Goal: Task Accomplishment & Management: Complete application form

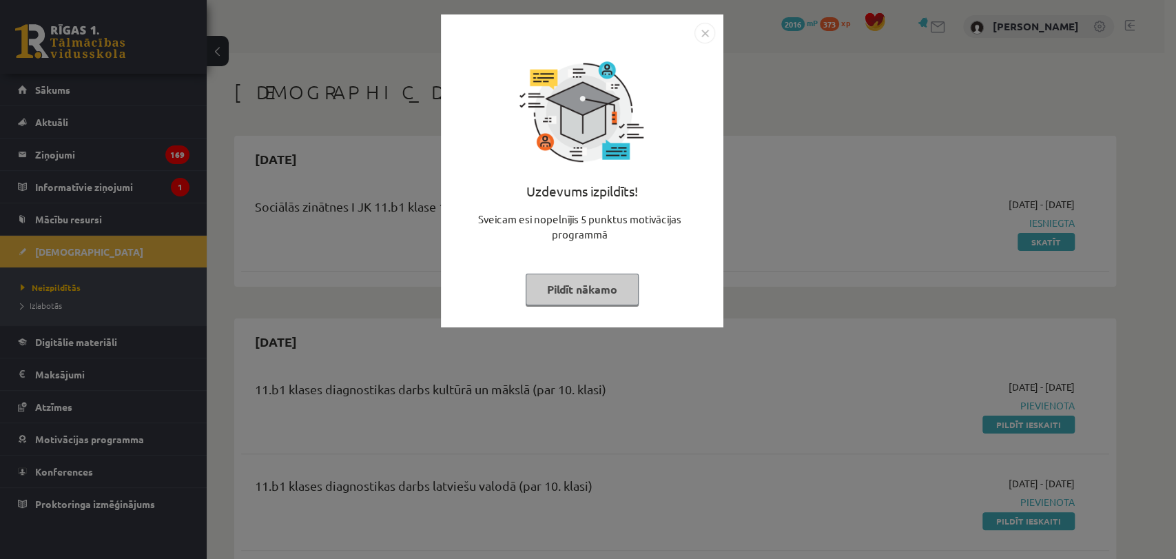
click at [710, 30] on img "Close" at bounding box center [704, 33] width 21 height 21
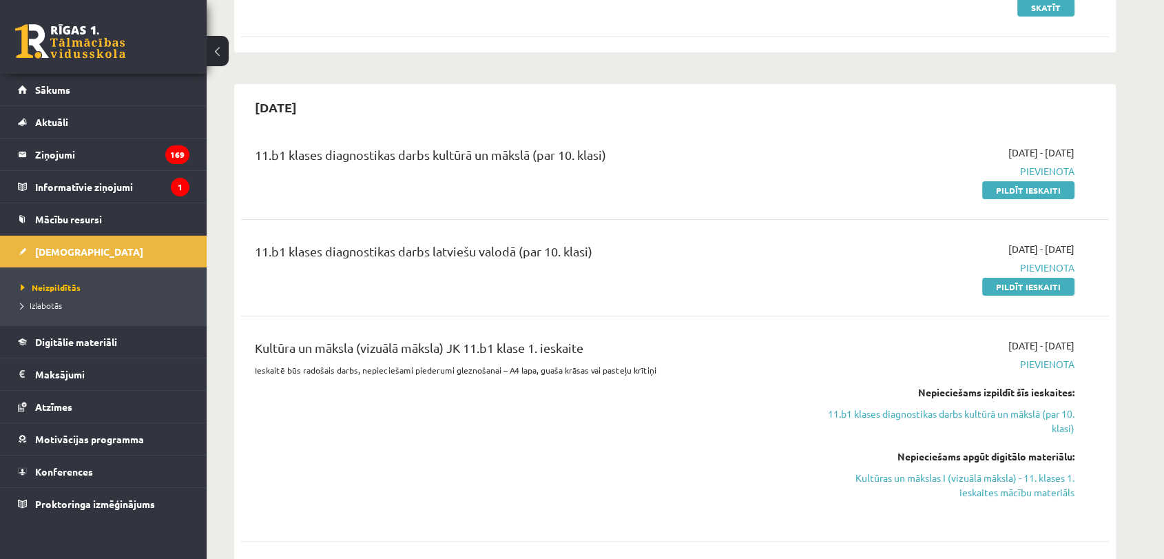
scroll to position [229, 0]
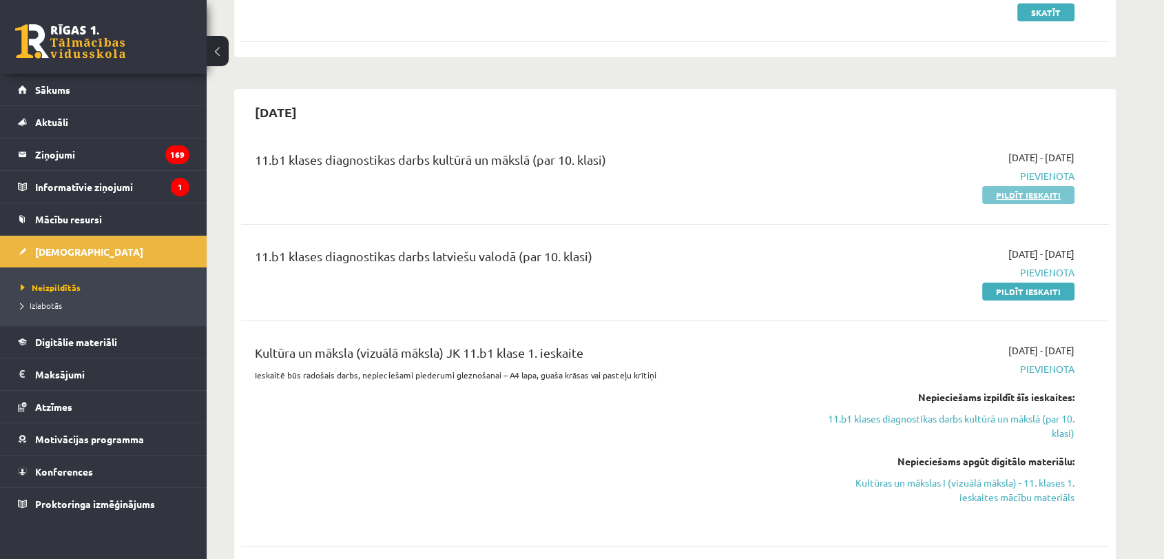
click at [1031, 192] on link "Pildīt ieskaiti" at bounding box center [1028, 195] width 92 height 18
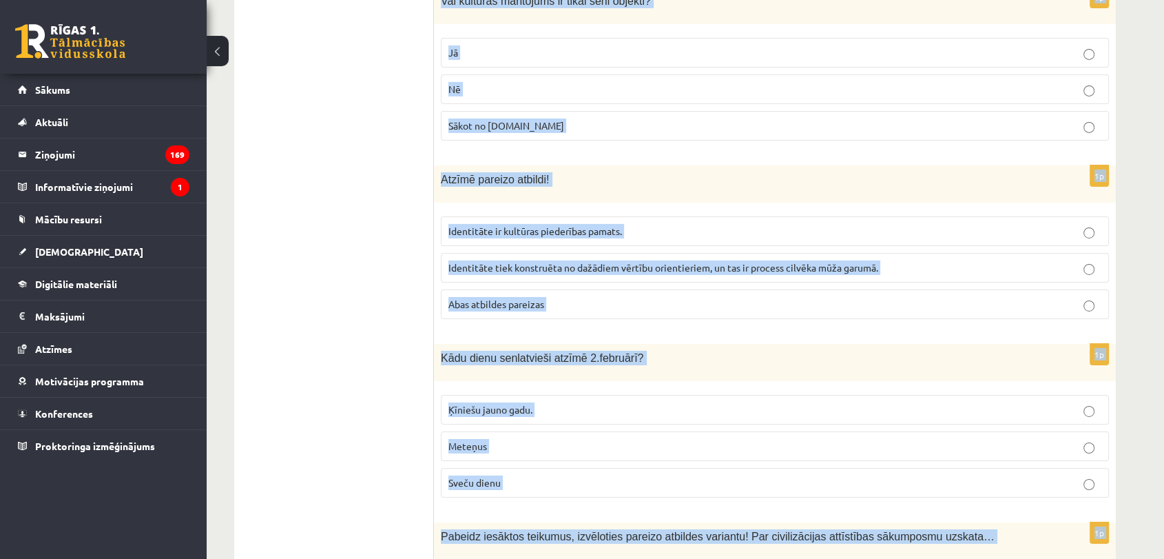
scroll to position [5466, 0]
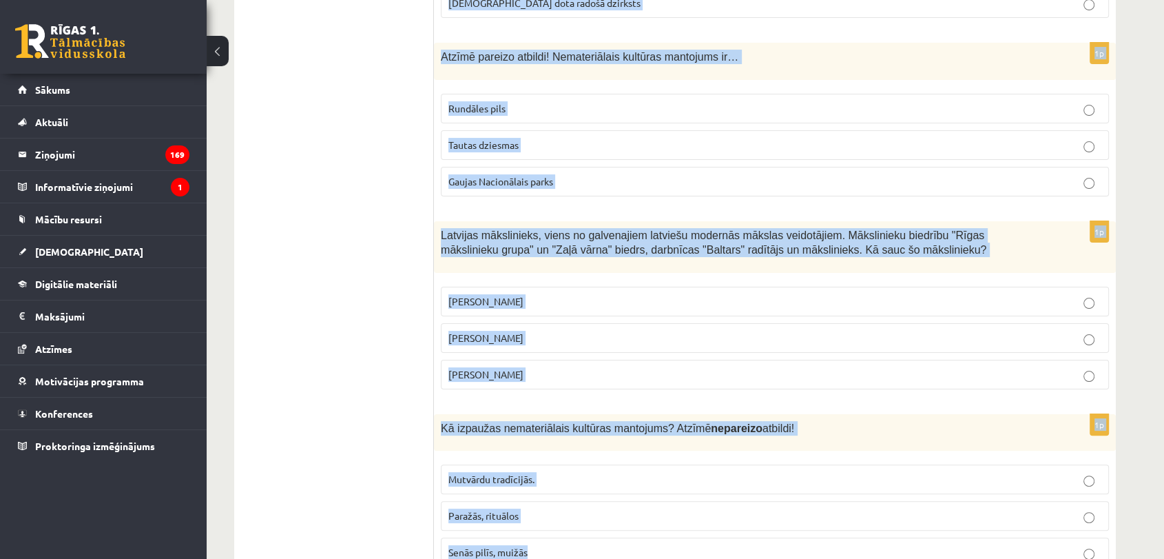
drag, startPoint x: 440, startPoint y: 42, endPoint x: 665, endPoint y: 482, distance: 494.5
copy form "Saskati mākslas darbā kultūras piederības pazīmes un nosaki, kurš identitātes k…"
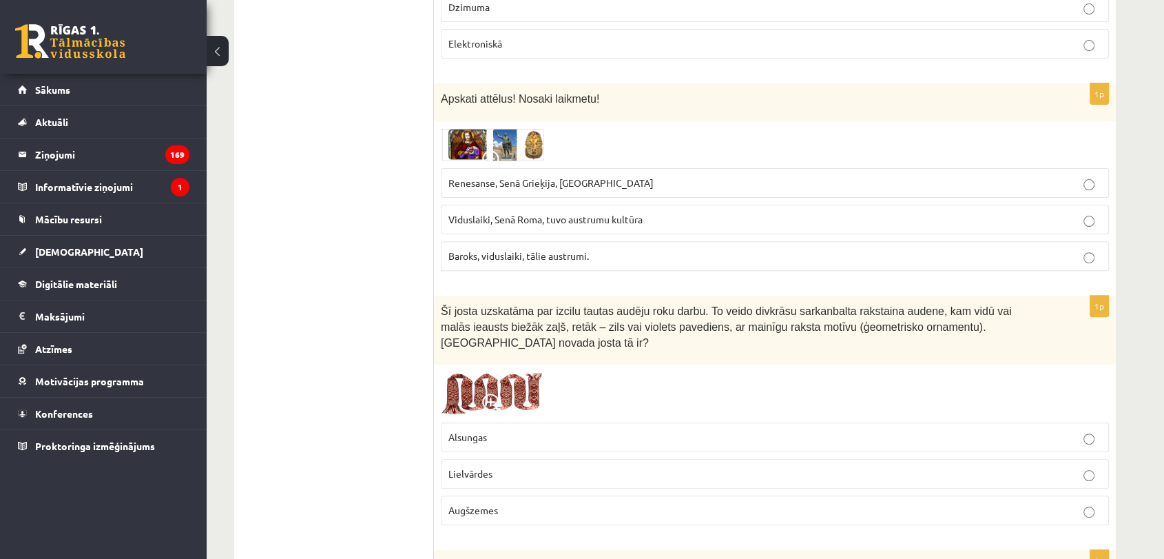
scroll to position [108, 0]
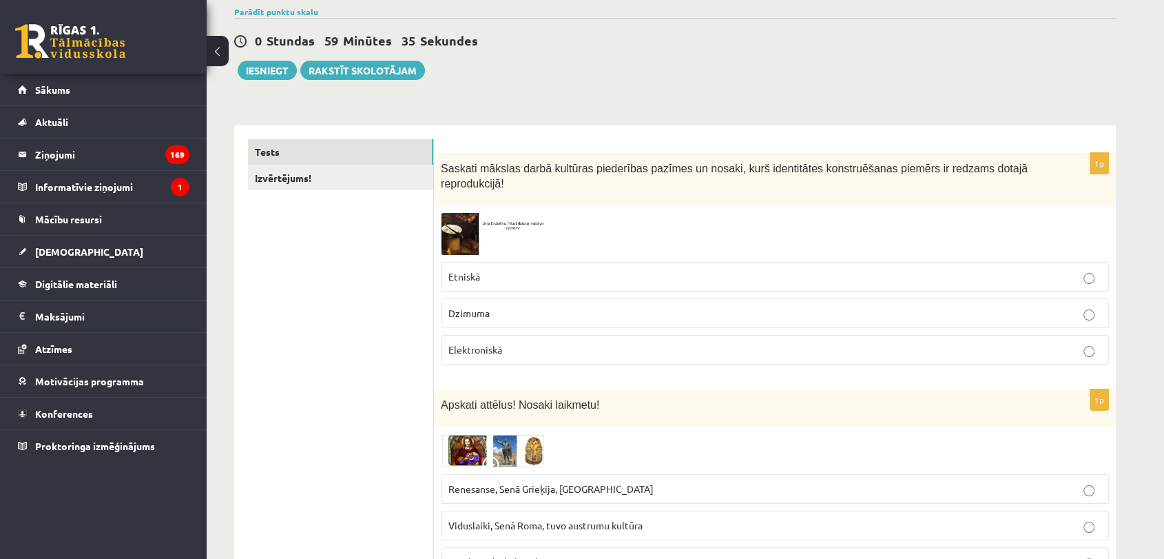
click at [716, 269] on p "Etniskā" at bounding box center [774, 276] width 653 height 14
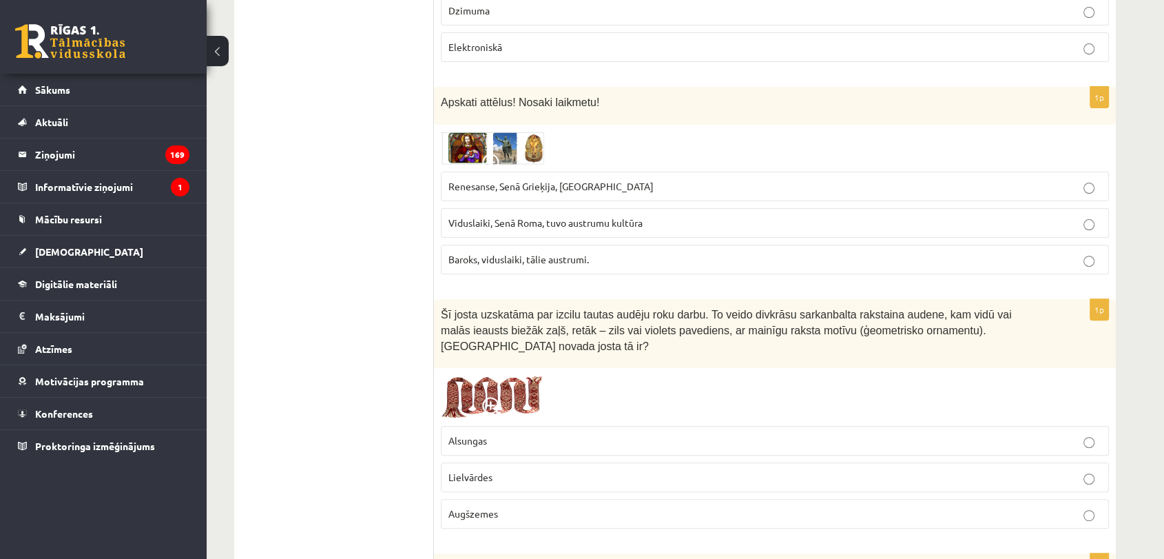
scroll to position [414, 0]
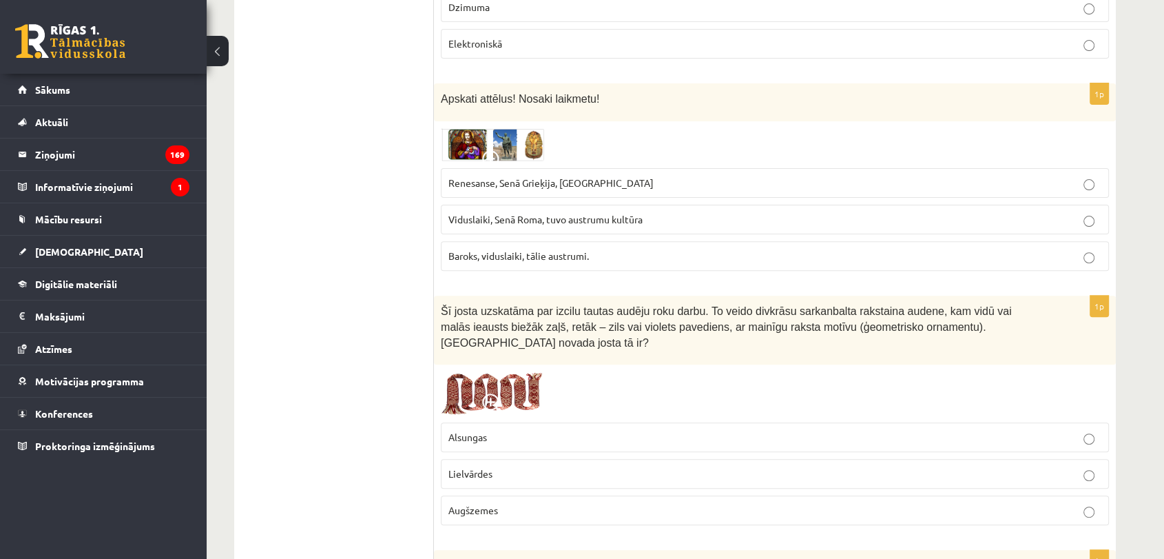
click at [619, 176] on p "Renesanse, Senā Grieķija, Ēģipte" at bounding box center [774, 183] width 653 height 14
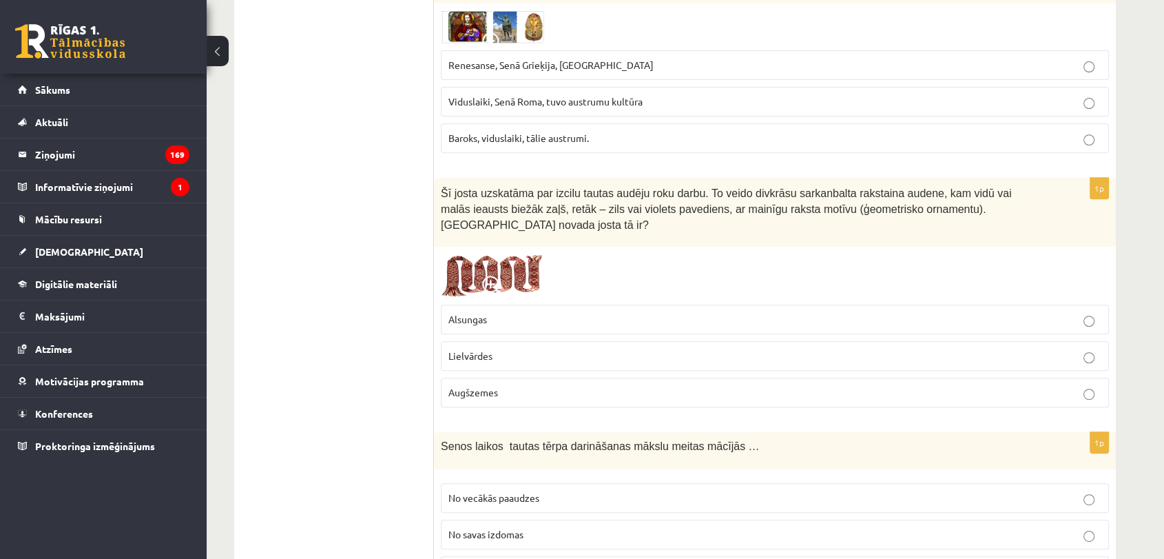
scroll to position [568, 0]
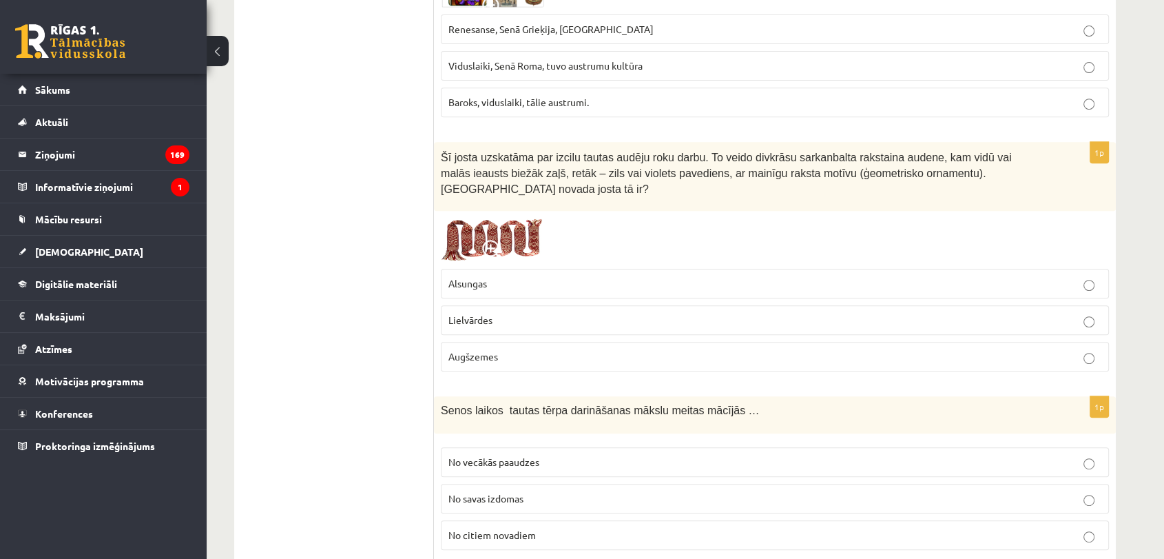
click at [560, 313] on p "Lielvārdes" at bounding box center [774, 320] width 653 height 14
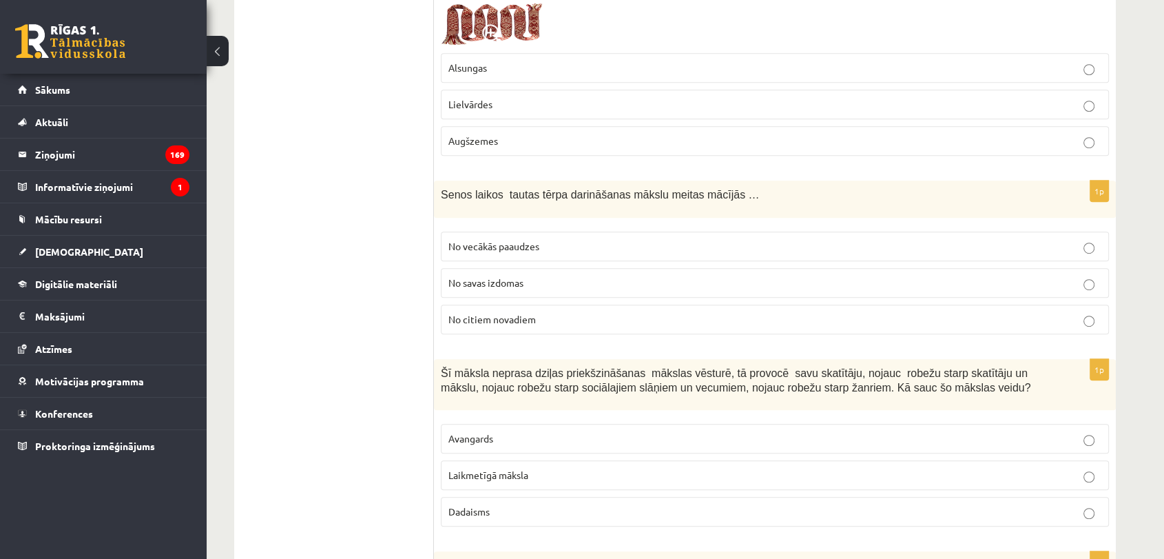
scroll to position [797, 0]
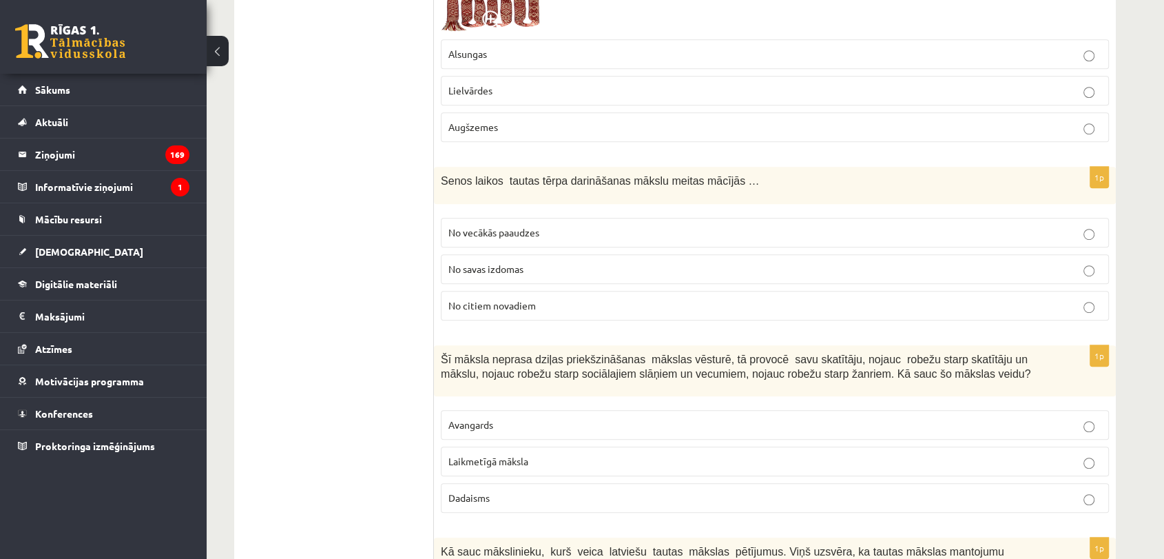
click at [603, 225] on p "No vecākās paaudzes" at bounding box center [774, 232] width 653 height 14
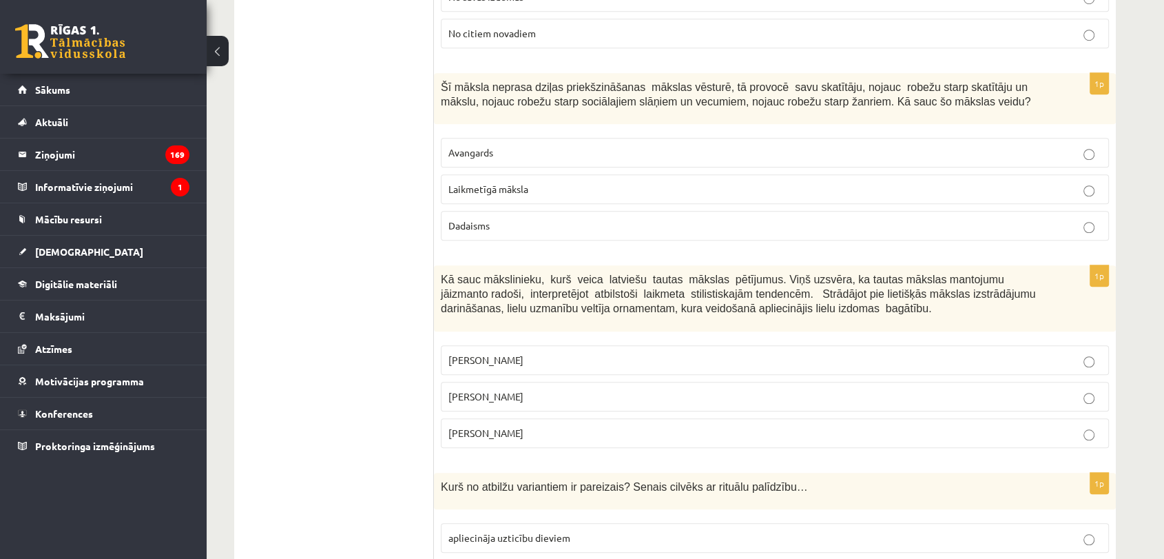
scroll to position [1103, 0]
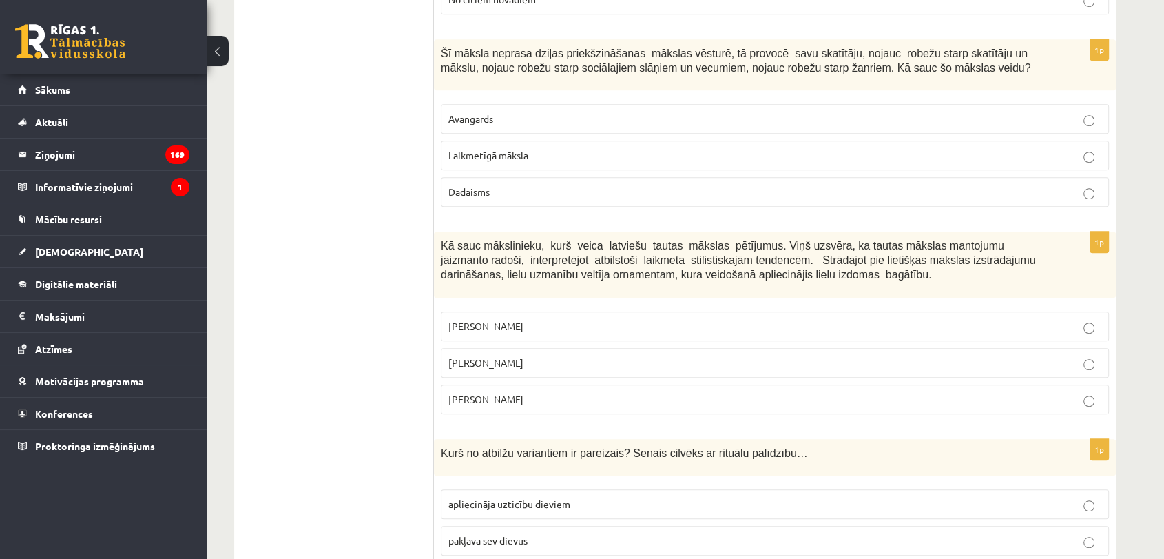
click at [556, 148] on p "Laikmetīgā māksla" at bounding box center [774, 155] width 653 height 14
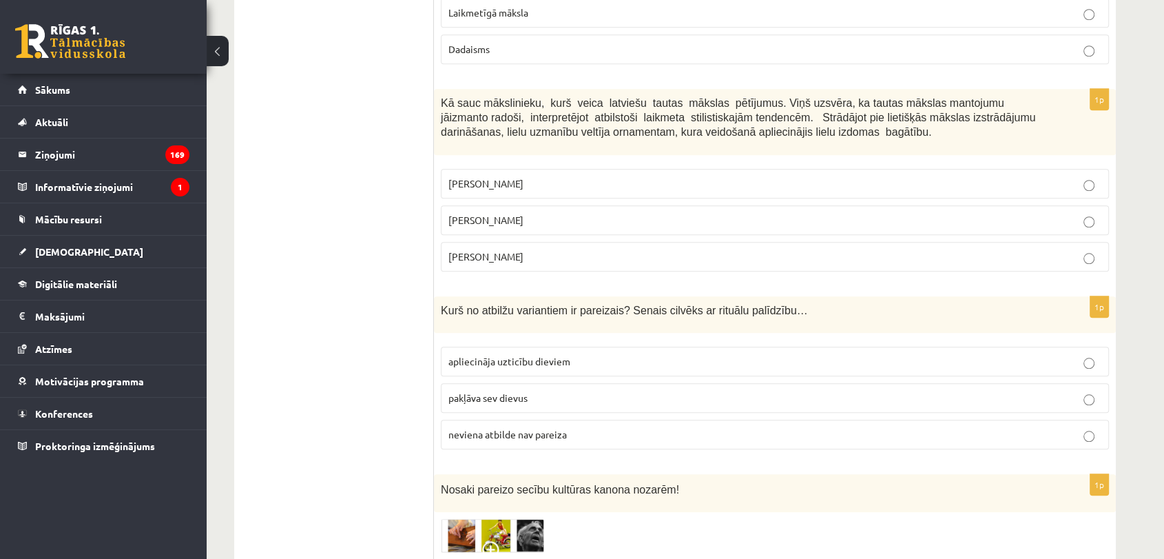
scroll to position [1256, 0]
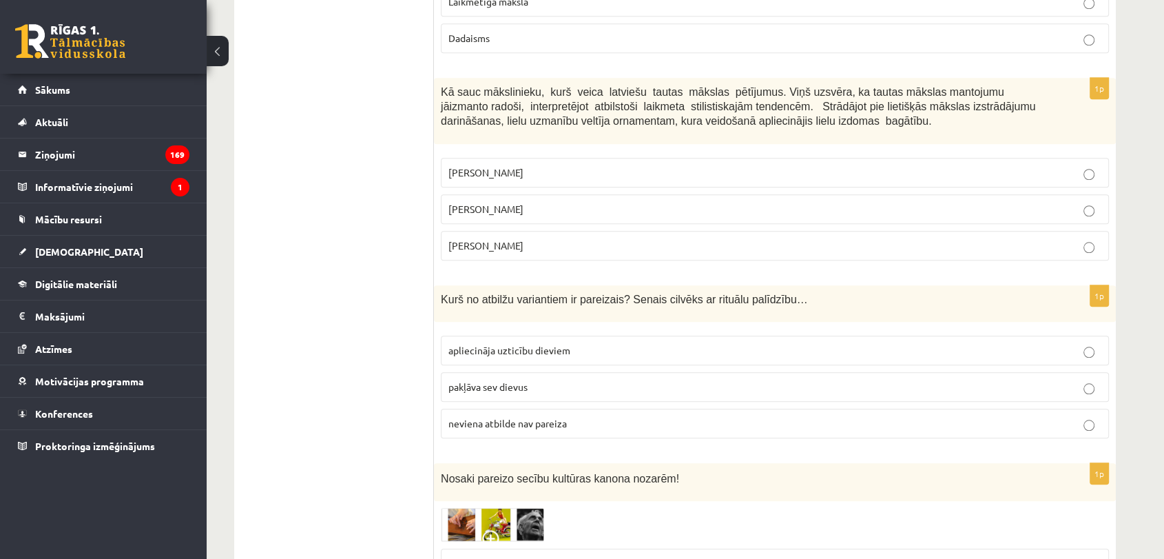
click at [493, 203] on span "Jūlijs Madernieks" at bounding box center [485, 209] width 75 height 12
click at [551, 335] on label "apliecināja uzticību dieviem" at bounding box center [775, 350] width 668 height 30
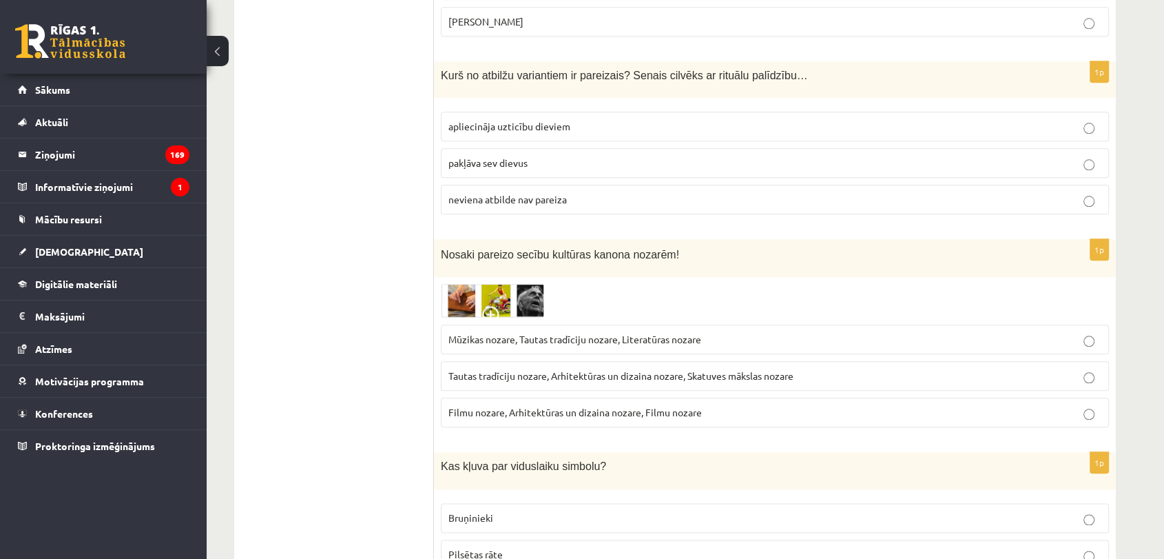
scroll to position [1486, 0]
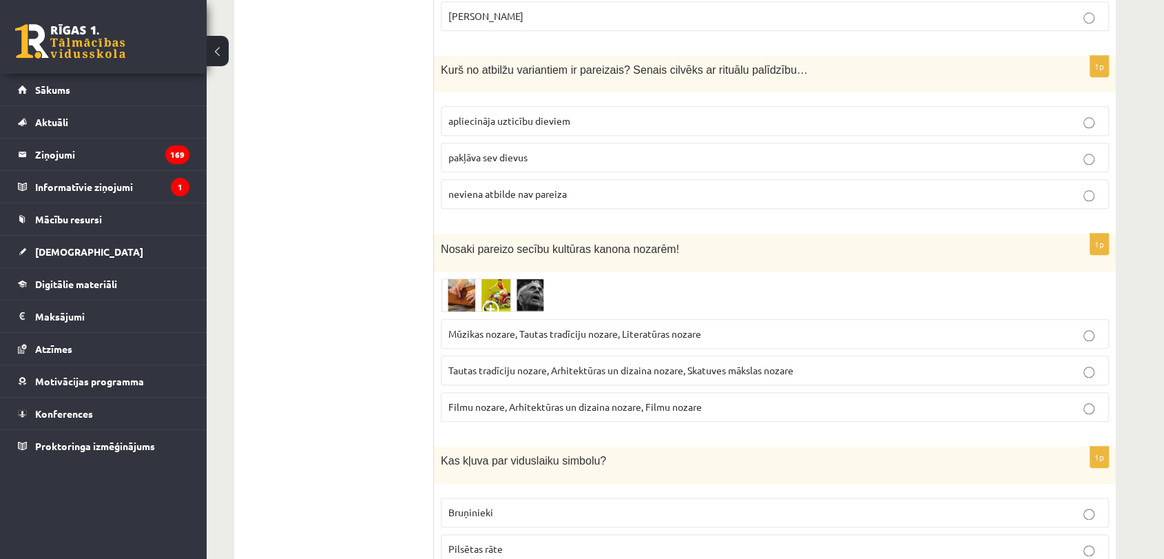
click at [599, 364] on span "Tautas tradīciju nozare, Arhitektūras un dizaina nozare, Skatuves mākslas nozare" at bounding box center [620, 370] width 345 height 12
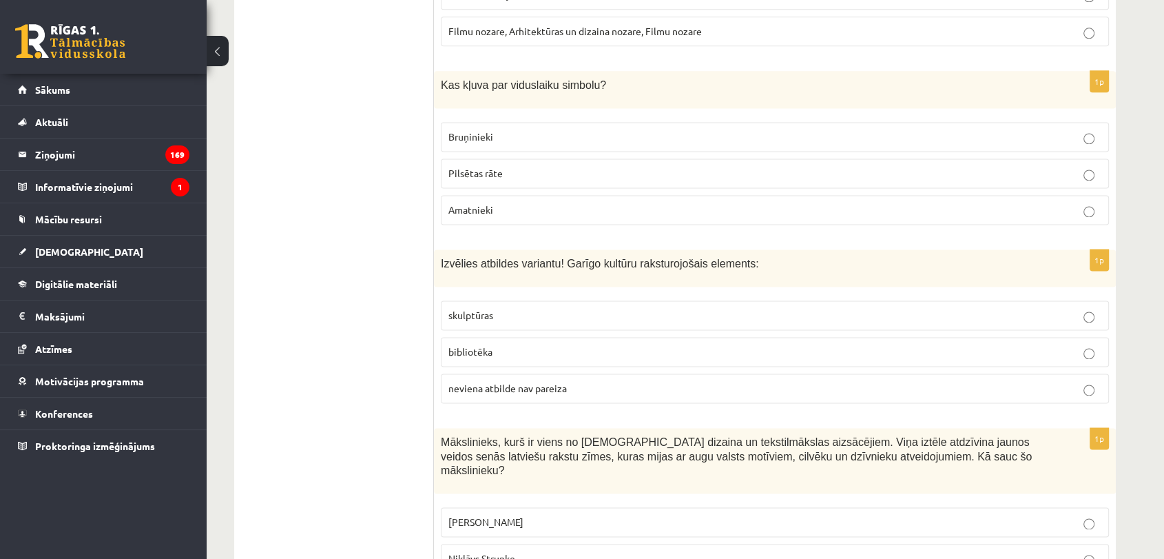
scroll to position [1868, 0]
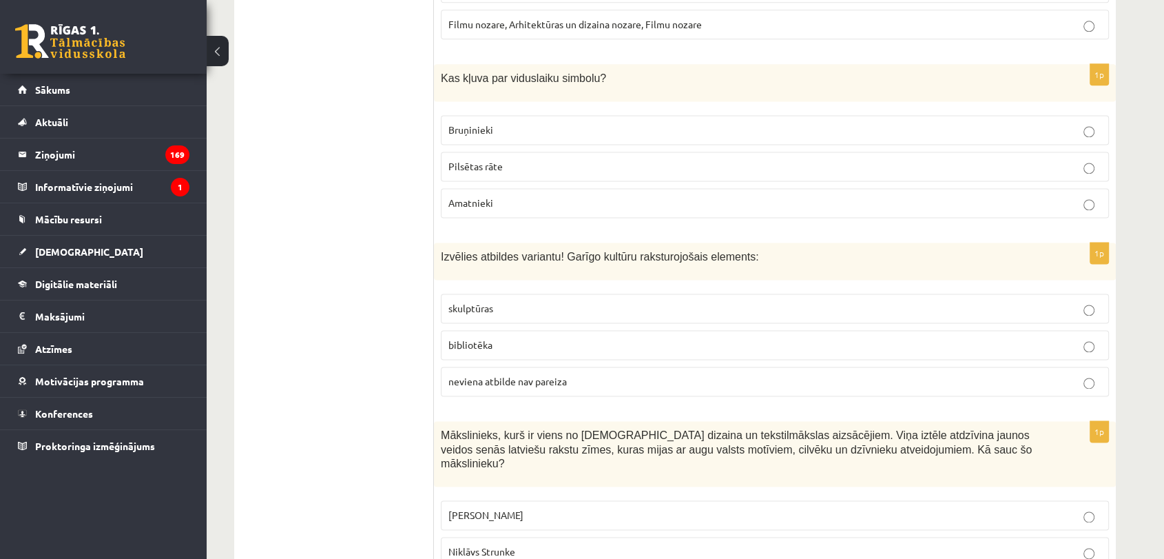
click at [623, 123] on p "Bruņinieki" at bounding box center [774, 130] width 653 height 14
drag, startPoint x: 628, startPoint y: 321, endPoint x: 635, endPoint y: 320, distance: 6.9
click at [628, 330] on label "bibliotēka" at bounding box center [775, 345] width 668 height 30
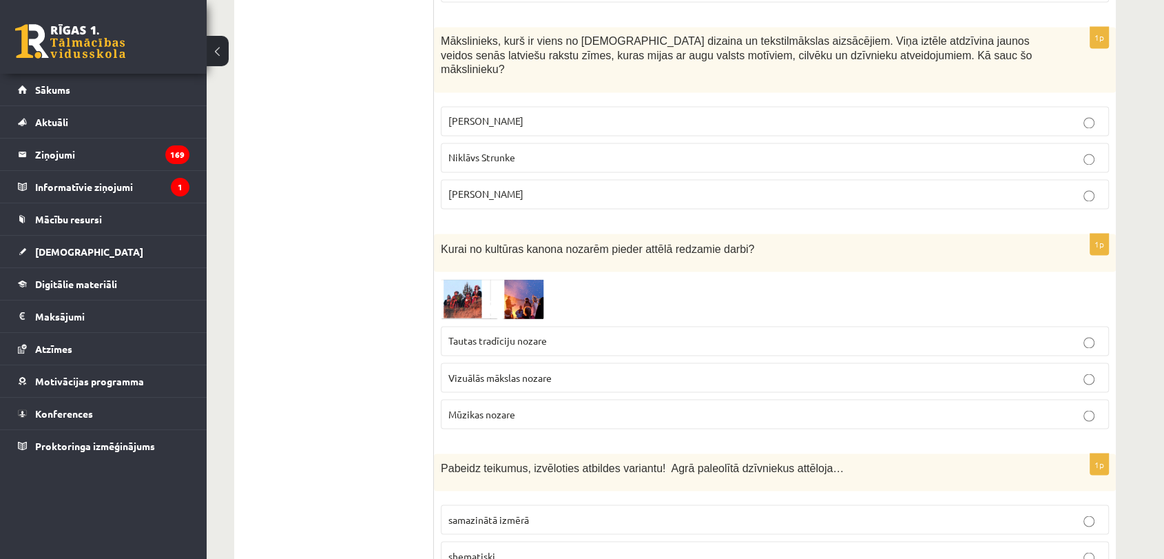
scroll to position [2251, 0]
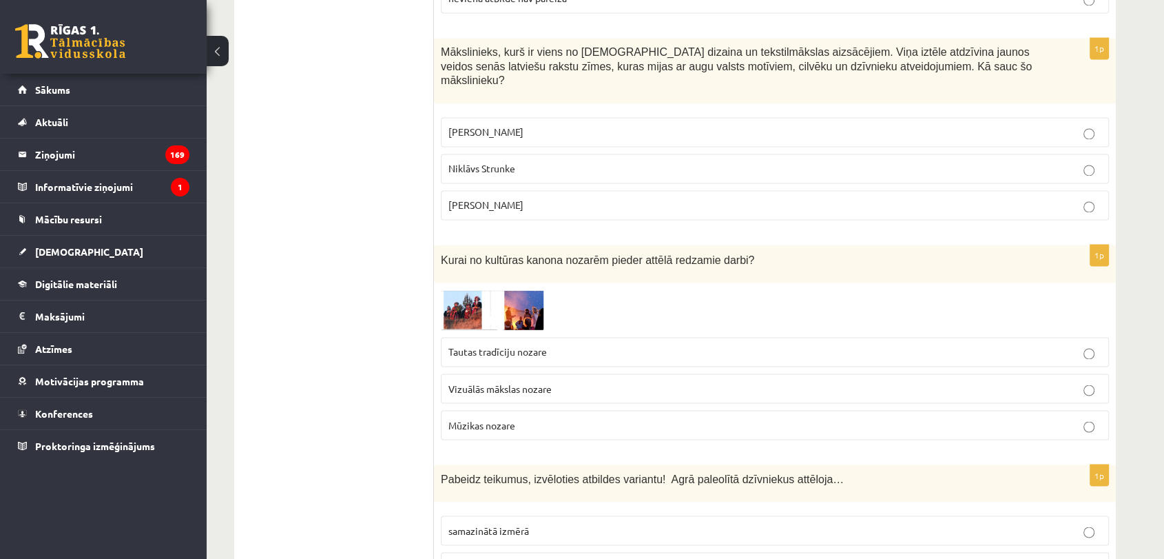
click at [562, 125] on p "Ansis Cīrulis" at bounding box center [774, 132] width 653 height 14
click at [562, 381] on p "Vizuālās mākslas nozare" at bounding box center [774, 388] width 653 height 14
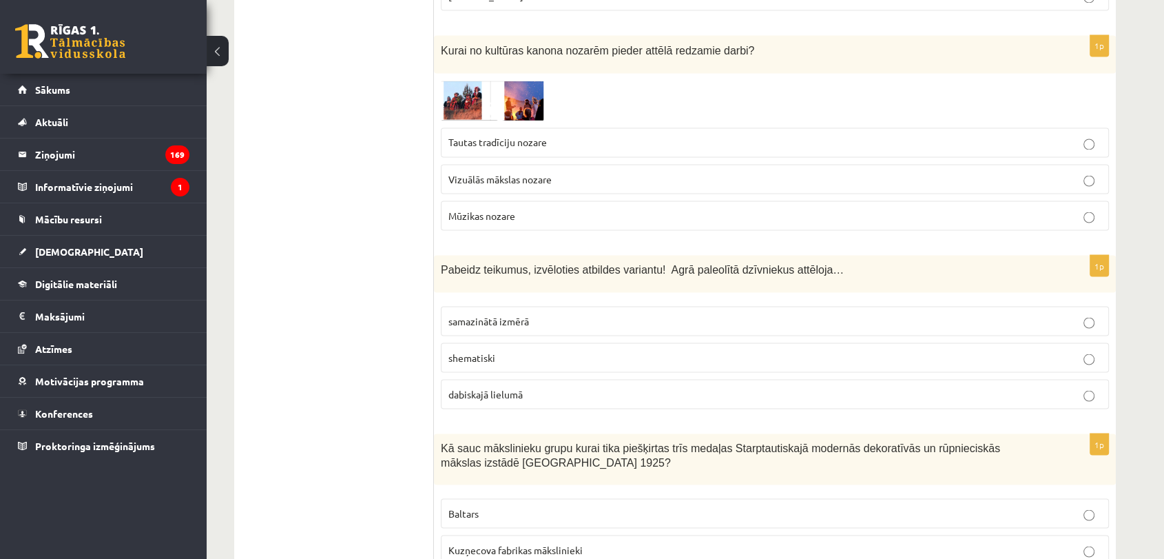
scroll to position [2481, 0]
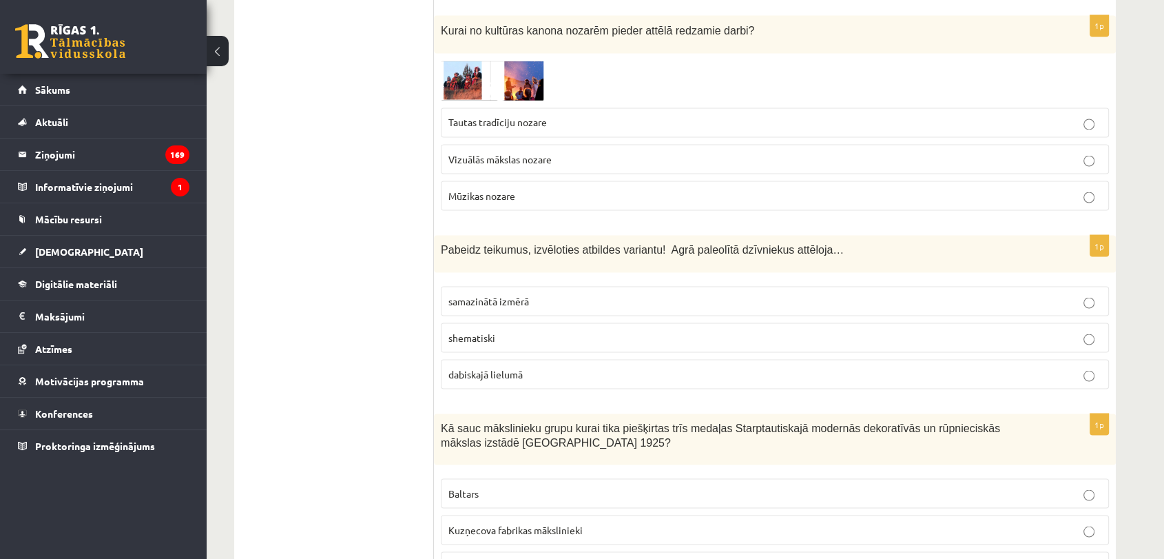
click at [623, 152] on p "Vizuālās mākslas nozare" at bounding box center [774, 159] width 653 height 14
click at [506, 486] on p "Baltars" at bounding box center [774, 493] width 653 height 14
click at [508, 310] on fieldset "samazinātā izmērā shematiski dabiskajā lielumā" at bounding box center [775, 336] width 668 height 114
click at [524, 359] on label "dabiskajā lielumā" at bounding box center [775, 374] width 668 height 30
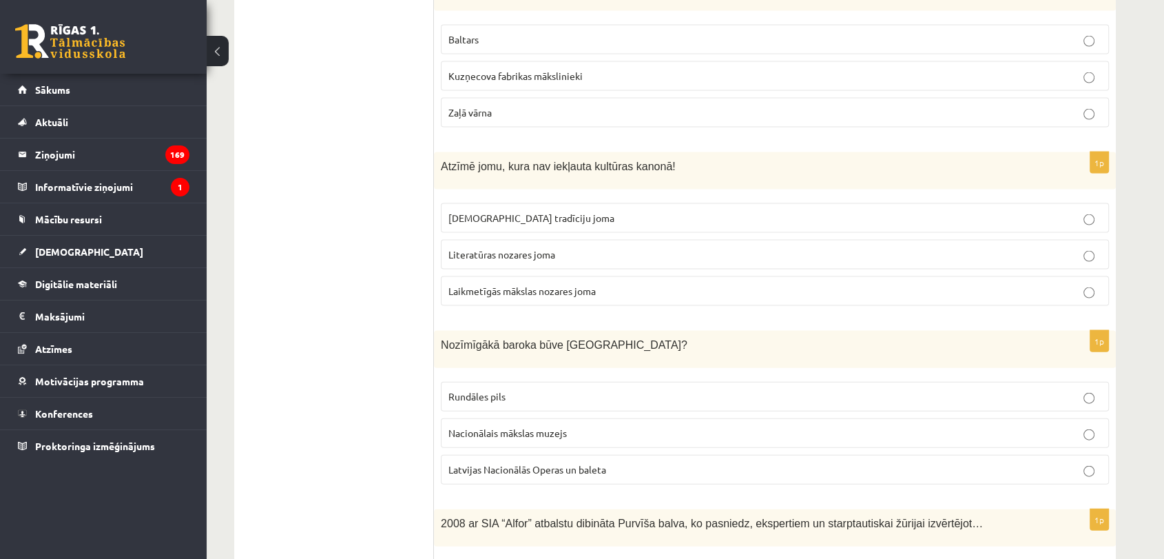
scroll to position [2940, 0]
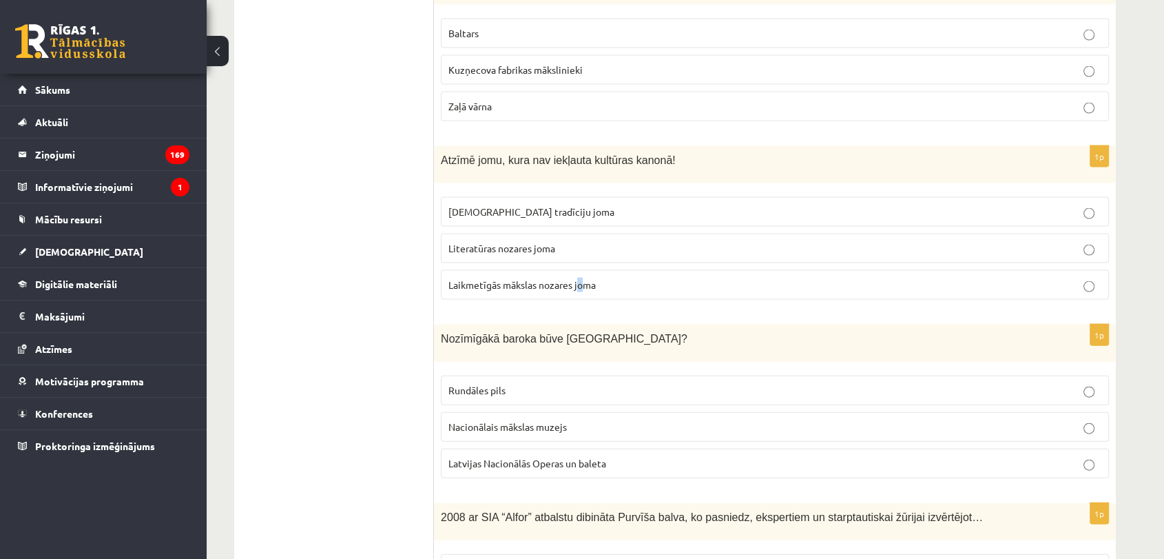
click at [580, 278] on span "Laikmetīgās mākslas nozares joma" at bounding box center [521, 284] width 147 height 12
click at [712, 270] on label "Laikmetīgās mākslas nozares joma" at bounding box center [775, 285] width 668 height 30
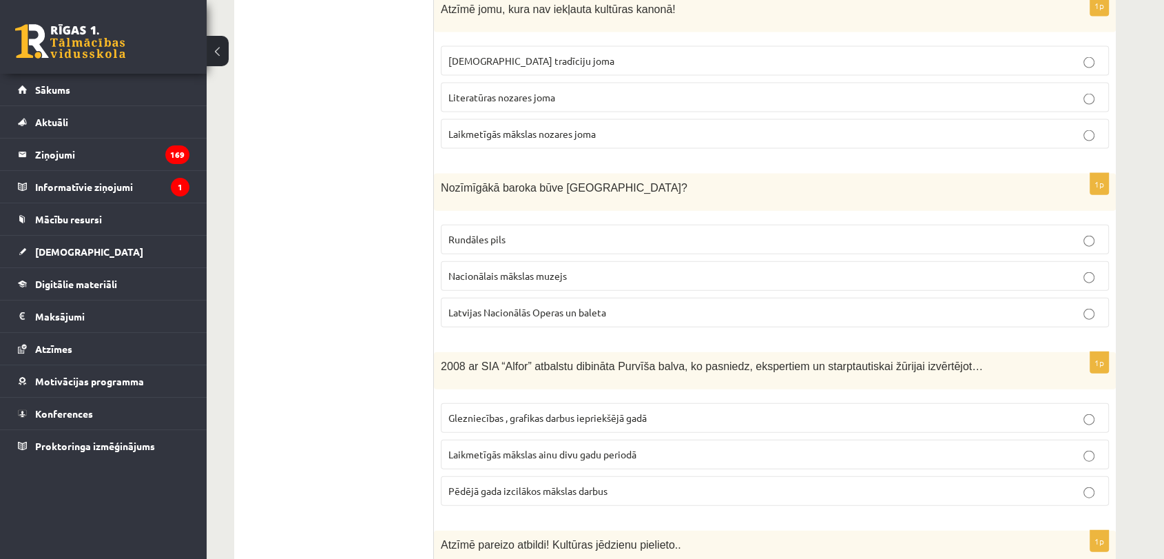
scroll to position [3093, 0]
click at [537, 230] on p "Rundāles pils" at bounding box center [774, 237] width 653 height 14
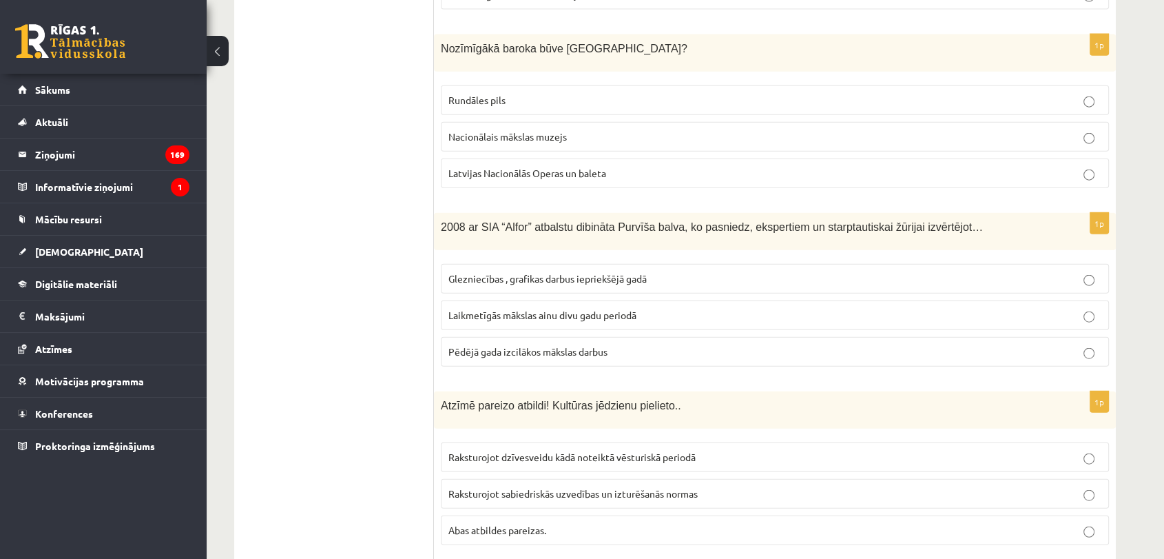
scroll to position [3246, 0]
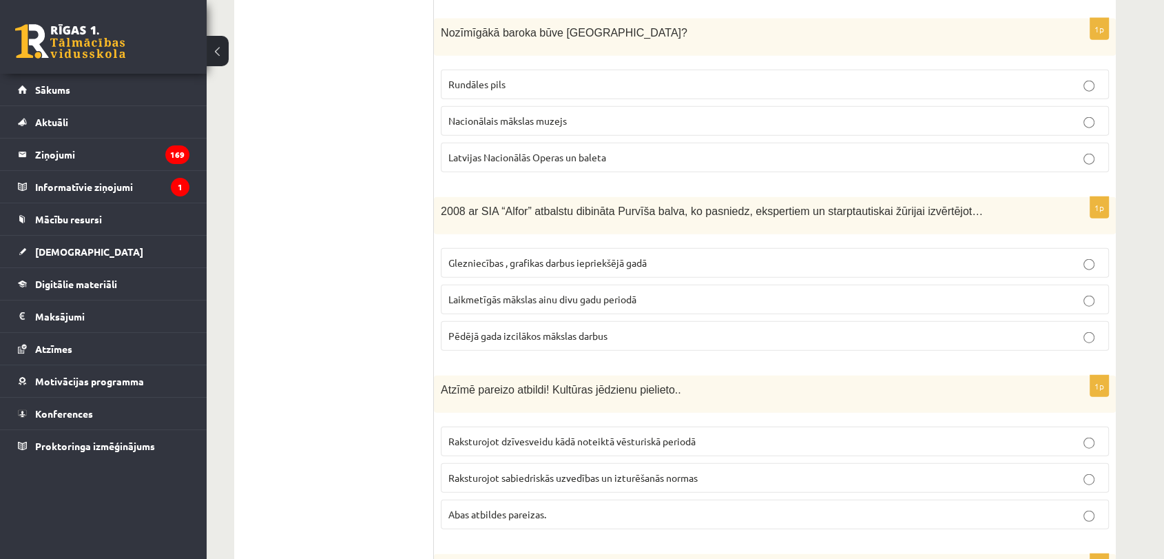
click at [557, 293] on span "Laikmetīgās mākslas ainu divu gadu periodā" at bounding box center [542, 299] width 188 height 12
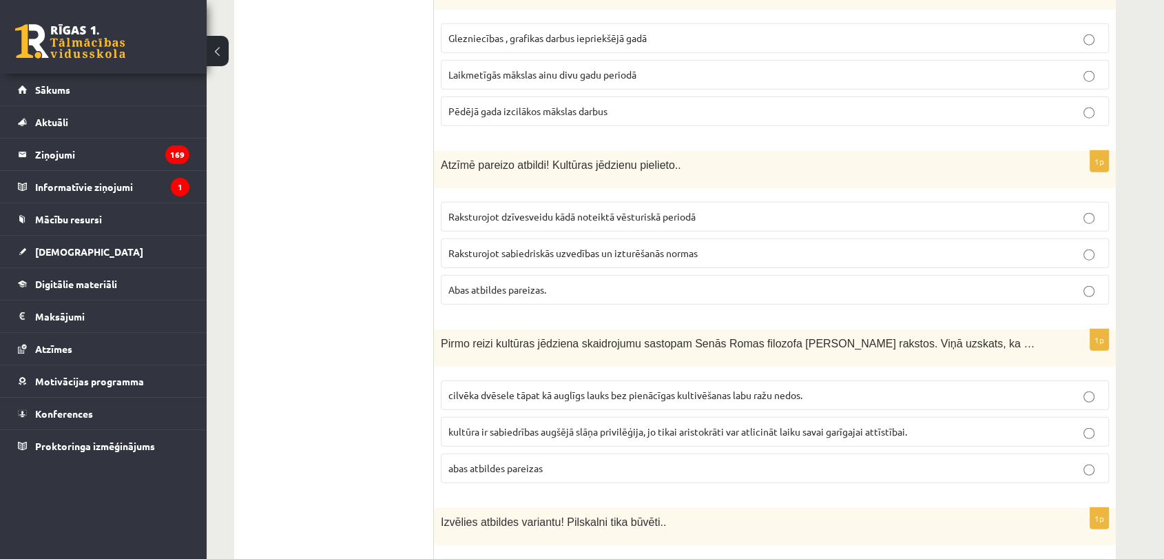
scroll to position [3476, 0]
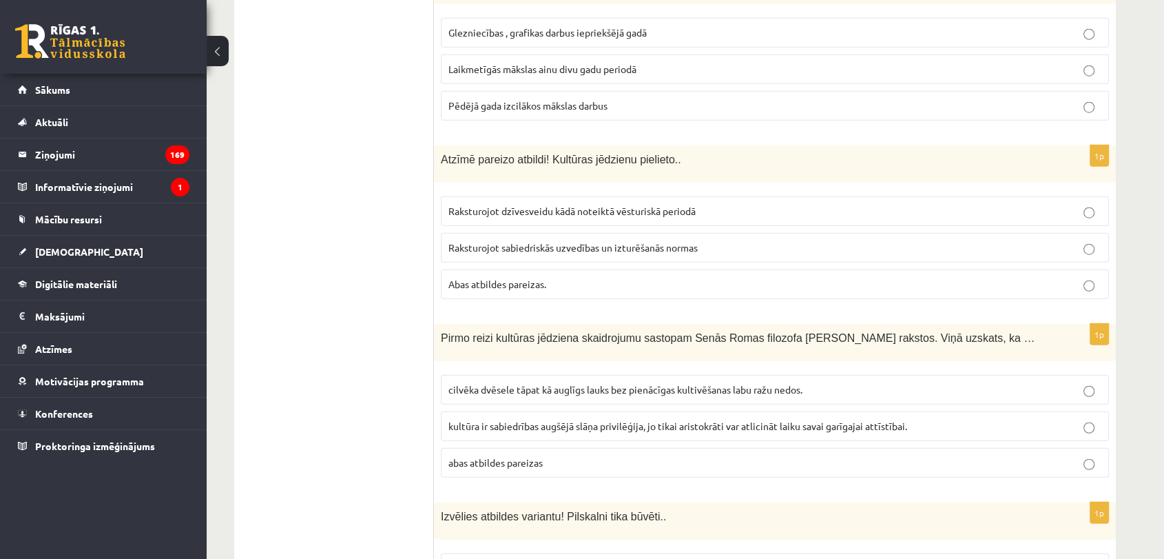
click at [560, 277] on p "Abas atbildes pareizas." at bounding box center [774, 284] width 653 height 14
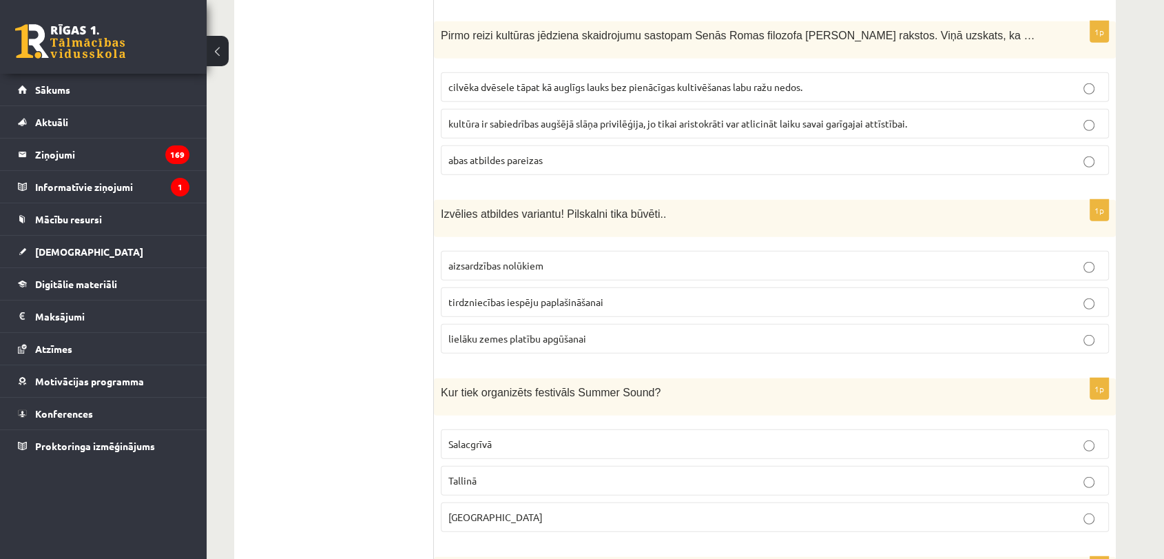
scroll to position [3782, 0]
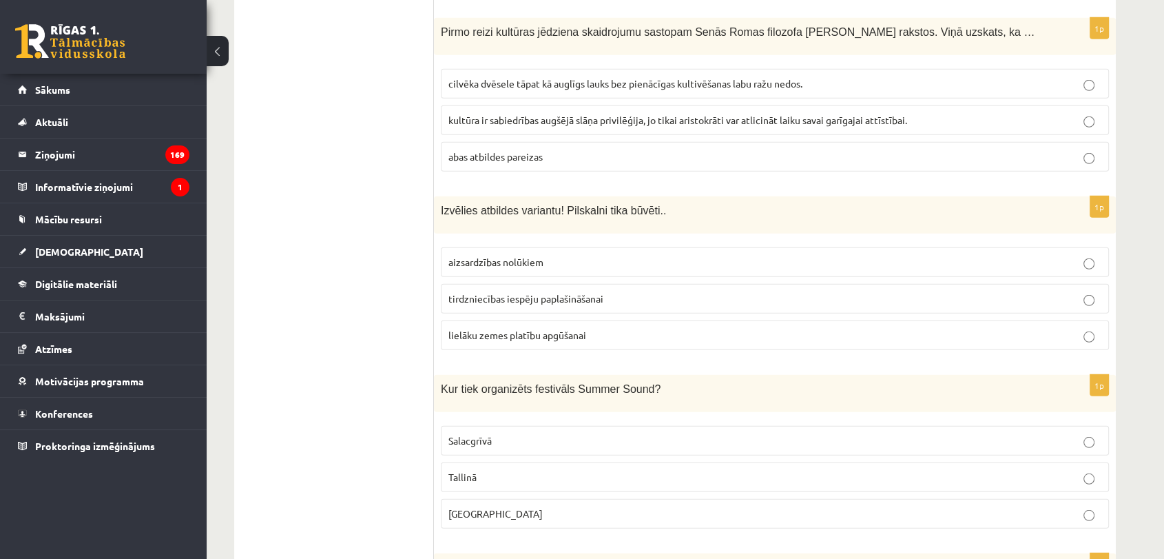
click at [531, 77] on span "cilvēka dvēsele tāpat kā auglīgs lauks bez pienācīgas kultivēšanas labu ražu ne…" at bounding box center [625, 83] width 354 height 12
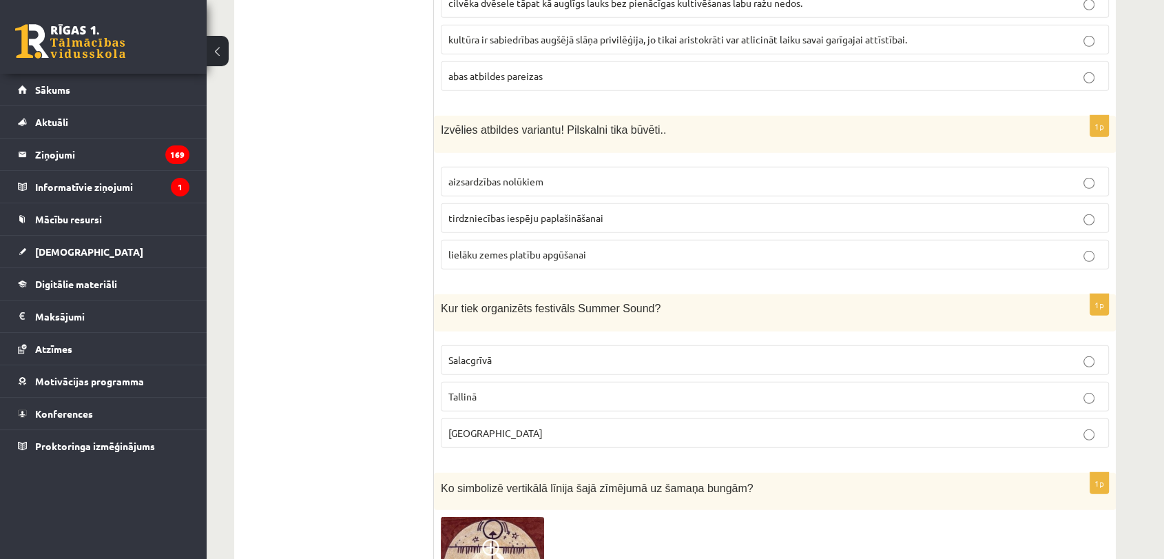
scroll to position [3858, 0]
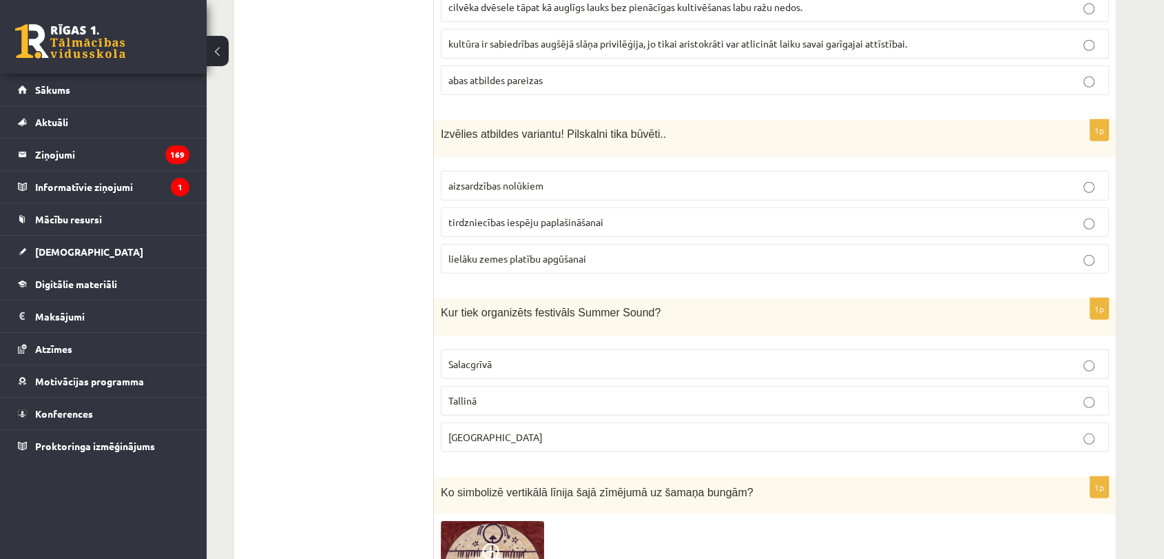
click at [597, 178] on p "aizsardzības nolūkiem" at bounding box center [774, 185] width 653 height 14
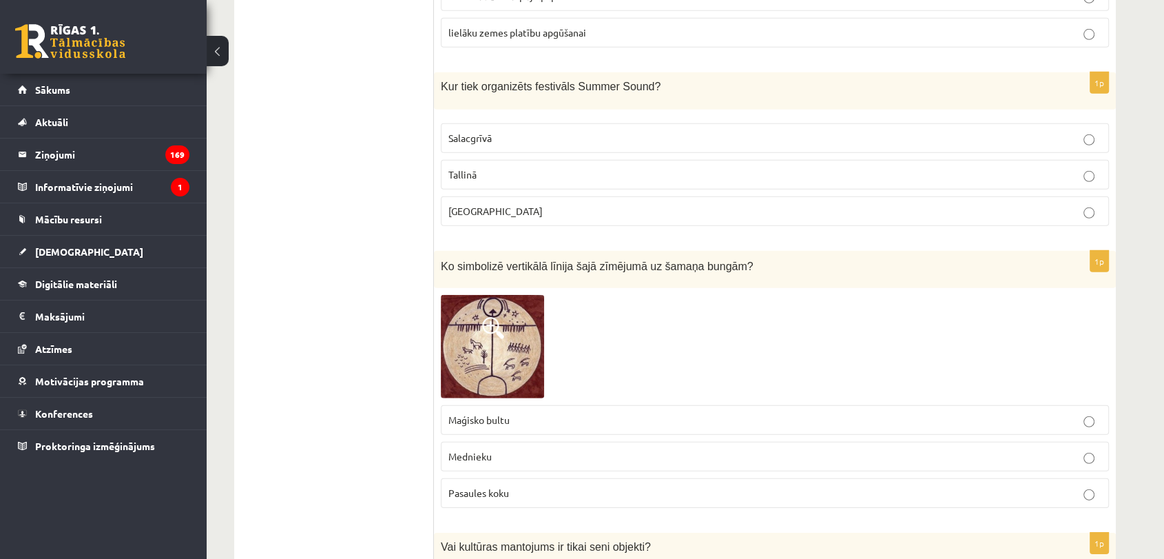
scroll to position [4088, 0]
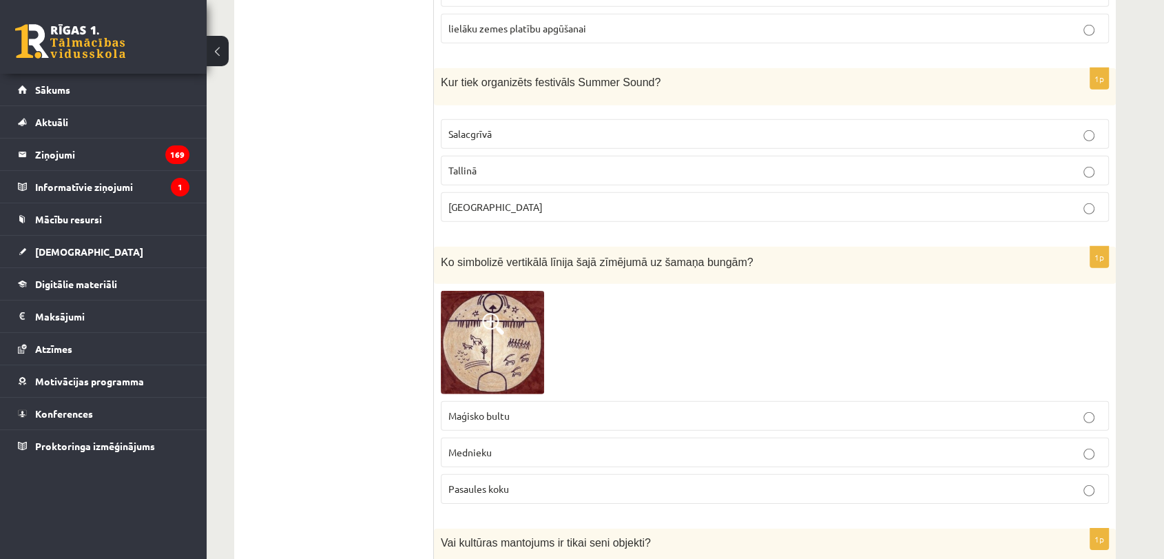
click at [535, 200] on p "Liepājā" at bounding box center [774, 207] width 653 height 14
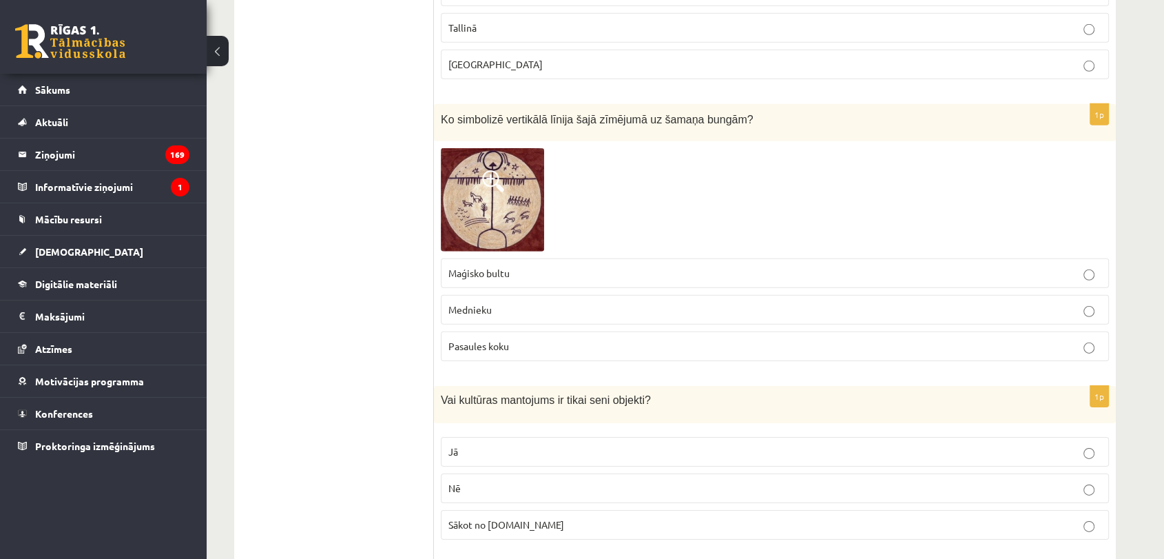
scroll to position [4241, 0]
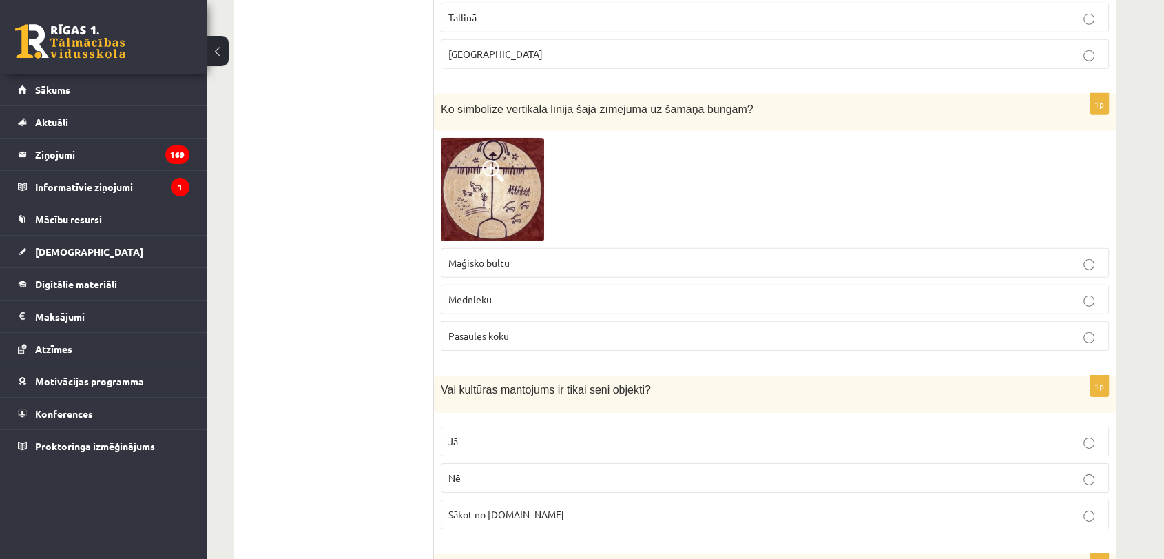
click at [515, 329] on p "Pasaules koku" at bounding box center [774, 336] width 653 height 14
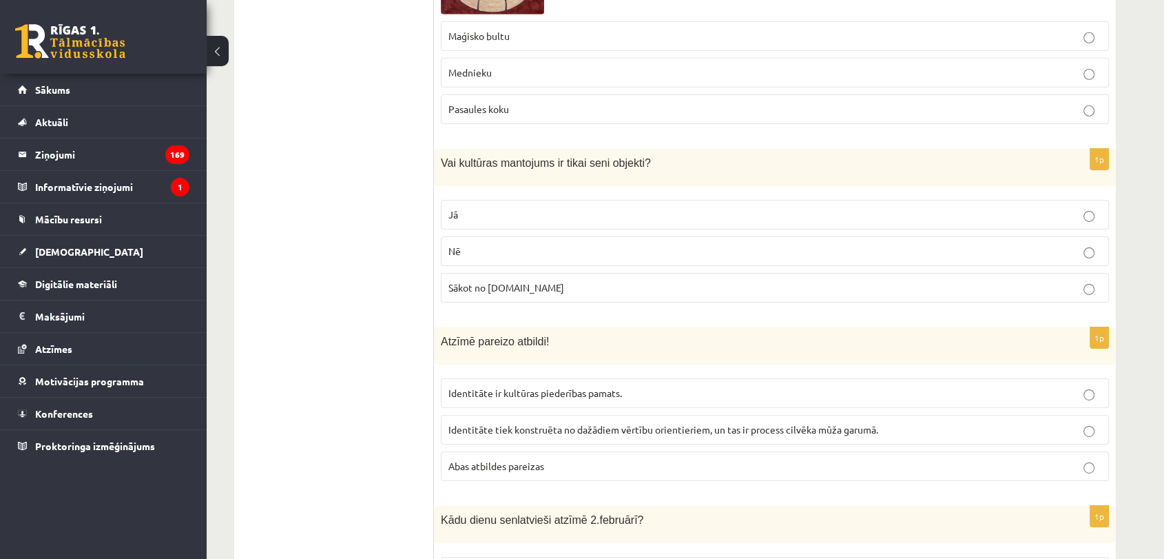
scroll to position [4471, 0]
click at [596, 241] on p "Nē" at bounding box center [774, 248] width 653 height 14
click at [577, 448] on label "Abas atbildes pareizas" at bounding box center [775, 463] width 668 height 30
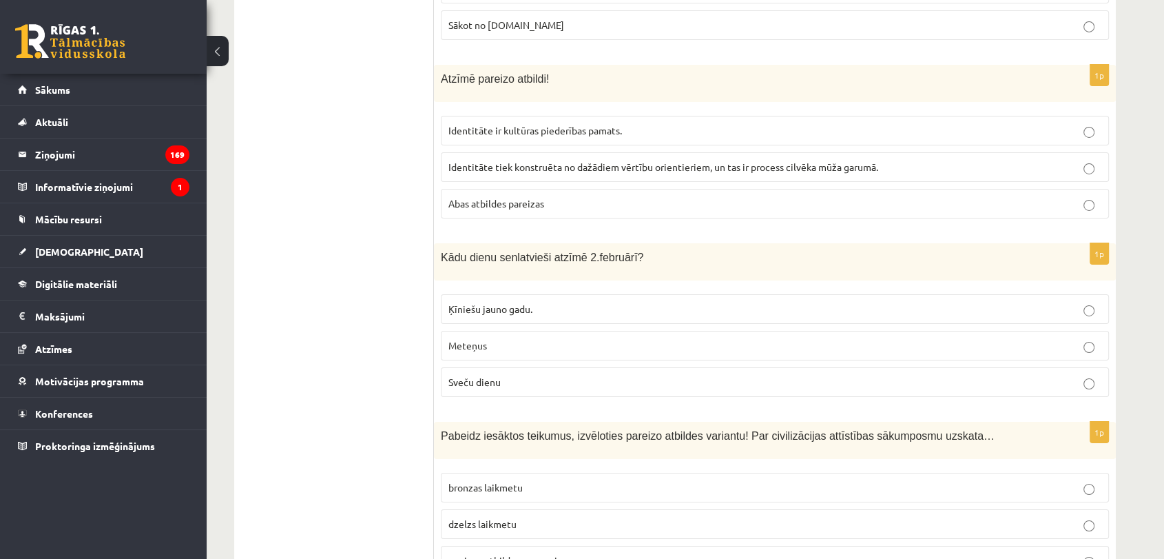
scroll to position [4854, 0]
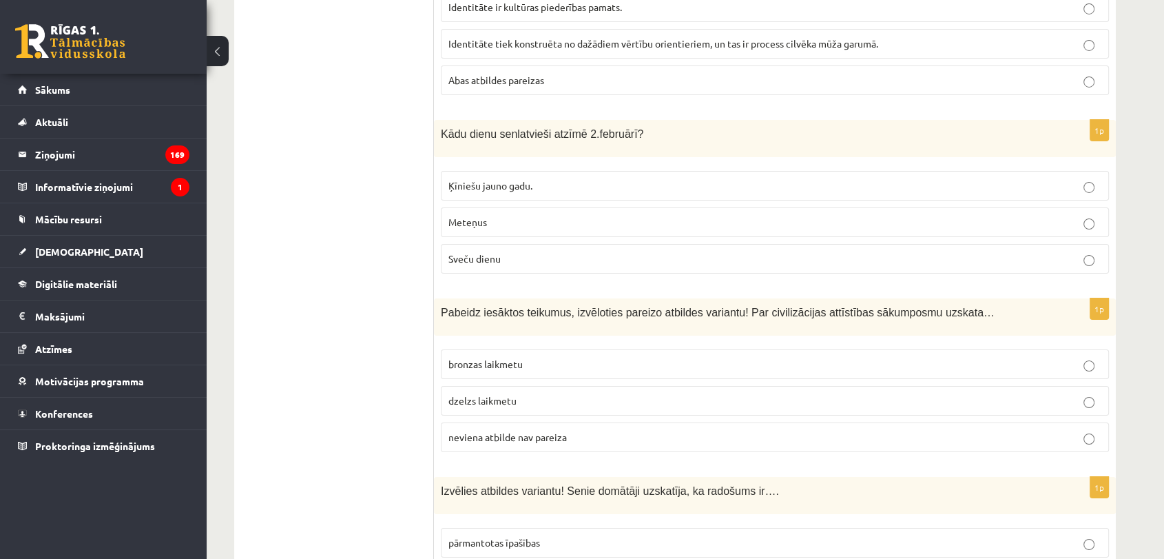
click at [575, 251] on p "Sveču dienu" at bounding box center [774, 258] width 653 height 14
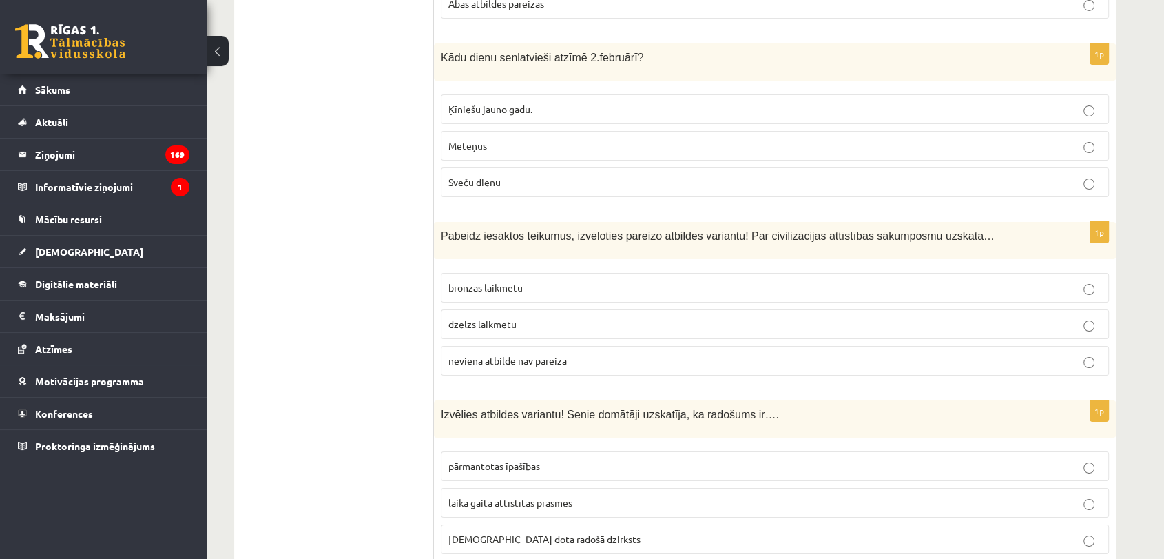
click at [623, 353] on p "neviena atbilde nav pareiza" at bounding box center [774, 360] width 653 height 14
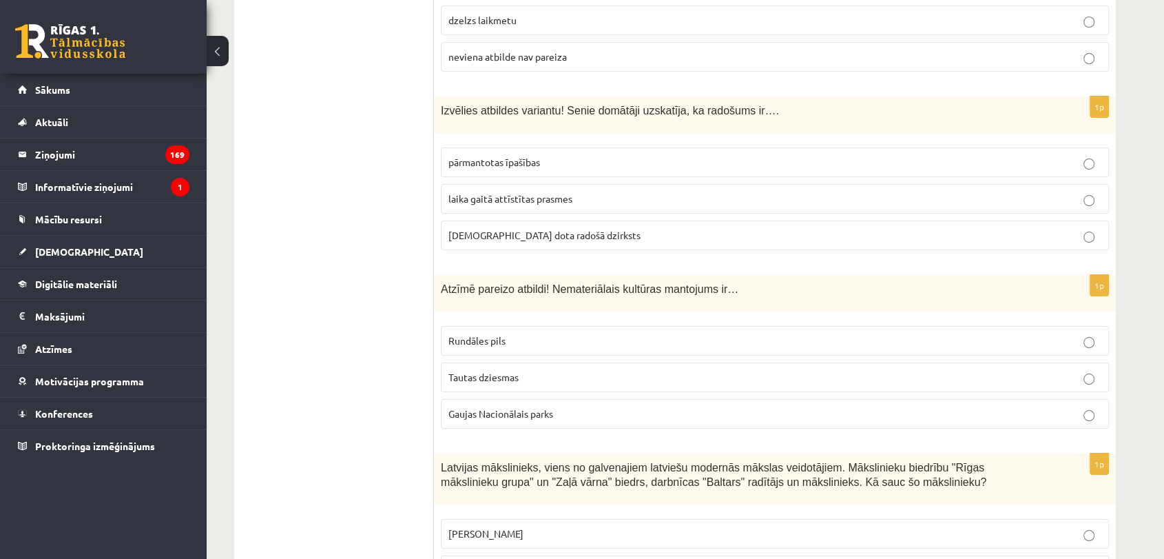
scroll to position [5236, 0]
click at [620, 226] on p "dieva dota radošā dzirksts" at bounding box center [774, 233] width 653 height 14
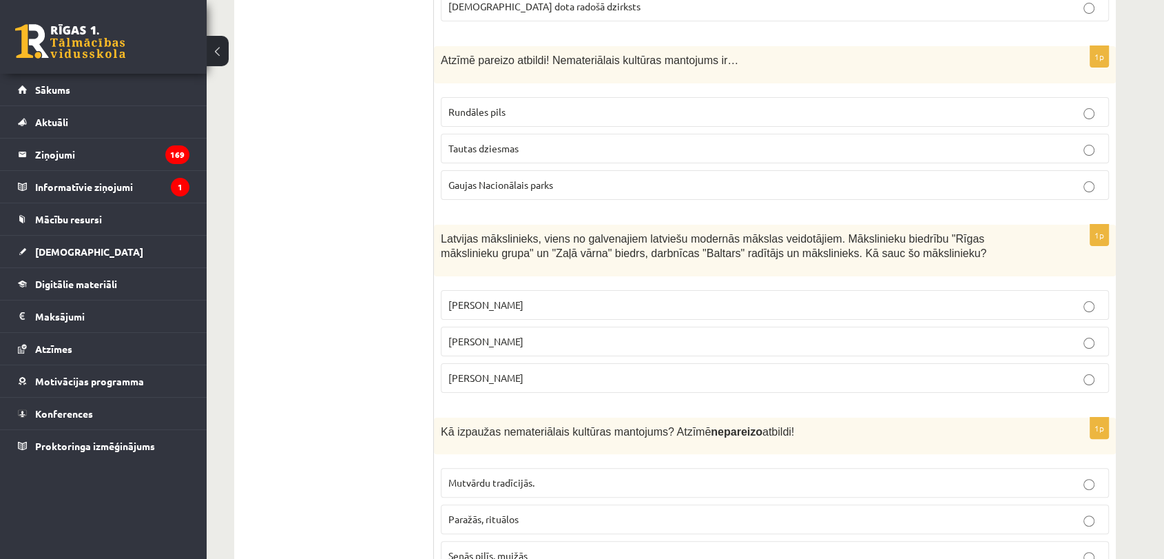
scroll to position [5466, 0]
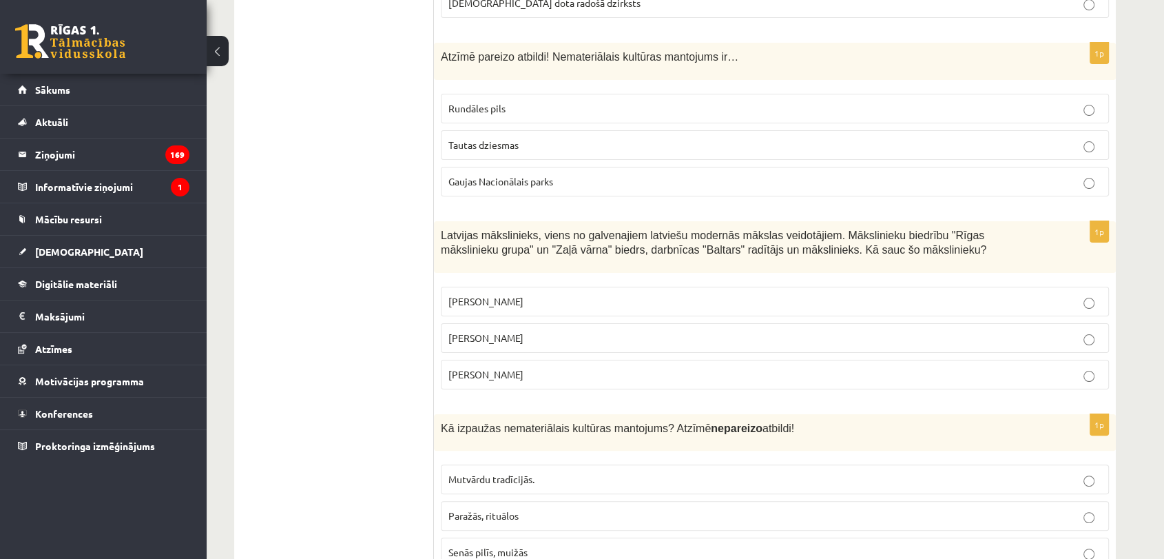
click at [535, 138] on p "Tautas dziesmas" at bounding box center [774, 145] width 653 height 14
click at [603, 331] on p "Romāns Suta" at bounding box center [774, 338] width 653 height 14
click at [532, 545] on p "Senās pilīs, muižās" at bounding box center [774, 552] width 653 height 14
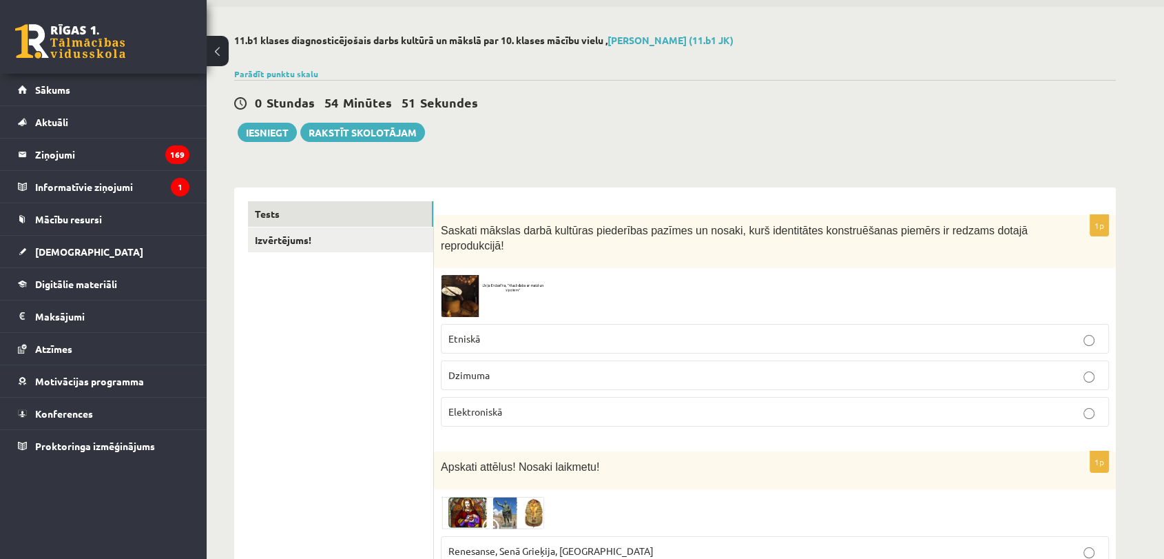
scroll to position [0, 0]
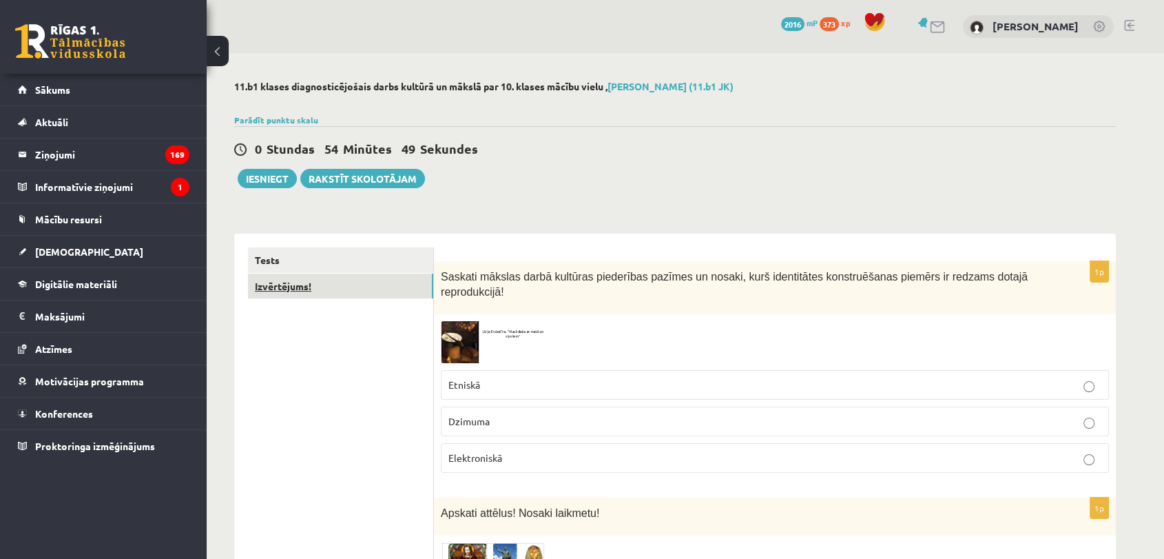
click at [393, 296] on link "Izvērtējums!" at bounding box center [340, 285] width 185 height 25
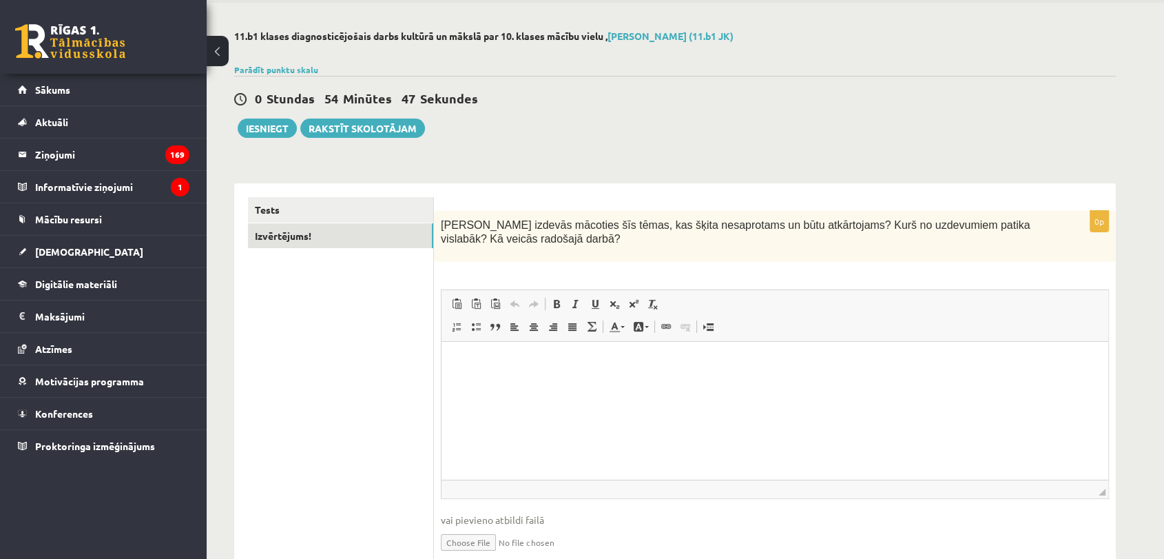
scroll to position [76, 0]
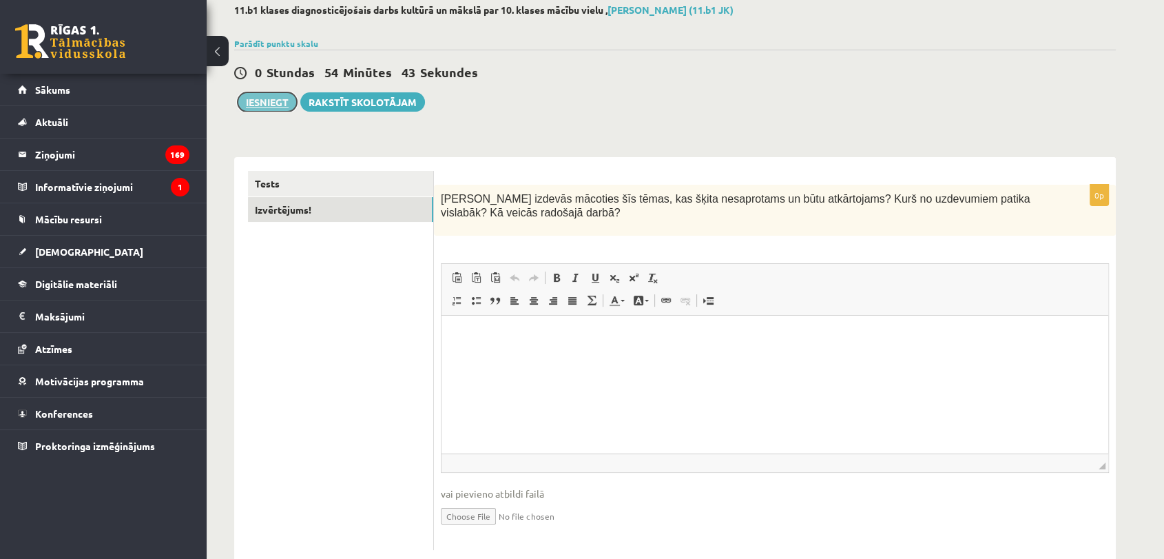
click at [276, 106] on button "Iesniegt" at bounding box center [267, 101] width 59 height 19
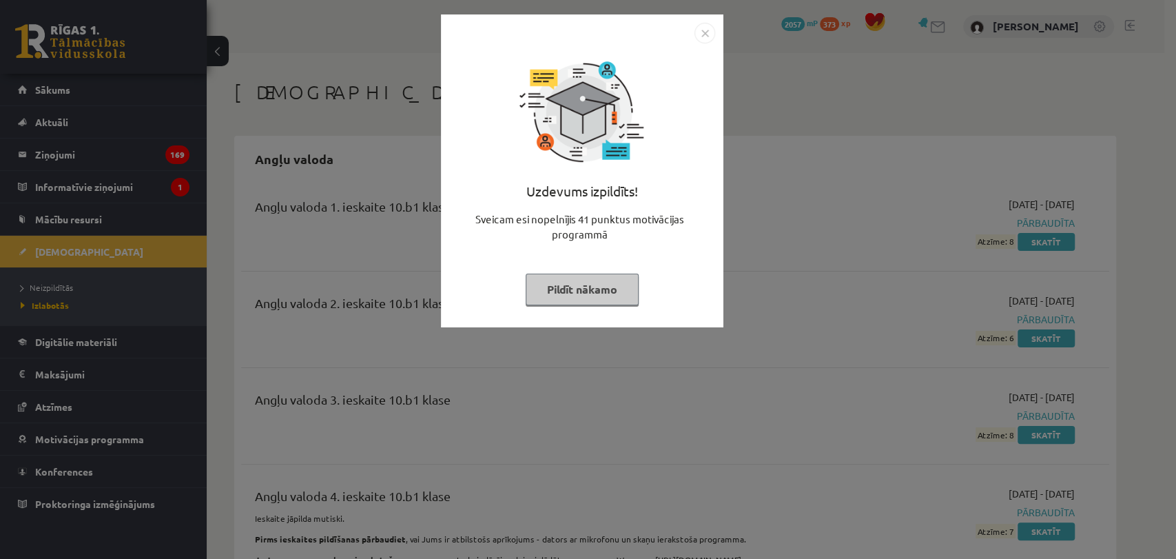
click at [615, 288] on button "Pildīt nākamo" at bounding box center [582, 289] width 113 height 32
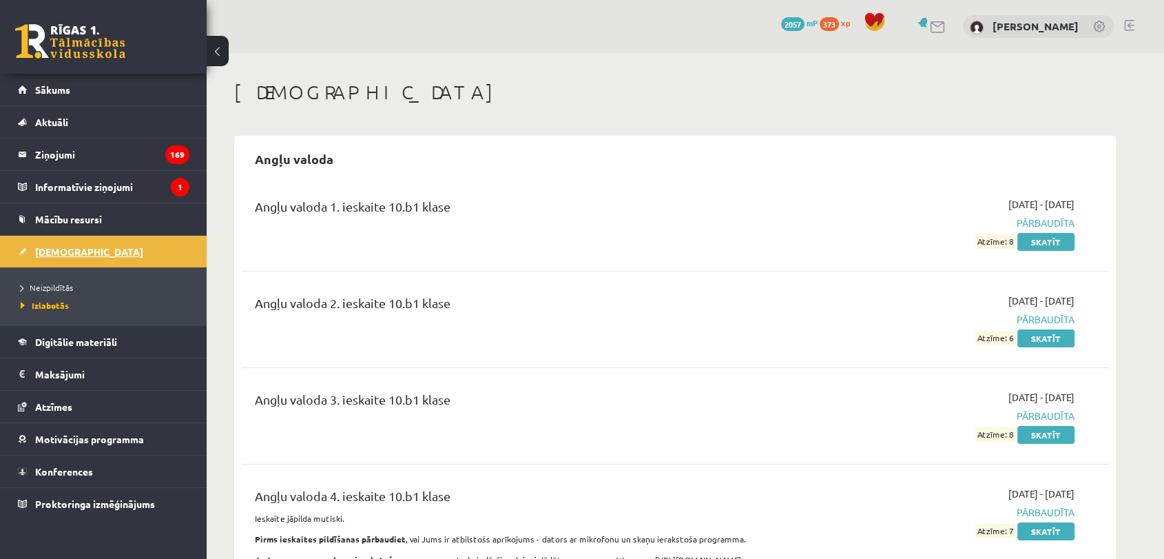
click at [63, 245] on span "[DEMOGRAPHIC_DATA]" at bounding box center [89, 251] width 108 height 12
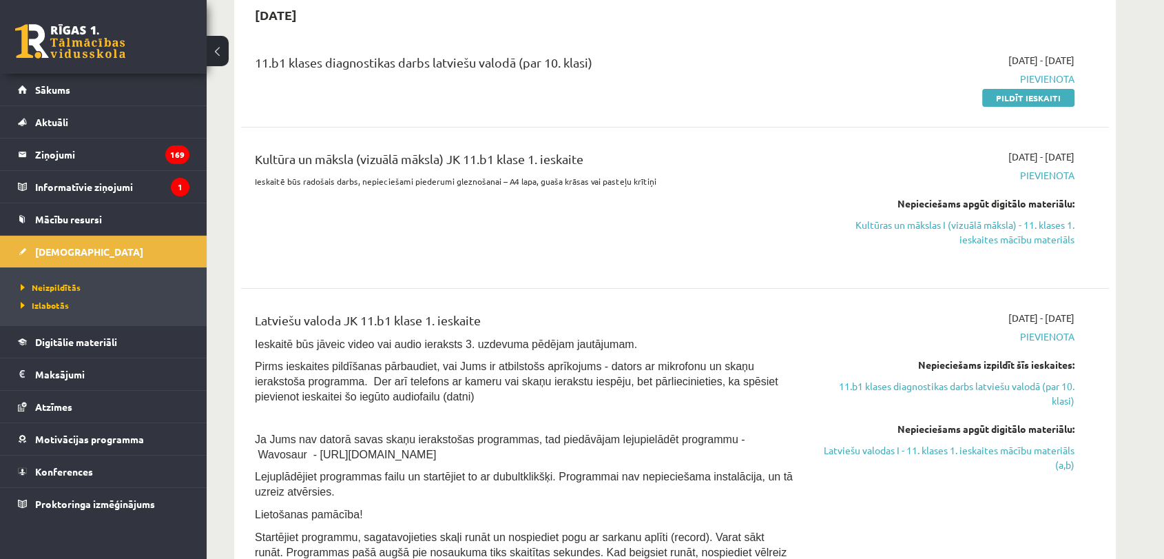
scroll to position [306, 0]
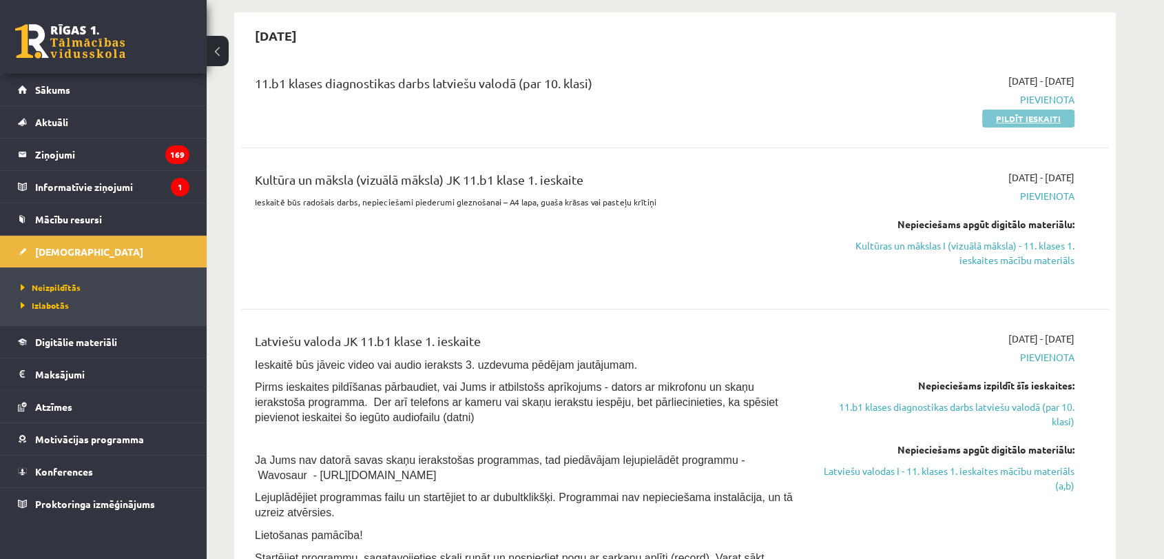
click at [1012, 118] on link "Pildīt ieskaiti" at bounding box center [1028, 119] width 92 height 18
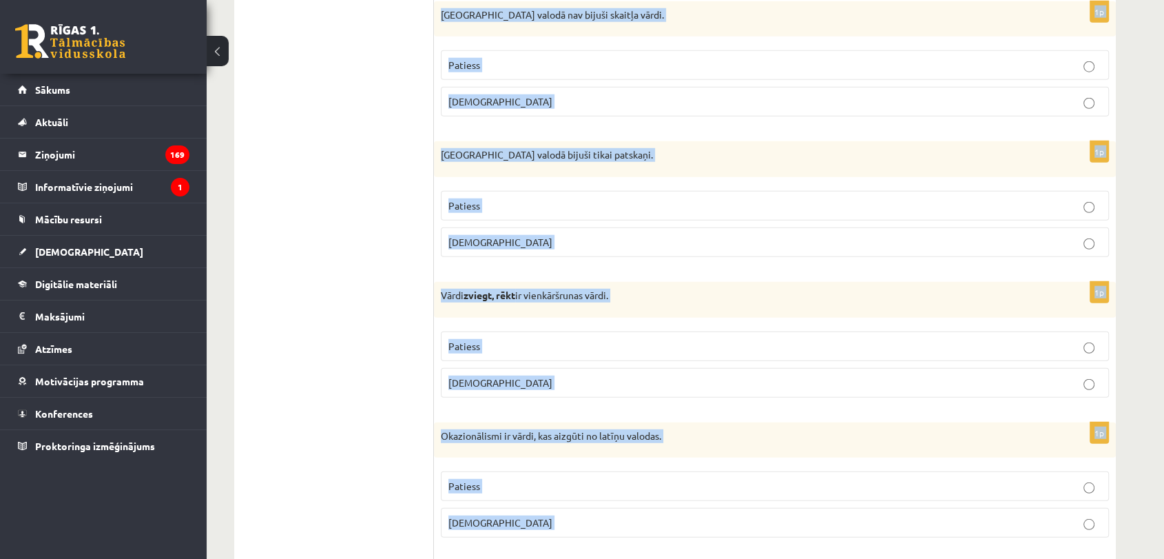
scroll to position [3994, 0]
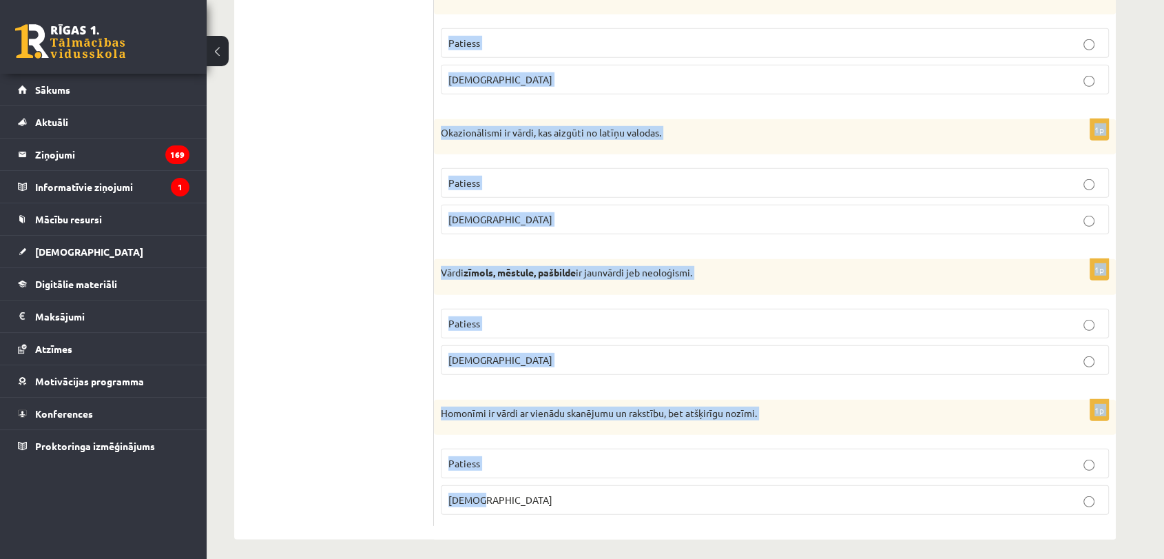
drag, startPoint x: 451, startPoint y: 253, endPoint x: 639, endPoint y: 507, distance: 316.0
copy form "Apgalvojums ir patiess vai nepatiess? 1p Valoda ir neartikulēta zīmju sistēma -…"
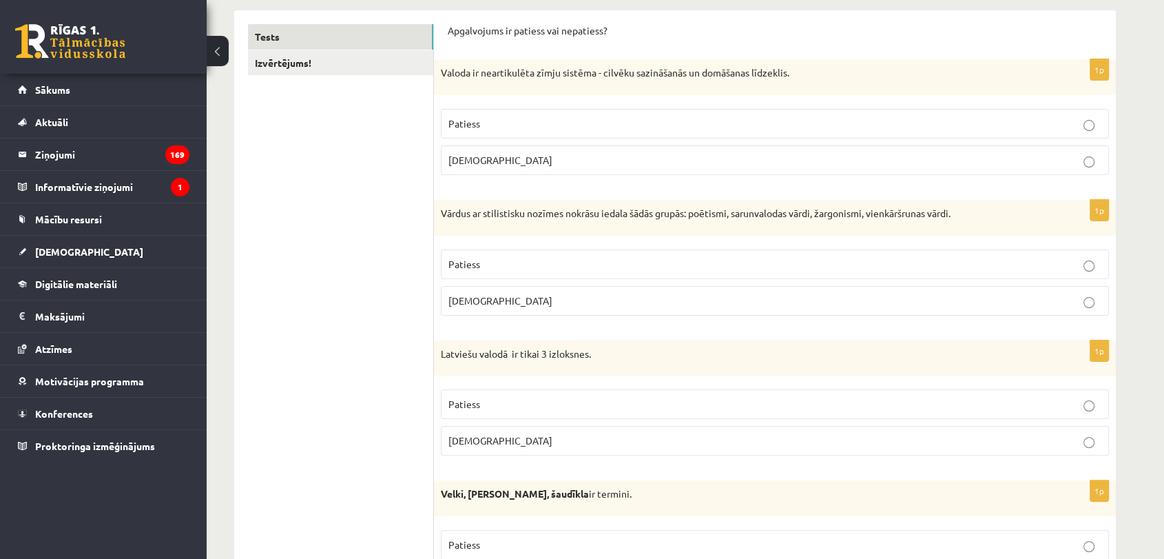
scroll to position [243, 0]
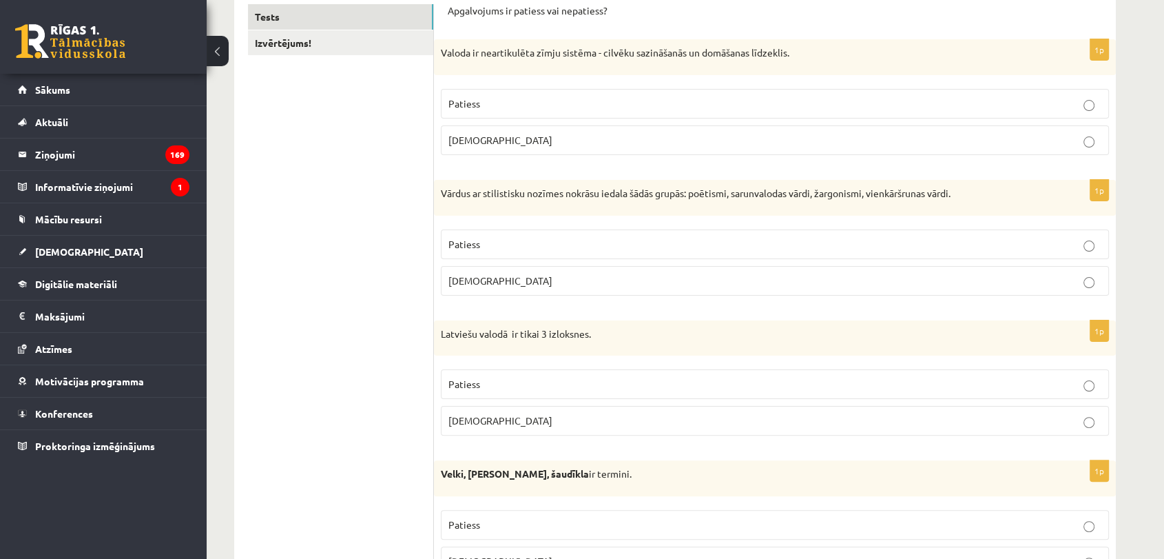
click at [499, 142] on p "Aplams" at bounding box center [774, 140] width 653 height 14
click at [495, 240] on p "Patiess" at bounding box center [774, 244] width 653 height 14
drag, startPoint x: 470, startPoint y: 426, endPoint x: 470, endPoint y: 411, distance: 14.5
click at [471, 424] on p "Aplams" at bounding box center [774, 420] width 653 height 14
click at [547, 424] on p "Aplams" at bounding box center [774, 420] width 653 height 14
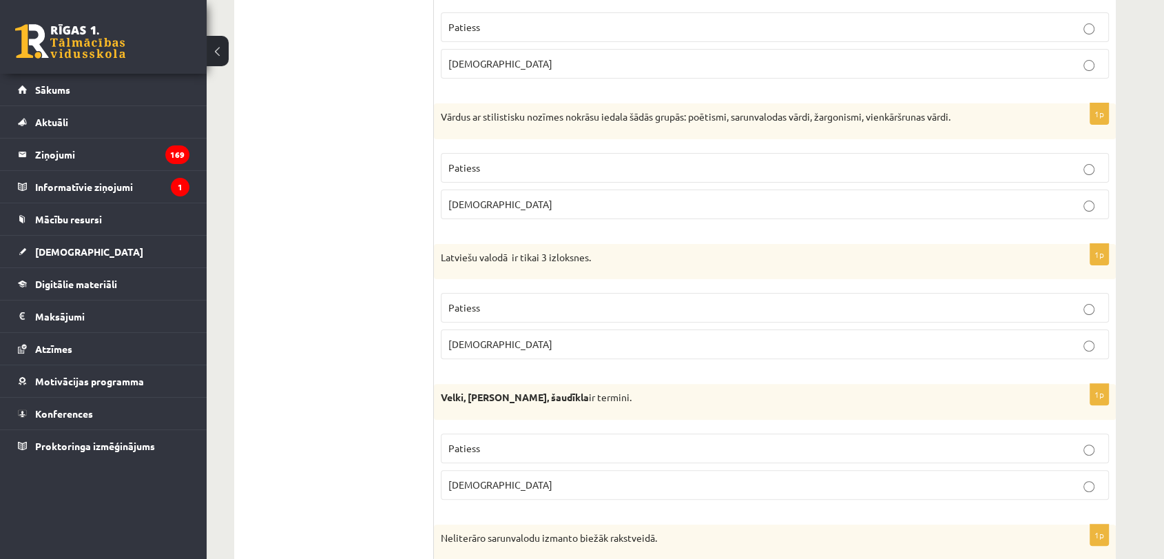
click at [535, 485] on p "Aplams" at bounding box center [774, 484] width 653 height 14
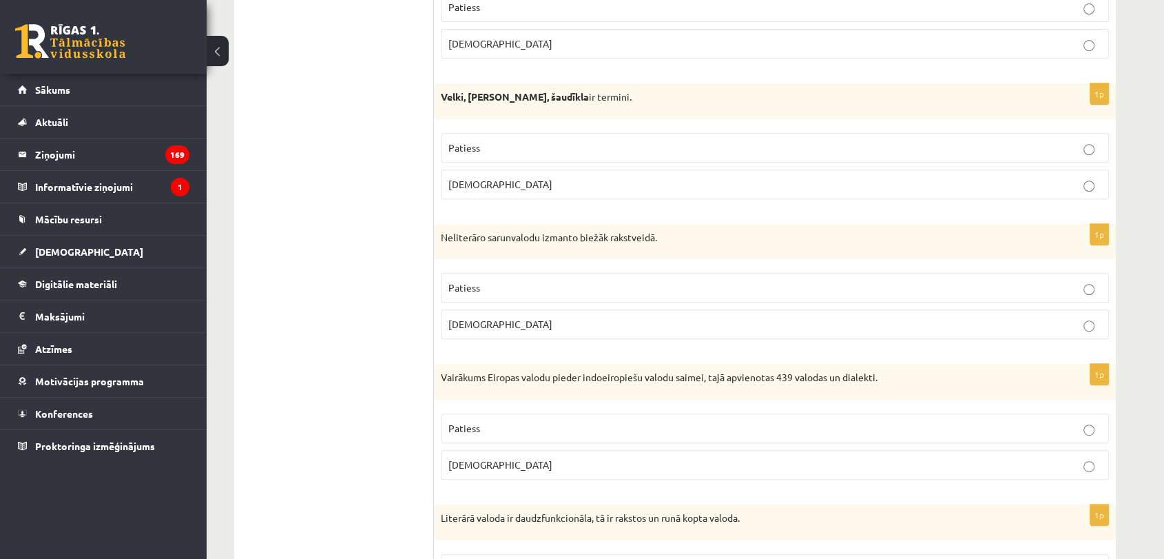
scroll to position [626, 0]
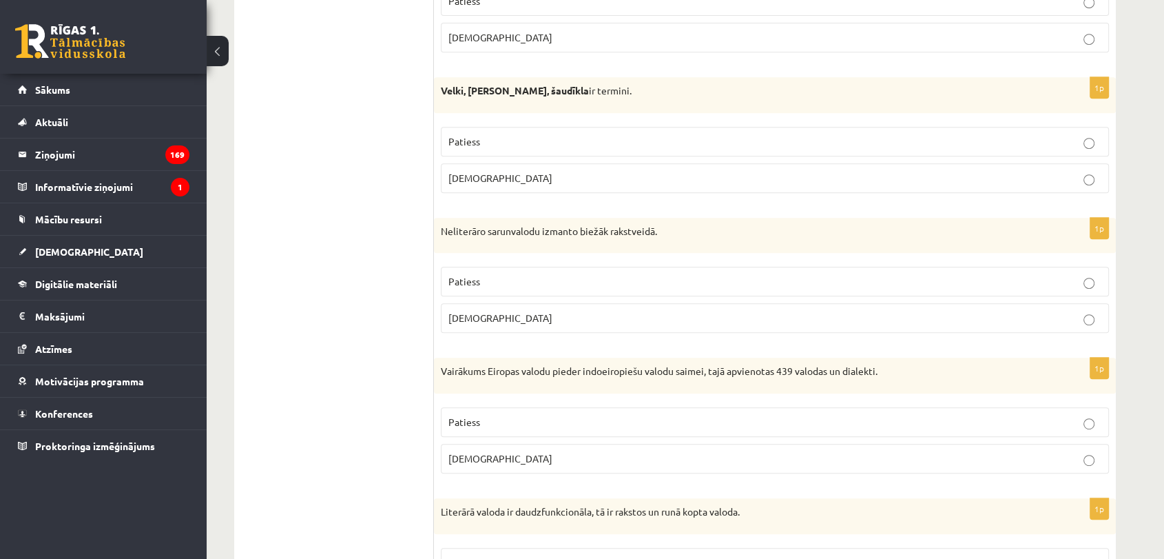
click at [501, 270] on label "Patiess" at bounding box center [775, 282] width 668 height 30
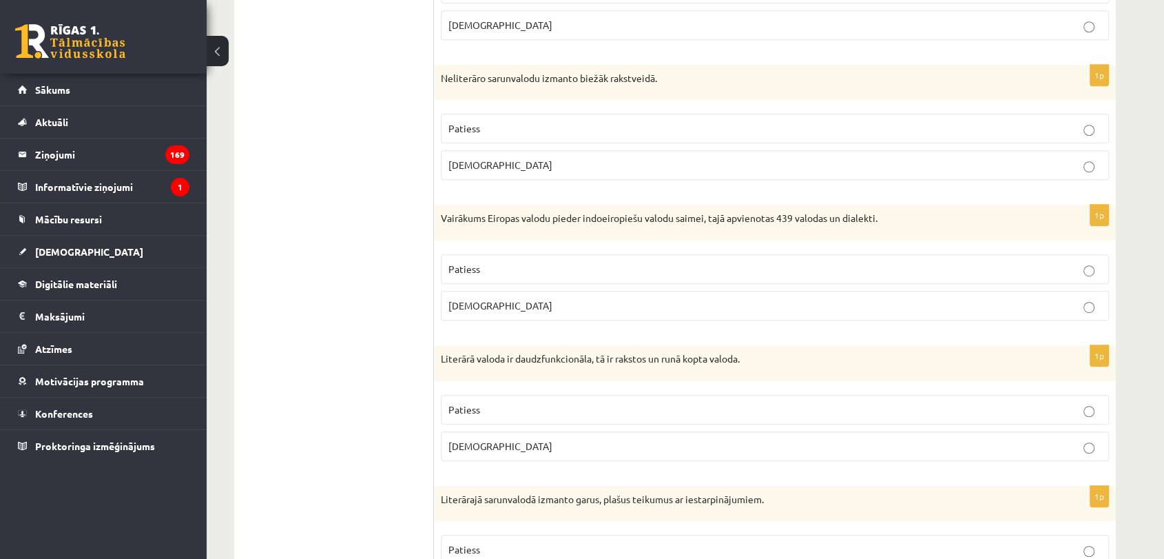
click at [559, 272] on p "Patiess" at bounding box center [774, 269] width 653 height 14
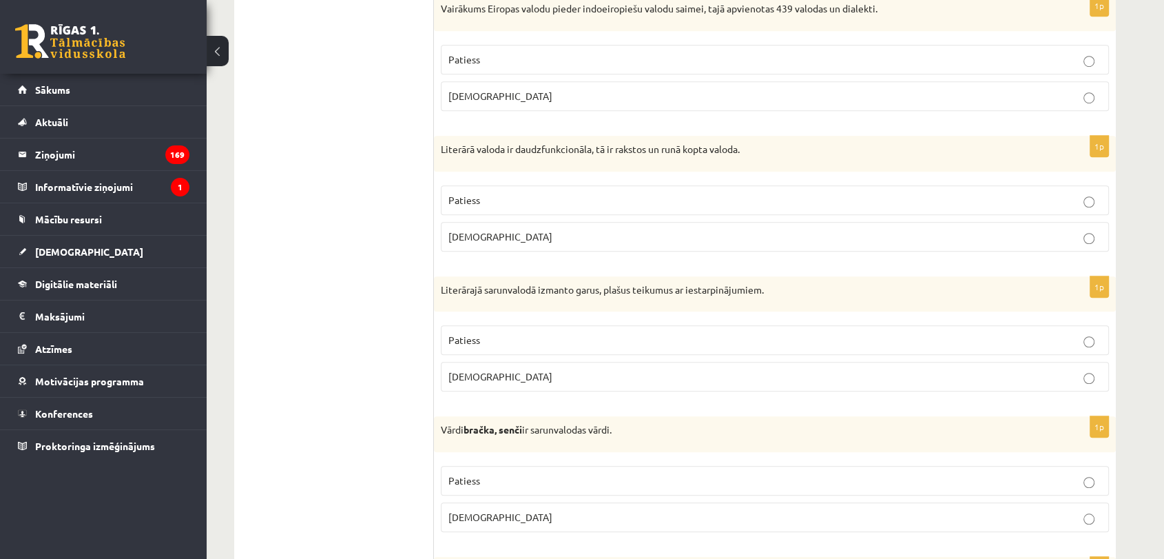
scroll to position [932, 0]
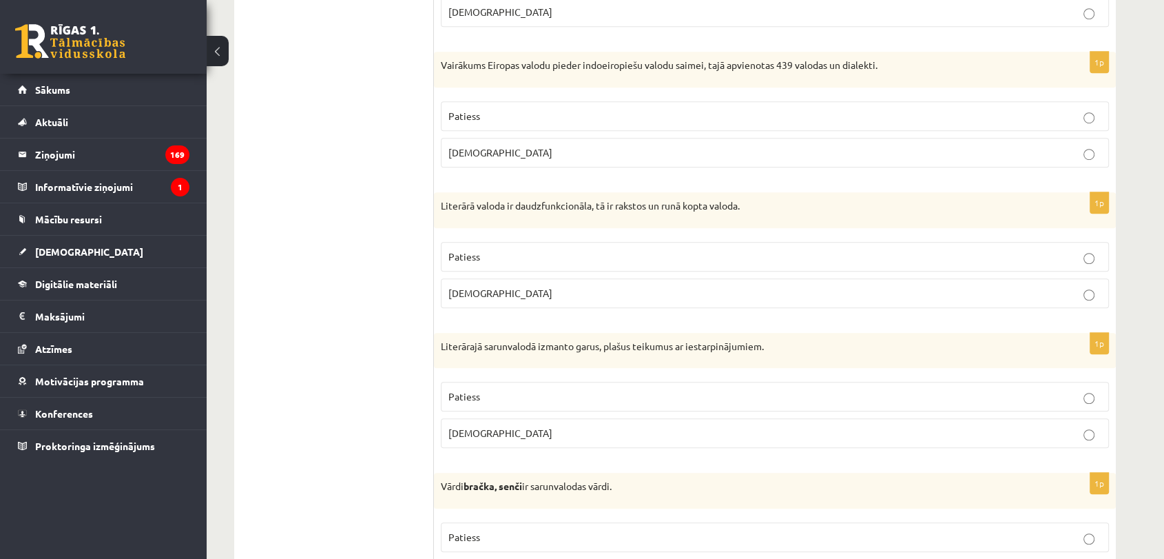
click at [524, 290] on p "Aplams" at bounding box center [774, 293] width 653 height 14
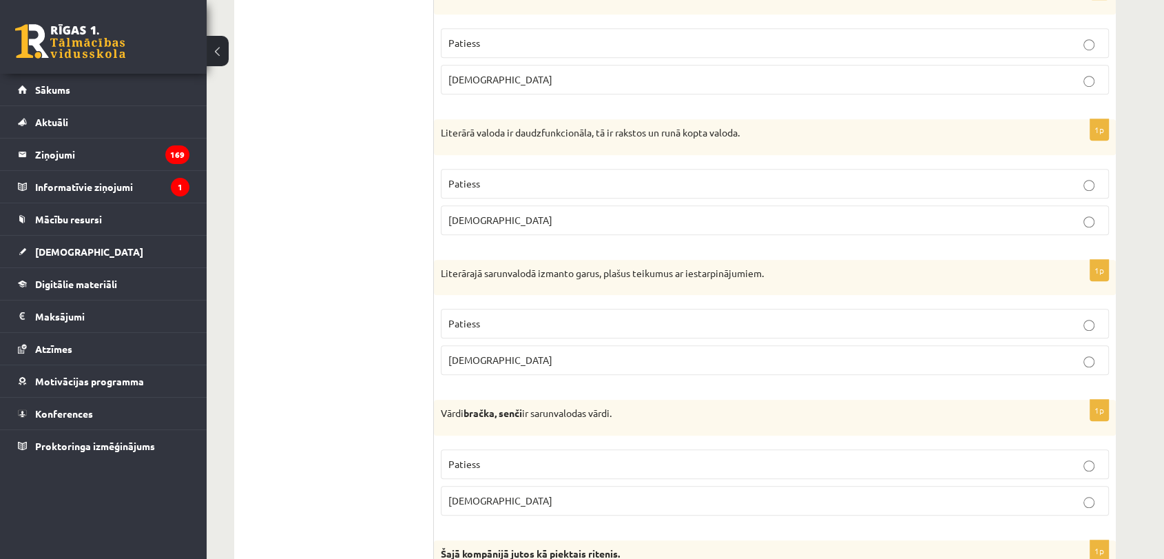
scroll to position [995, 0]
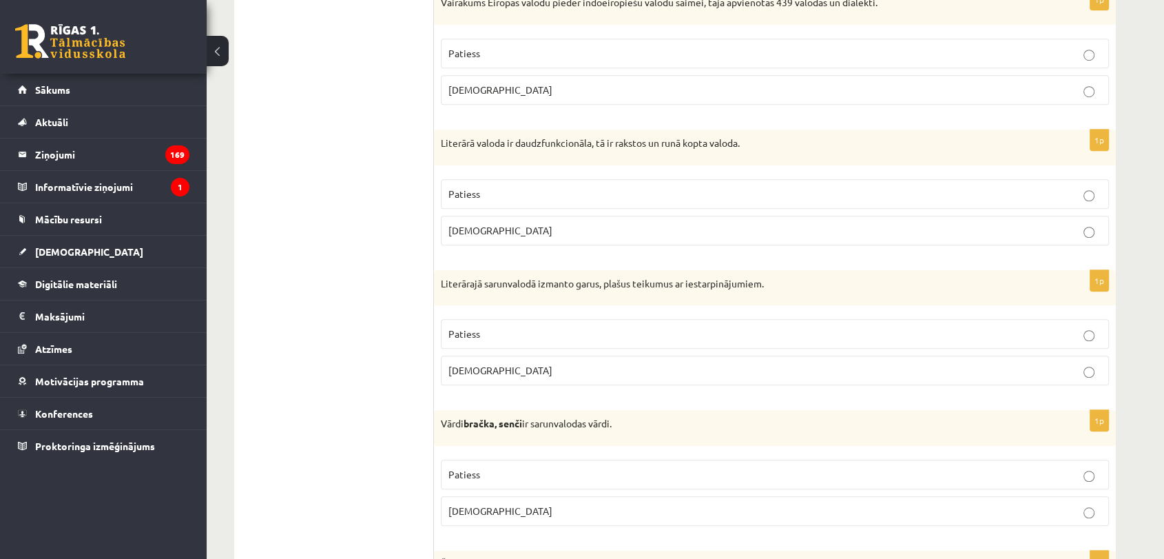
click at [617, 371] on p "Aplams" at bounding box center [774, 370] width 653 height 14
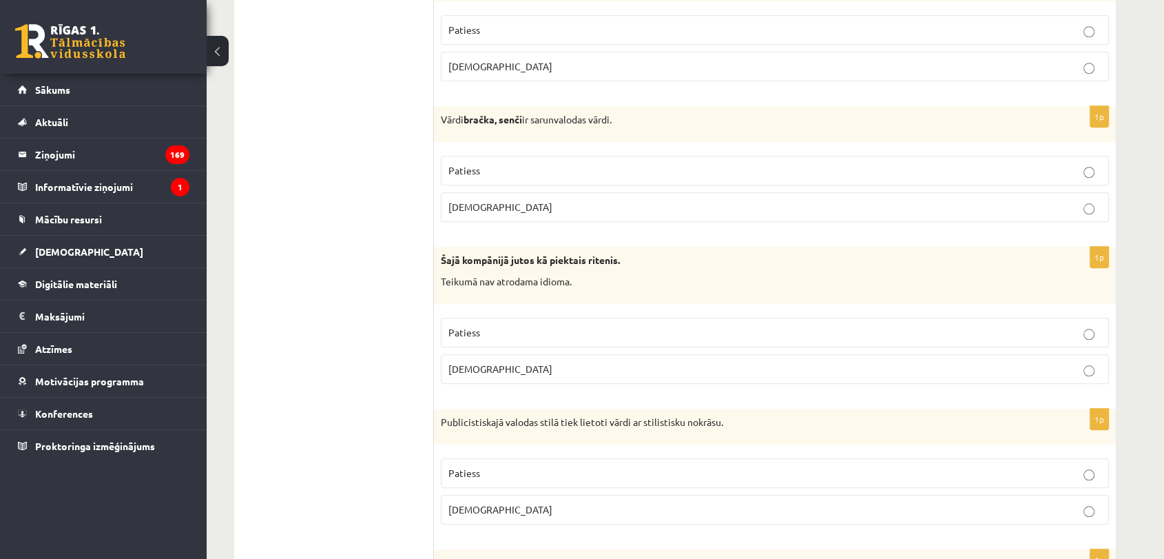
scroll to position [1301, 0]
click at [635, 167] on p "Patiess" at bounding box center [774, 168] width 653 height 14
click at [563, 369] on p "Aplams" at bounding box center [774, 367] width 653 height 14
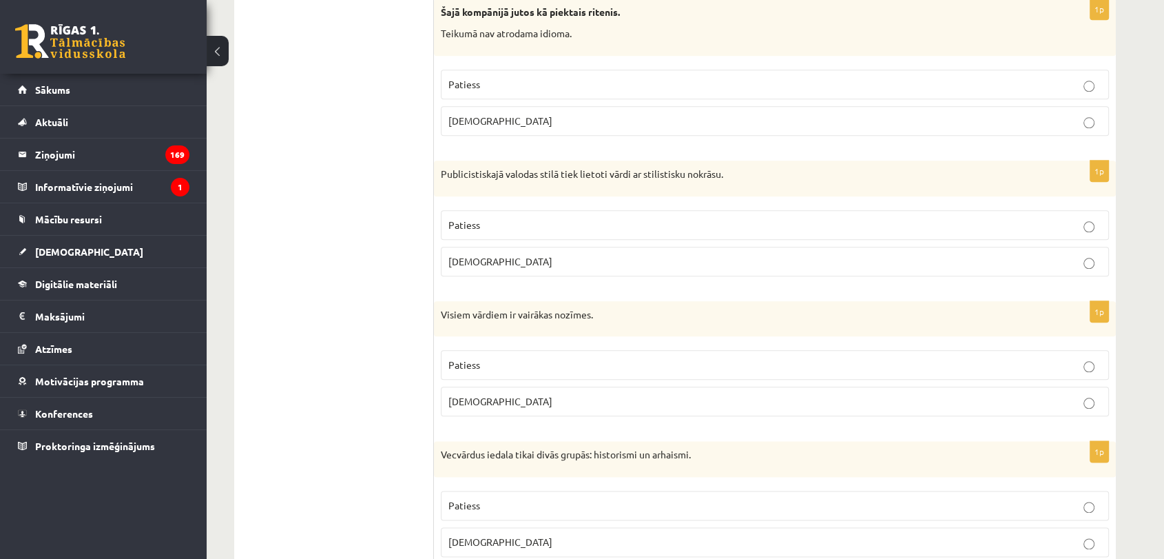
scroll to position [1604, 0]
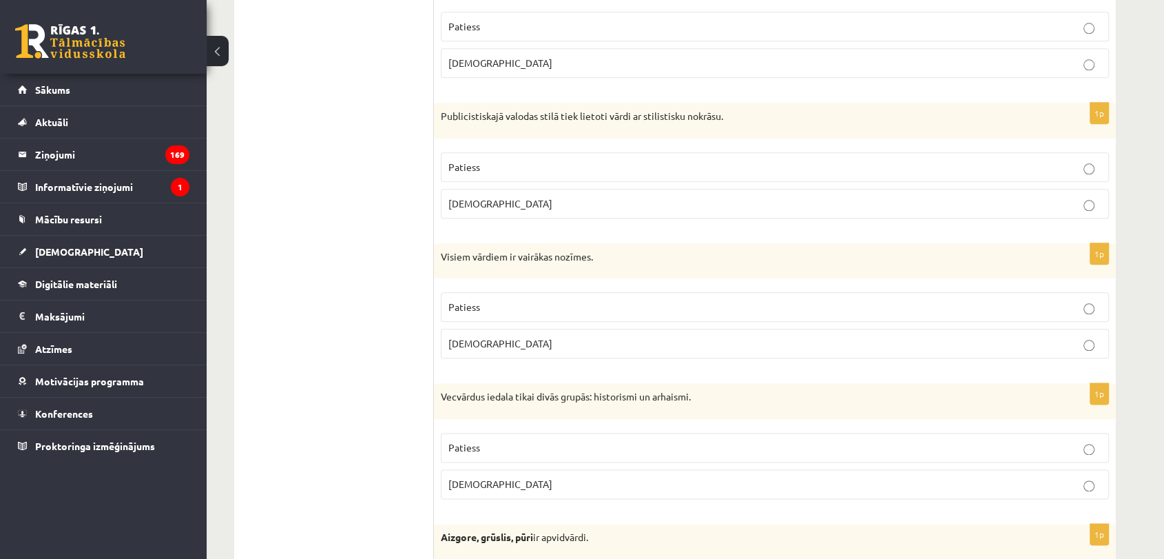
click at [1002, 161] on p "Patiess" at bounding box center [774, 167] width 653 height 14
click at [946, 338] on p "Aplams" at bounding box center [774, 343] width 653 height 14
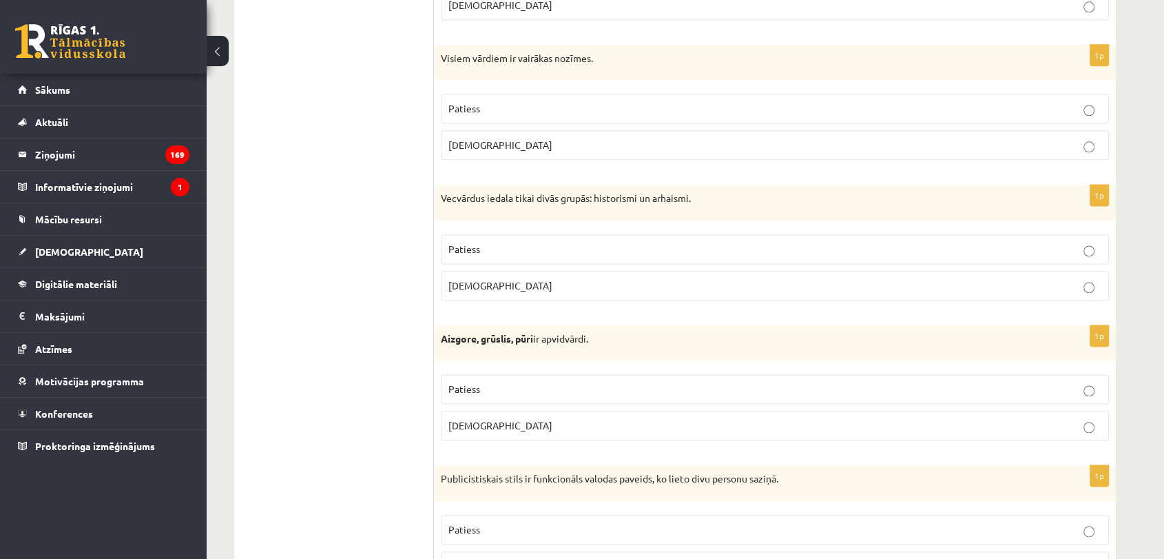
scroll to position [1824, 0]
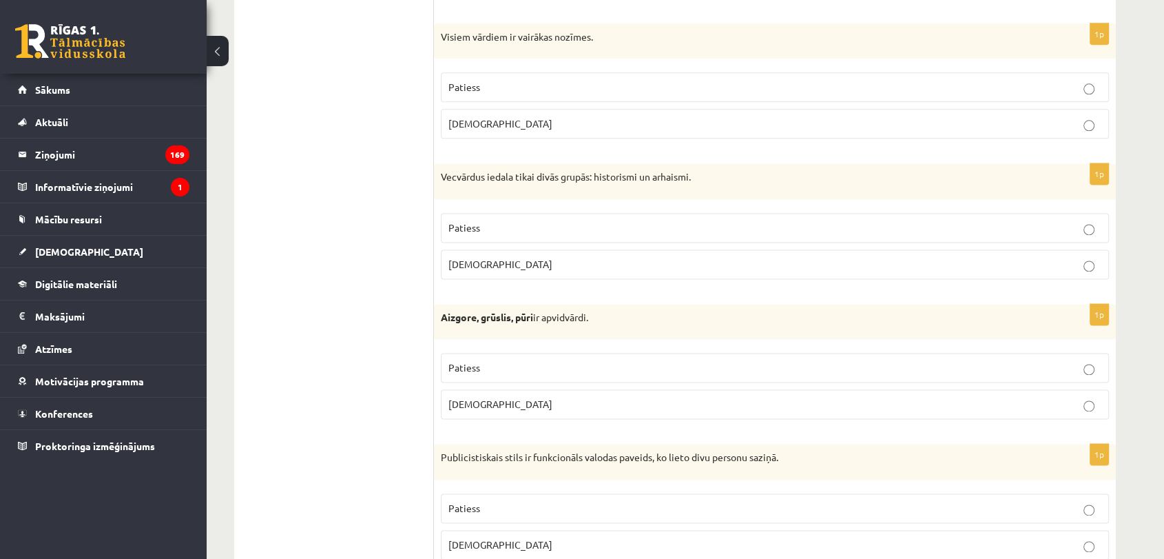
click at [566, 223] on p "Patiess" at bounding box center [774, 227] width 653 height 14
click at [598, 360] on p "Patiess" at bounding box center [774, 367] width 653 height 14
click at [575, 538] on p "Aplams" at bounding box center [774, 544] width 653 height 14
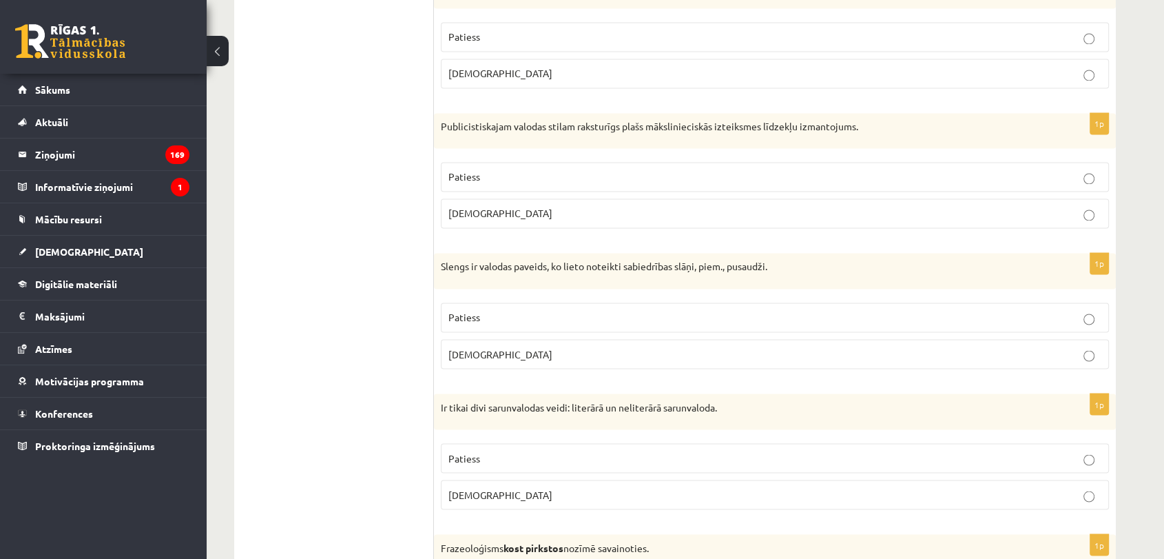
scroll to position [2380, 0]
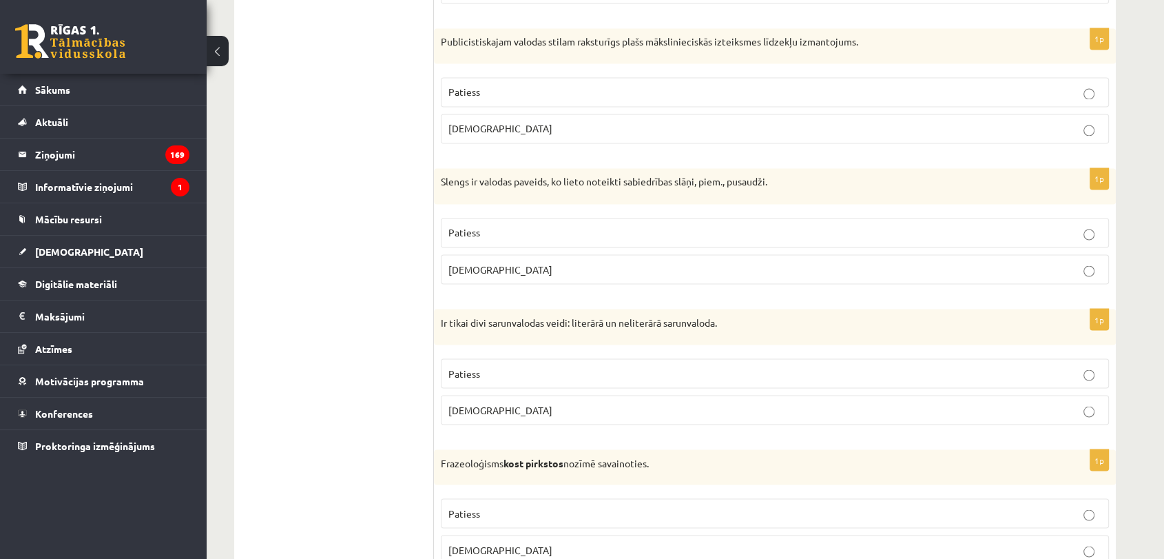
click at [1031, 101] on label "Patiess" at bounding box center [775, 92] width 668 height 30
click at [946, 233] on p "Patiess" at bounding box center [774, 232] width 653 height 14
click at [953, 358] on label "Patiess" at bounding box center [775, 373] width 668 height 30
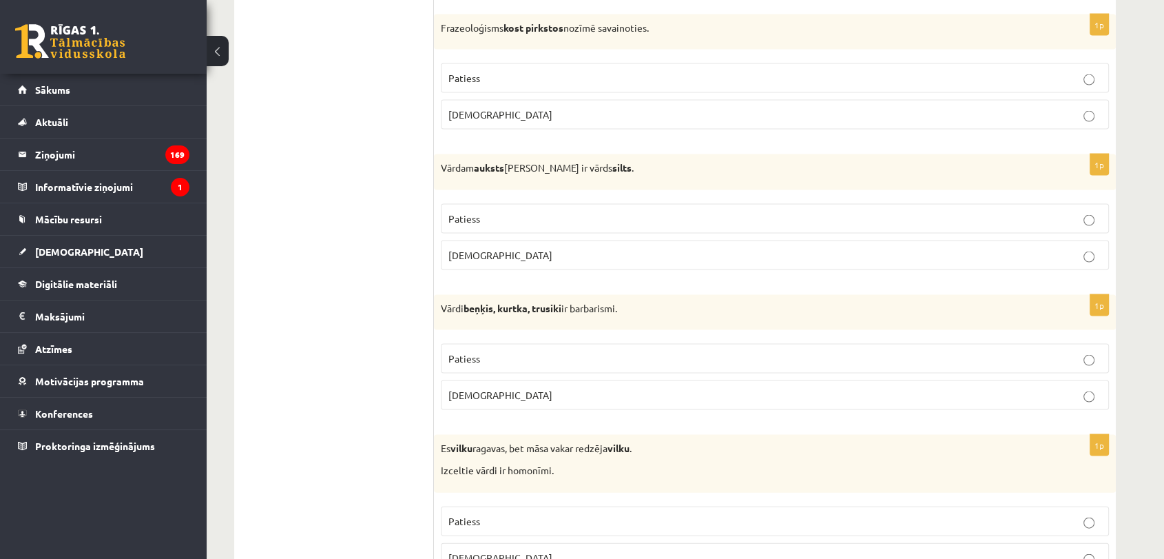
scroll to position [2819, 0]
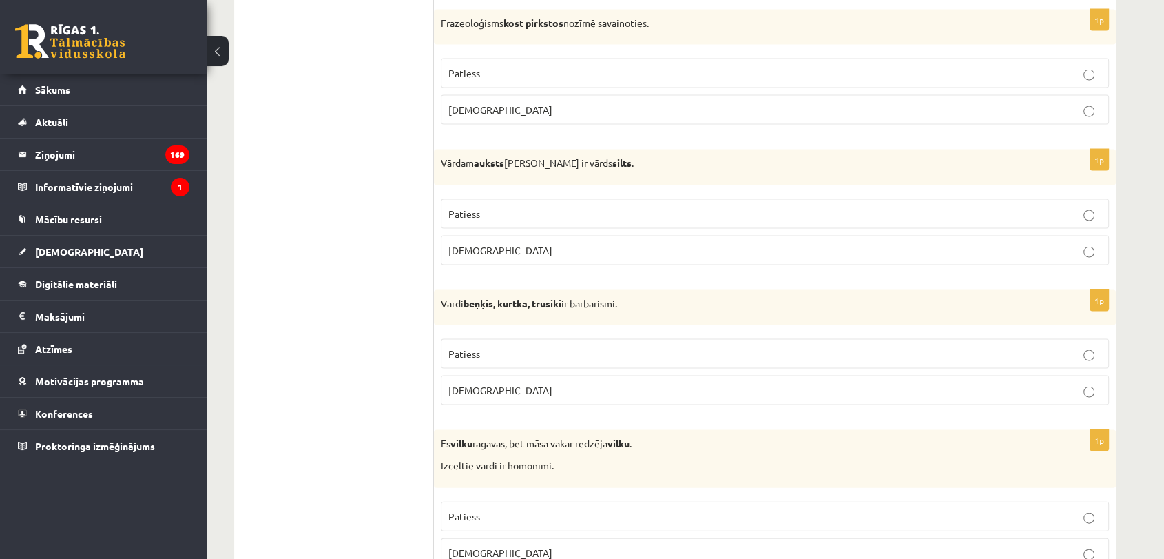
click at [645, 103] on p "Aplams" at bounding box center [774, 110] width 653 height 14
click at [635, 220] on label "Patiess" at bounding box center [775, 214] width 668 height 30
click at [613, 346] on p "Patiess" at bounding box center [774, 353] width 653 height 14
click at [584, 526] on fieldset "Patiess Aplams" at bounding box center [775, 533] width 668 height 77
click at [586, 517] on label "Patiess" at bounding box center [775, 516] width 668 height 30
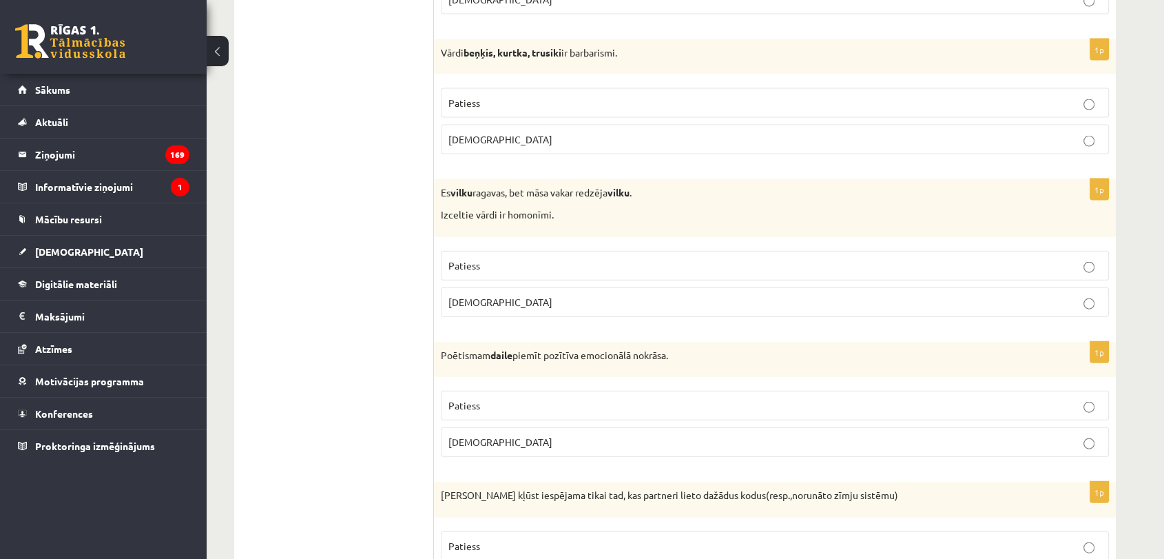
scroll to position [3123, 0]
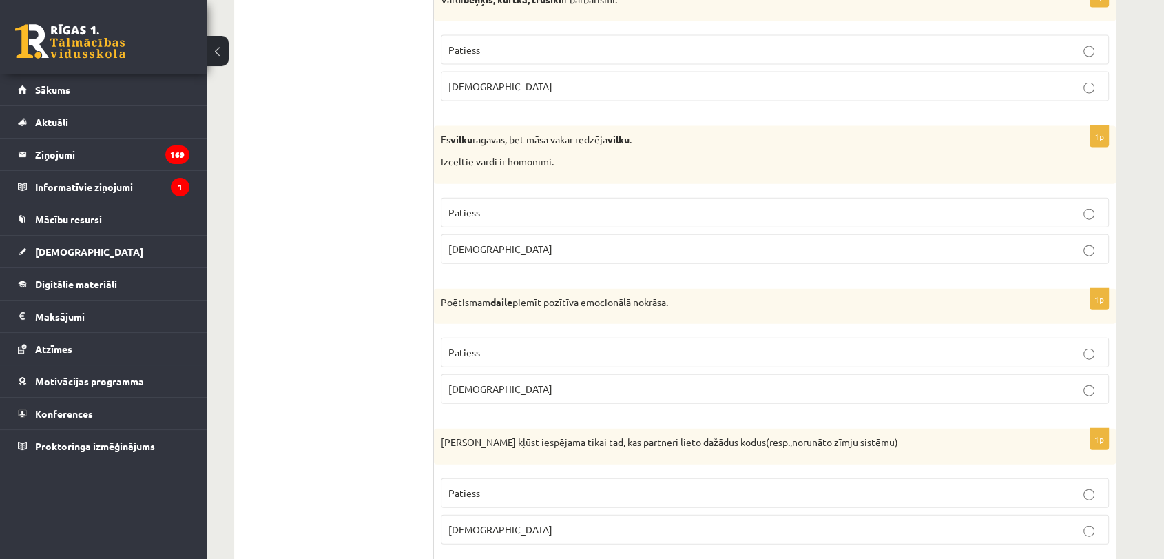
click at [1008, 356] on label "Patiess" at bounding box center [775, 353] width 668 height 30
click at [736, 490] on p "Patiess" at bounding box center [774, 493] width 653 height 14
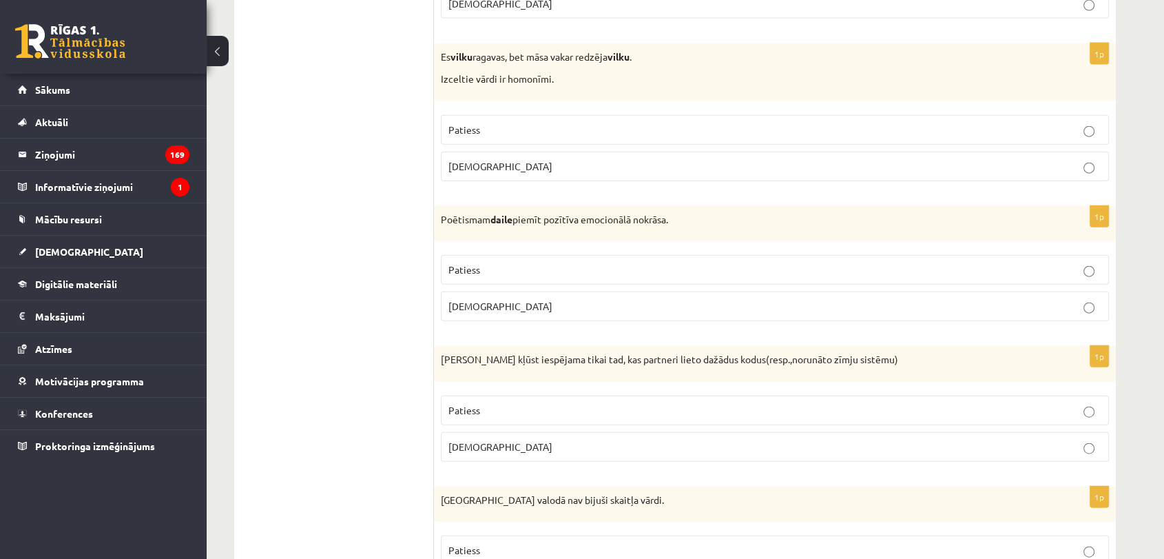
scroll to position [3227, 0]
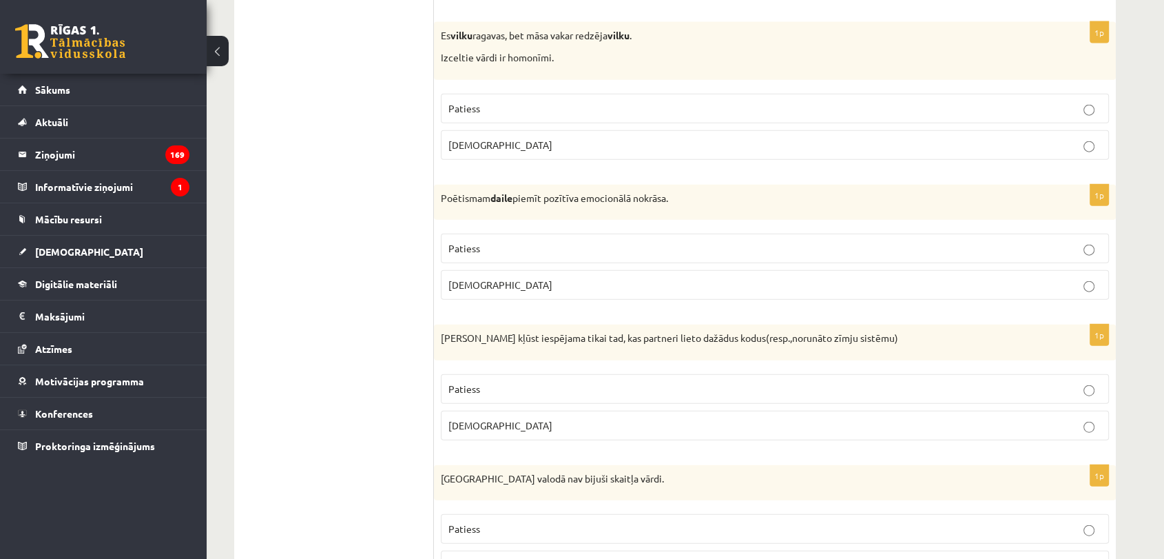
click at [1016, 411] on label "Aplams" at bounding box center [775, 426] width 668 height 30
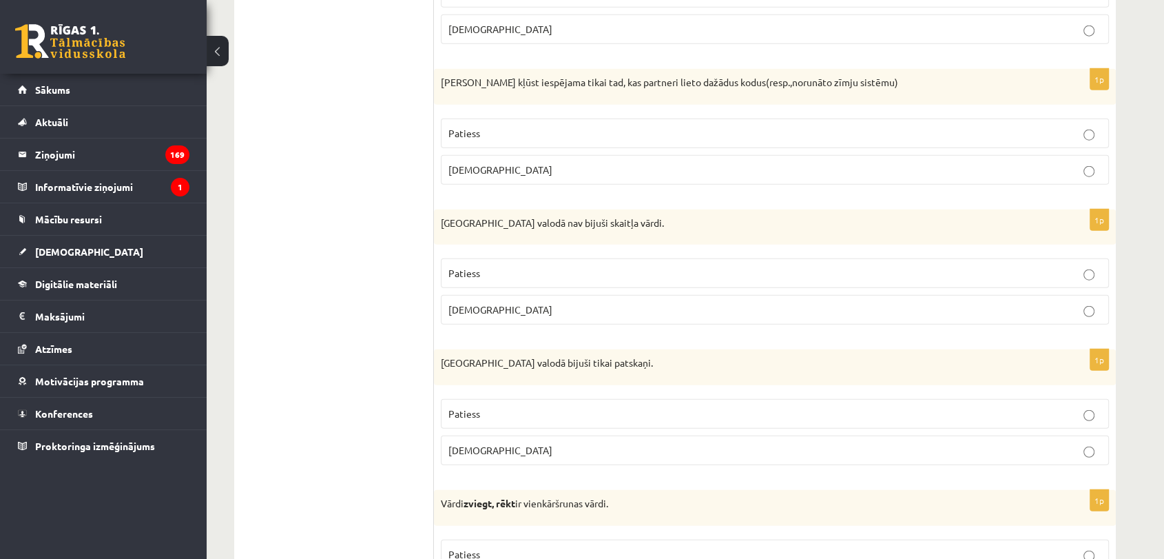
scroll to position [3488, 0]
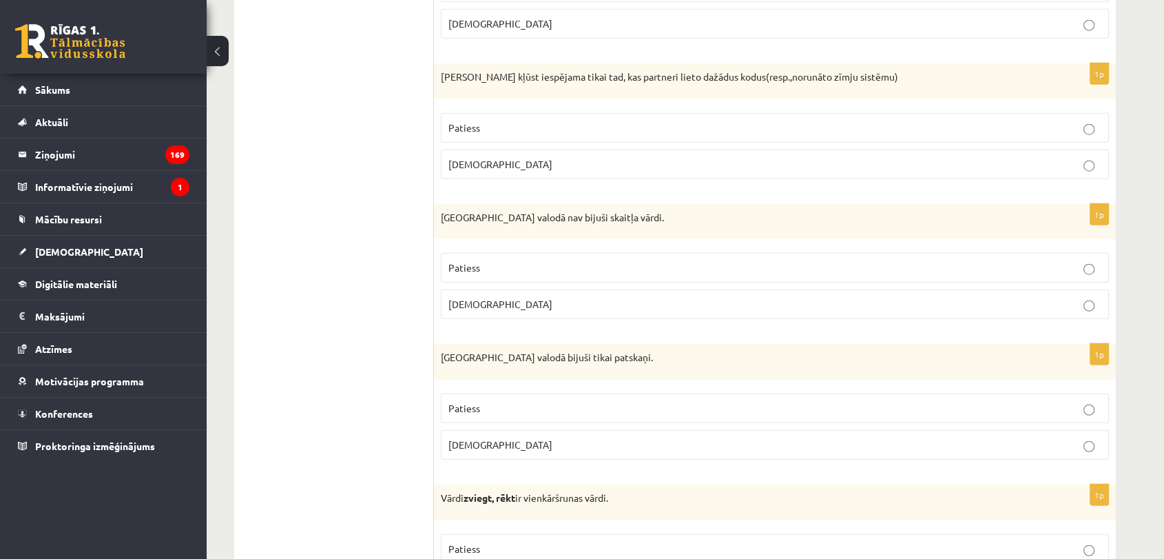
click at [689, 253] on label "Patiess" at bounding box center [775, 268] width 668 height 30
click at [668, 437] on p "Aplams" at bounding box center [774, 444] width 653 height 14
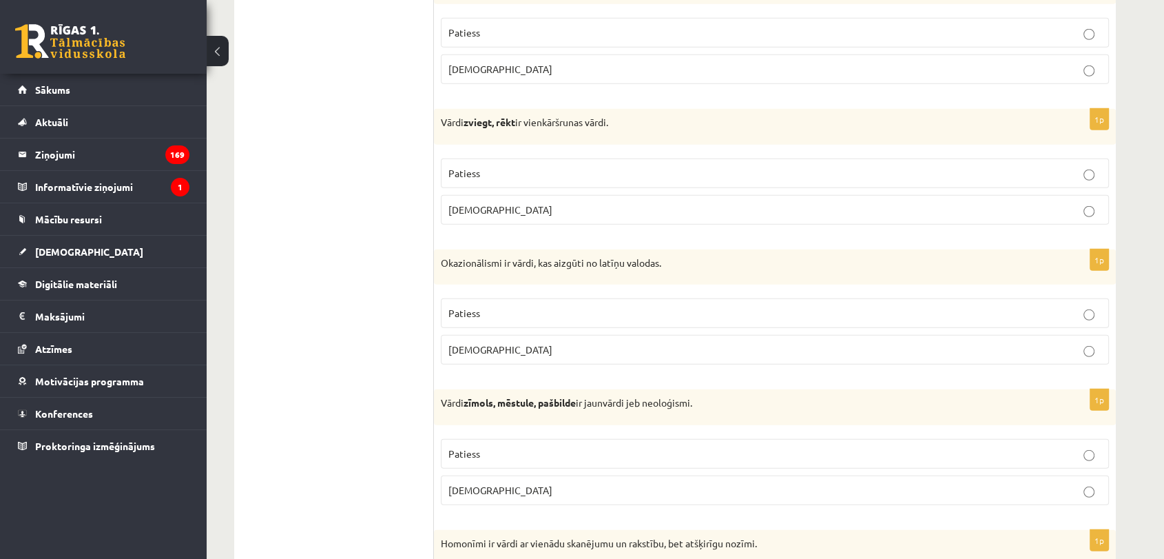
scroll to position [3885, 0]
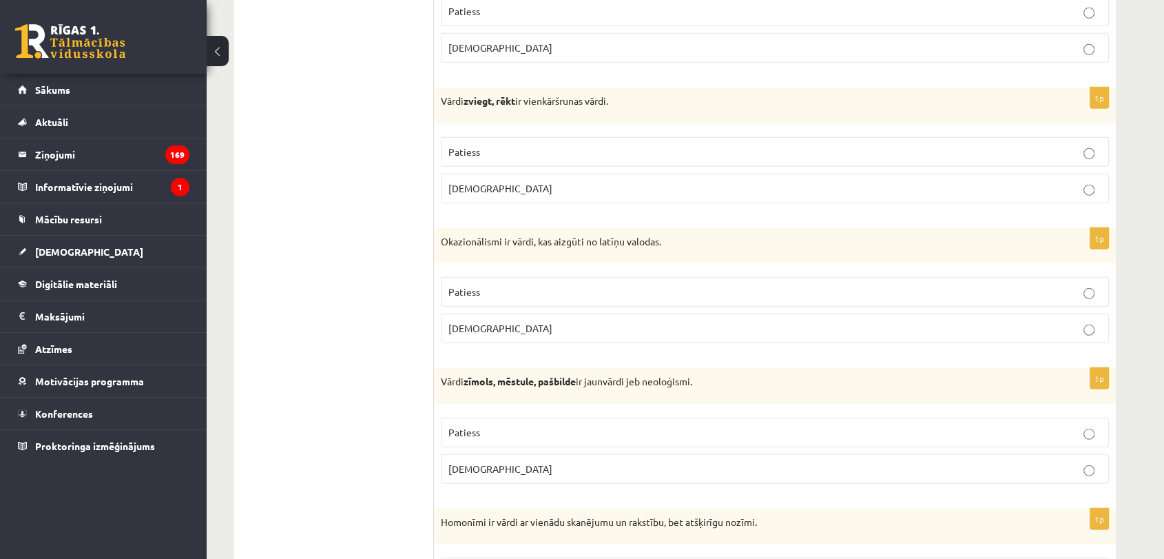
click at [1018, 328] on label "Aplams" at bounding box center [775, 328] width 668 height 30
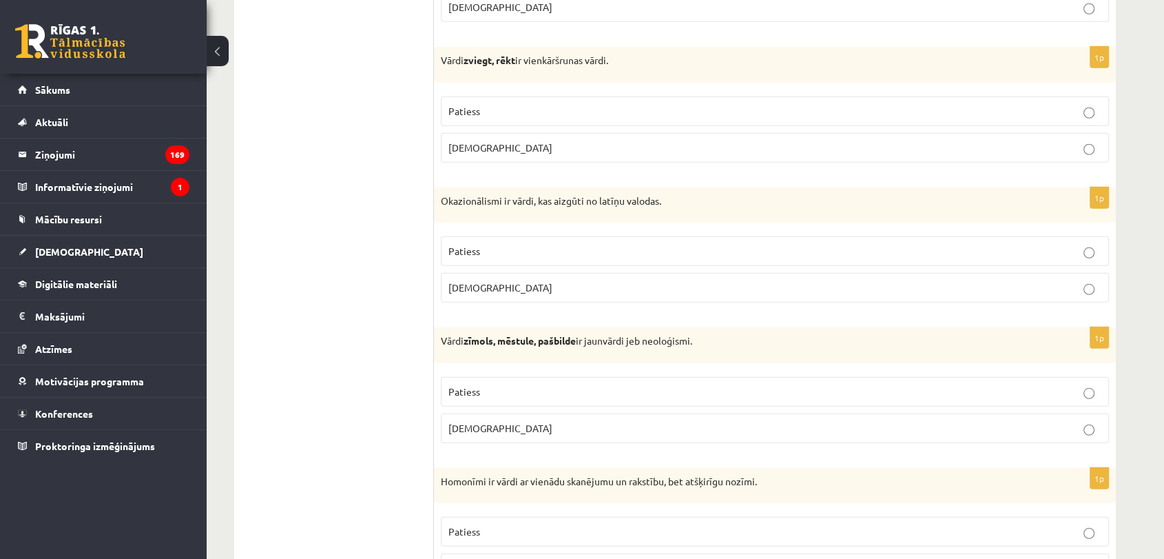
scroll to position [3994, 0]
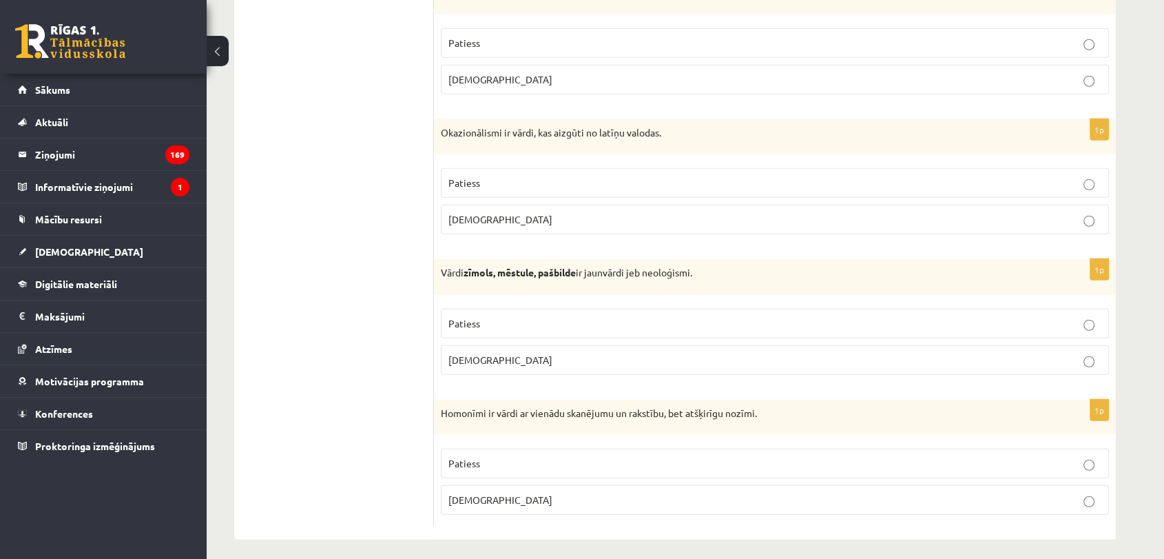
click at [783, 466] on label "Patiess" at bounding box center [775, 463] width 668 height 30
click at [755, 309] on label "Patiess" at bounding box center [775, 324] width 668 height 30
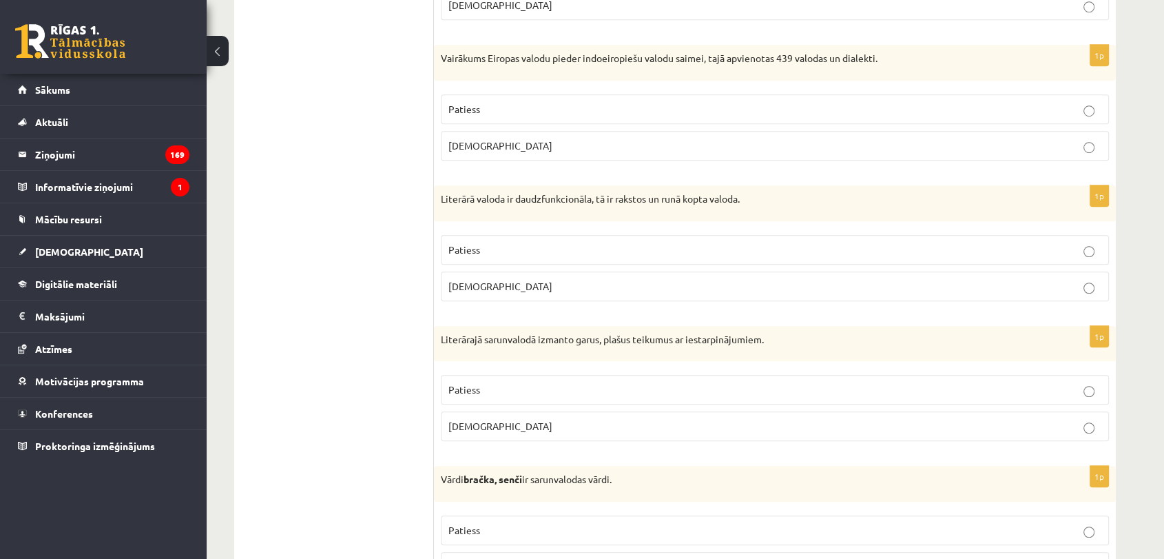
scroll to position [0, 0]
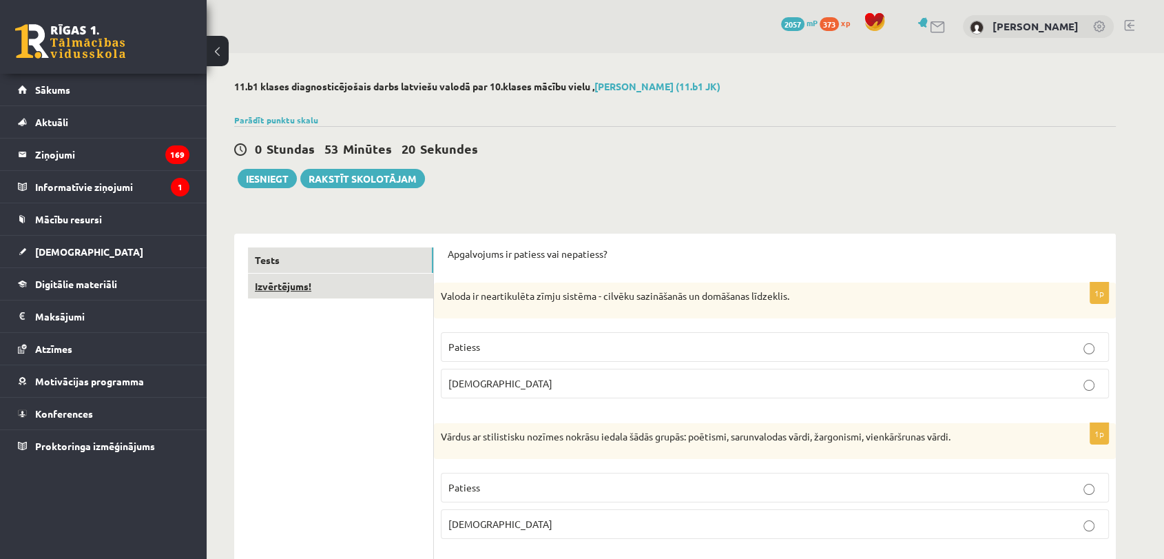
click at [273, 291] on link "Izvērtējums!" at bounding box center [340, 285] width 185 height 25
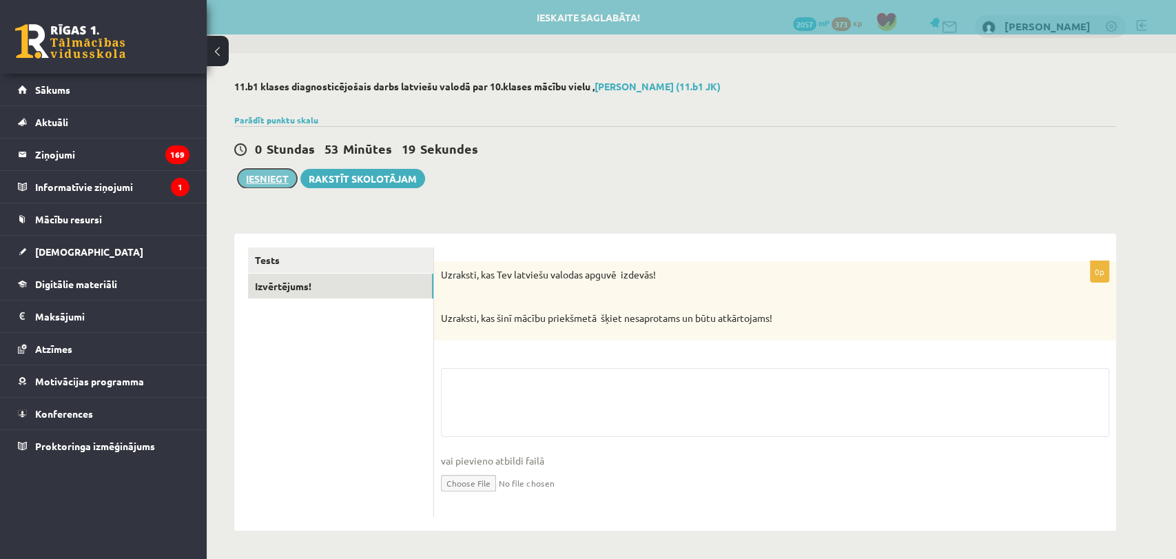
click at [273, 176] on button "Iesniegt" at bounding box center [267, 178] width 59 height 19
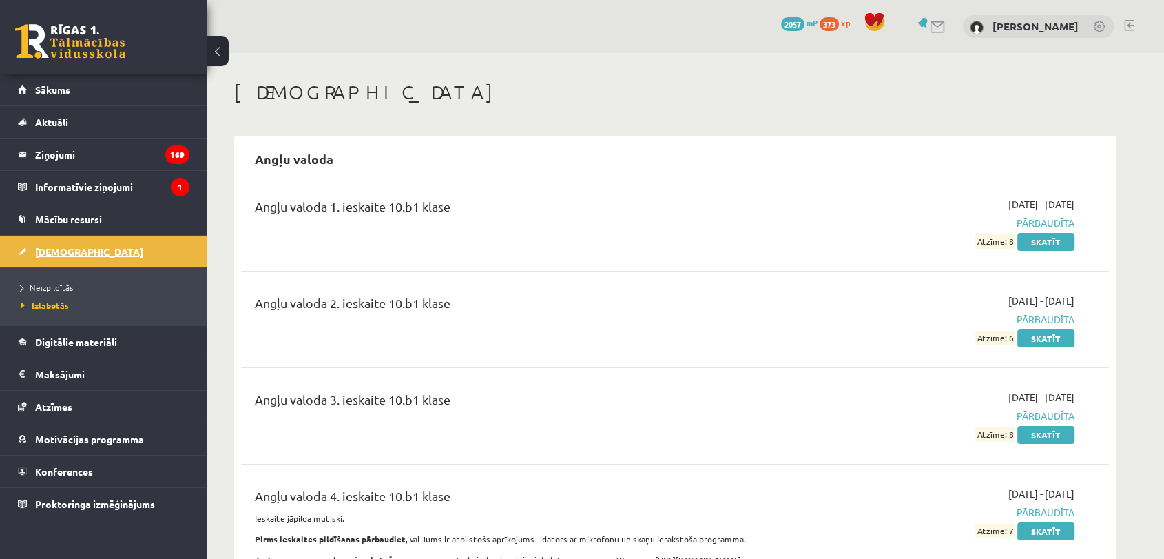
click at [64, 236] on link "[DEMOGRAPHIC_DATA]" at bounding box center [104, 252] width 172 height 32
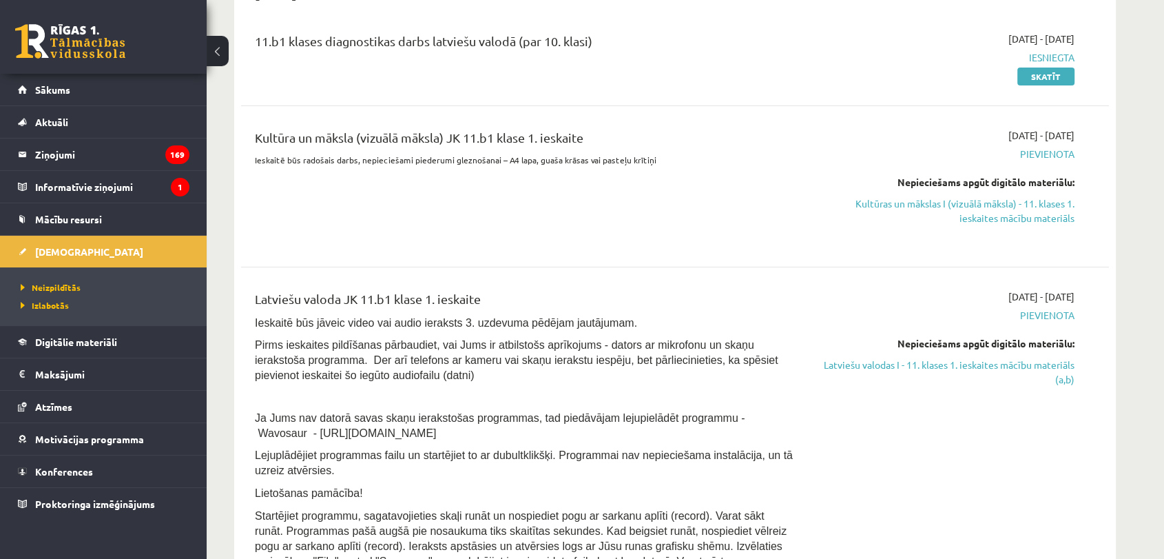
scroll to position [386, 0]
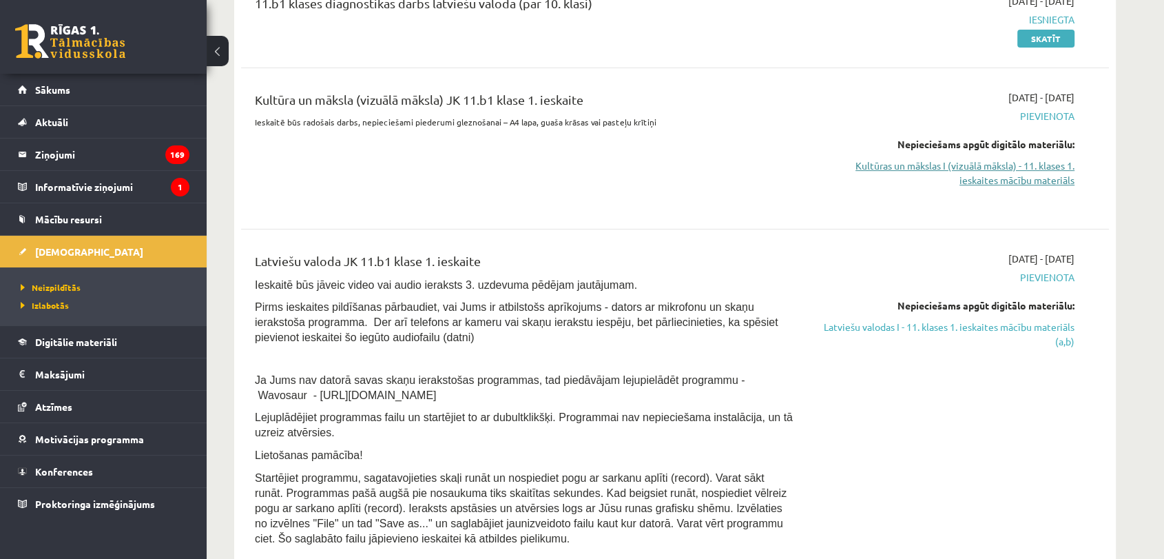
click at [983, 163] on link "Kultūras un mākslas I (vizuālā māksla) - 11. klases 1. ieskaites mācību materiā…" at bounding box center [945, 172] width 260 height 29
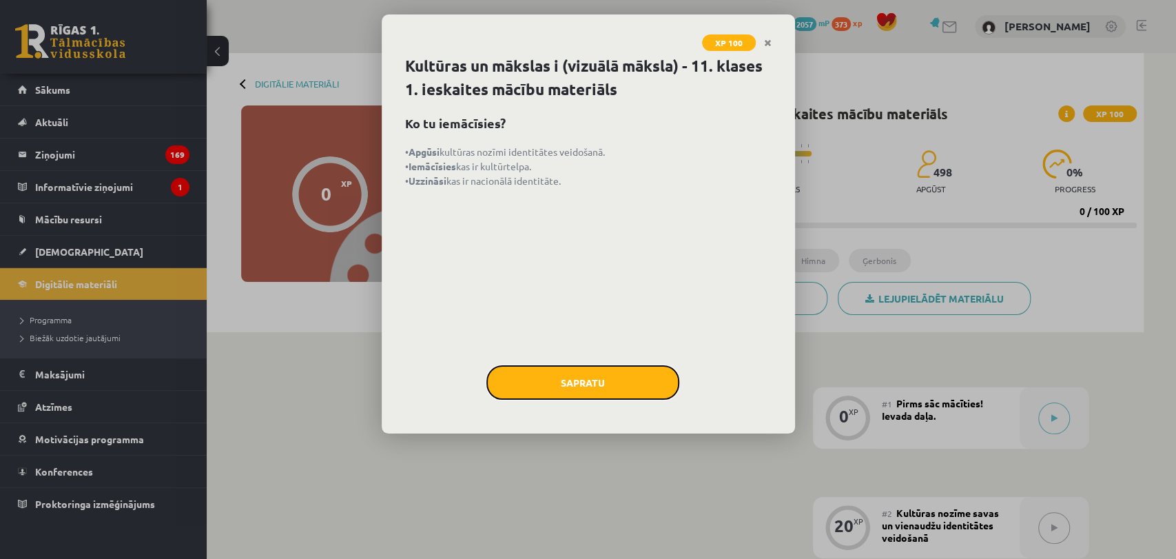
click at [632, 389] on button "Sapratu" at bounding box center [582, 382] width 193 height 34
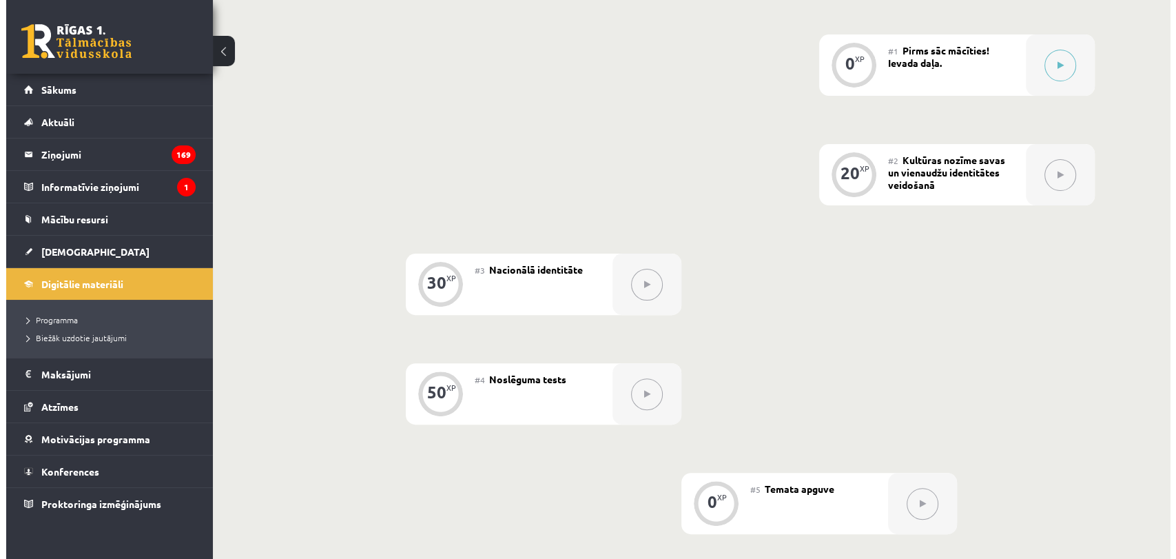
scroll to position [336, 0]
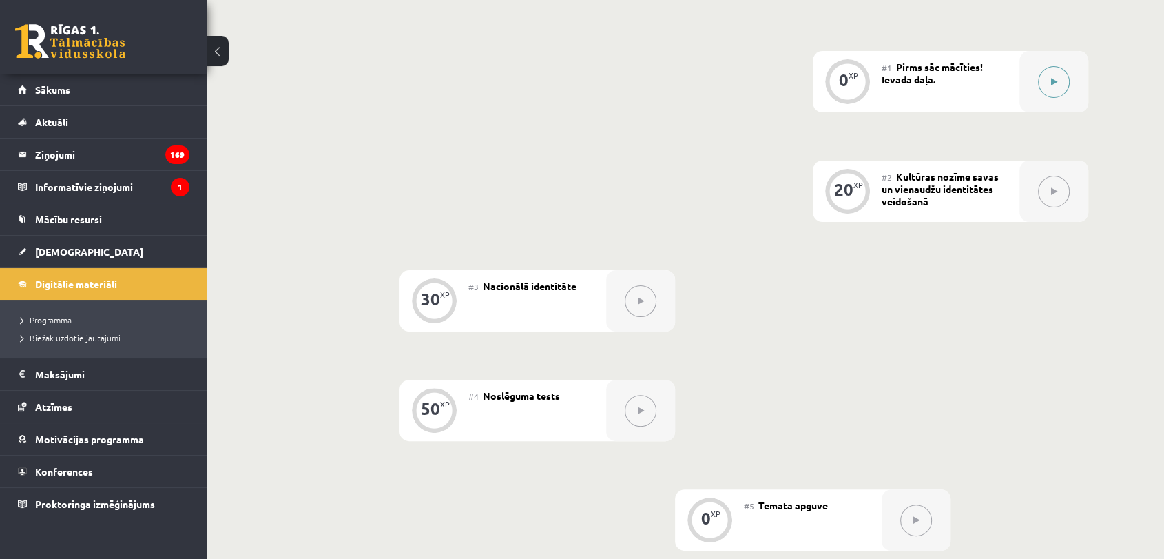
click at [1022, 78] on div at bounding box center [1054, 81] width 69 height 61
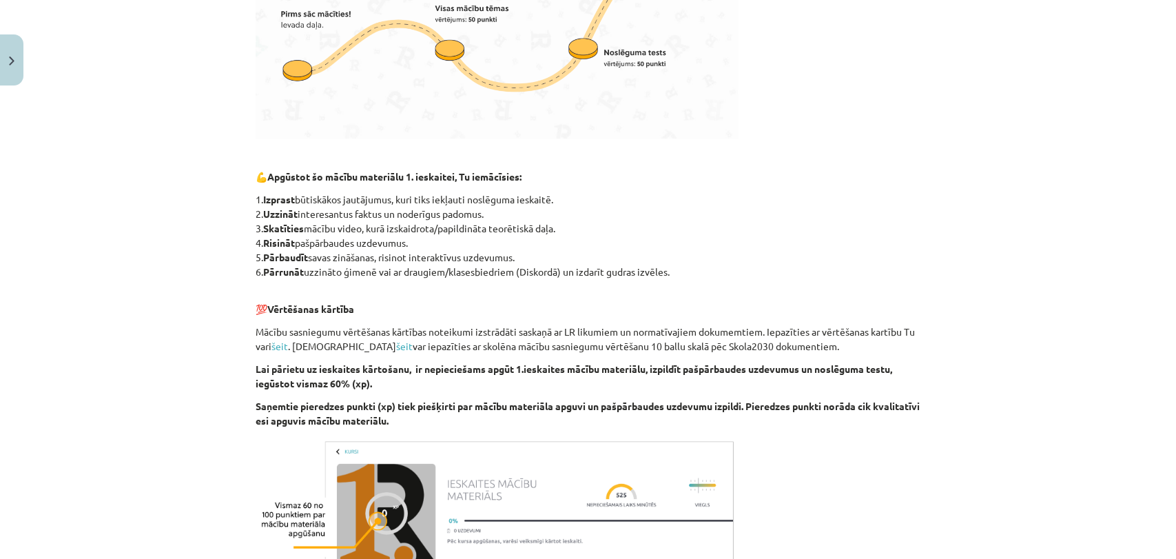
scroll to position [699, 0]
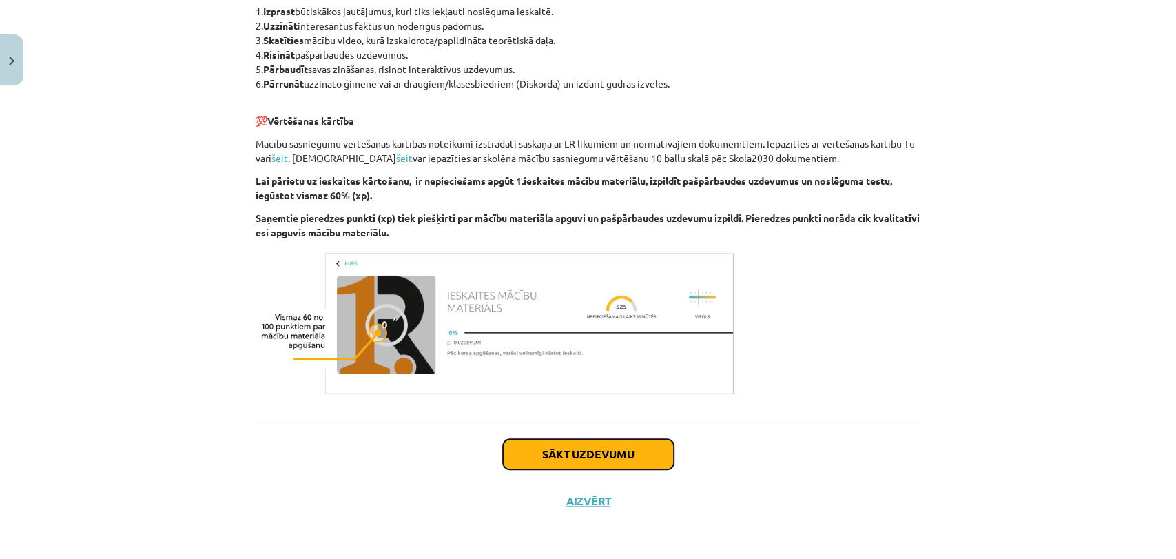
click at [579, 453] on button "Sākt uzdevumu" at bounding box center [588, 454] width 171 height 30
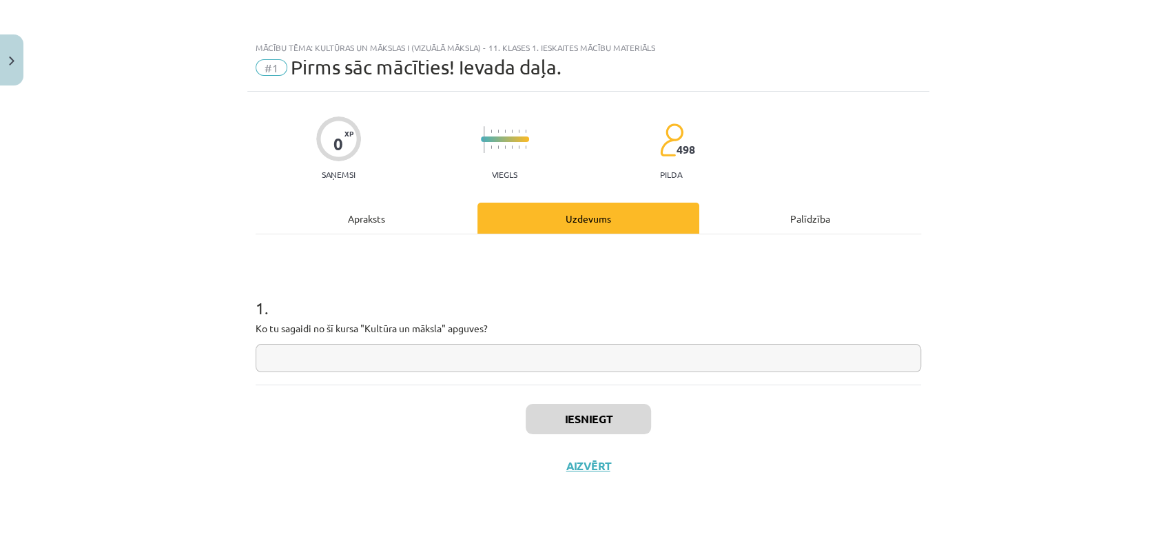
click at [503, 351] on input "text" at bounding box center [588, 358] width 665 height 28
type input "*"
click at [552, 408] on button "Iesniegt" at bounding box center [588, 419] width 125 height 30
click at [623, 477] on button "Nākamā nodarbība" at bounding box center [588, 475] width 135 height 32
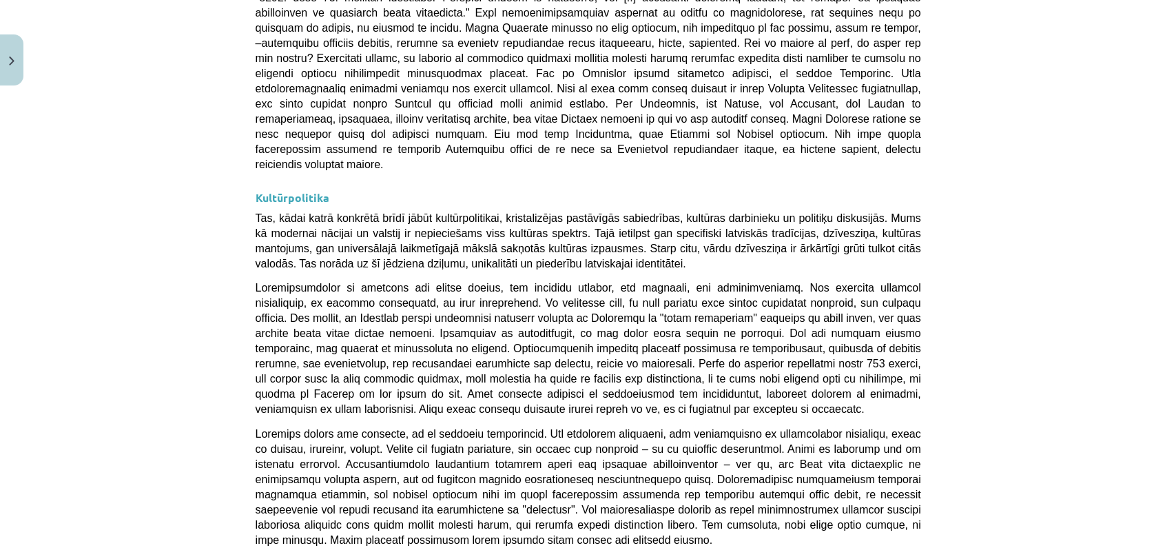
scroll to position [3613, 0]
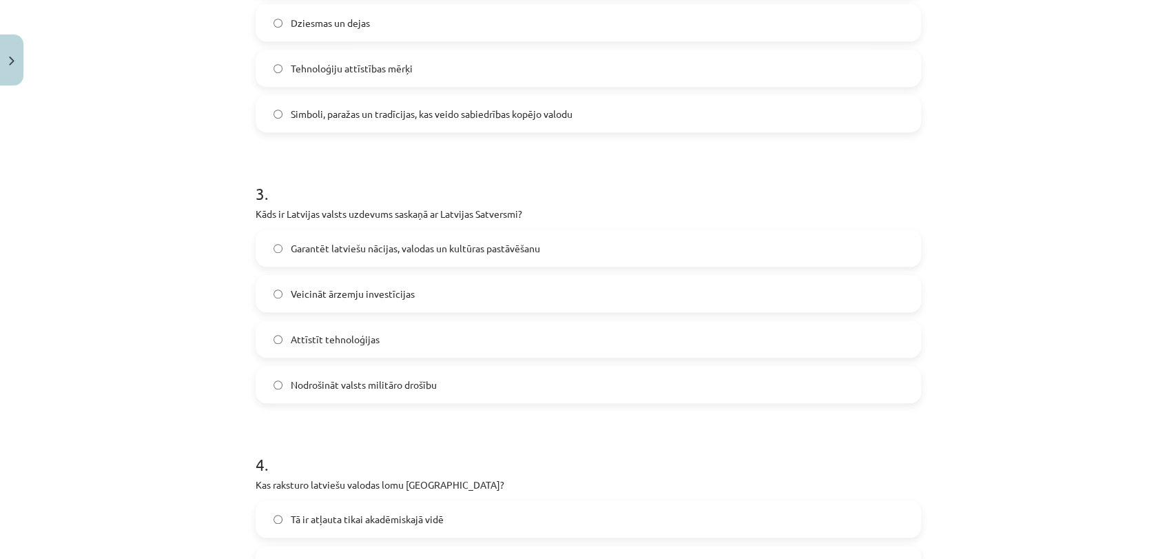
scroll to position [931, 0]
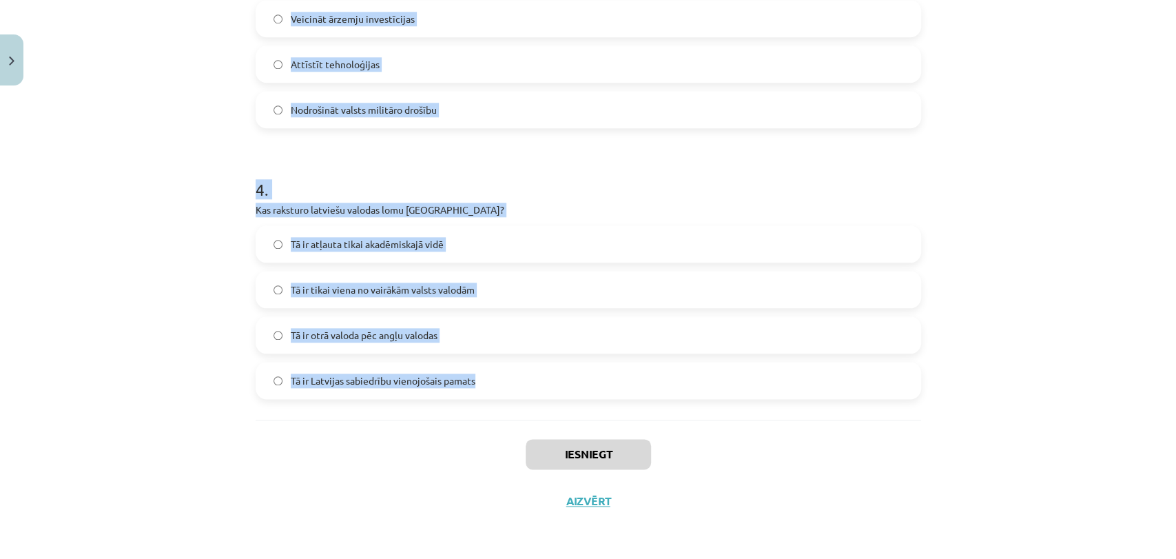
drag, startPoint x: 240, startPoint y: 269, endPoint x: 493, endPoint y: 381, distance: 277.3
click at [493, 381] on div "Mācību tēma: Kultūras un mākslas i (vizuālā māksla) - 11. klases 1. ieskaites m…" at bounding box center [588, 279] width 1176 height 559
copy form "1 . Kas veido nacionālās identitātes pamatu [GEOGRAPHIC_DATA]? Globalizācija Ek…"
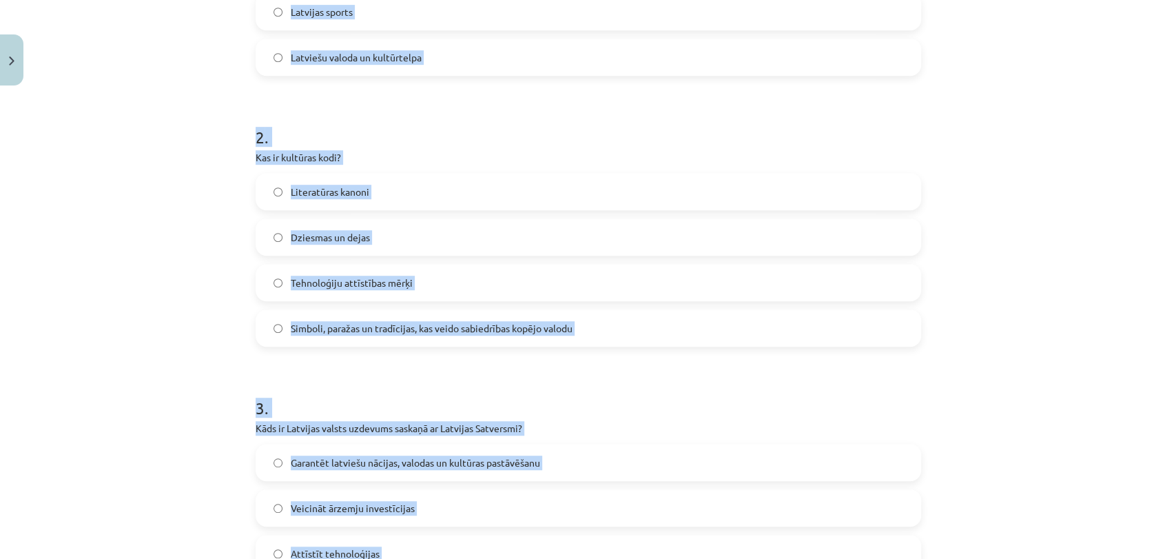
click at [1057, 125] on div "Mācību tēma: Kultūras un mākslas i (vizuālā māksla) - 11. klases 1. ieskaites m…" at bounding box center [588, 279] width 1176 height 559
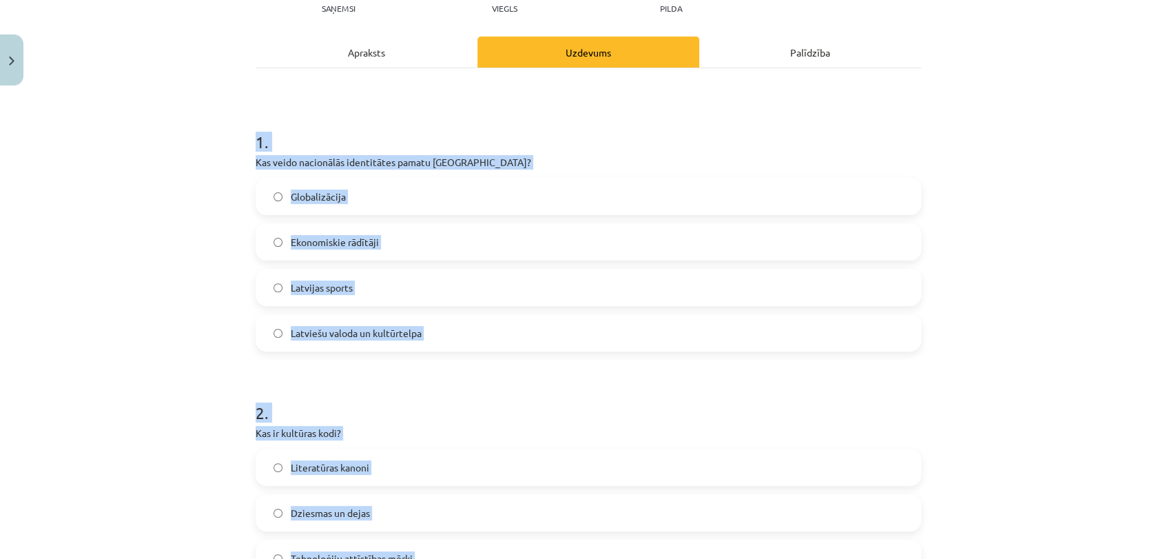
scroll to position [163, 0]
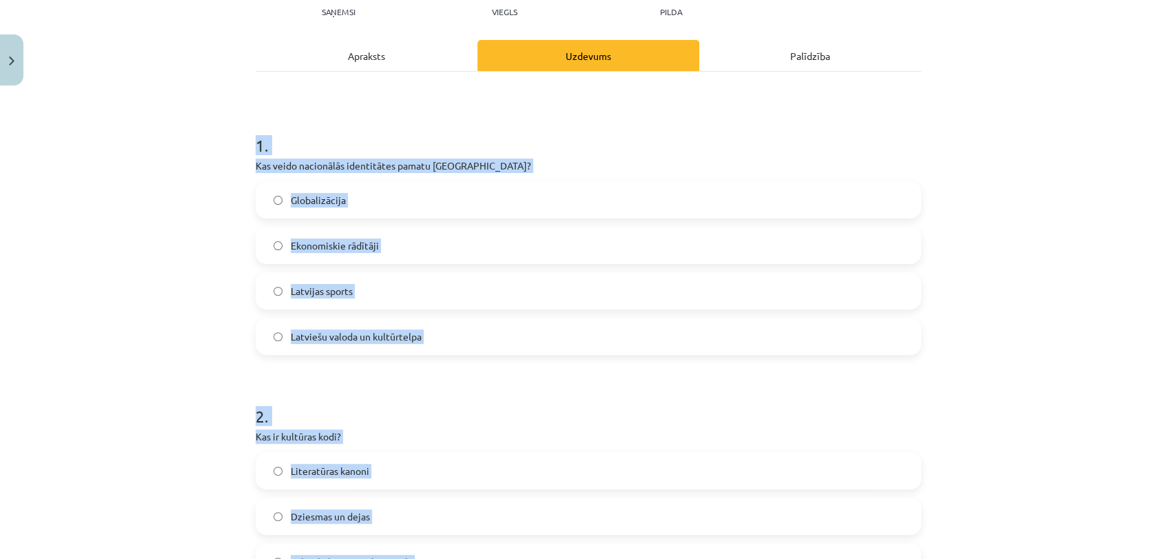
click at [838, 165] on p "Kas veido nacionālās identitātes pamatu [GEOGRAPHIC_DATA]?" at bounding box center [588, 165] width 665 height 14
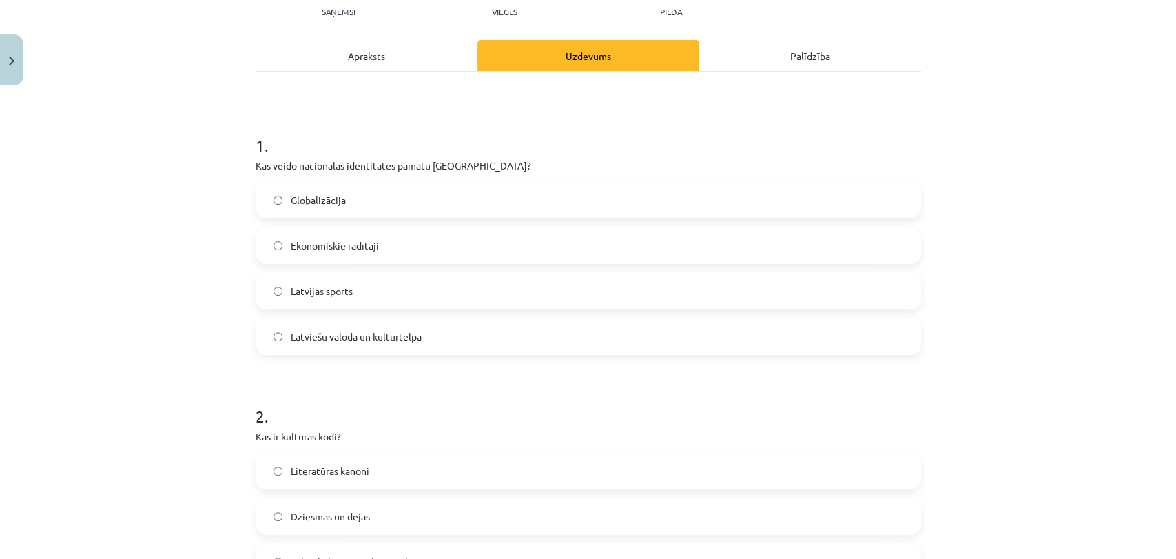
click at [405, 329] on span "Latviešu valoda un kultūrtelpa" at bounding box center [356, 336] width 131 height 14
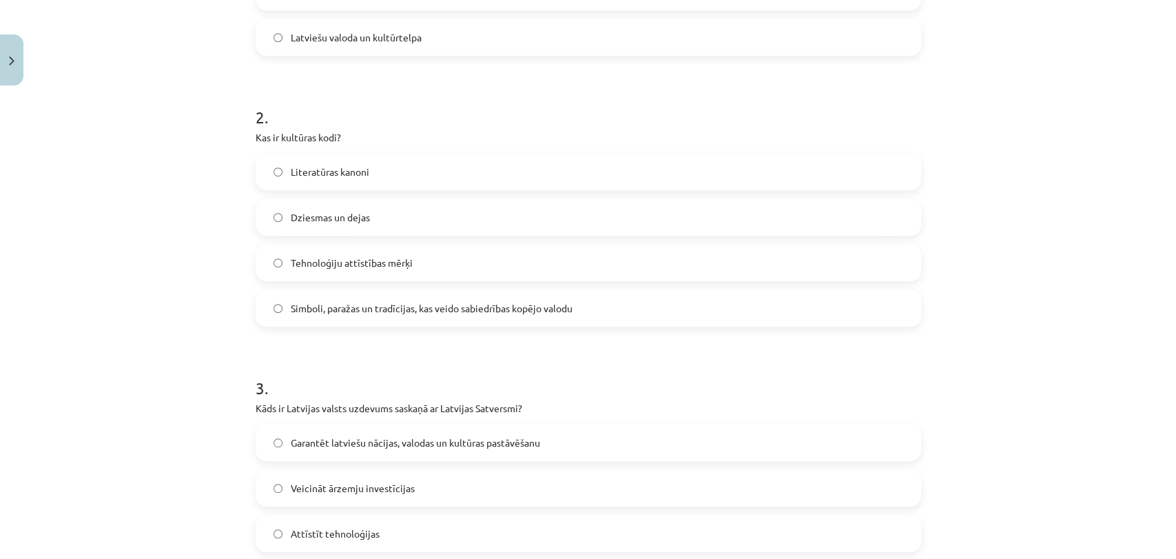
scroll to position [479, 0]
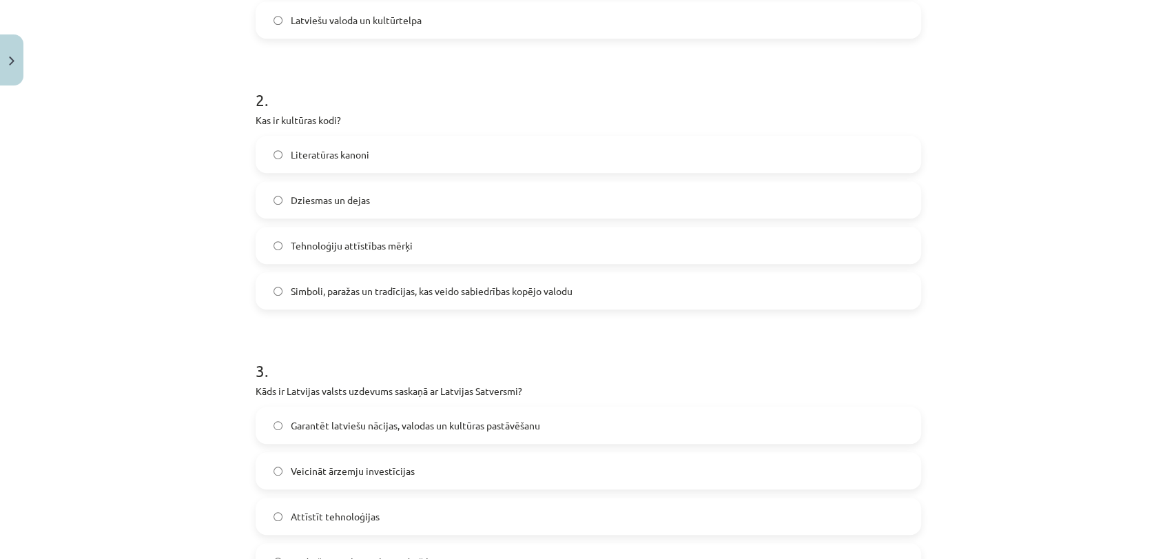
click at [525, 304] on label "Simboli, paražas un tradīcijas, kas veido sabiedrības kopējo valodu" at bounding box center [588, 290] width 663 height 34
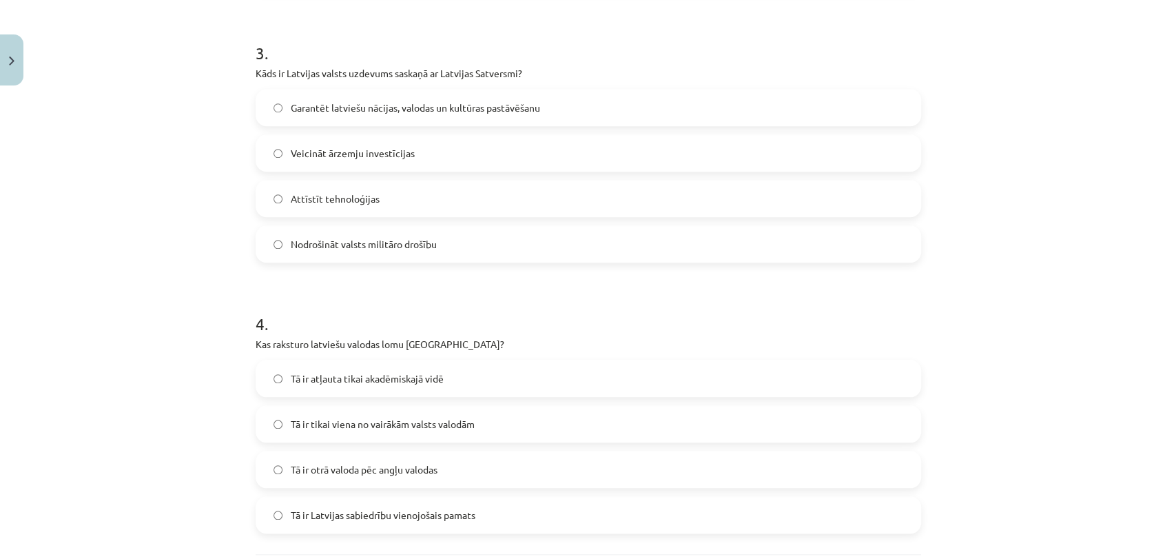
scroll to position [800, 0]
click at [326, 101] on span "Garantēt latviešu nācijas, valodas un kultūras pastāvēšanu" at bounding box center [415, 104] width 249 height 14
click at [479, 508] on label "Tā ir Latvijas sabiedrību vienojošais pamats" at bounding box center [588, 511] width 663 height 34
click at [1163, 365] on div "Mācību tēma: Kultūras un mākslas i (vizuālā māksla) - 11. klases 1. ieskaites m…" at bounding box center [588, 279] width 1176 height 559
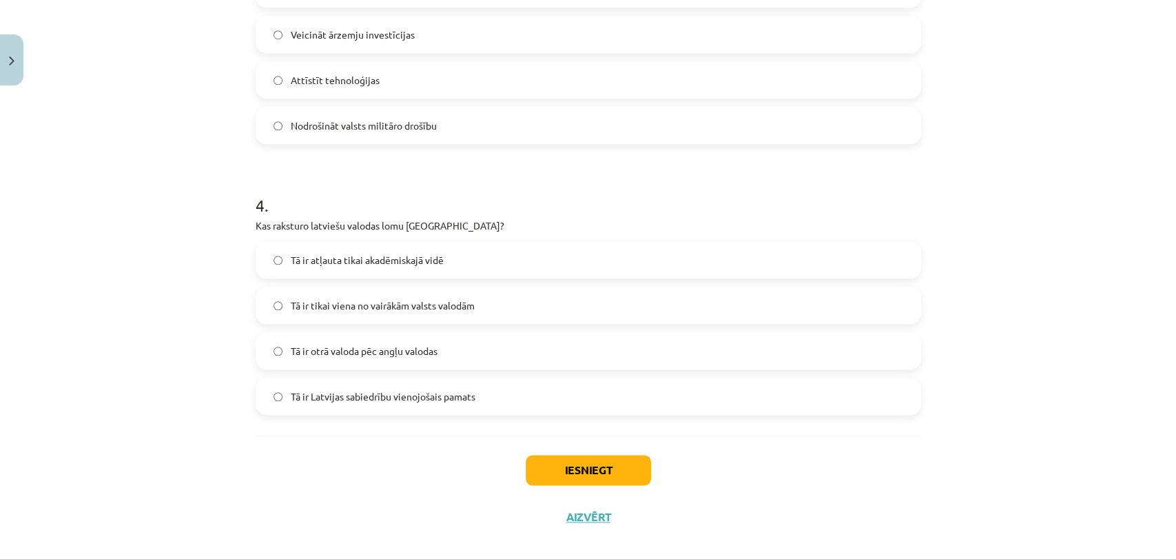
scroll to position [931, 0]
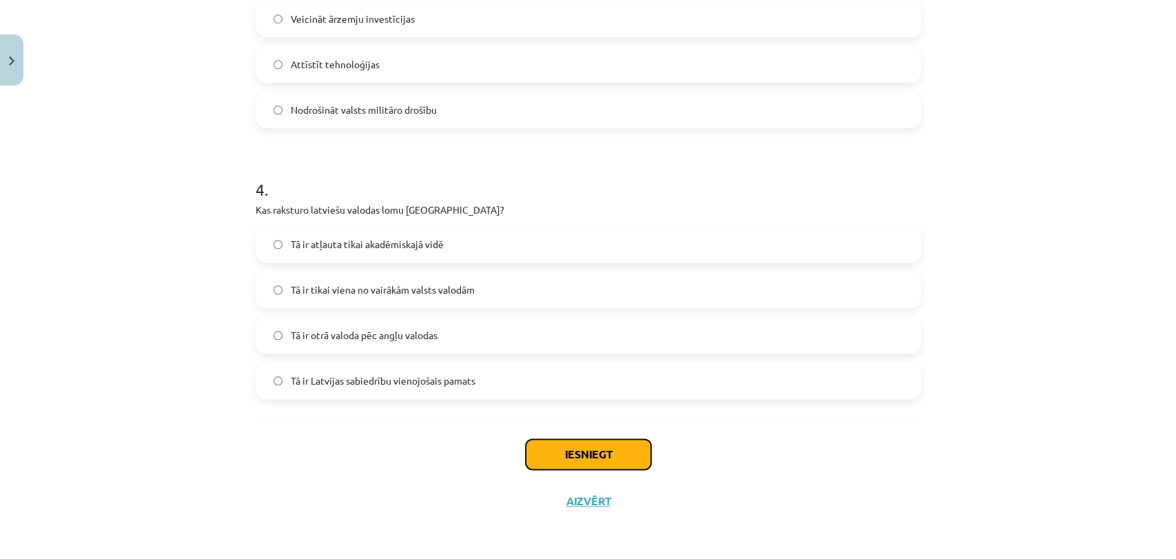
click at [620, 454] on button "Iesniegt" at bounding box center [588, 454] width 125 height 30
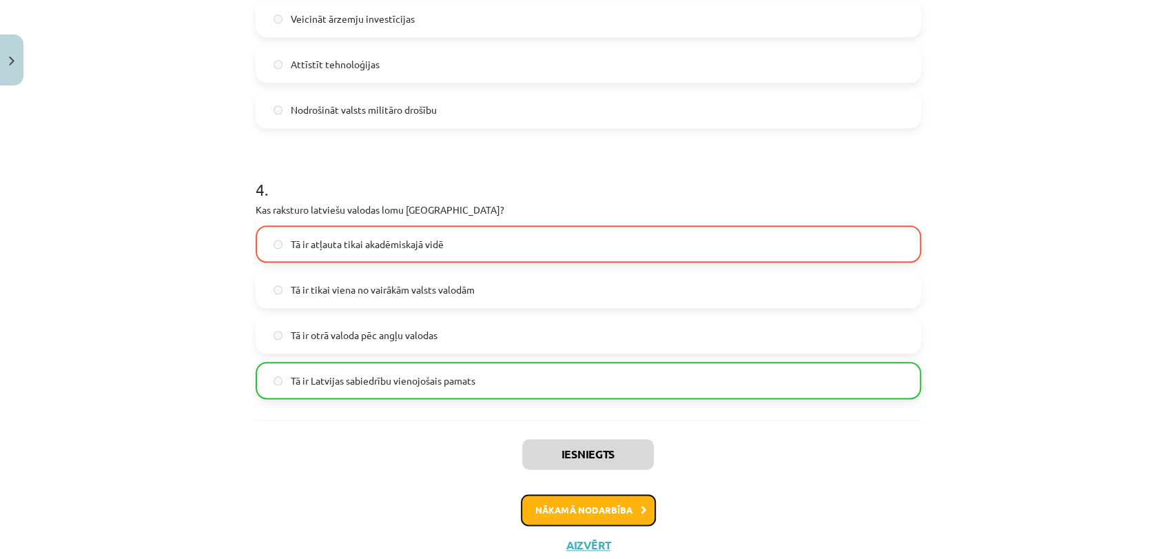
click at [606, 505] on button "Nākamā nodarbība" at bounding box center [588, 510] width 135 height 32
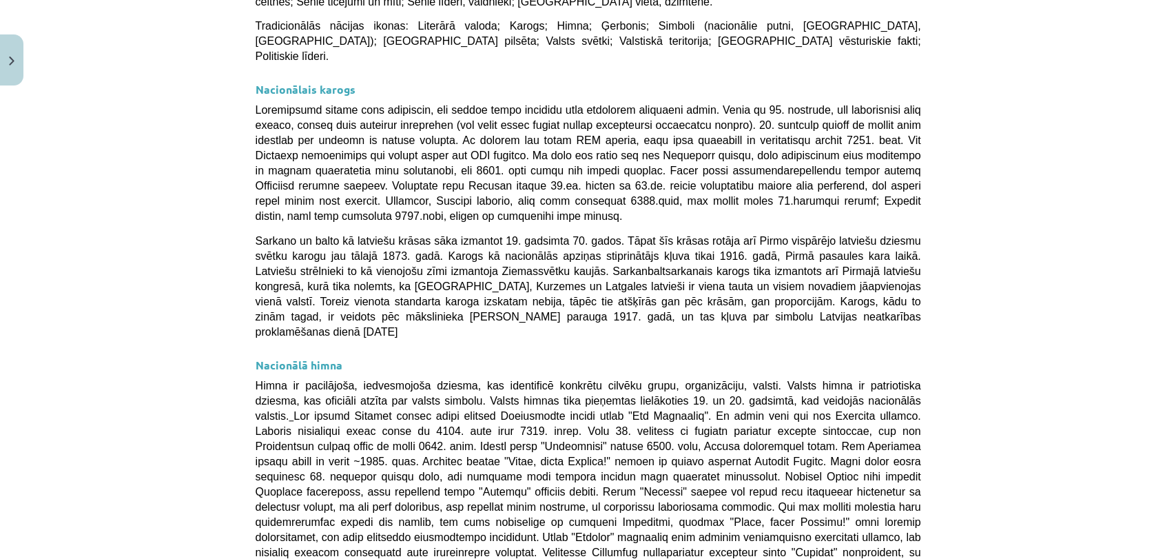
scroll to position [973, 0]
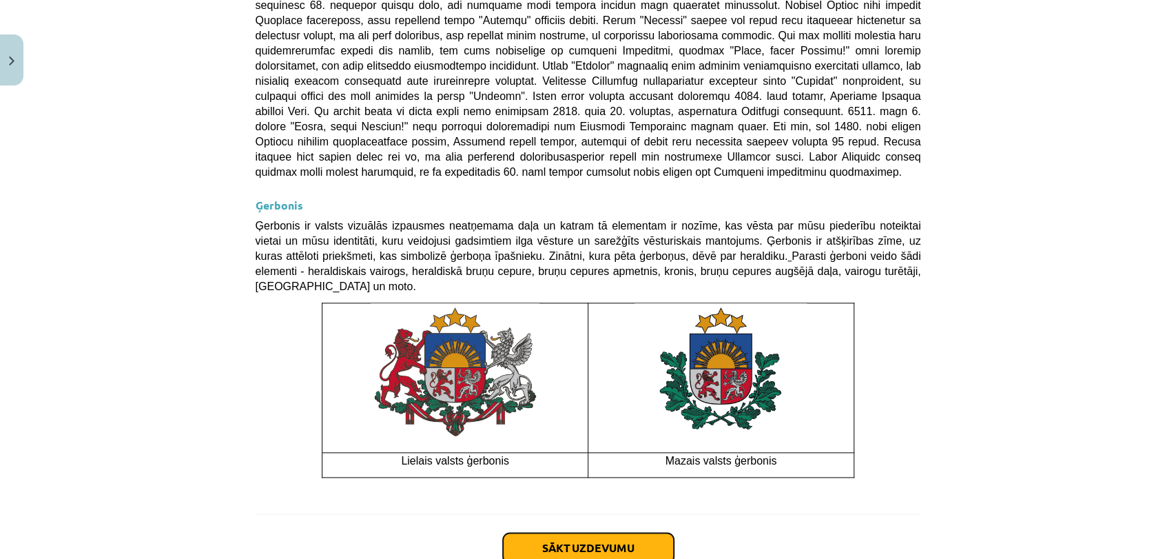
click at [542, 532] on button "Sākt uzdevumu" at bounding box center [588, 547] width 171 height 30
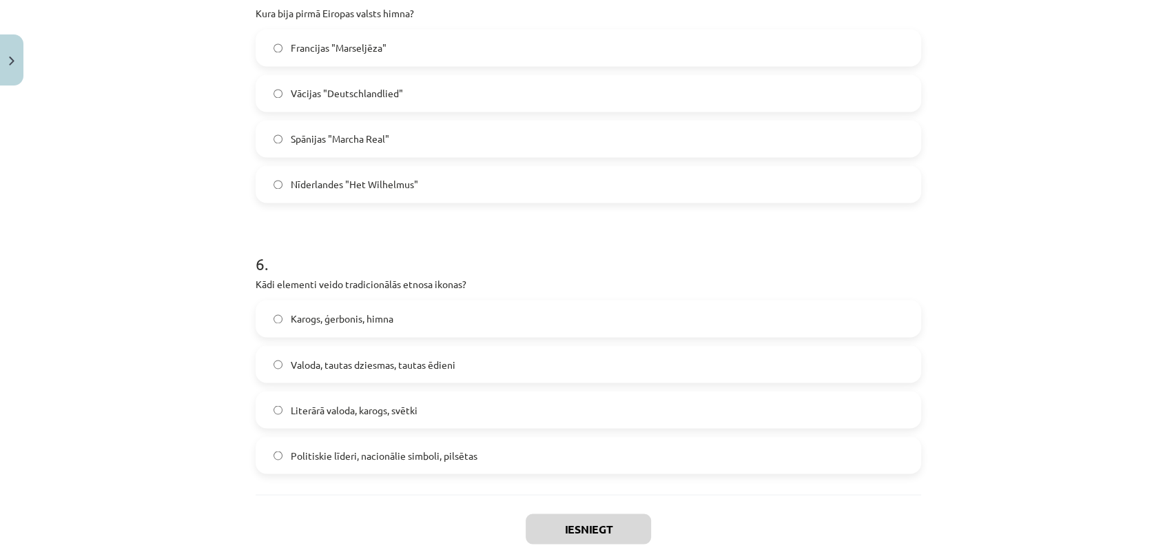
scroll to position [1471, 0]
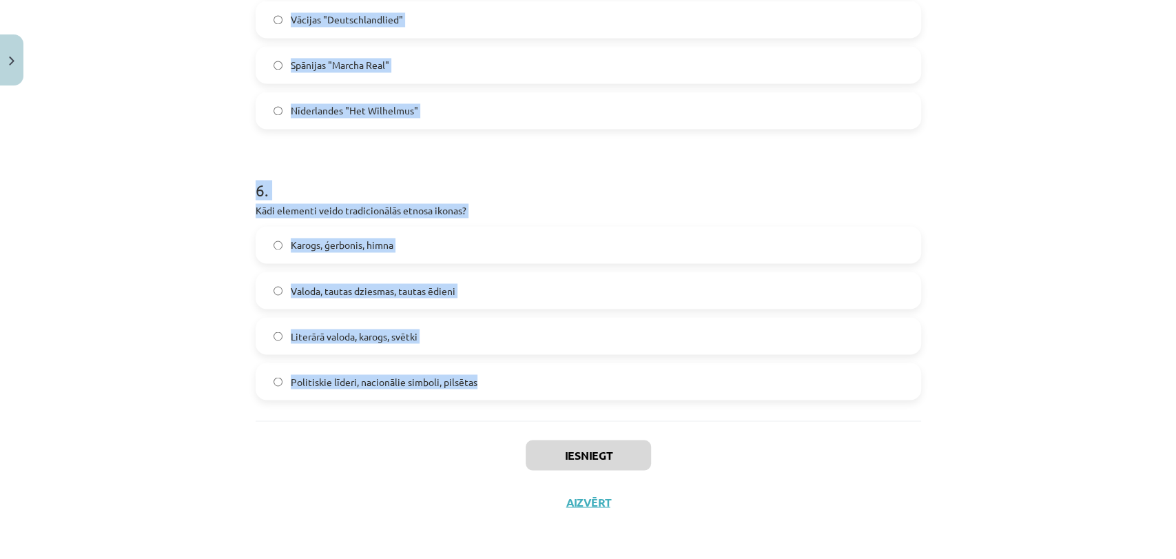
drag, startPoint x: 236, startPoint y: 267, endPoint x: 479, endPoint y: 408, distance: 281.8
click at [479, 408] on div "Mācību tēma: Kultūras un mākslas i (vizuālā māksla) - 11. klases 1. ieskaites m…" at bounding box center [588, 279] width 1176 height 559
copy form "2 . Lor ip dolorsitam consectetur adipisci elitsedd? Eiusmodtempor Incididun Ut…"
click at [195, 231] on div "Mācību tēma: Kultūras un mākslas i (vizuālā māksla) - 11. klases 1. ieskaites m…" at bounding box center [588, 279] width 1176 height 559
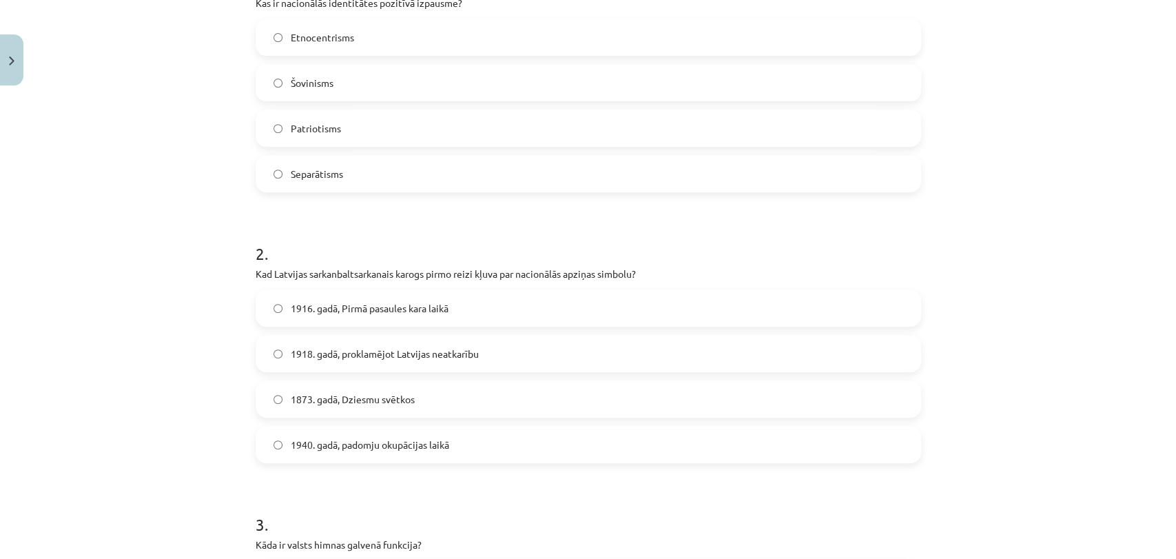
scroll to position [266, 0]
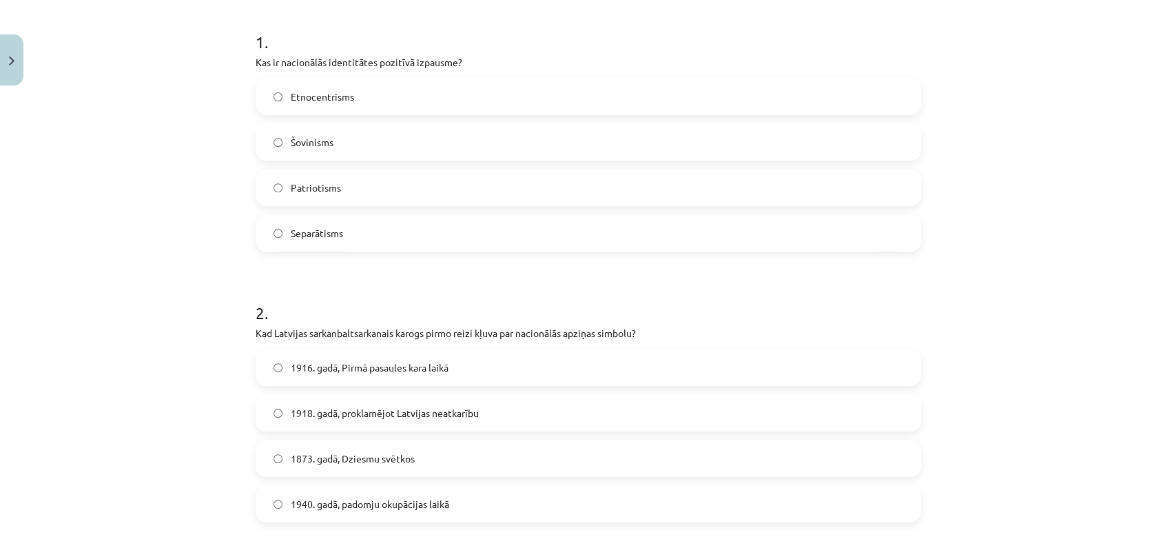
click at [377, 196] on label "Patriotisms" at bounding box center [588, 187] width 663 height 34
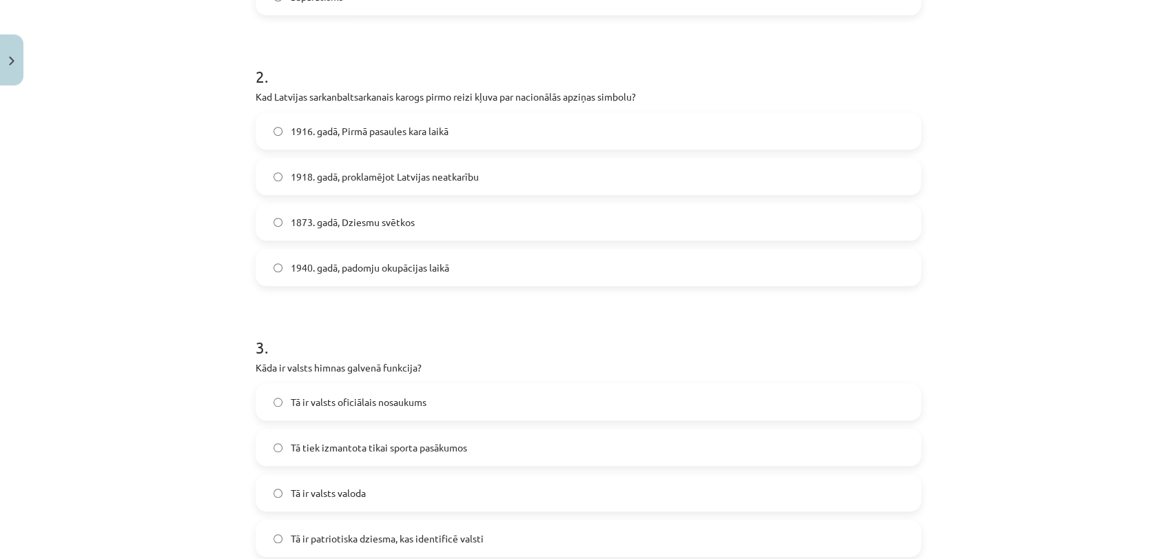
scroll to position [512, 0]
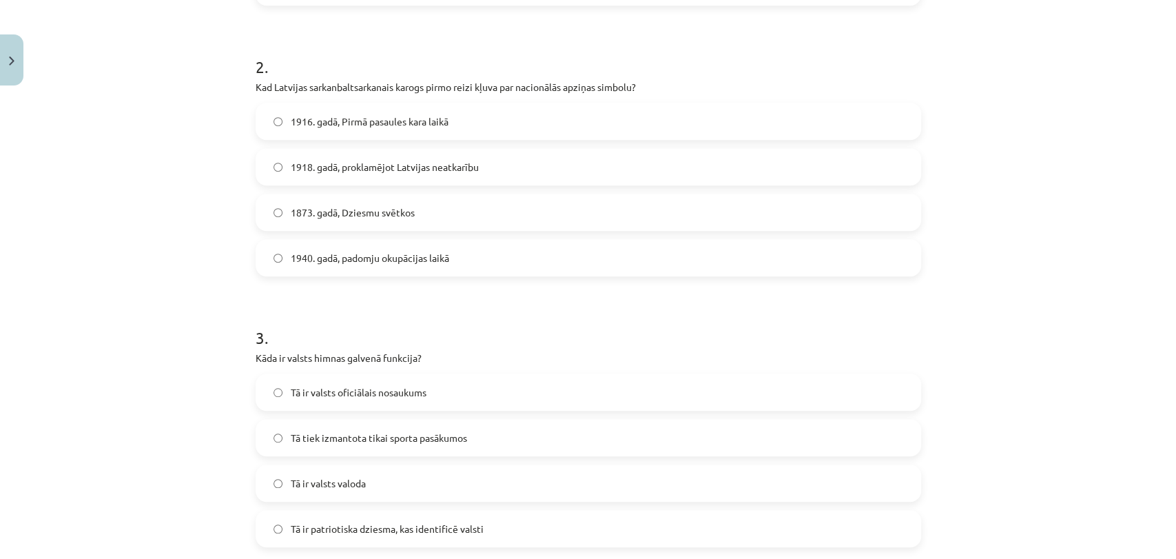
click at [343, 125] on span "1916. gadā, Pirmā pasaules kara laikā" at bounding box center [370, 121] width 158 height 14
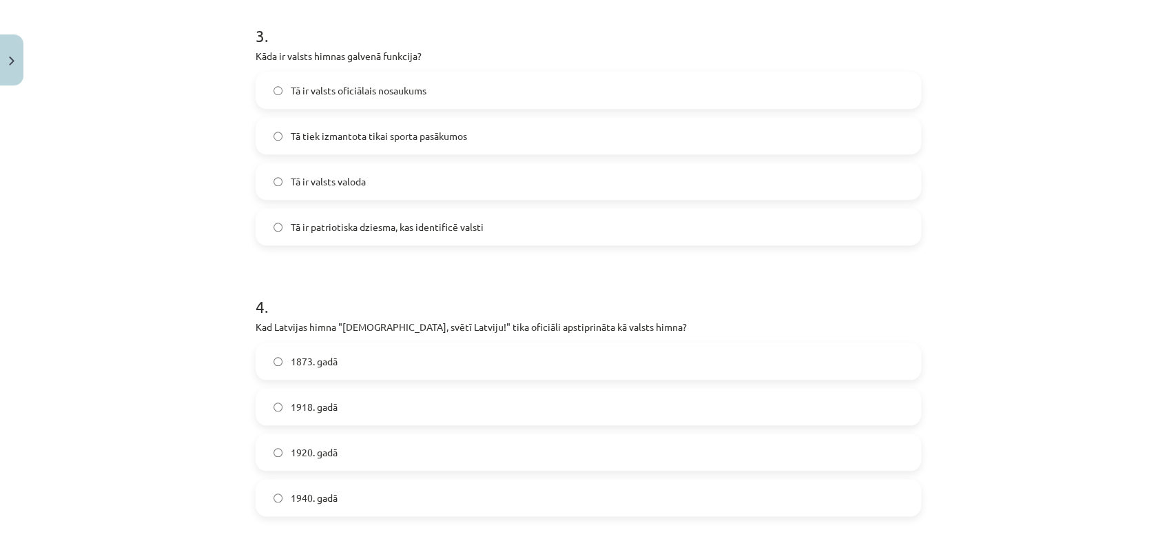
scroll to position [835, 0]
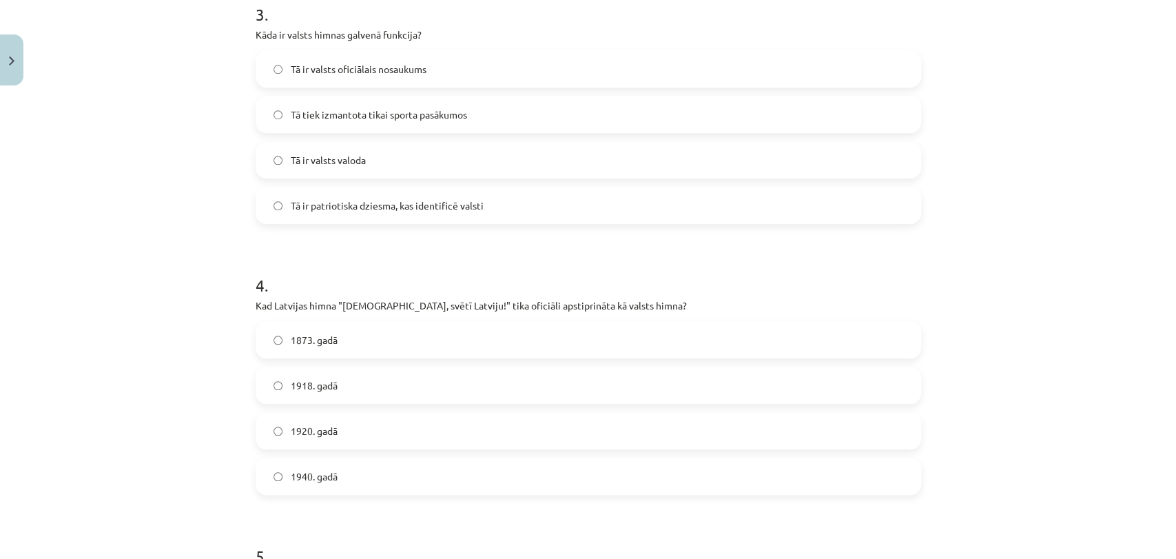
click at [488, 207] on label "Tā ir patriotiska dziesma, kas identificē valsti" at bounding box center [588, 205] width 663 height 34
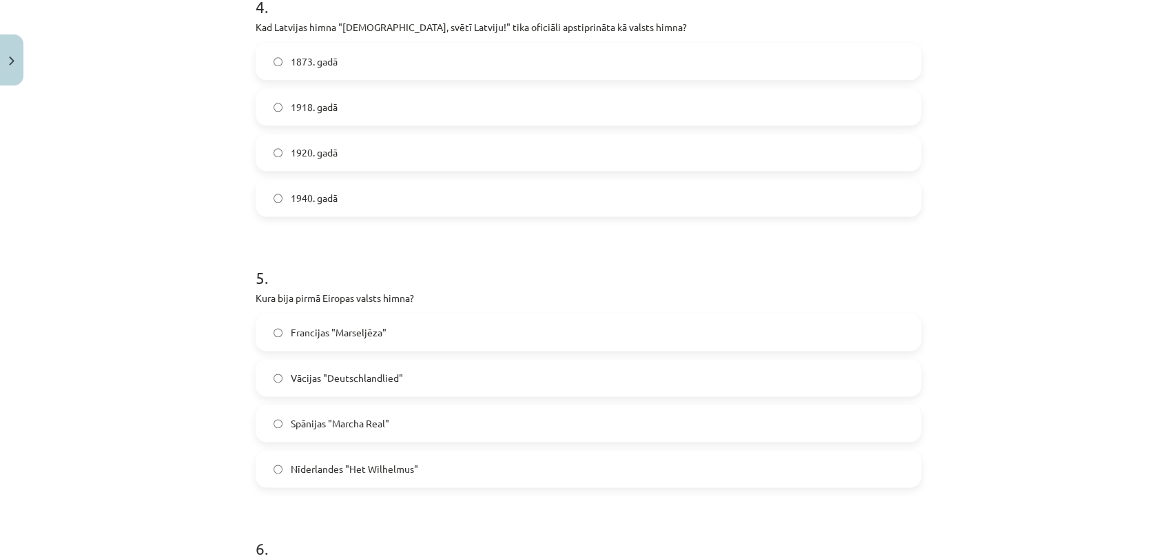
scroll to position [1110, 0]
click at [369, 165] on label "1920. gadā" at bounding box center [588, 155] width 663 height 34
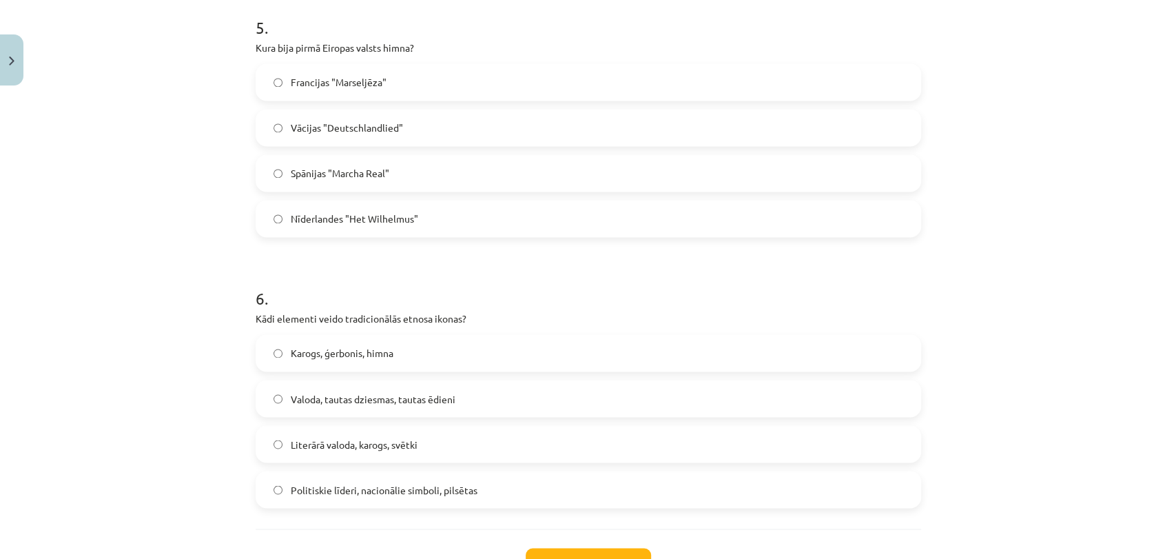
scroll to position [1366, 0]
click at [427, 208] on label "Nīderlandes "Het Wilhelmus"" at bounding box center [588, 215] width 663 height 34
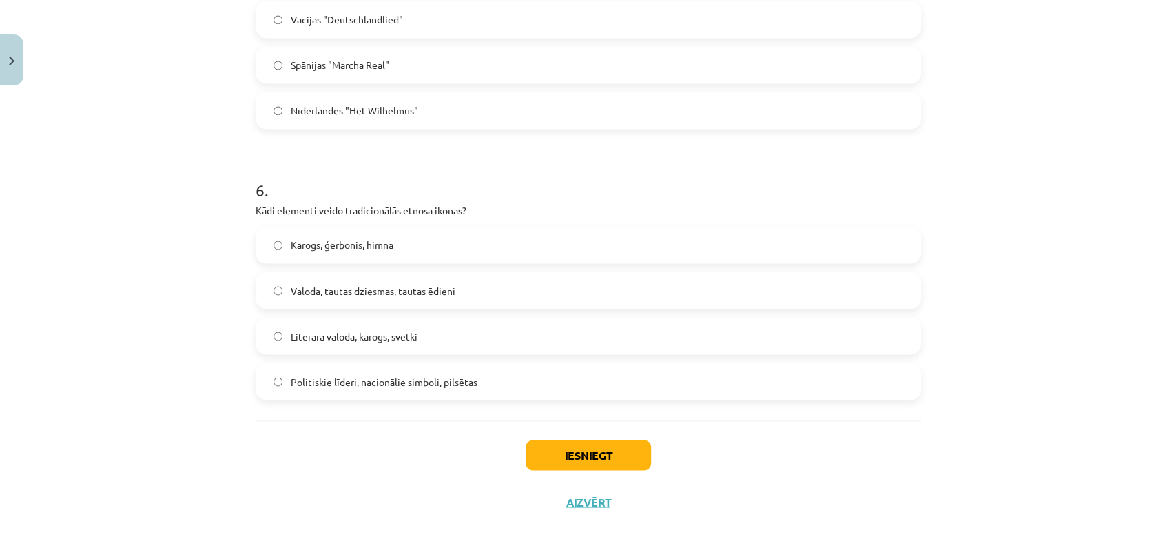
click at [382, 298] on label "Valoda, tautas dziesmas, tautas ēdieni" at bounding box center [588, 290] width 663 height 34
click at [573, 441] on button "Iesniegt" at bounding box center [588, 454] width 125 height 30
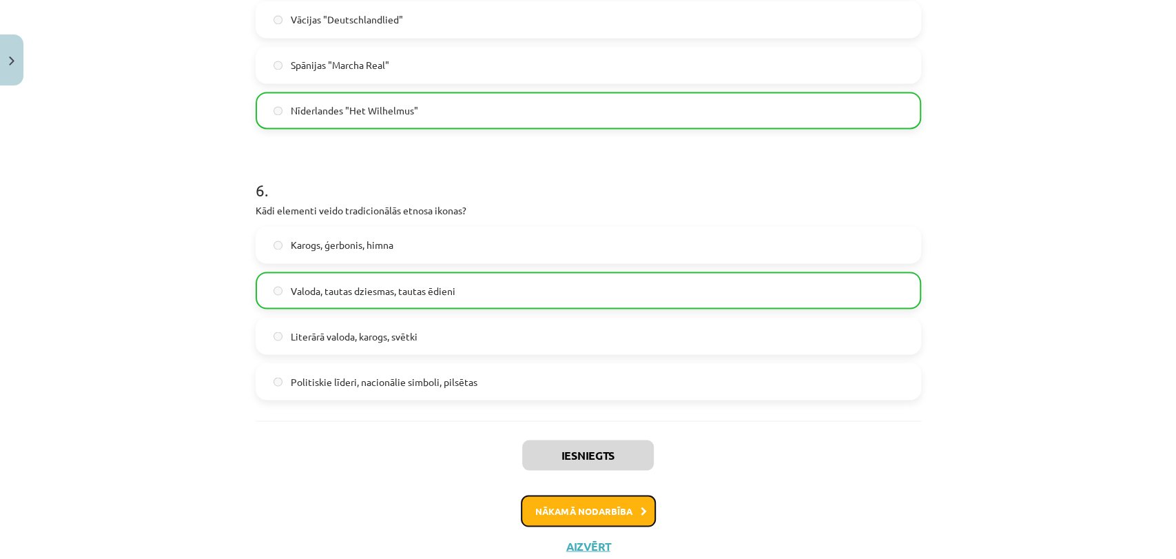
click at [581, 513] on button "Nākamā nodarbība" at bounding box center [588, 511] width 135 height 32
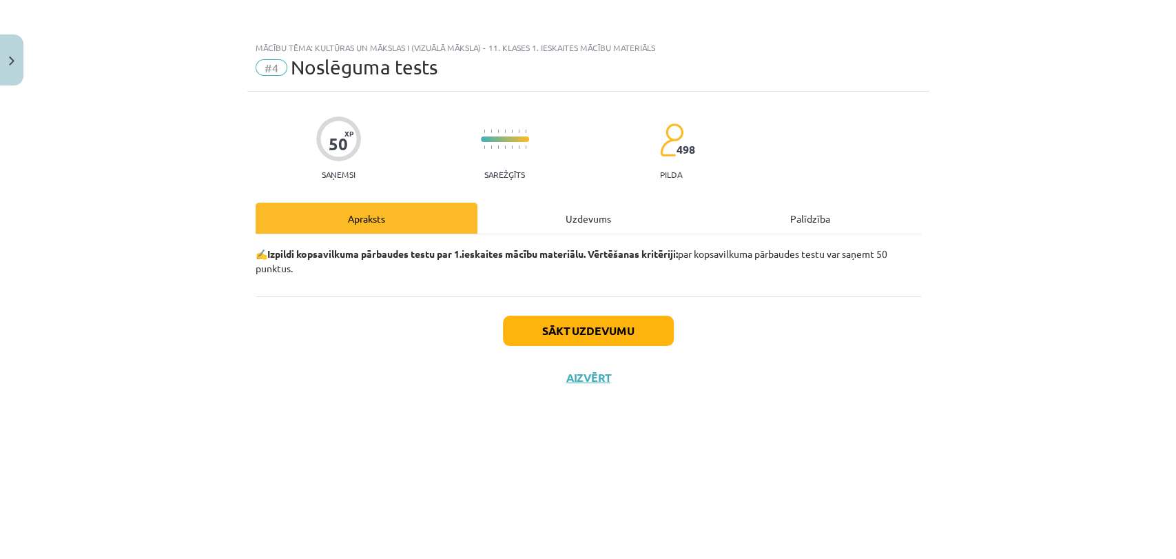
scroll to position [0, 0]
click at [568, 328] on button "Sākt uzdevumu" at bounding box center [588, 330] width 171 height 30
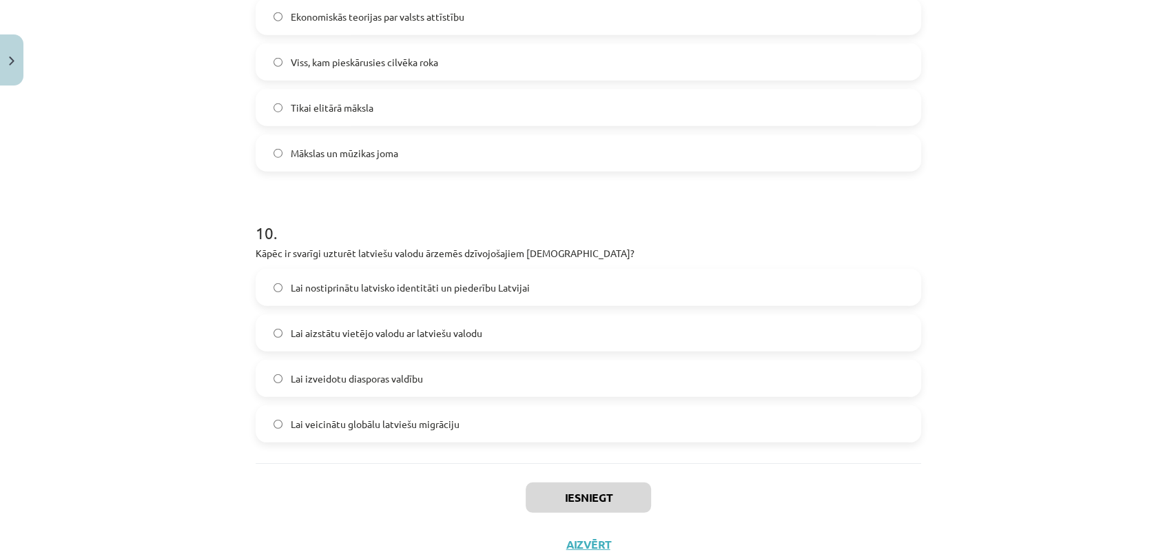
scroll to position [2555, 0]
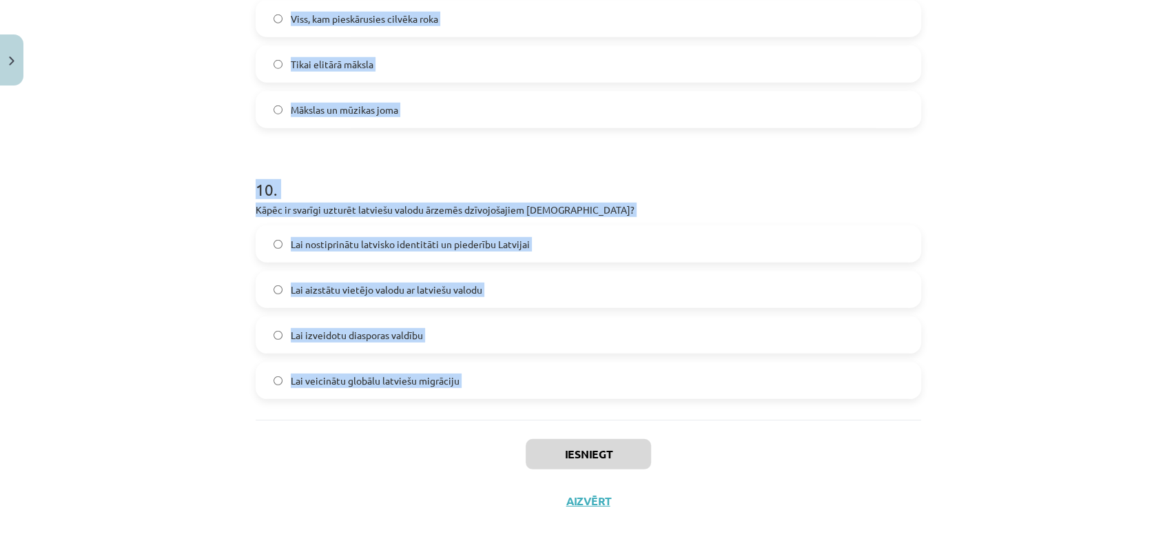
drag, startPoint x: 245, startPoint y: 299, endPoint x: 496, endPoint y: 430, distance: 282.8
copy form "7 . Lore ip dolorsit amet consectetu? Adipisc el seddo eiusmodt In ut laboreetd…"
click at [996, 189] on div "Mācību tēma: Kultūras un mākslas i (vizuālā māksla) - 11. klases 1. ieskaites m…" at bounding box center [588, 279] width 1176 height 559
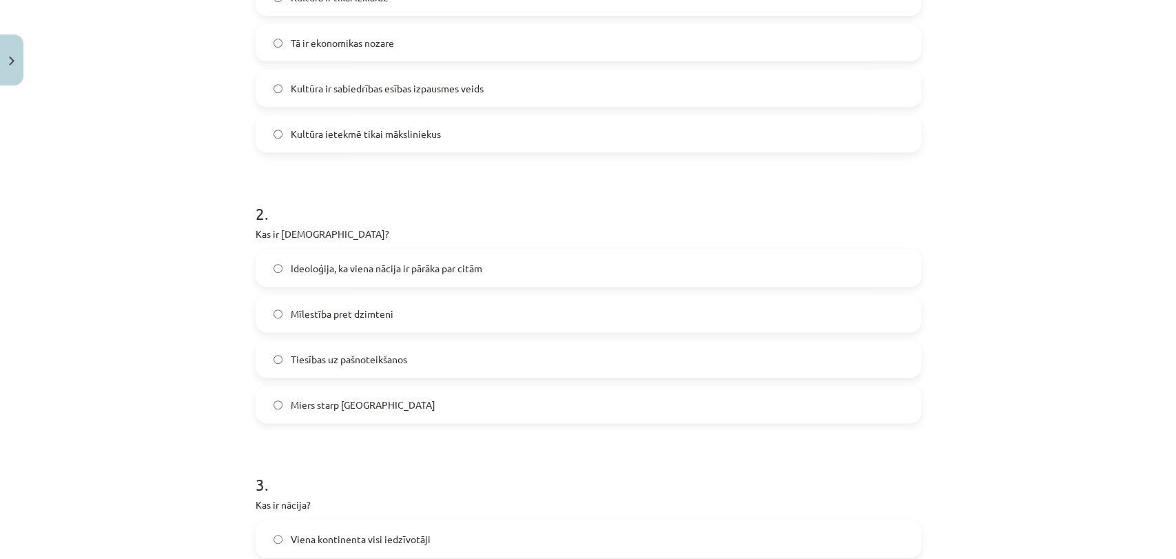
scroll to position [258, 0]
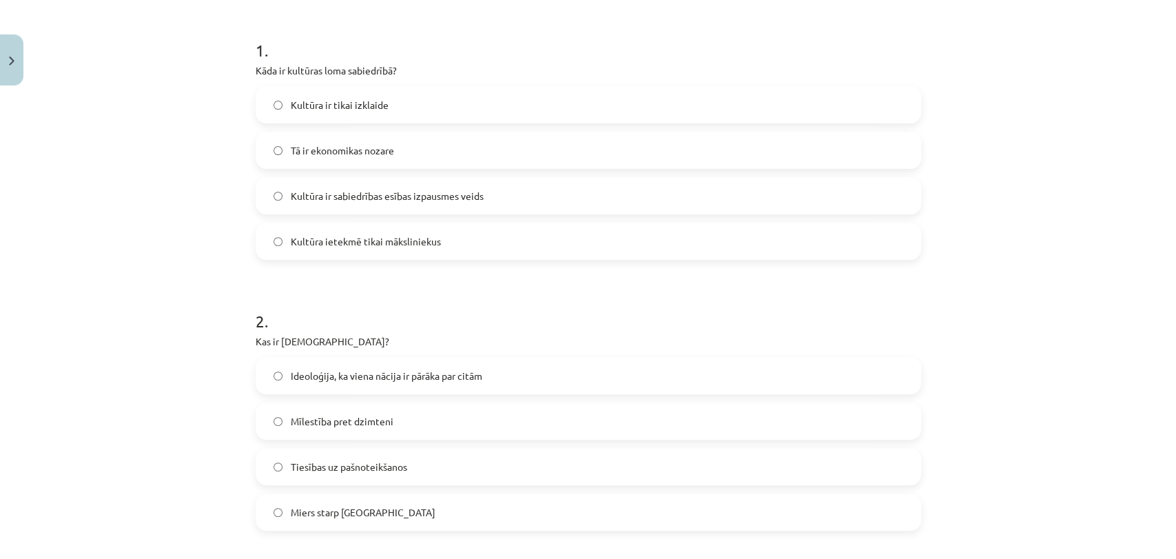
click at [430, 190] on span "Kultūra ir sabiedrības esības izpausmes veids" at bounding box center [387, 196] width 193 height 14
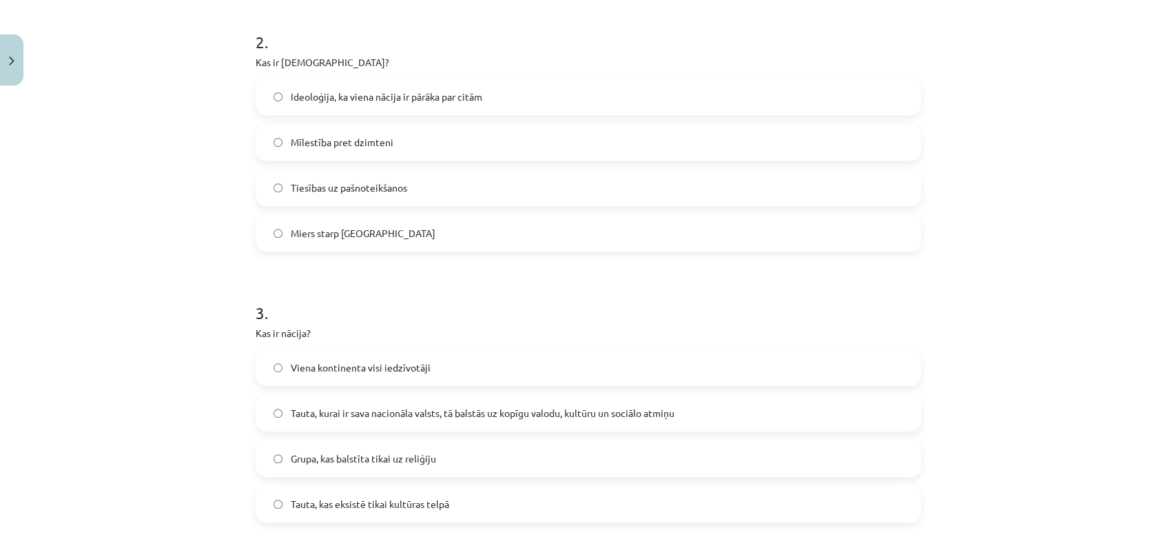
scroll to position [559, 0]
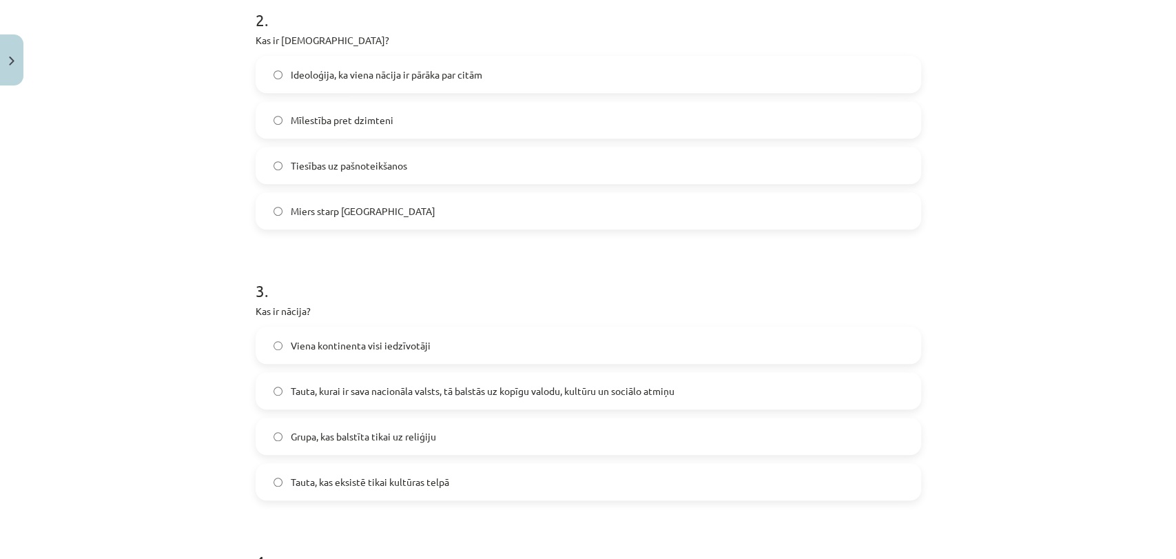
click at [358, 68] on span "Ideoloģija, ka viena nācija ir pārāka par citām" at bounding box center [387, 75] width 192 height 14
click at [577, 391] on span "Tauta, kurai ir sava nacionāla valsts, tā balstās uz kopīgu valodu, kultūru un …" at bounding box center [483, 391] width 384 height 14
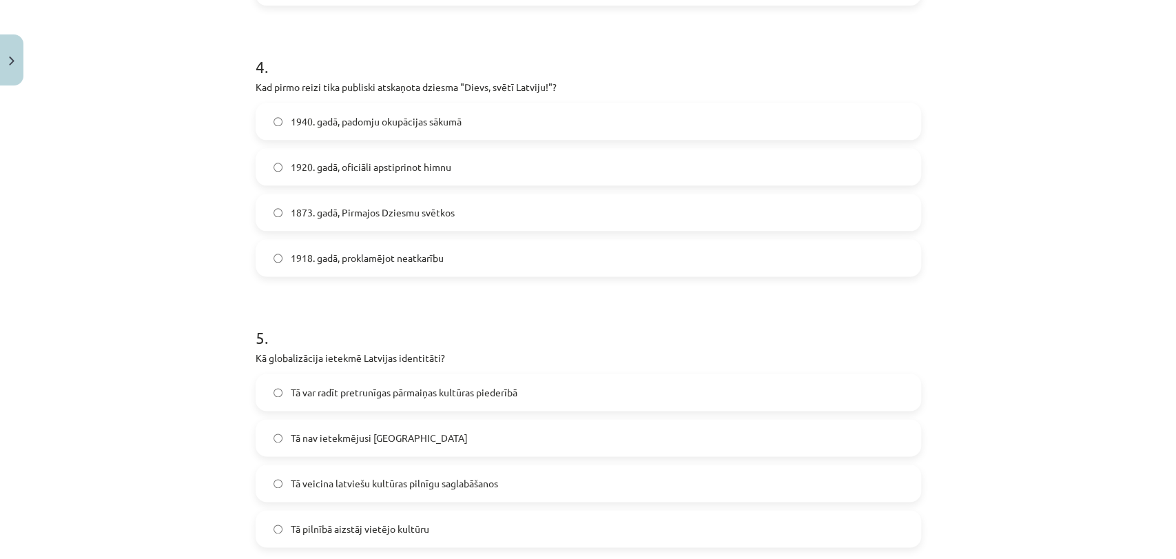
scroll to position [1061, 0]
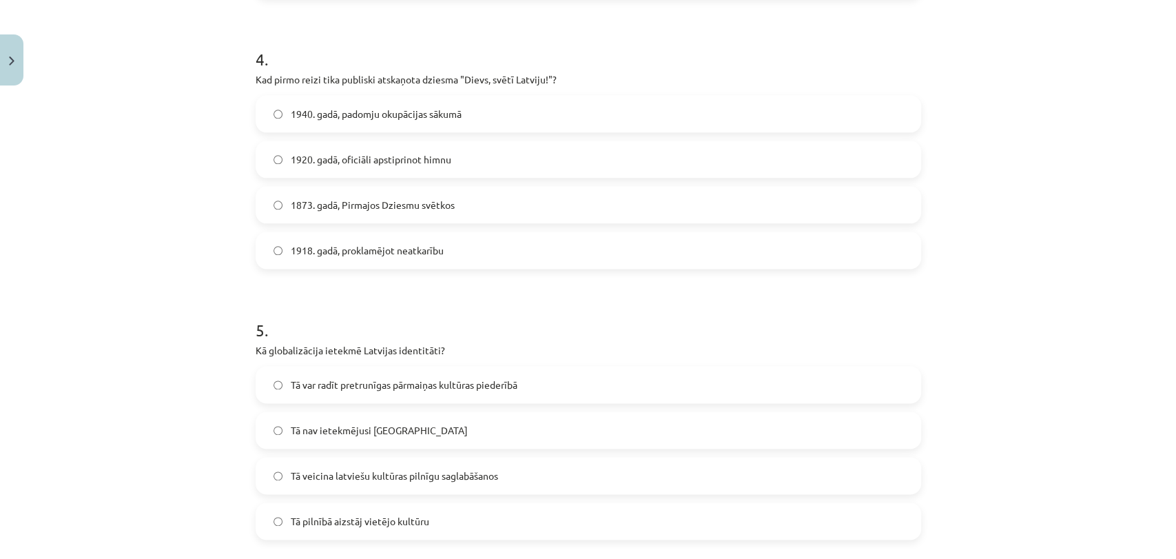
click at [359, 186] on div "1873. gadā, Pirmajos Dziesmu svētkos" at bounding box center [588, 204] width 665 height 37
click at [361, 201] on span "1873. gadā, Pirmajos Dziesmu svētkos" at bounding box center [373, 205] width 164 height 14
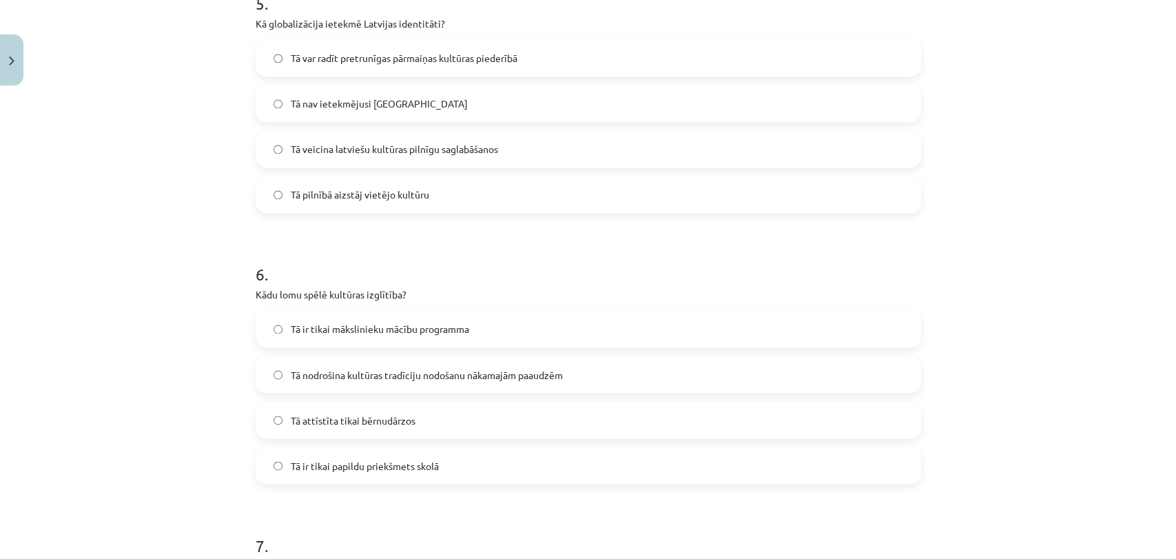
scroll to position [1390, 0]
click at [484, 51] on span "Tā var radīt pretrunīgas pārmaiņas kultūras piederībā" at bounding box center [404, 55] width 227 height 14
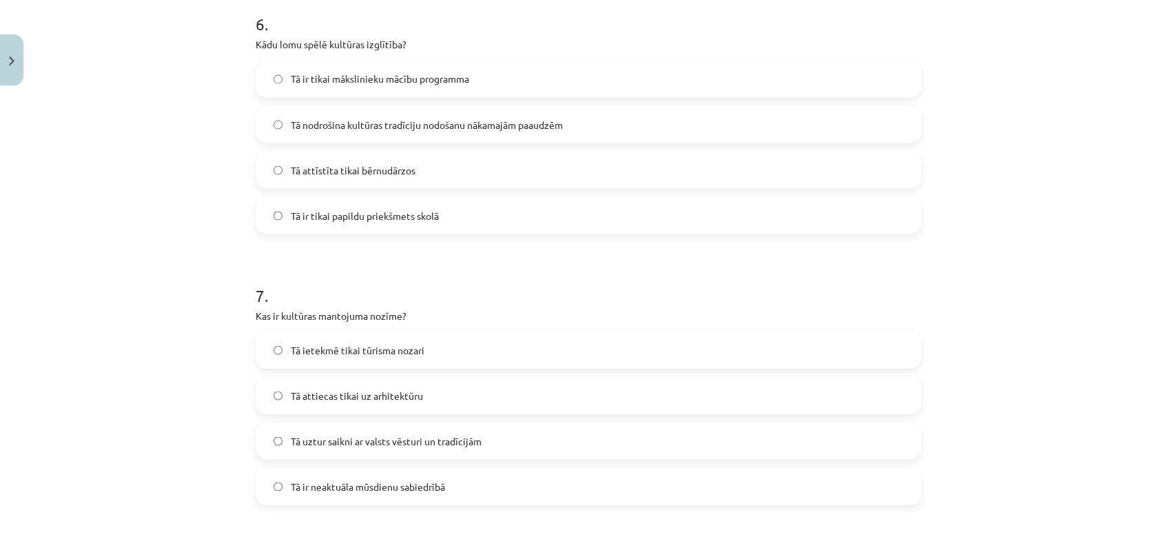
scroll to position [1648, 0]
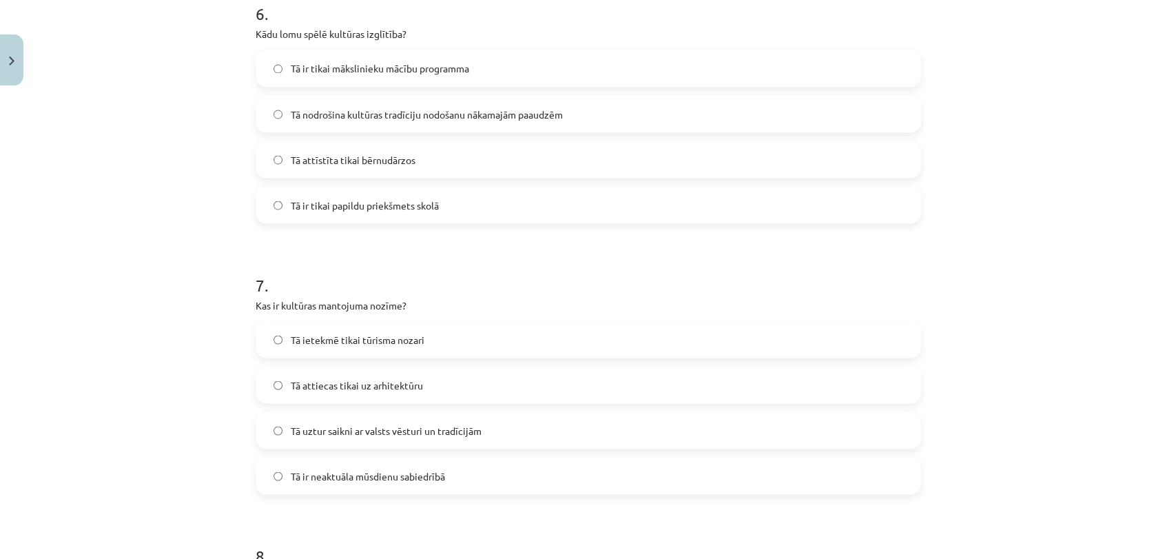
click at [482, 112] on label "Tā nodrošina kultūras tradīciju nodošanu nākamajām paaudzēm" at bounding box center [588, 113] width 663 height 34
click at [430, 431] on span "Tā uztur saikni ar valsts vēsturi un tradīcijām" at bounding box center [386, 430] width 191 height 14
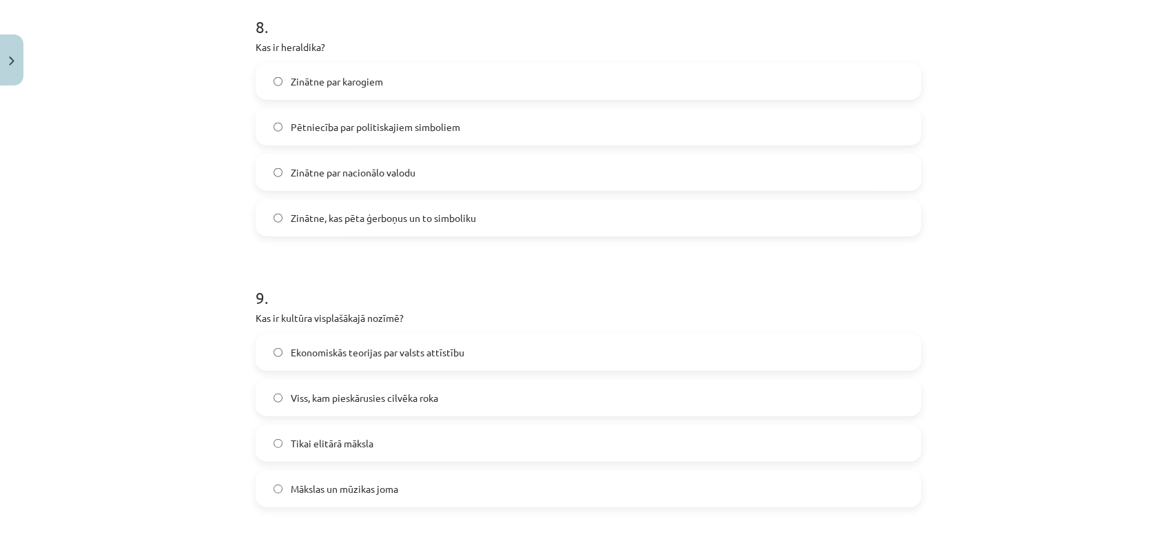
scroll to position [2183, 0]
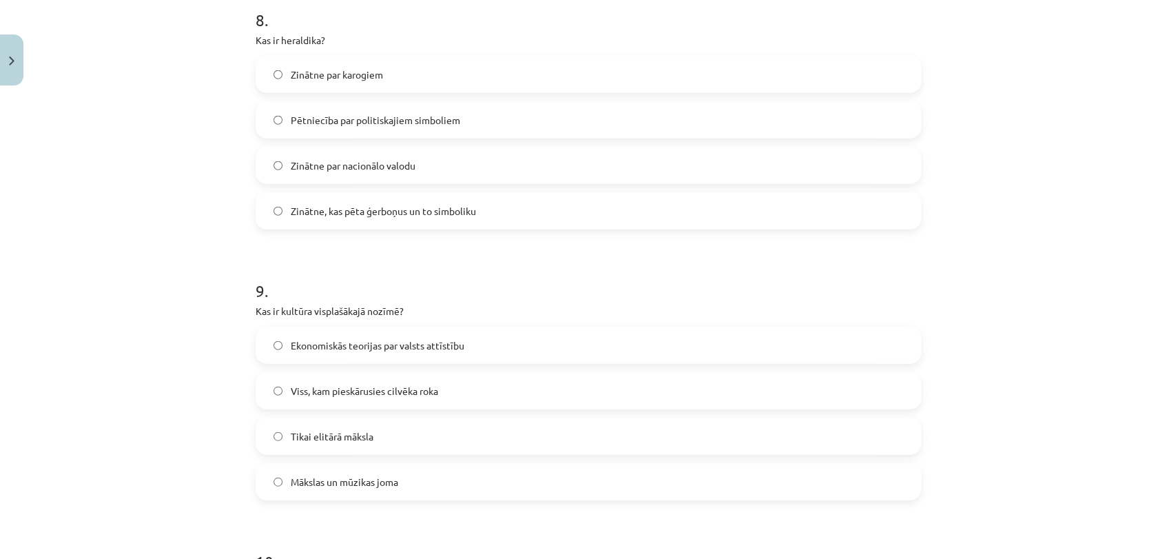
click at [435, 220] on label "Zinātne, kas pēta ģerboņus un to simboliku" at bounding box center [588, 211] width 663 height 34
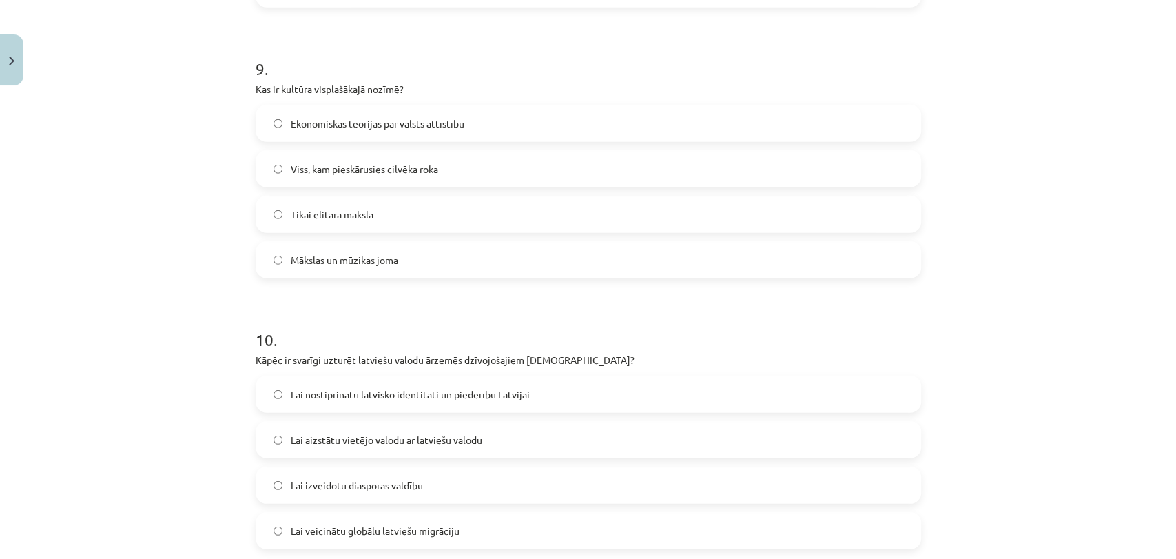
scroll to position [2430, 0]
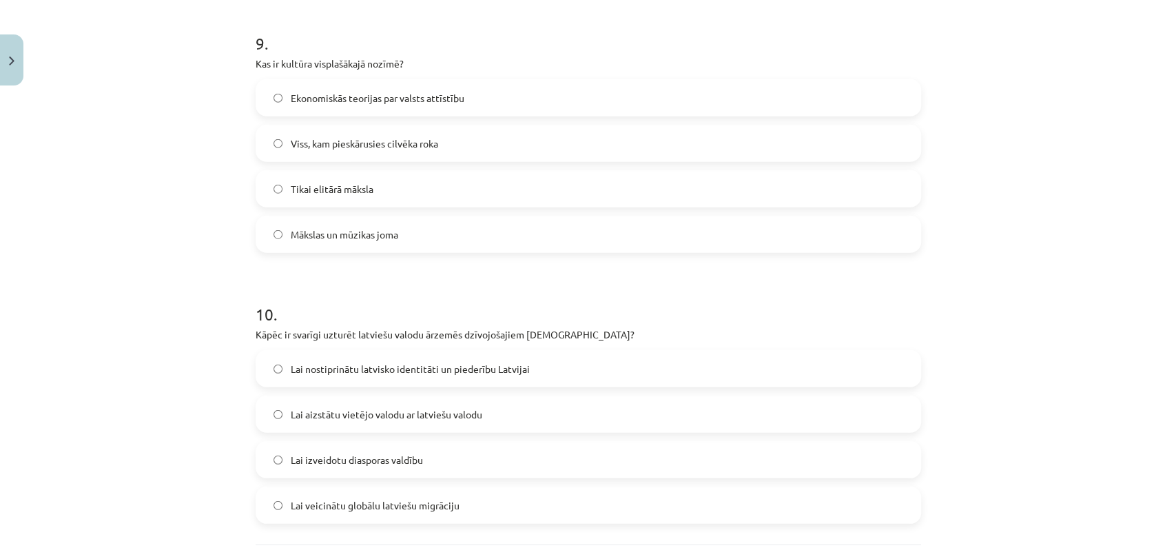
click at [362, 139] on span "Viss, kam pieskārusies cilvēka roka" at bounding box center [364, 143] width 147 height 14
click at [606, 376] on label "Lai nostiprinātu latvisko identitāti un piederību Latvijai" at bounding box center [588, 368] width 663 height 34
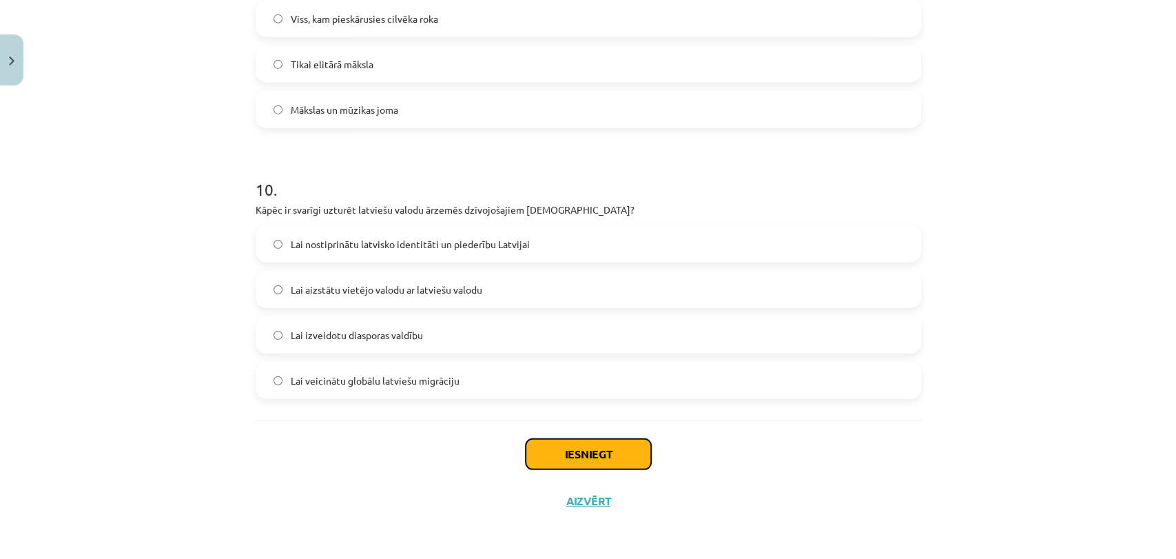
click at [594, 453] on button "Iesniegt" at bounding box center [588, 454] width 125 height 30
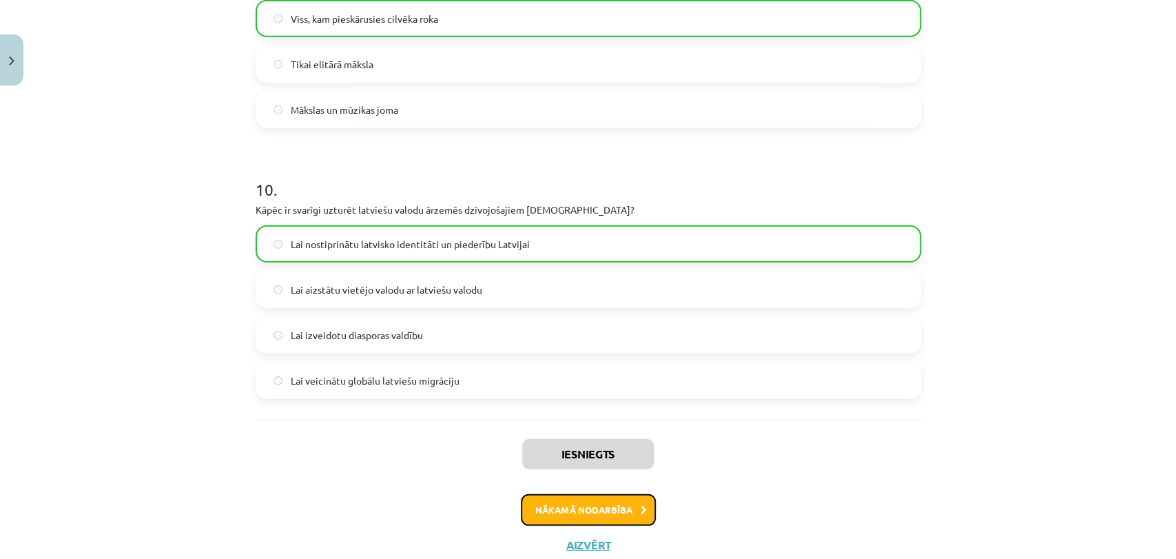
click at [586, 503] on button "Nākamā nodarbība" at bounding box center [588, 510] width 135 height 32
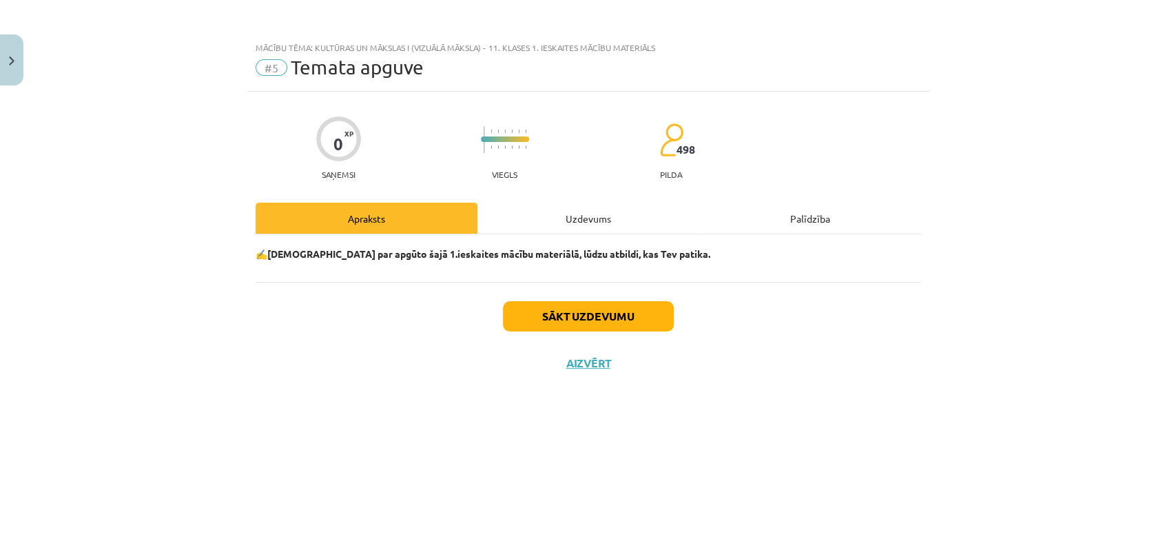
scroll to position [0, 0]
click at [546, 307] on button "Sākt uzdevumu" at bounding box center [588, 316] width 171 height 30
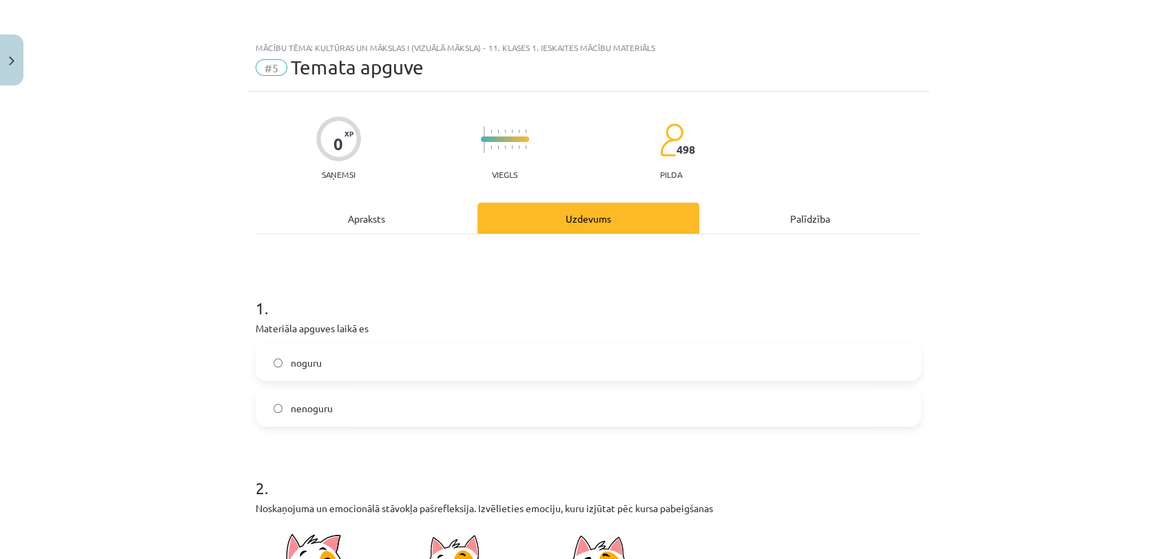
click at [461, 381] on div "noguru nenoguru" at bounding box center [588, 385] width 665 height 83
drag, startPoint x: 498, startPoint y: 373, endPoint x: 524, endPoint y: 375, distance: 25.6
click at [499, 373] on label "noguru" at bounding box center [588, 362] width 663 height 34
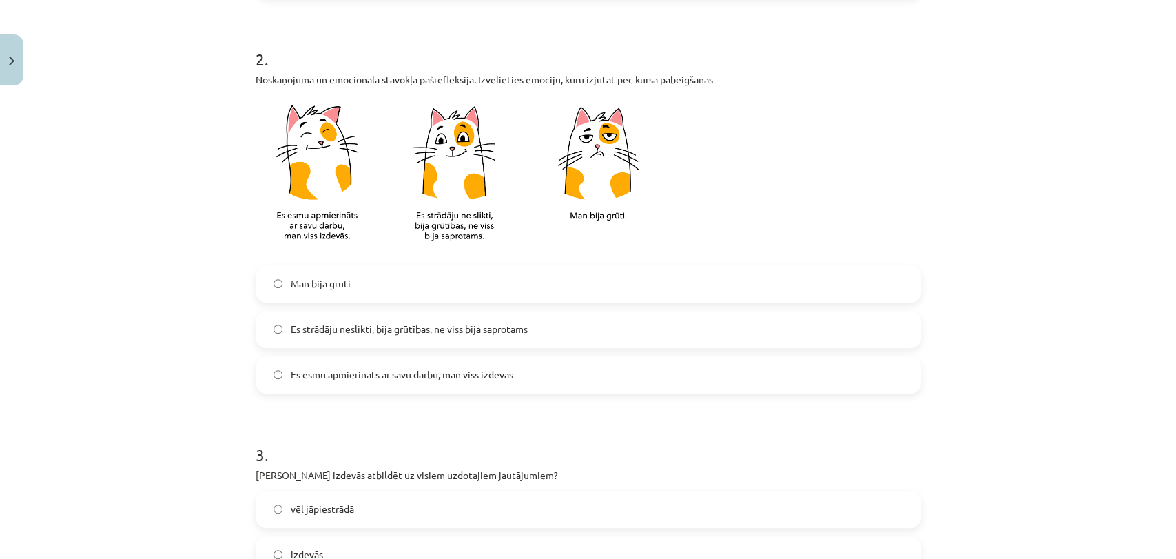
scroll to position [495, 0]
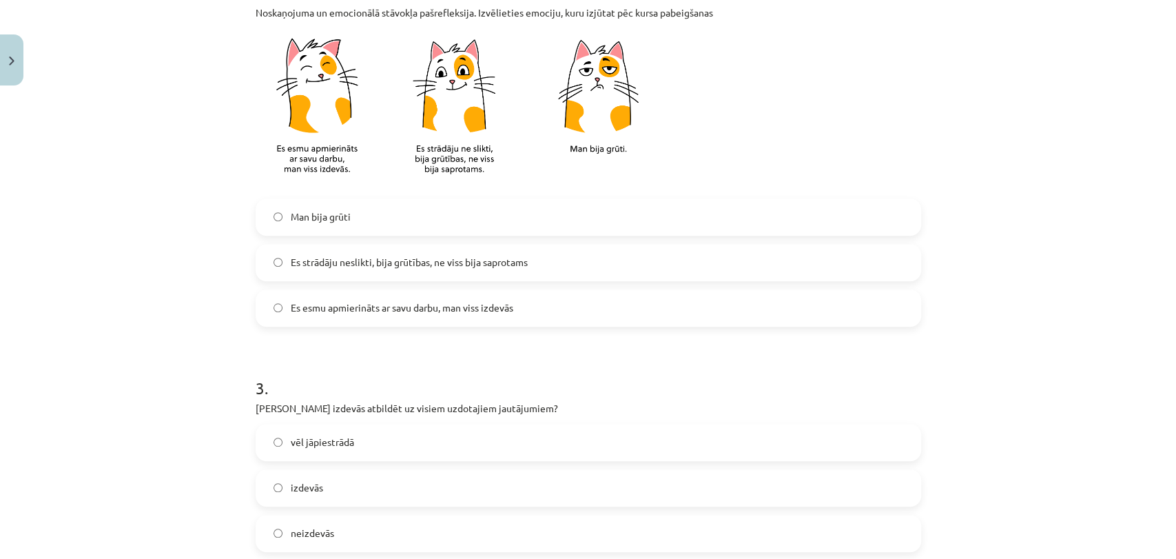
click at [449, 304] on span "Es esmu apmierināts ar savu darbu, man viss izdevās" at bounding box center [402, 307] width 223 height 14
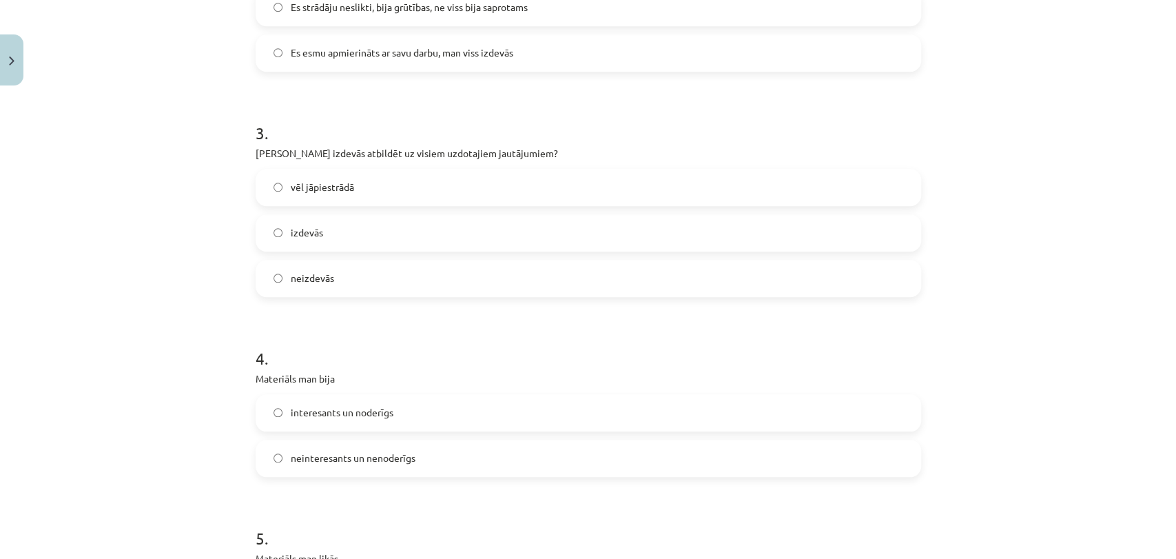
scroll to position [753, 0]
click at [337, 227] on label "izdevās" at bounding box center [588, 230] width 663 height 34
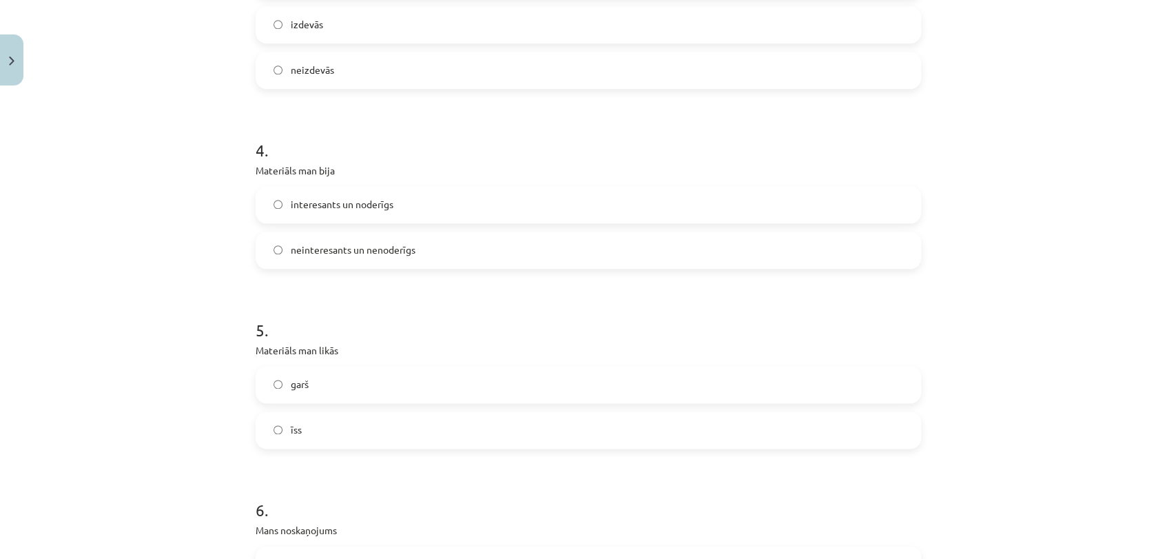
scroll to position [960, 0]
click at [399, 238] on label "neinteresants un nenoderīgs" at bounding box center [588, 248] width 663 height 34
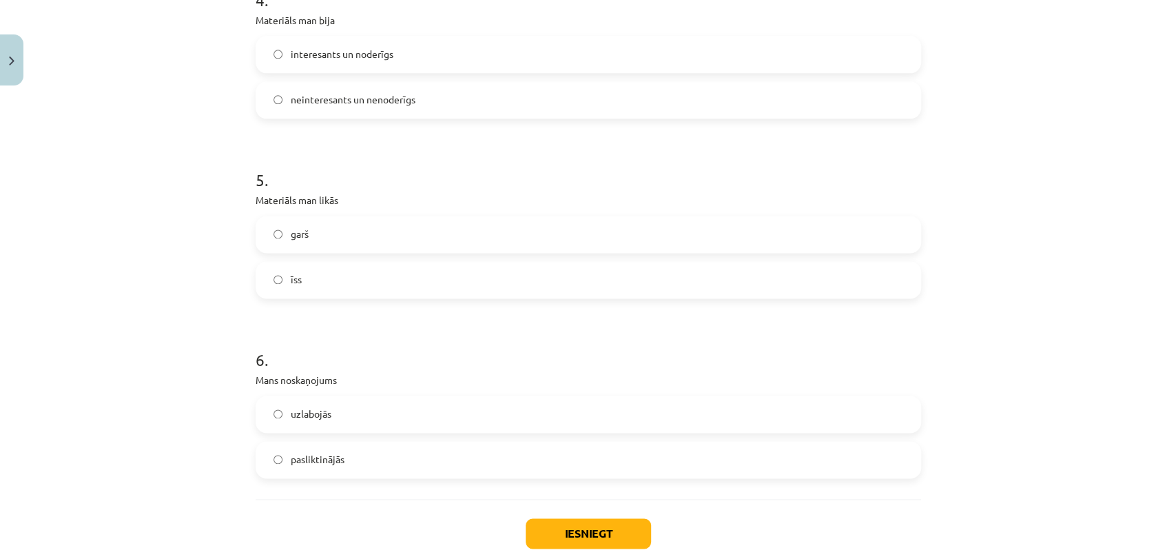
scroll to position [1123, 0]
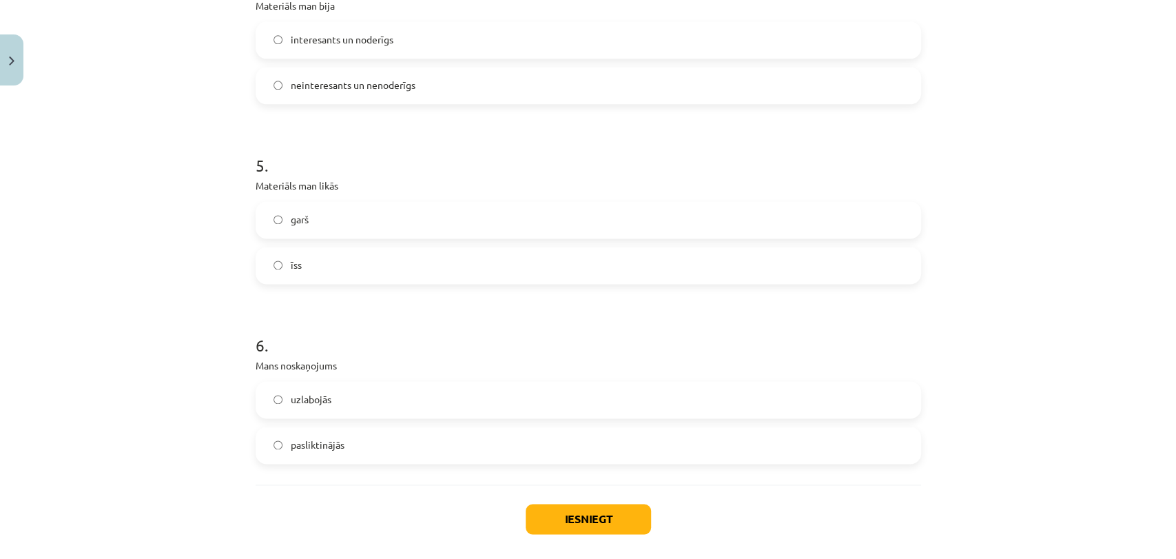
click at [612, 279] on label "īss" at bounding box center [588, 265] width 663 height 34
click at [486, 403] on label "uzlabojās" at bounding box center [588, 399] width 663 height 34
click at [590, 513] on button "Iesniegt" at bounding box center [588, 519] width 125 height 30
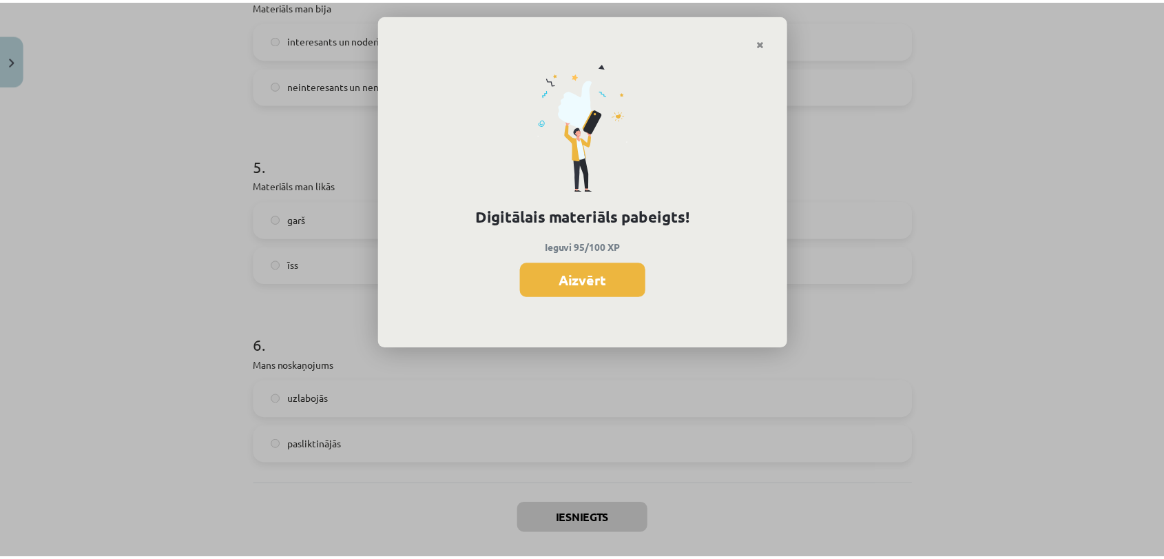
scroll to position [336, 0]
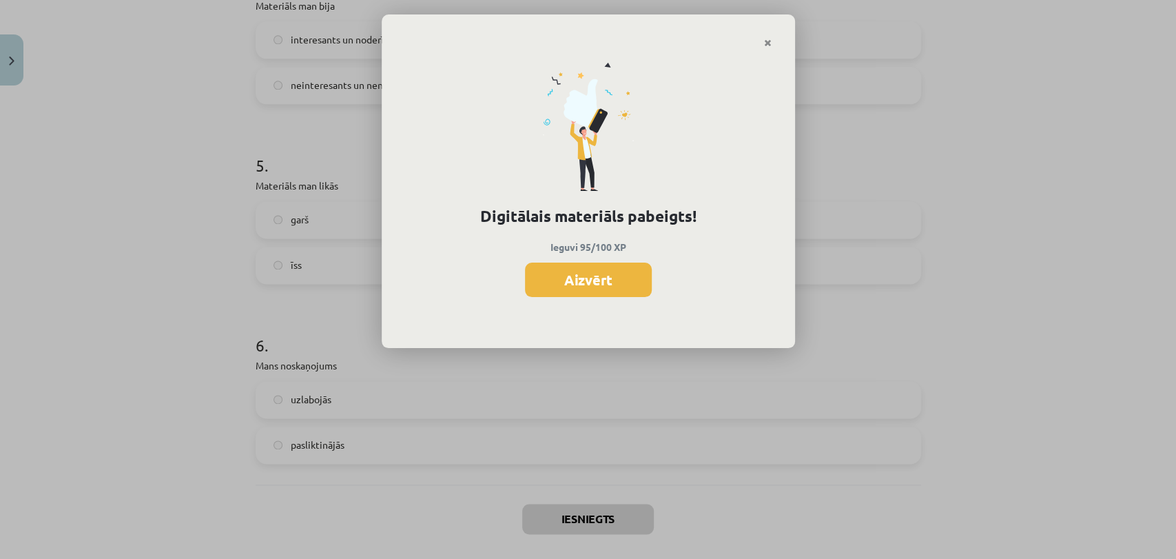
click at [623, 276] on button "Aizvērt" at bounding box center [588, 279] width 127 height 34
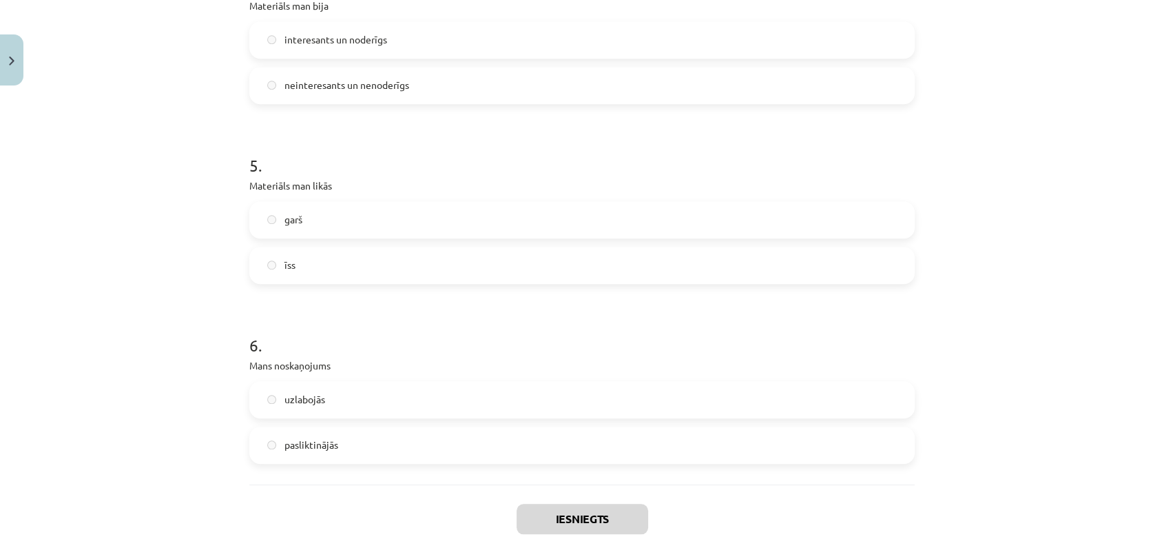
scroll to position [1187, 0]
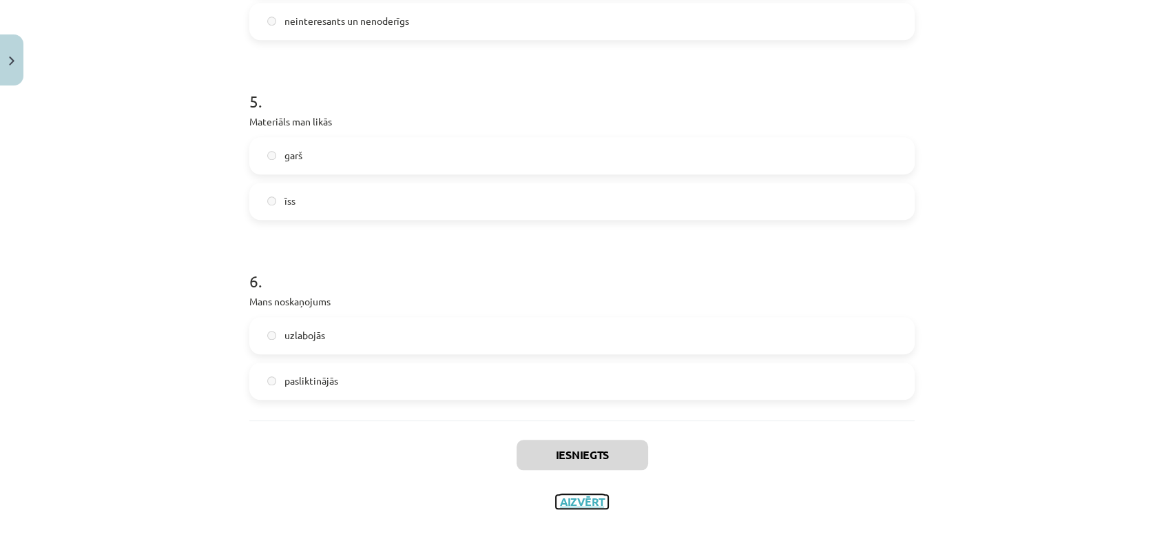
click at [572, 503] on button "Aizvērt" at bounding box center [582, 502] width 52 height 14
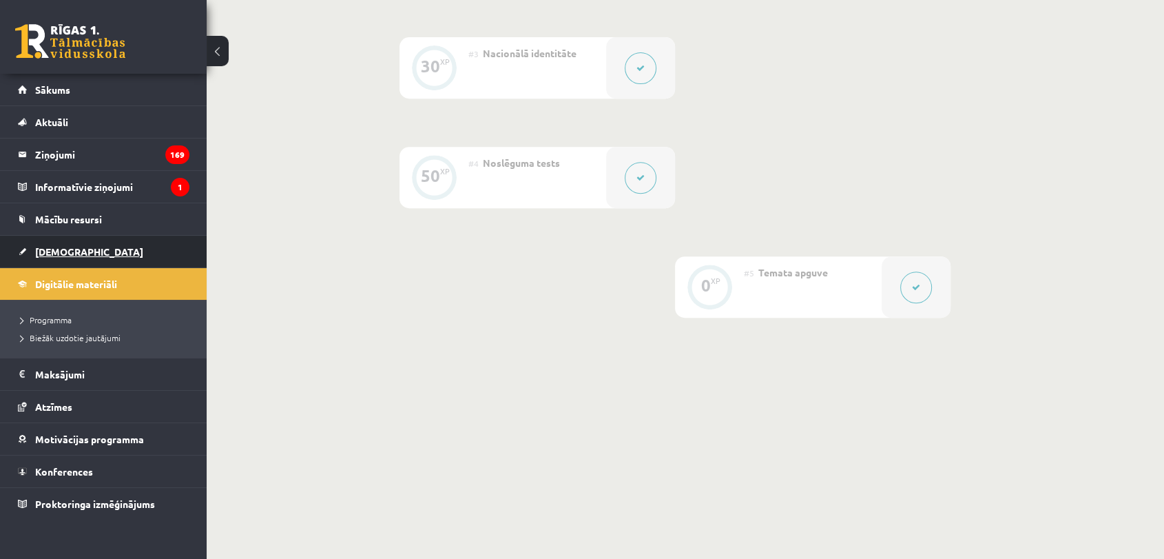
click at [53, 249] on span "[DEMOGRAPHIC_DATA]" at bounding box center [89, 251] width 108 height 12
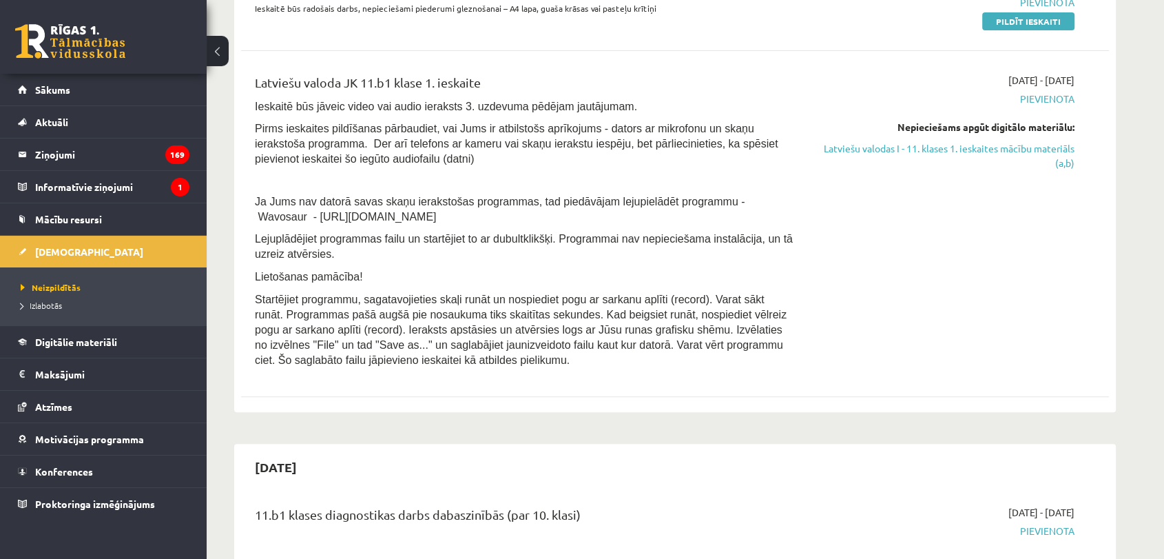
scroll to position [509, 0]
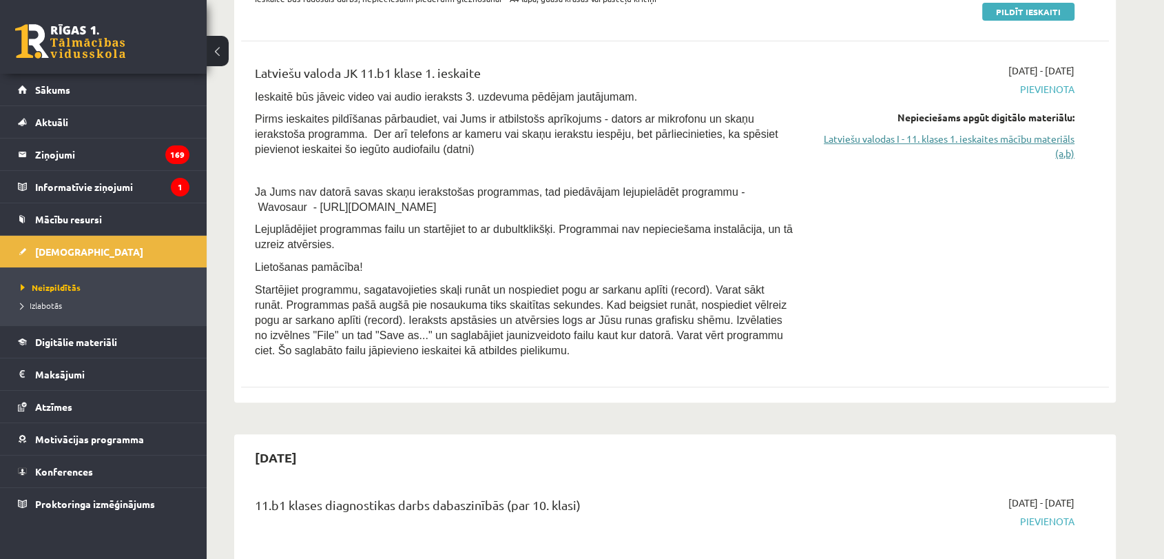
click at [951, 134] on link "Latviešu valodas I - 11. klases 1. ieskaites mācību materiāls (a,b)" at bounding box center [945, 146] width 260 height 29
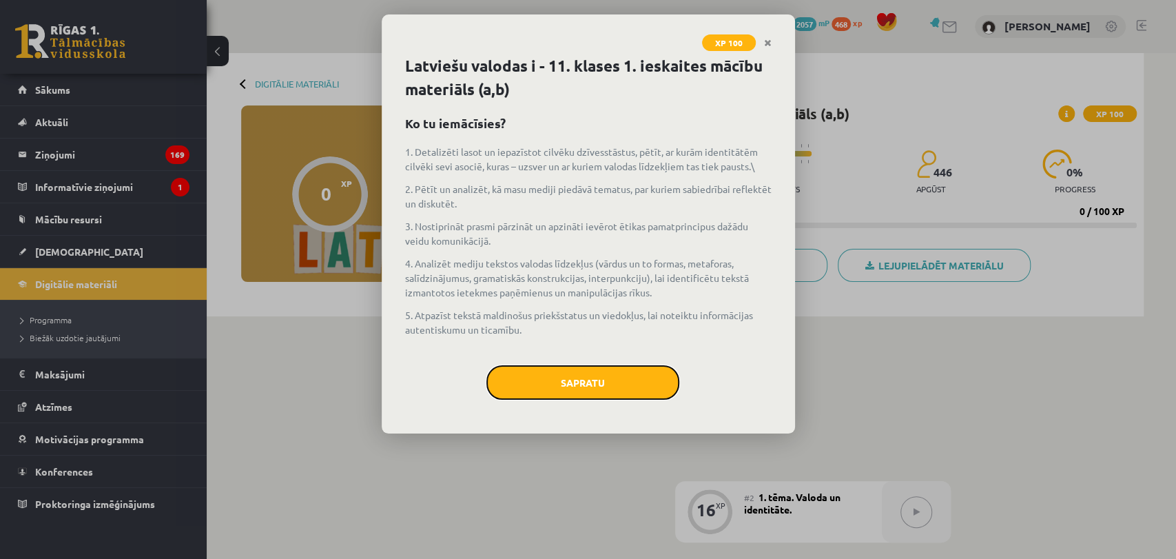
click at [623, 383] on button "Sapratu" at bounding box center [582, 382] width 193 height 34
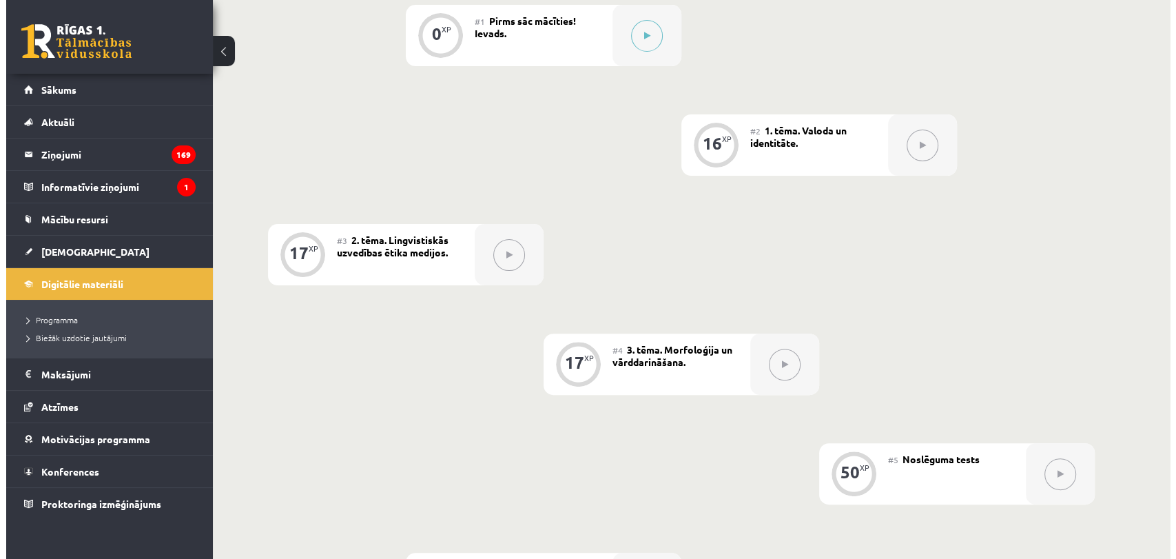
scroll to position [364, 0]
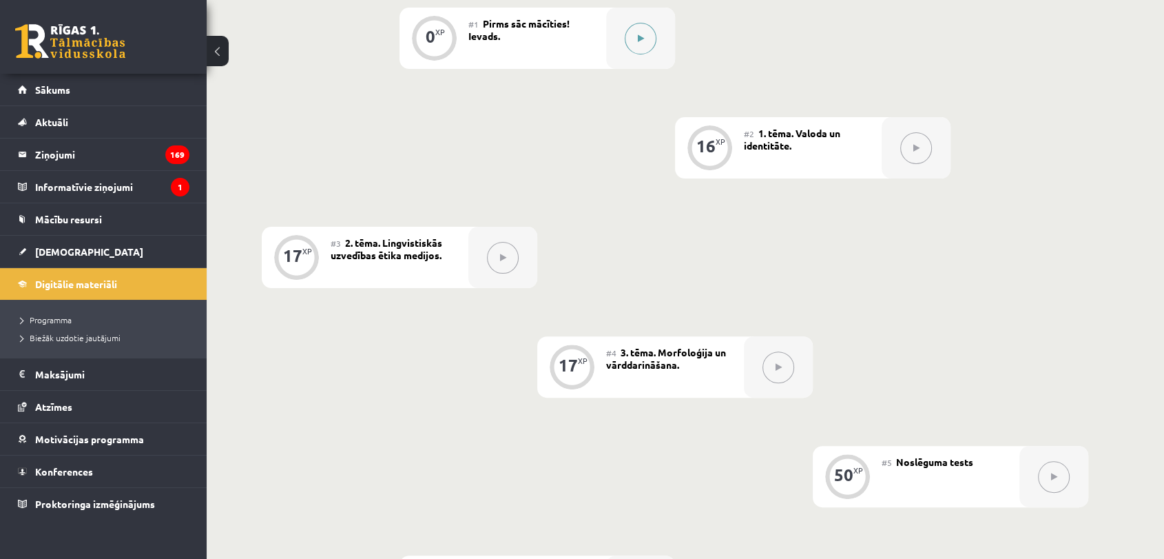
click at [631, 45] on button at bounding box center [641, 39] width 32 height 32
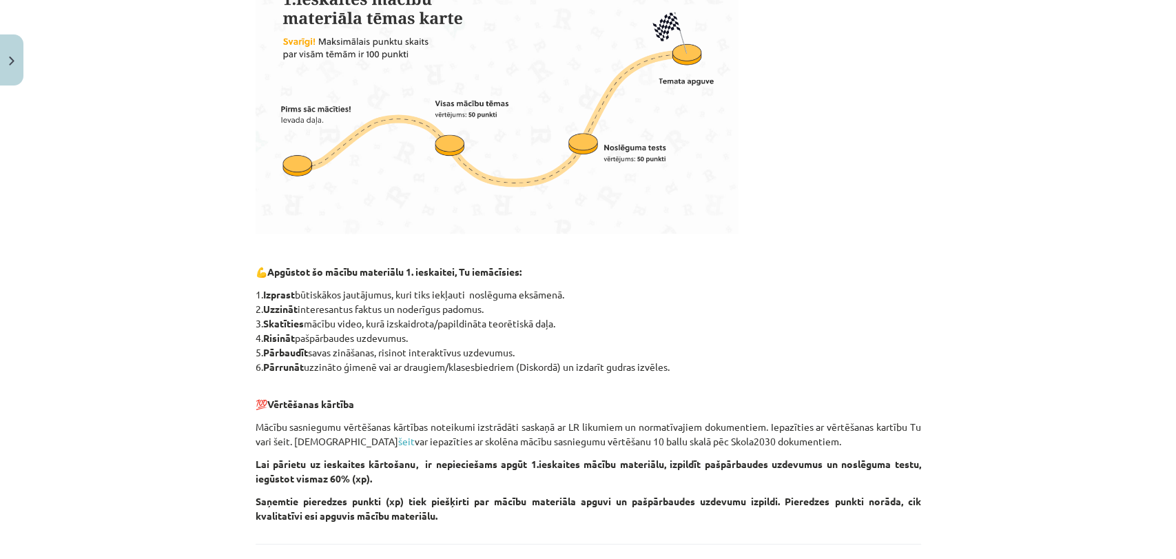
scroll to position [553, 0]
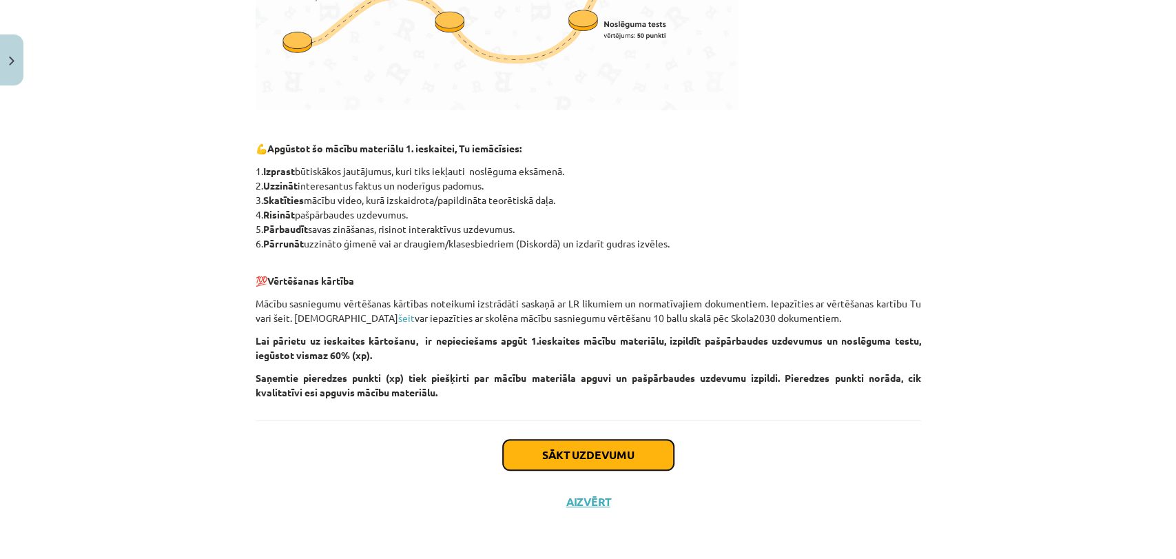
click at [628, 451] on button "Sākt uzdevumu" at bounding box center [588, 454] width 171 height 30
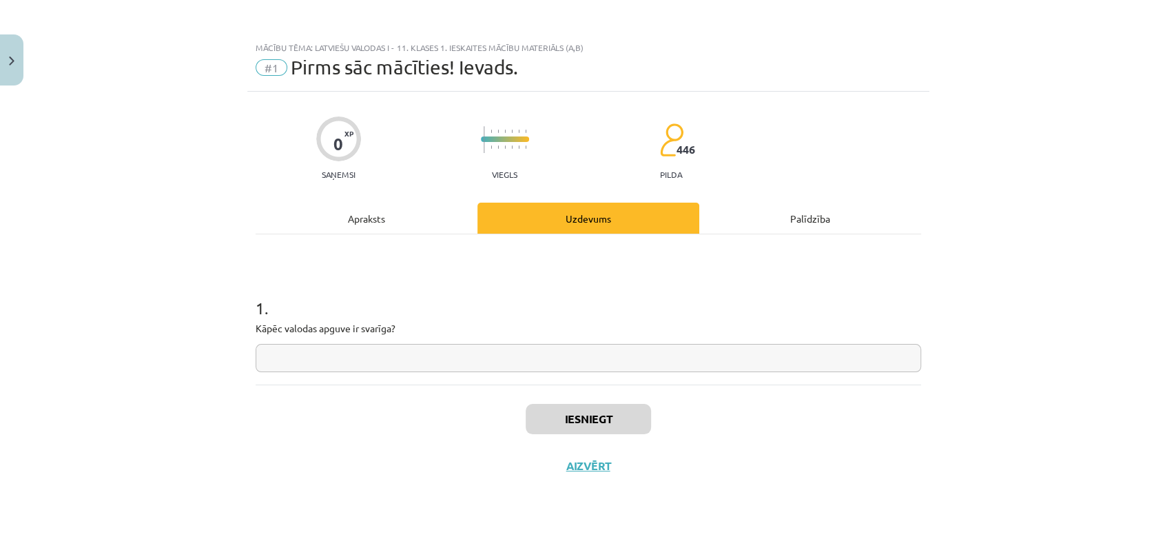
click at [621, 364] on input "text" at bounding box center [588, 358] width 665 height 28
click at [604, 413] on button "Iesniegt" at bounding box center [588, 419] width 125 height 30
click at [595, 471] on button "Nākamā nodarbība" at bounding box center [588, 475] width 135 height 32
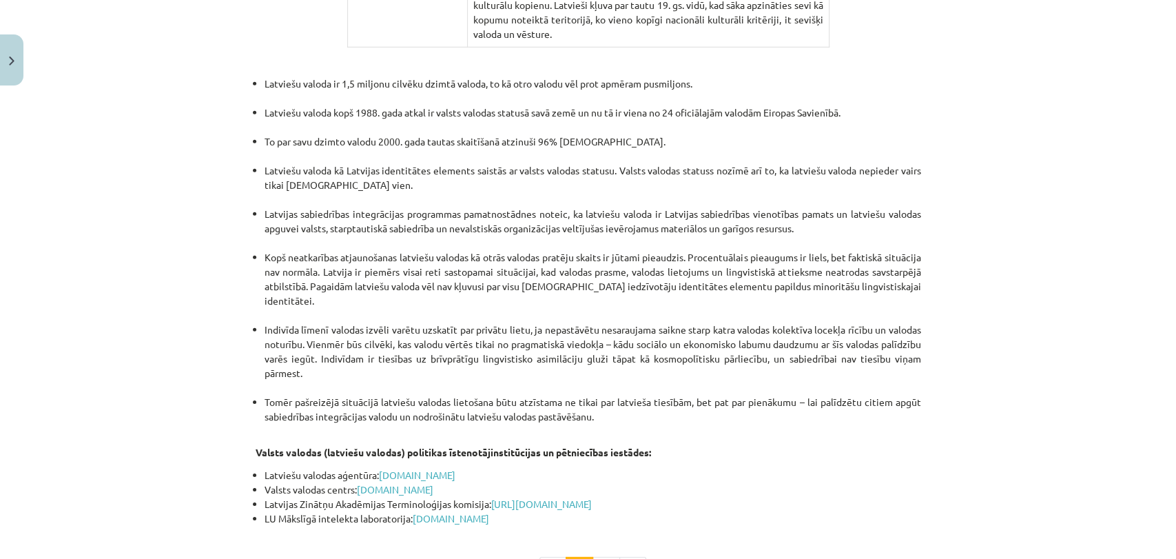
scroll to position [2825, 0]
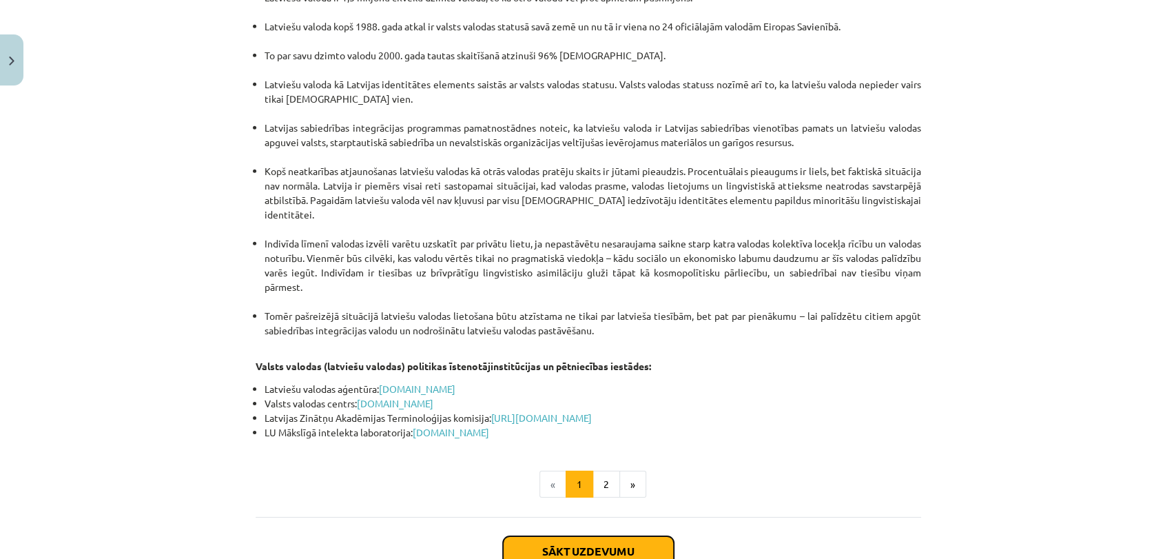
click at [586, 536] on button "Sākt uzdevumu" at bounding box center [588, 551] width 171 height 30
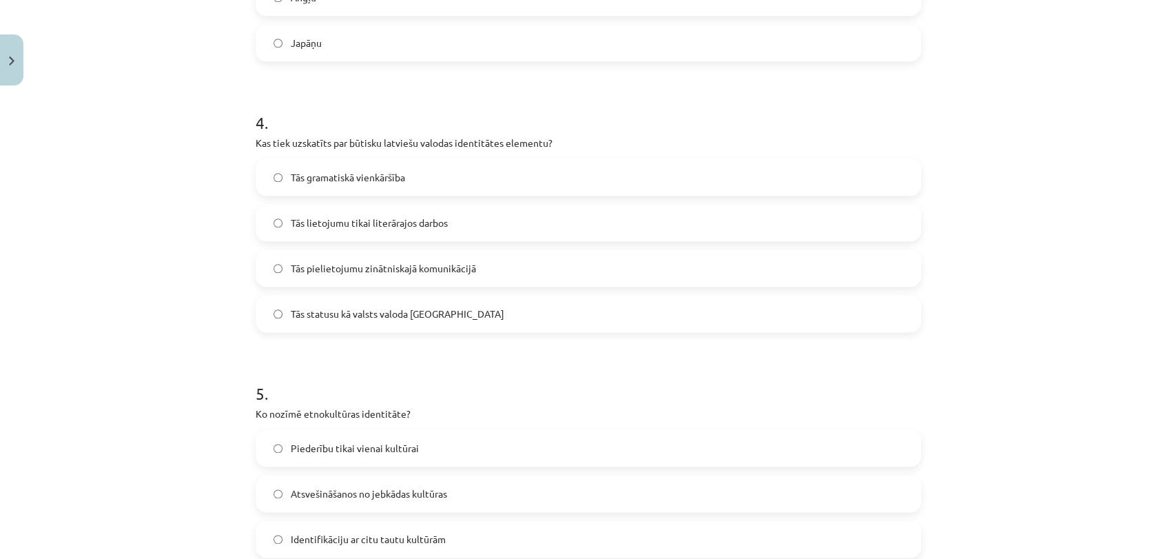
scroll to position [1201, 0]
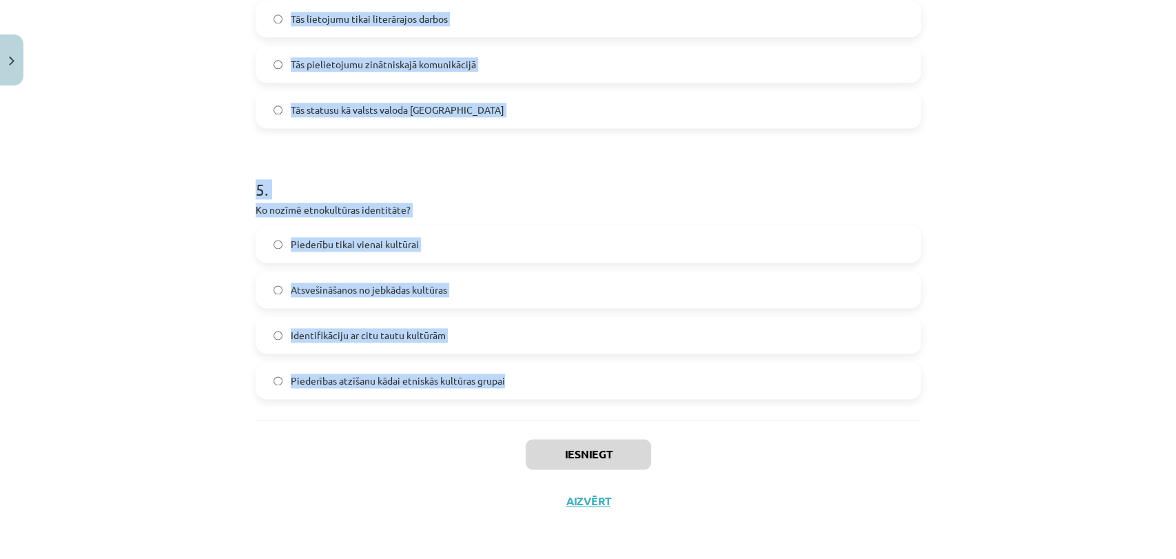
drag, startPoint x: 246, startPoint y: 273, endPoint x: 521, endPoint y: 384, distance: 296.8
copy form "1 . Kas ir viena no pazīstamākajām ģeogrāfiskās identitātes pazīmēm? Izglītības…"
click at [951, 147] on div "Mācību tēma: Latviešu valodas i - 11. klases 1. ieskaites mācību materiāls (a,b…" at bounding box center [588, 279] width 1176 height 559
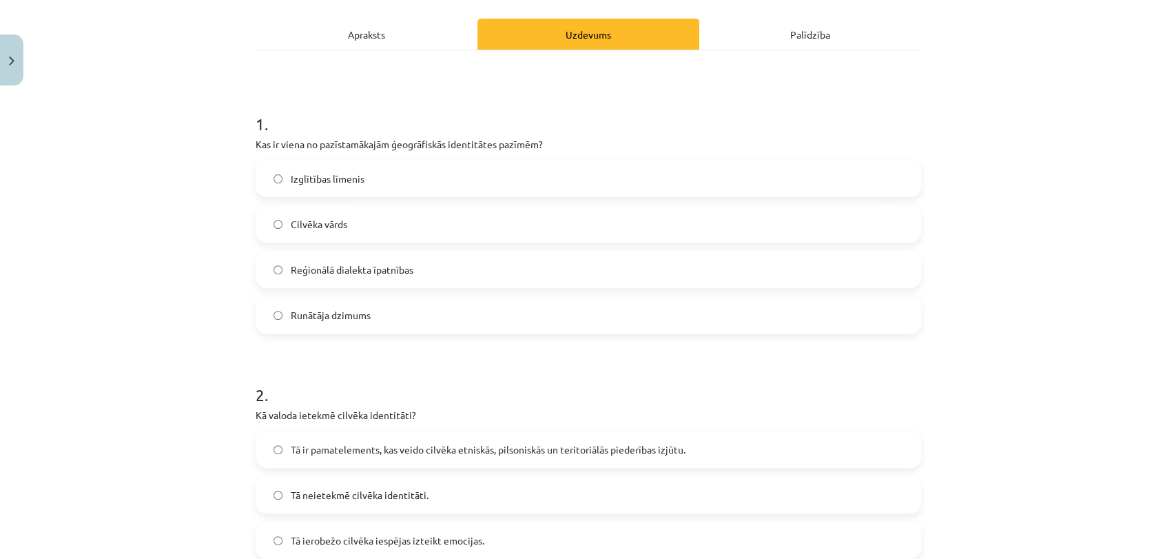
scroll to position [194, 0]
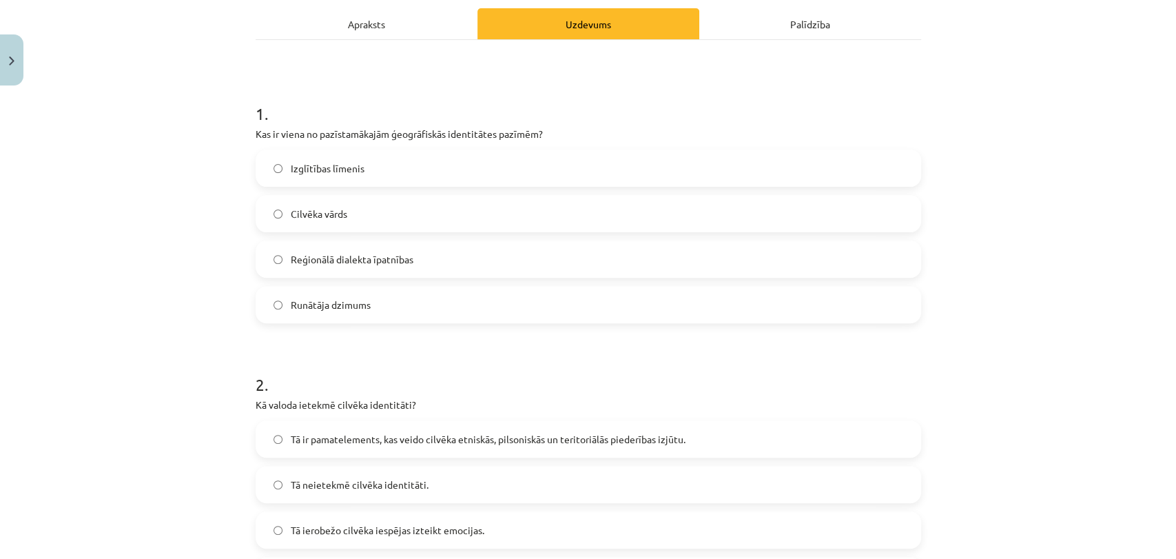
click at [336, 271] on label "Reģionālā dialekta īpatnības" at bounding box center [588, 259] width 663 height 34
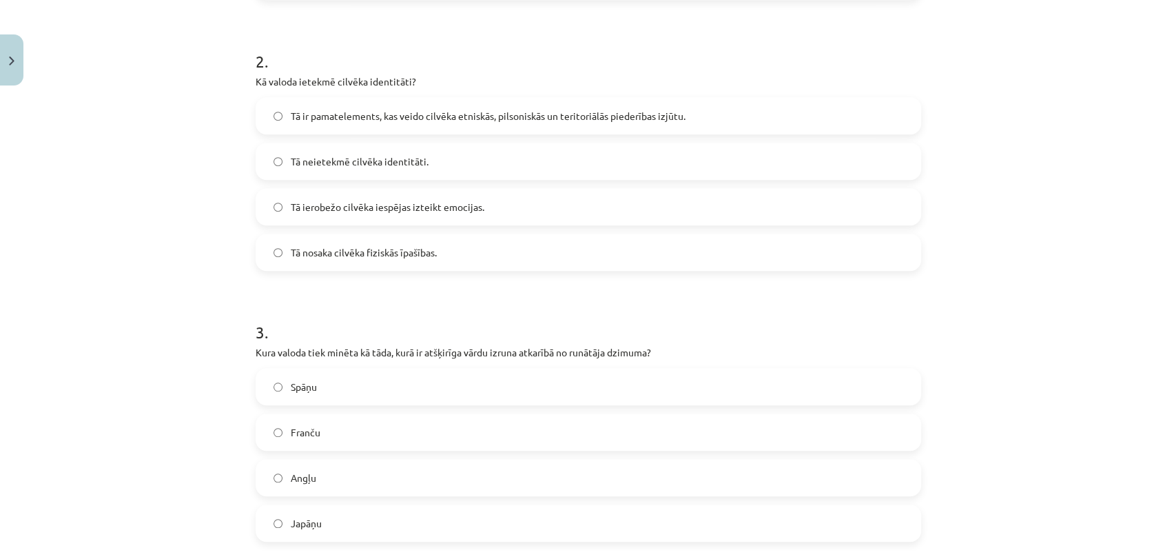
scroll to position [537, 0]
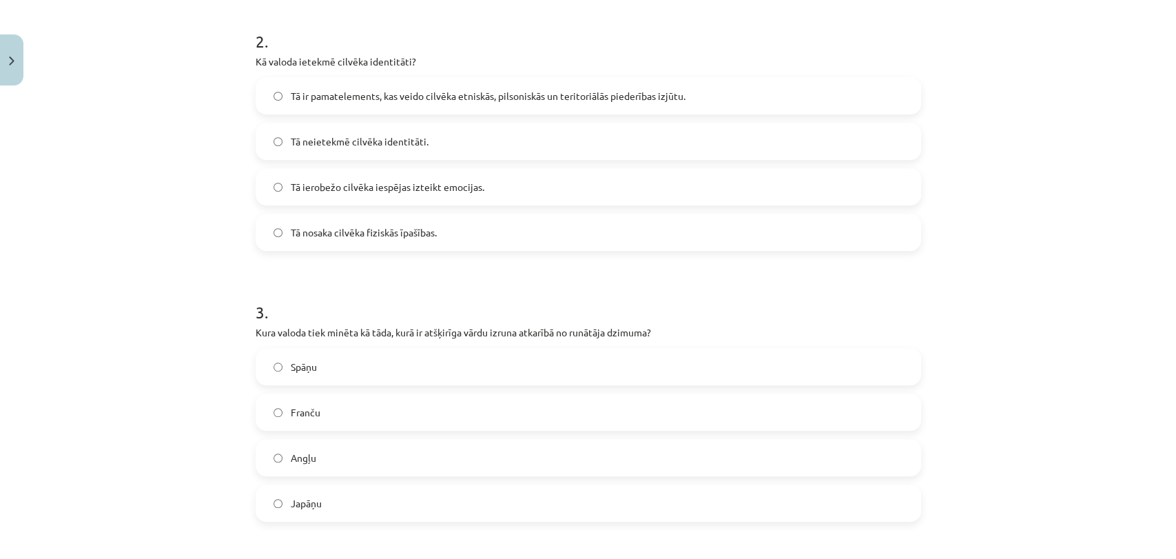
click at [363, 90] on span "Tā ir pamatelements, kas veido cilvēka etniskās, pilsoniskās un teritoriālās pi…" at bounding box center [488, 96] width 395 height 14
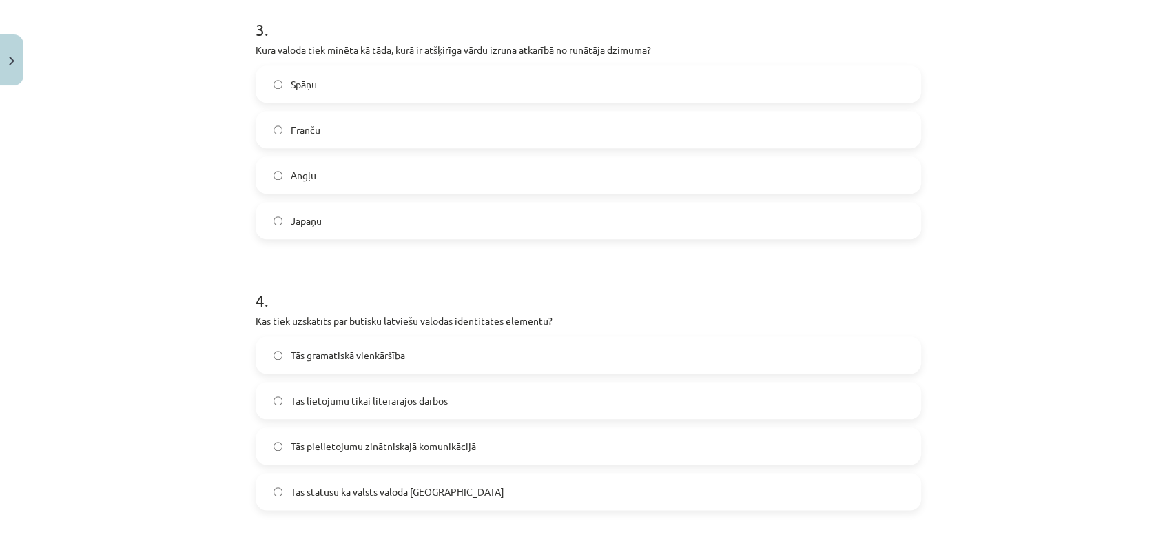
scroll to position [821, 0]
click at [382, 224] on label "Japāņu" at bounding box center [588, 219] width 663 height 34
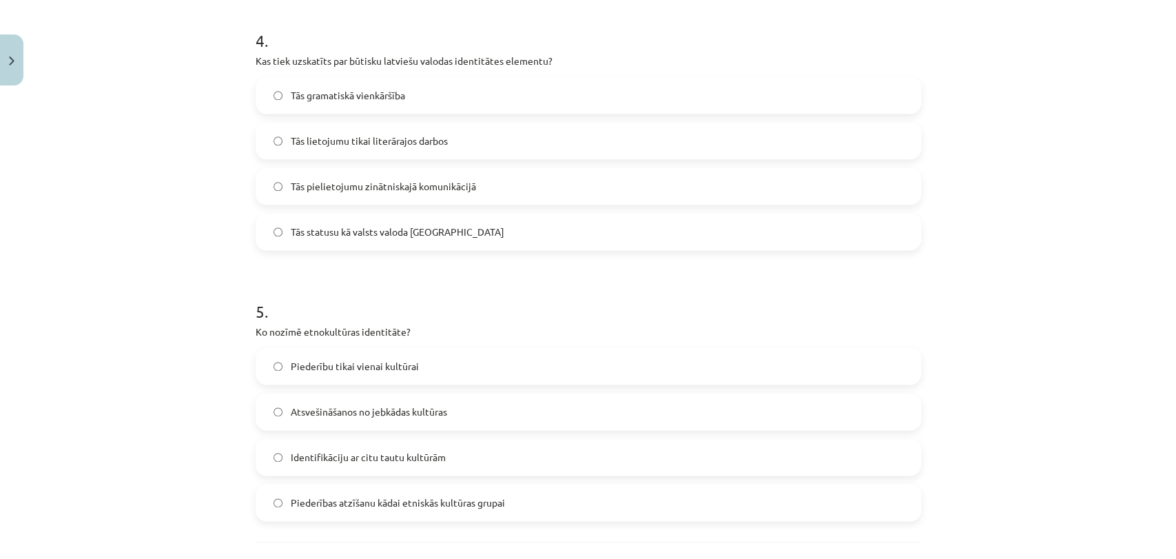
scroll to position [1083, 0]
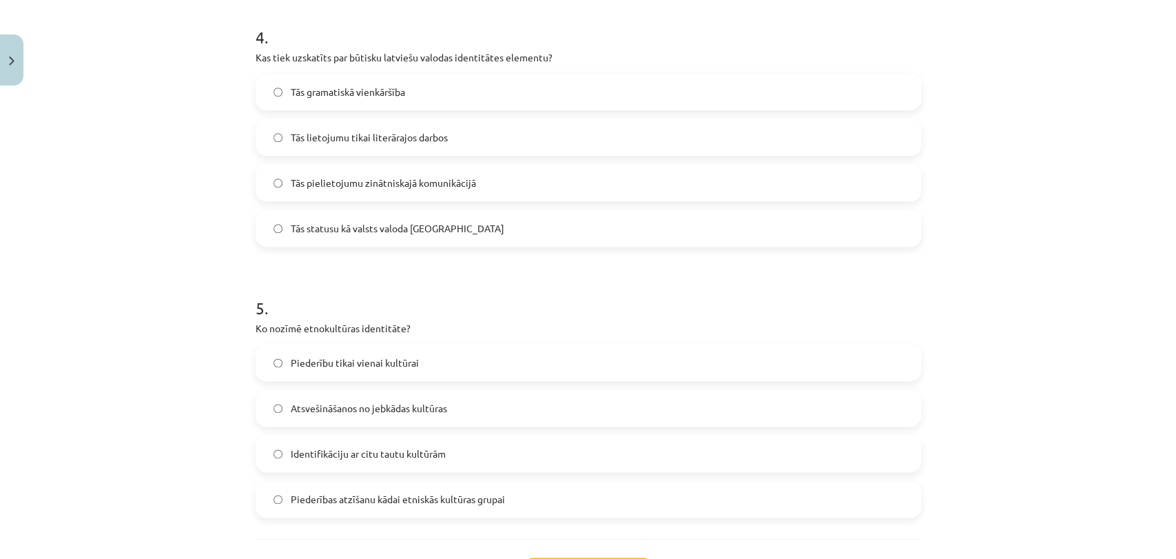
click at [407, 229] on span "Tās statusu kā valsts valoda Latvijā" at bounding box center [398, 228] width 214 height 14
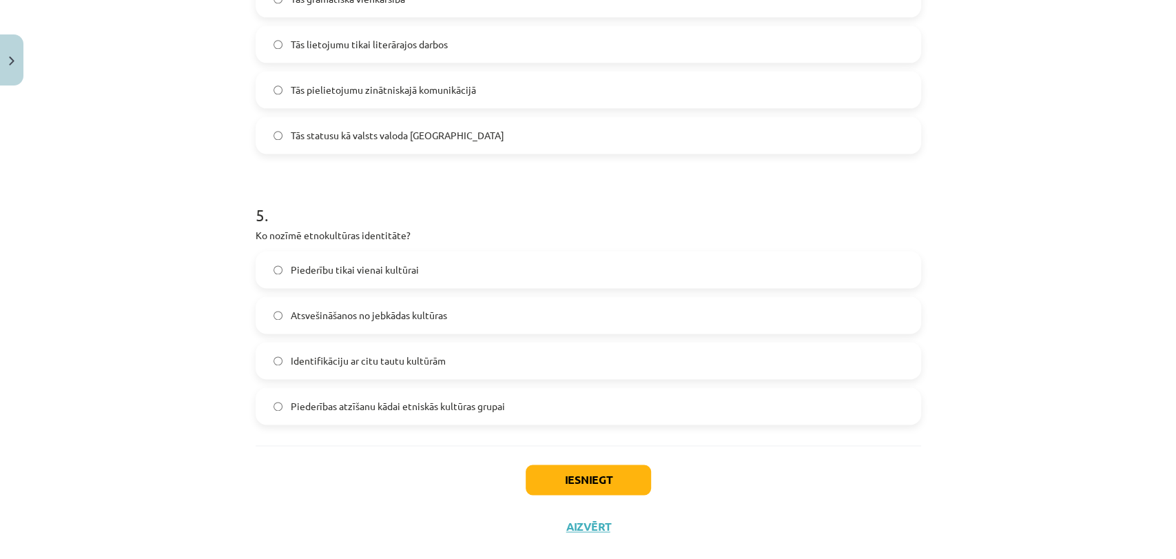
scroll to position [1201, 0]
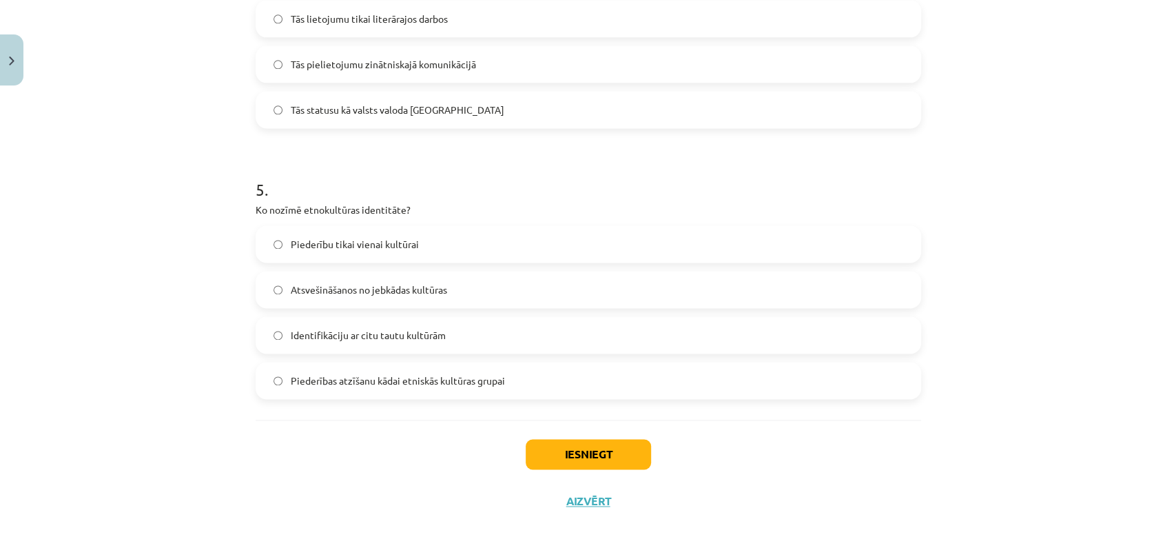
click at [491, 384] on span "Piederības atzīšanu kādai etniskās kultūras grupai" at bounding box center [398, 380] width 214 height 14
click at [578, 448] on button "Iesniegt" at bounding box center [588, 454] width 125 height 30
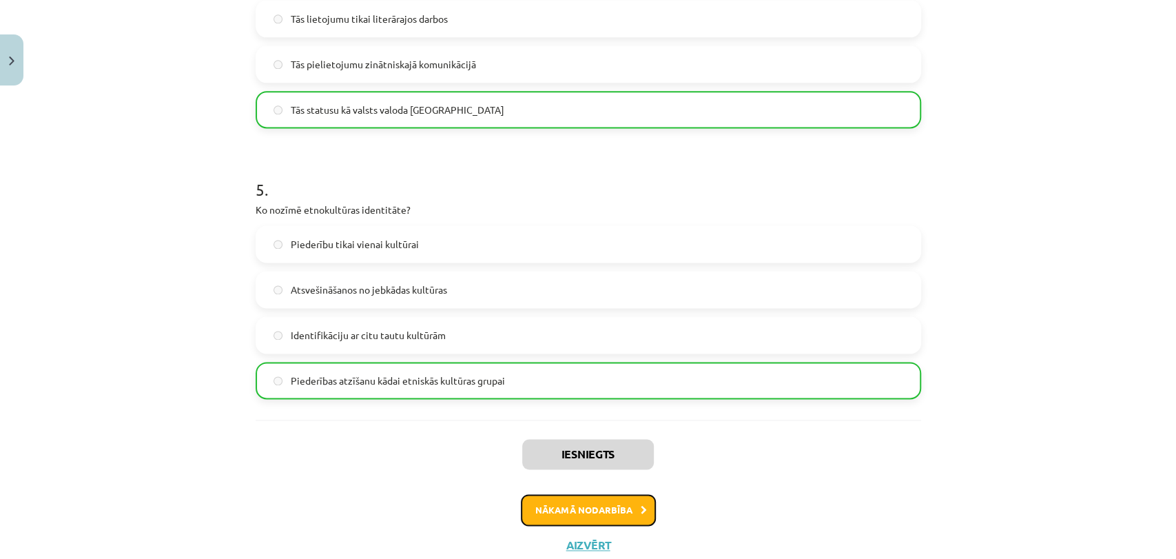
drag, startPoint x: 590, startPoint y: 502, endPoint x: 594, endPoint y: 508, distance: 7.5
click at [593, 505] on button "Nākamā nodarbība" at bounding box center [588, 510] width 135 height 32
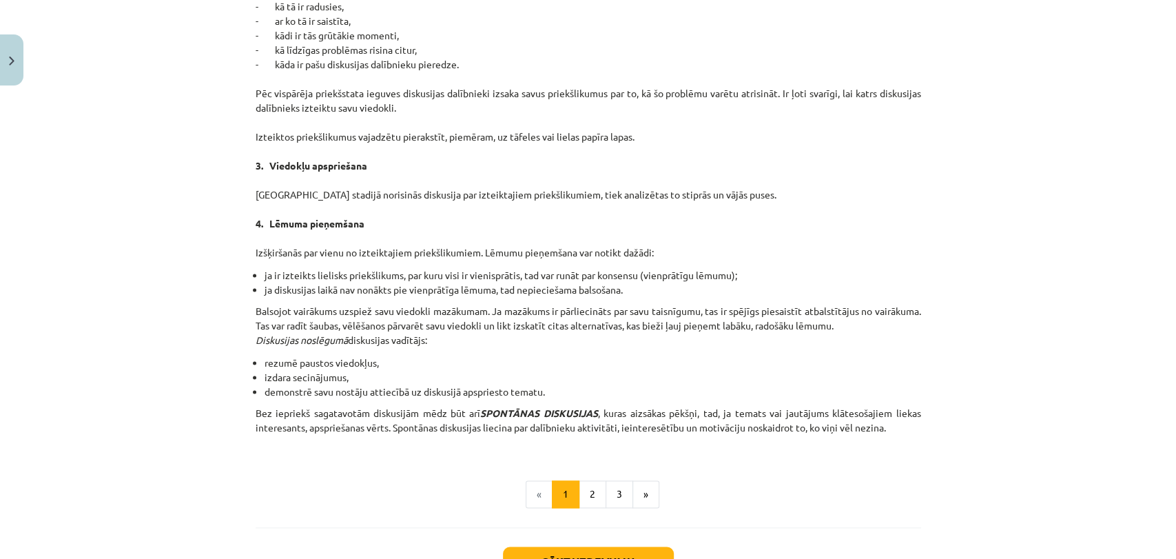
scroll to position [1192, 0]
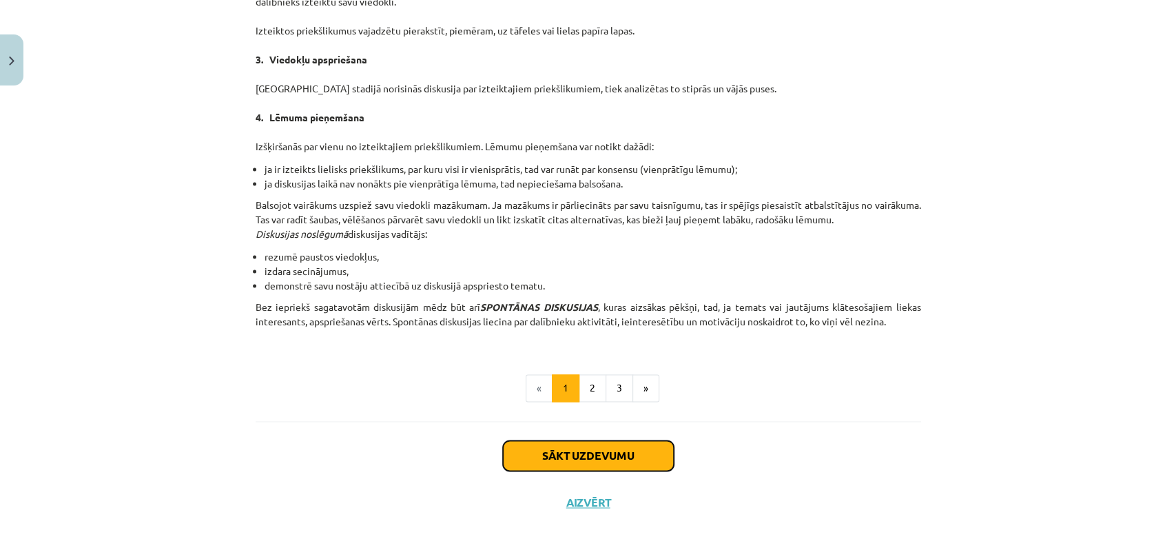
click at [631, 462] on button "Sākt uzdevumu" at bounding box center [588, 455] width 171 height 30
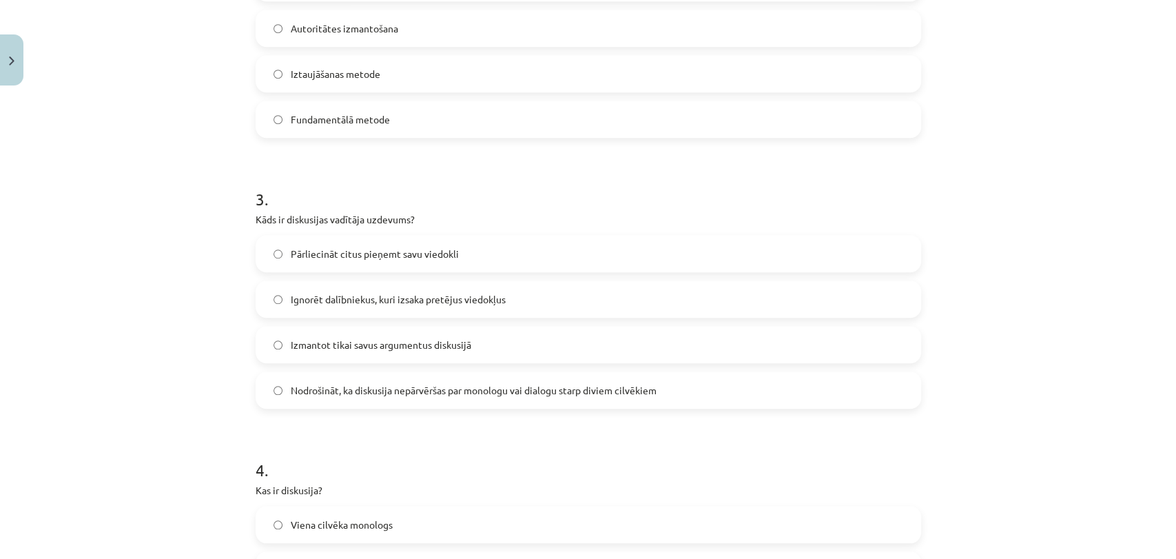
scroll to position [1201, 0]
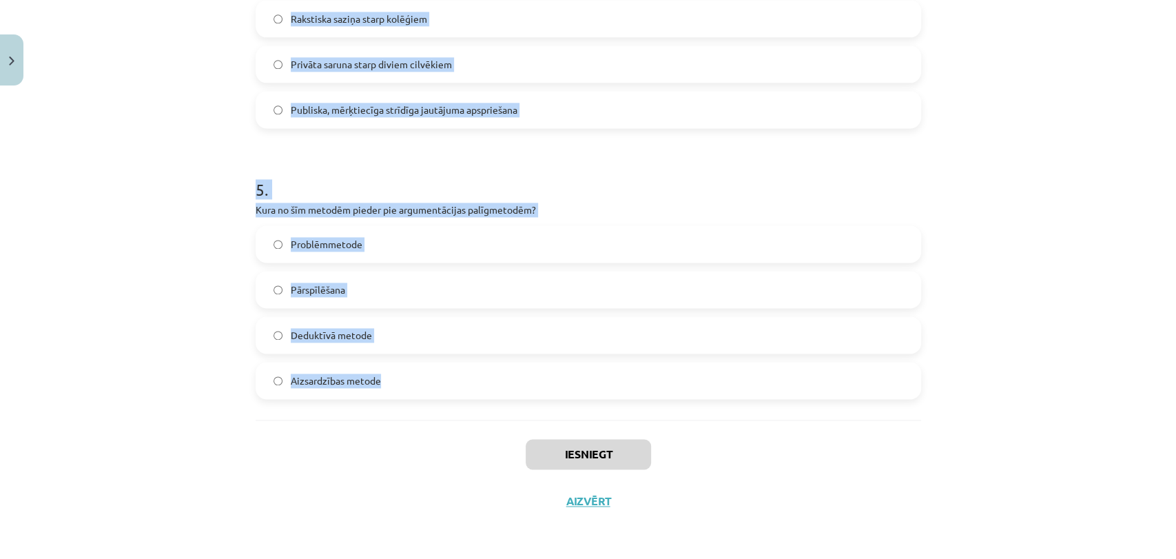
drag, startPoint x: 247, startPoint y: 269, endPoint x: 487, endPoint y: 410, distance: 277.9
copy form "1 . Kāds ir viens no galvenajiem diskusijas kultūras principiem? Pieprasīt, lai…"
drag, startPoint x: 79, startPoint y: 120, endPoint x: 89, endPoint y: 123, distance: 10.2
click at [81, 120] on div "Mācību tēma: Latviešu valodas i - 11. klases 1. ieskaites mācību materiāls (a,b…" at bounding box center [588, 279] width 1176 height 559
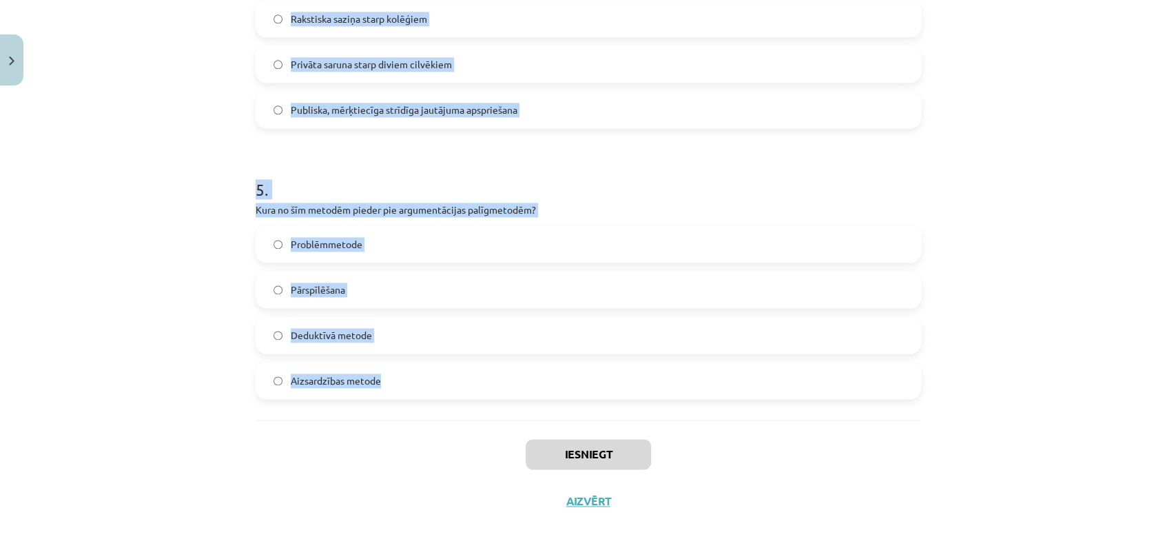
click at [163, 147] on div "Mācību tēma: Latviešu valodas i - 11. klases 1. ieskaites mācību materiāls (a,b…" at bounding box center [588, 279] width 1176 height 559
click at [975, 178] on div "Mācību tēma: Latviešu valodas i - 11. klases 1. ieskaites mācību materiāls (a,b…" at bounding box center [588, 279] width 1176 height 559
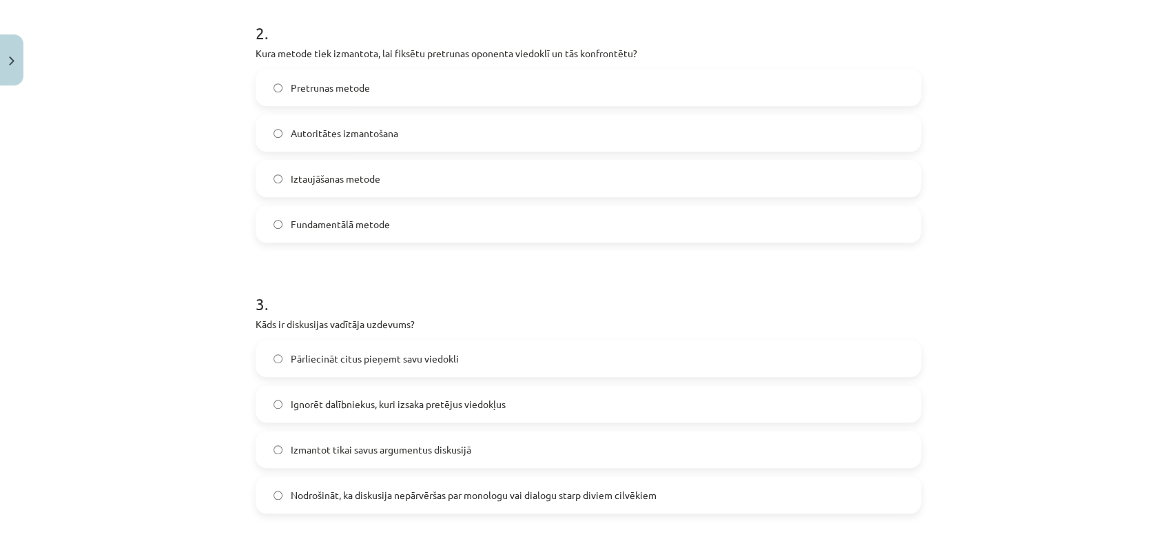
scroll to position [538, 0]
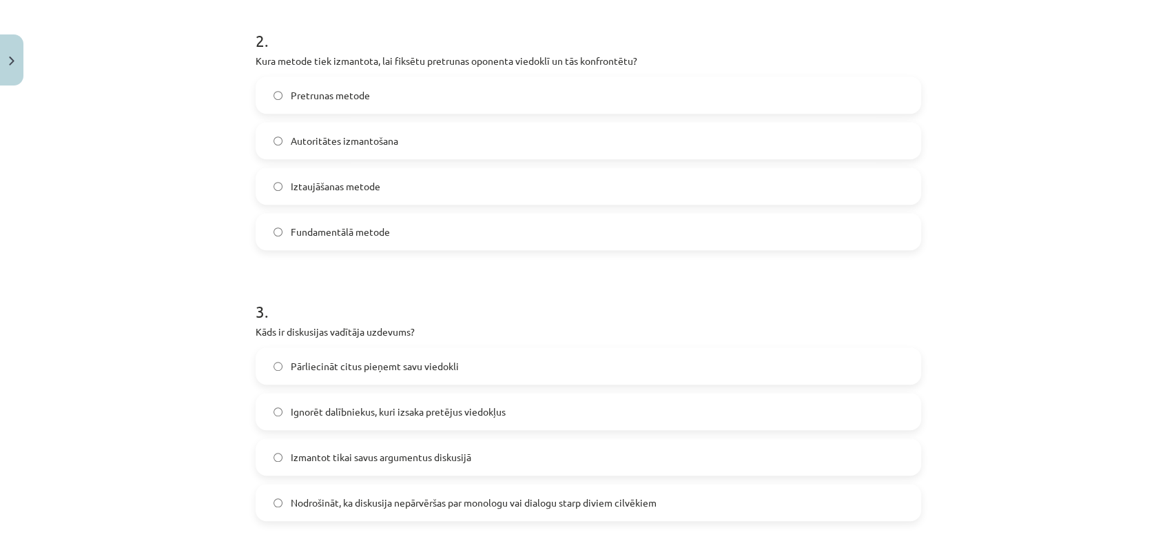
click at [811, 30] on h1 "2 ." at bounding box center [588, 28] width 665 height 43
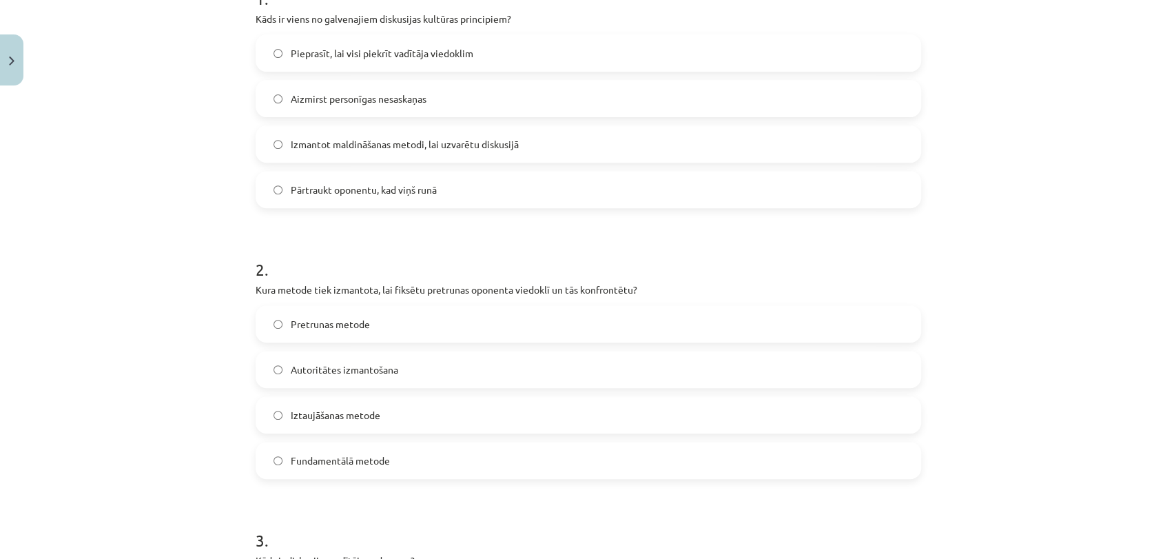
scroll to position [293, 0]
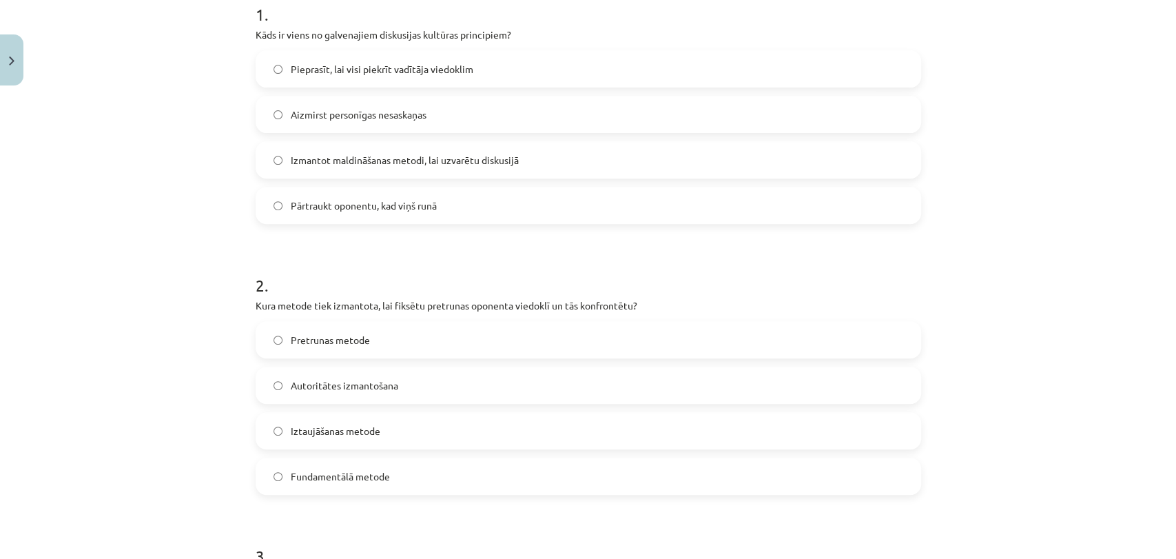
click at [350, 118] on span "Aizmirst personīgas nesaskaņas" at bounding box center [359, 114] width 136 height 14
click at [386, 349] on label "Pretrunas metode" at bounding box center [588, 339] width 663 height 34
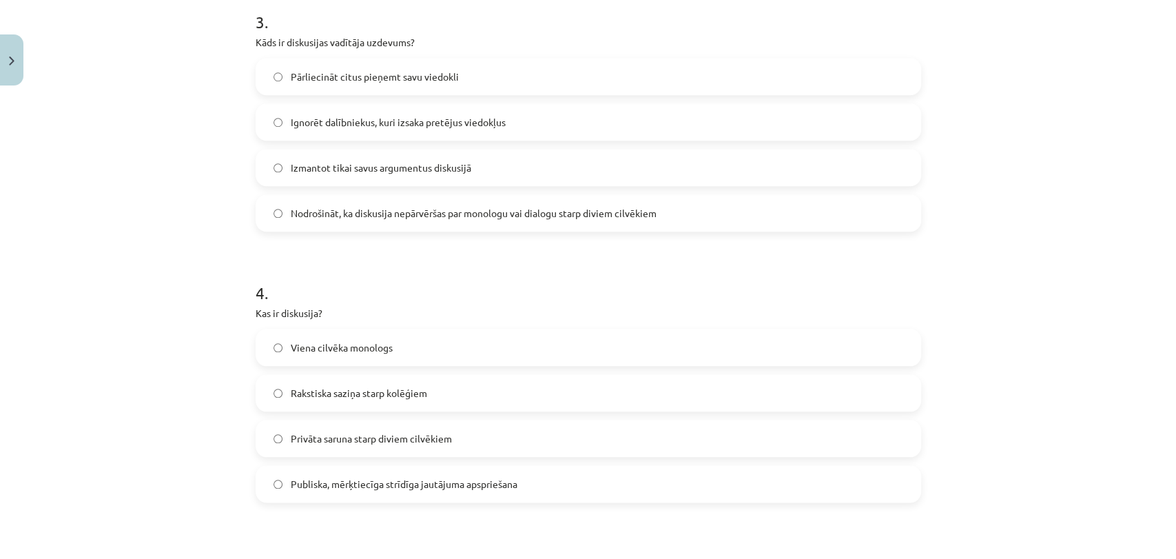
scroll to position [823, 0]
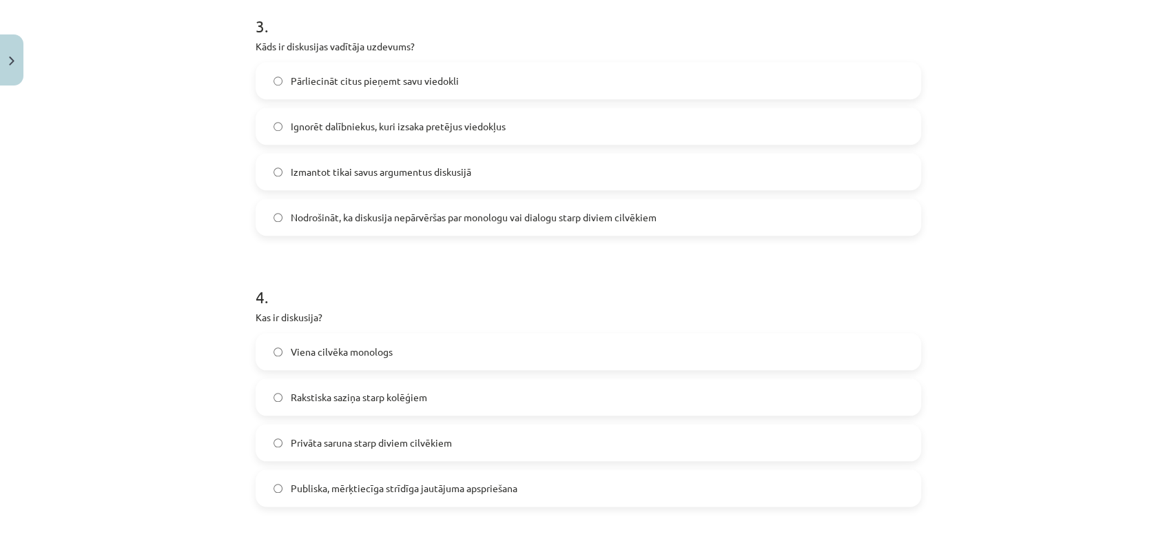
click at [395, 227] on label "Nodrošināt, ka diskusija nepārvēršas par monologu vai dialogu starp diviem cilv…" at bounding box center [588, 217] width 663 height 34
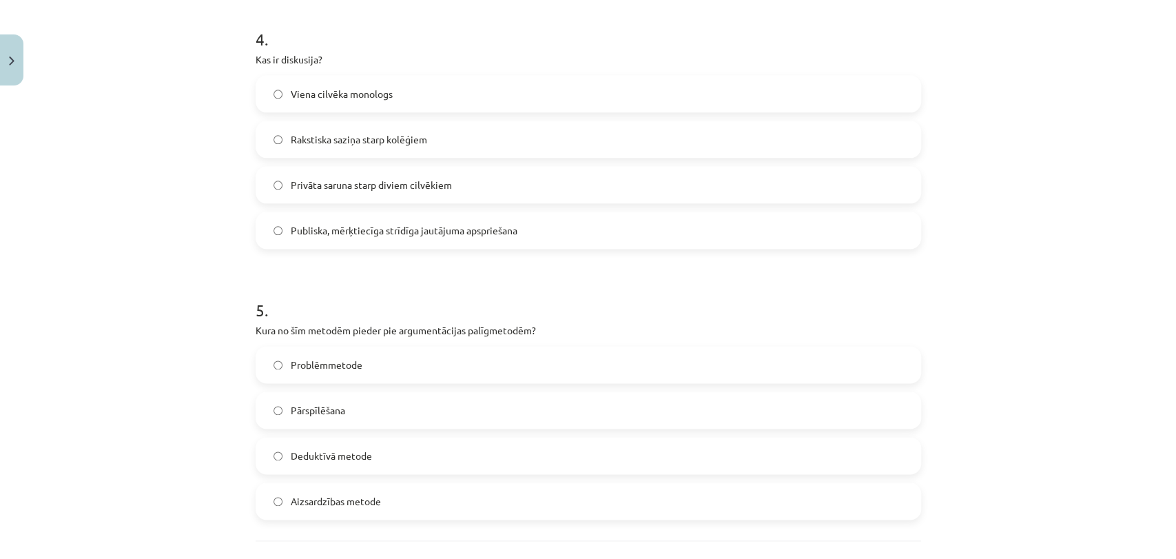
scroll to position [1086, 0]
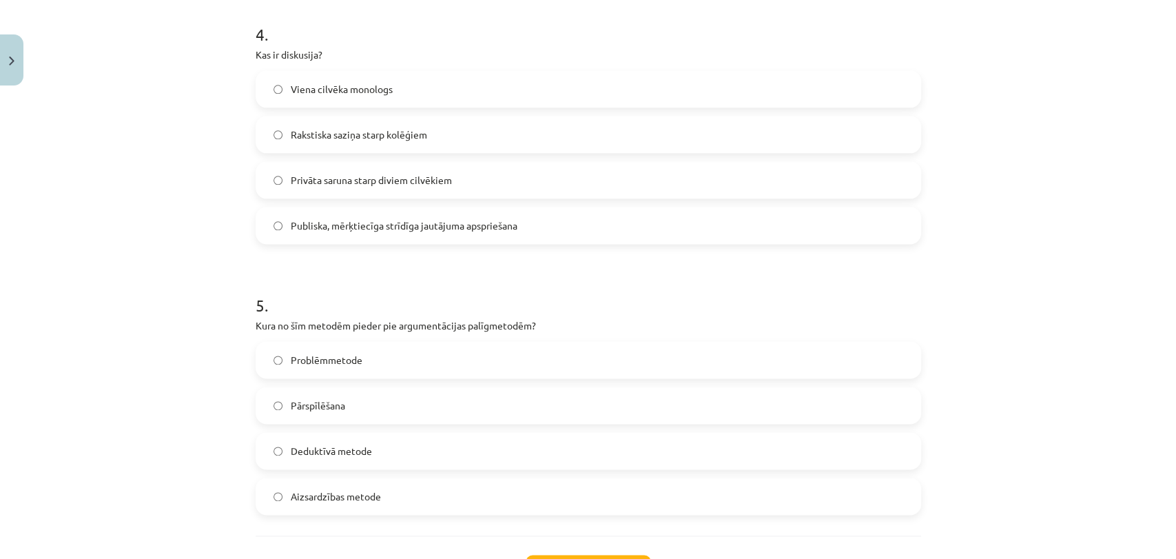
click at [348, 222] on span "Publiska, mērķtiecīga strīdīga jautājuma apspriešana" at bounding box center [404, 225] width 227 height 14
click at [349, 414] on label "Pārspīlēšana" at bounding box center [588, 405] width 663 height 34
click at [592, 555] on button "Iesniegt" at bounding box center [588, 570] width 125 height 30
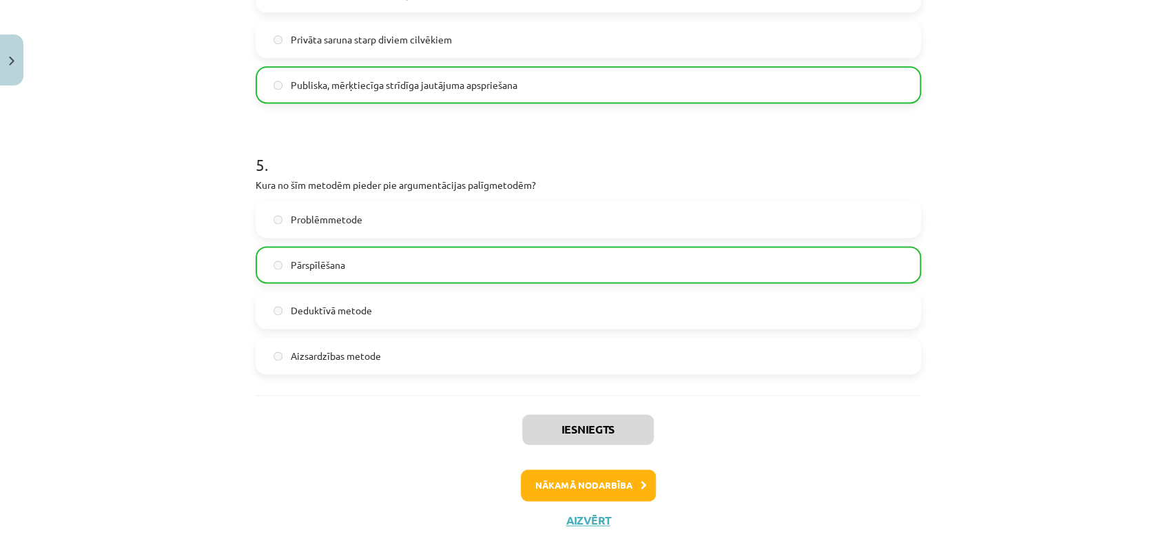
scroll to position [1232, 0]
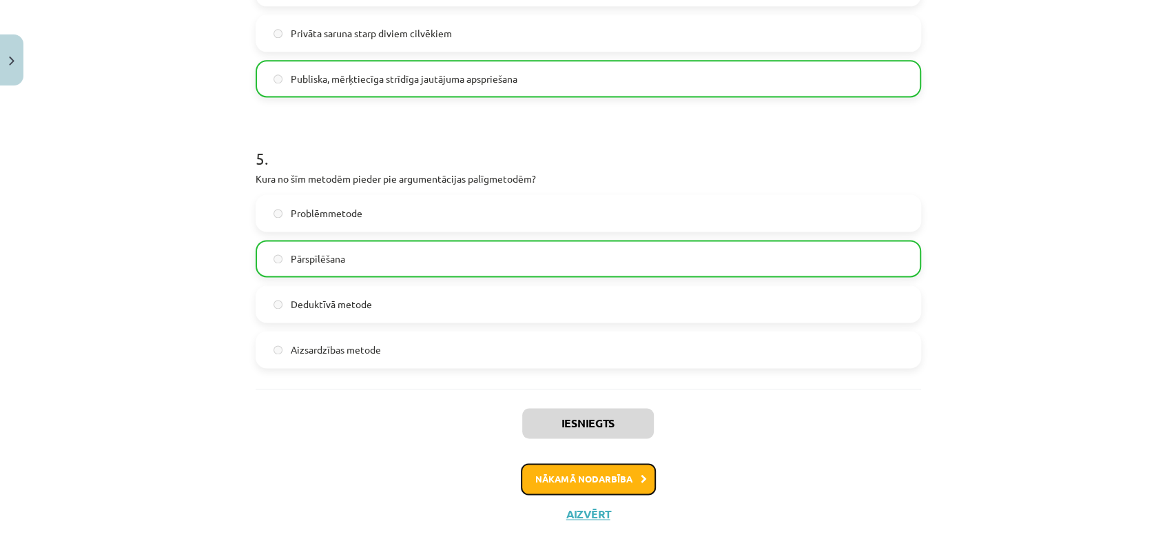
click at [568, 488] on button "Nākamā nodarbība" at bounding box center [588, 479] width 135 height 32
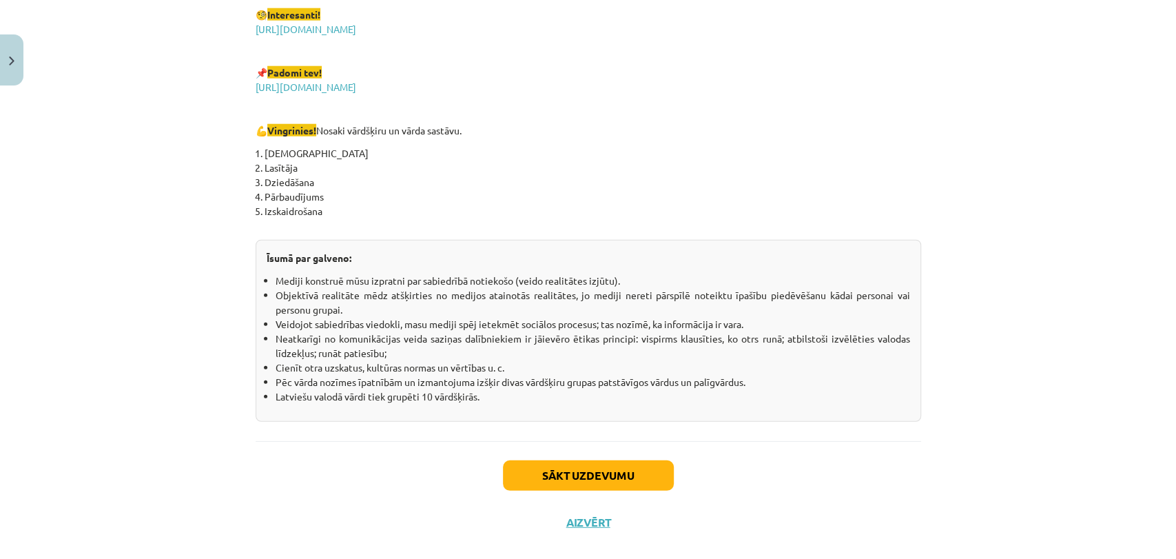
scroll to position [2384, 0]
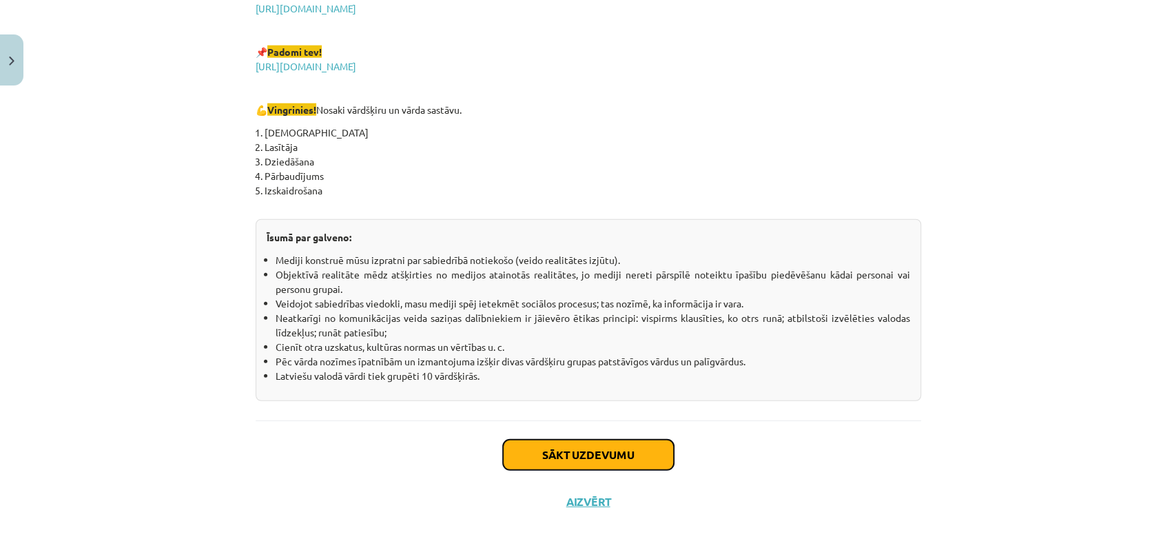
click at [583, 452] on button "Sākt uzdevumu" at bounding box center [588, 454] width 171 height 30
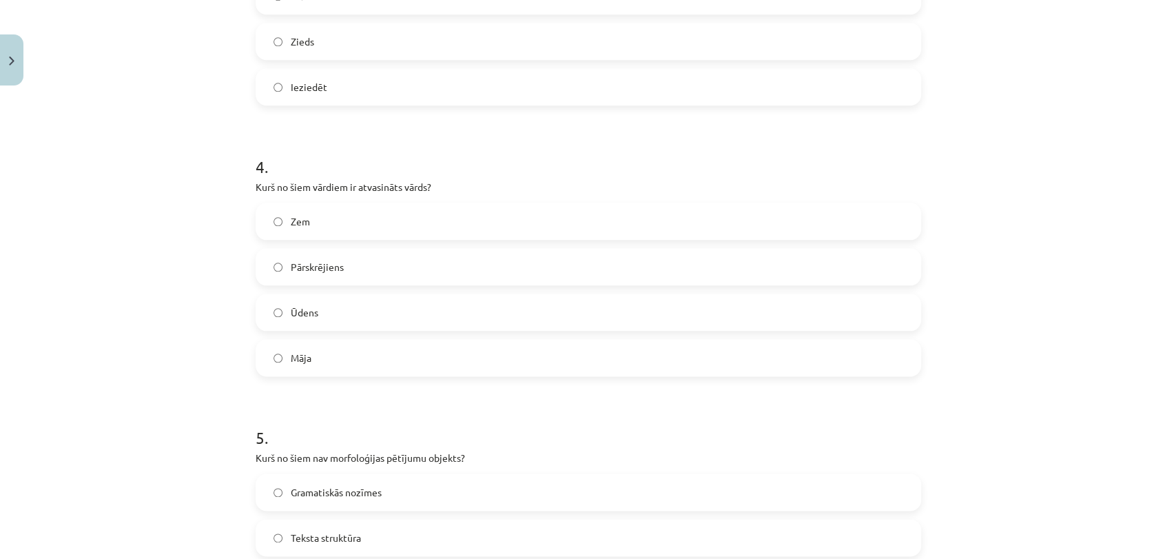
scroll to position [1201, 0]
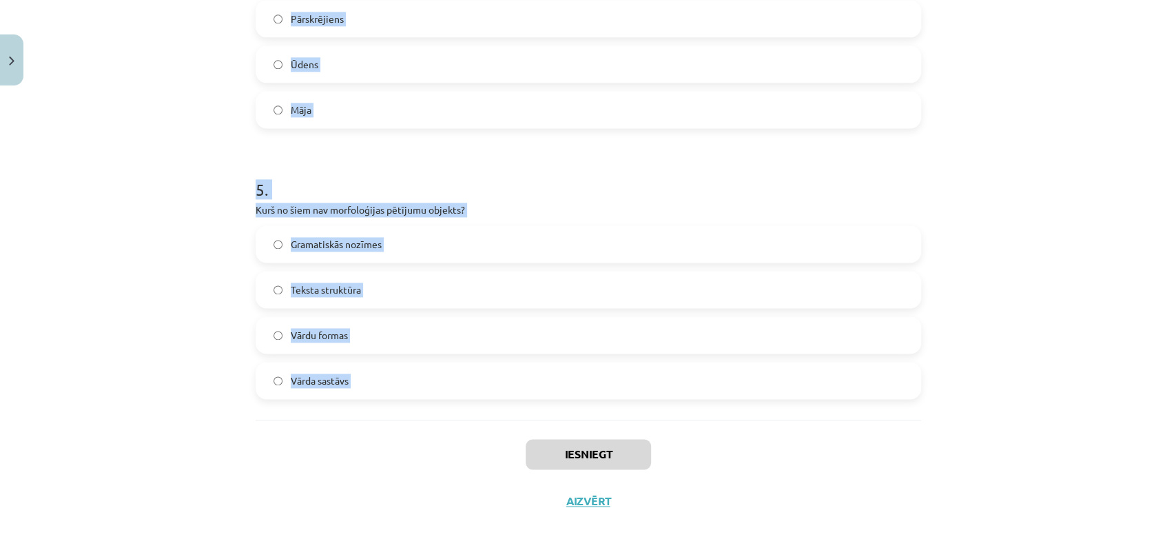
drag, startPoint x: 245, startPoint y: 251, endPoint x: 425, endPoint y: 424, distance: 249.4
copy form "1 . Cik vārdšķiru ir latviešu valodā? 9 11 10 8 2 . Kas ir vārddarināšanas līdz…"
click at [189, 149] on div "Mācību tēma: Latviešu valodas i - 11. klases 1. ieskaites mācību materiāls (a,b…" at bounding box center [588, 279] width 1176 height 559
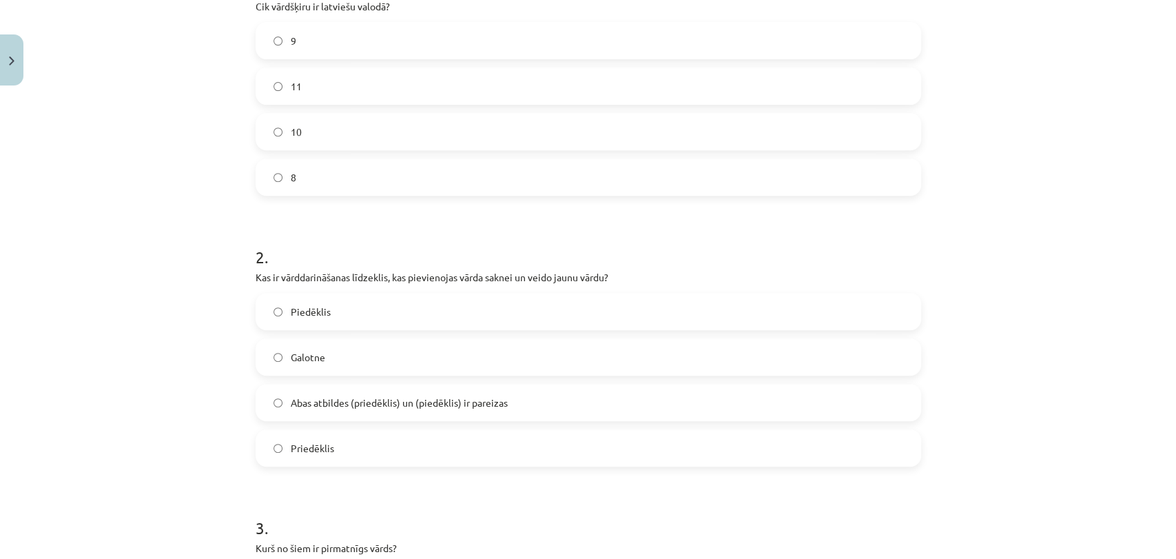
scroll to position [291, 0]
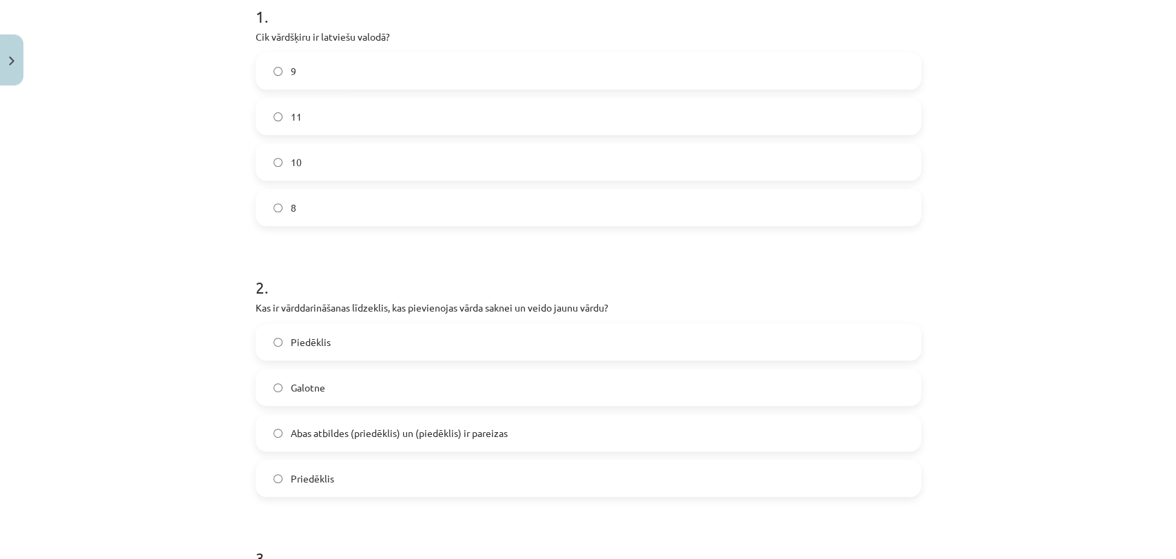
click at [504, 158] on label "10" at bounding box center [588, 162] width 663 height 34
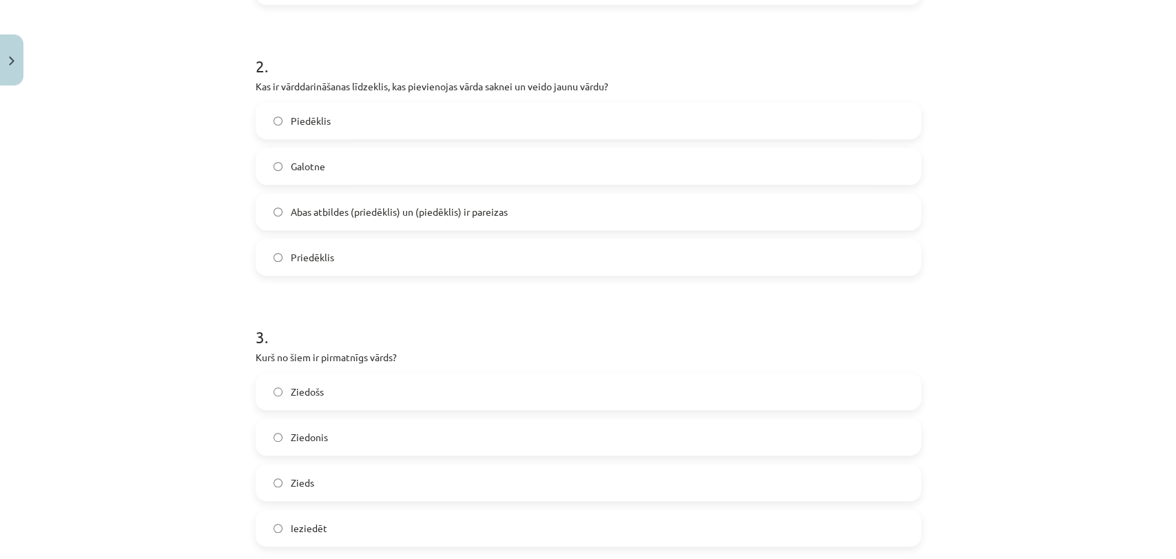
scroll to position [561, 0]
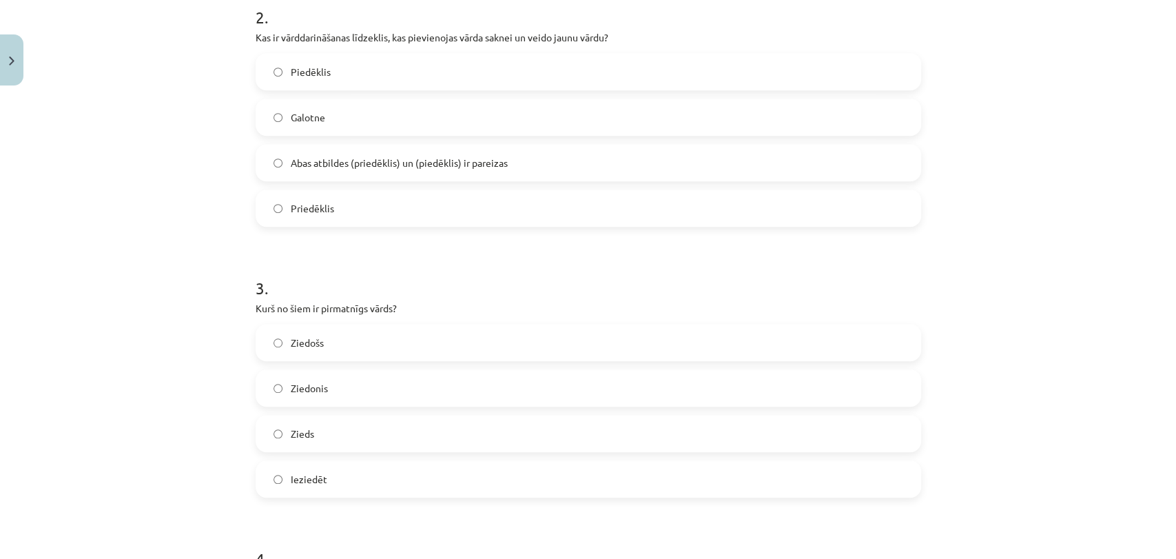
click at [358, 76] on label "Piedēklis" at bounding box center [588, 71] width 663 height 34
click at [371, 437] on label "Zieds" at bounding box center [588, 433] width 663 height 34
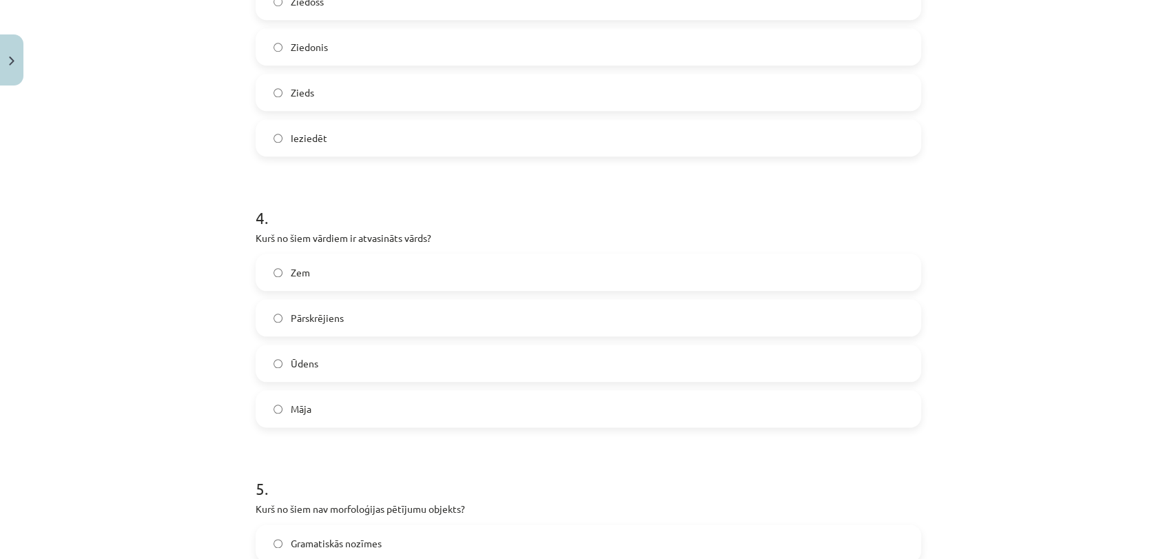
scroll to position [907, 0]
click at [551, 320] on label "Pārskrējiens" at bounding box center [588, 313] width 663 height 34
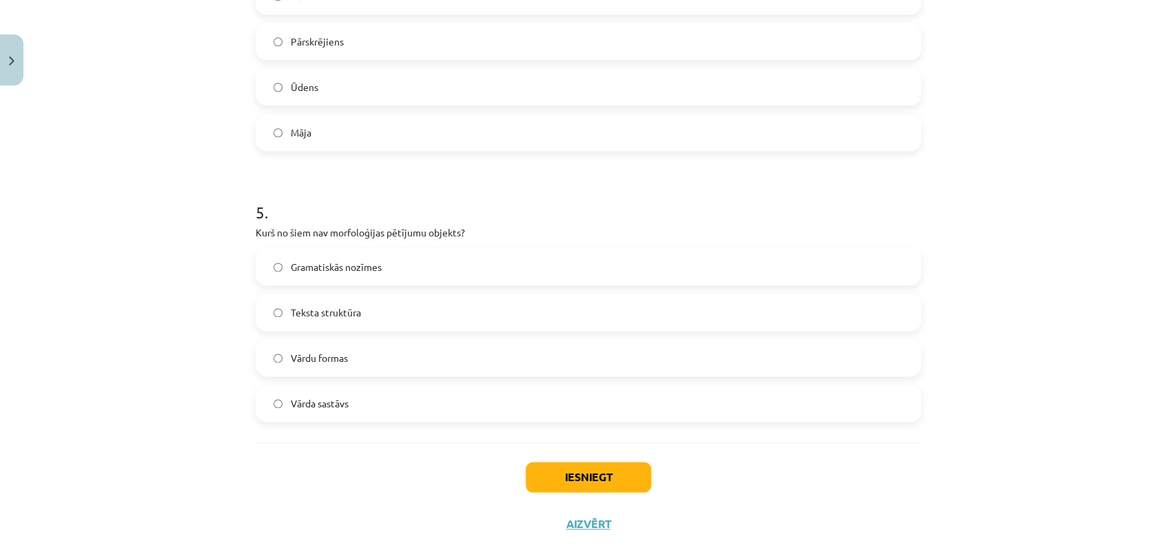
scroll to position [1201, 0]
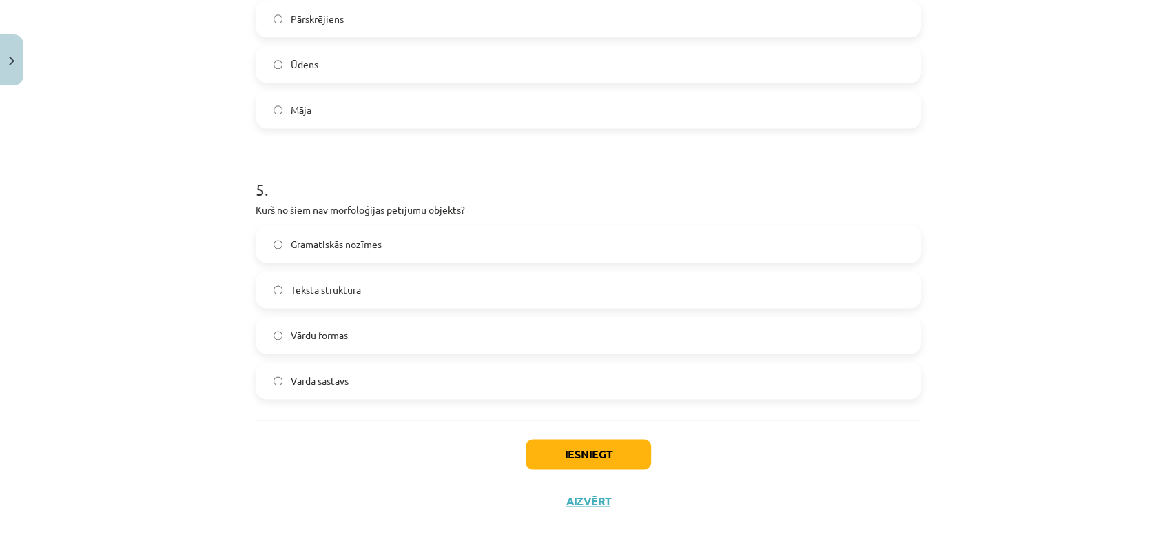
click at [375, 288] on label "Teksta struktūra" at bounding box center [588, 289] width 663 height 34
click at [537, 444] on button "Iesniegt" at bounding box center [588, 454] width 125 height 30
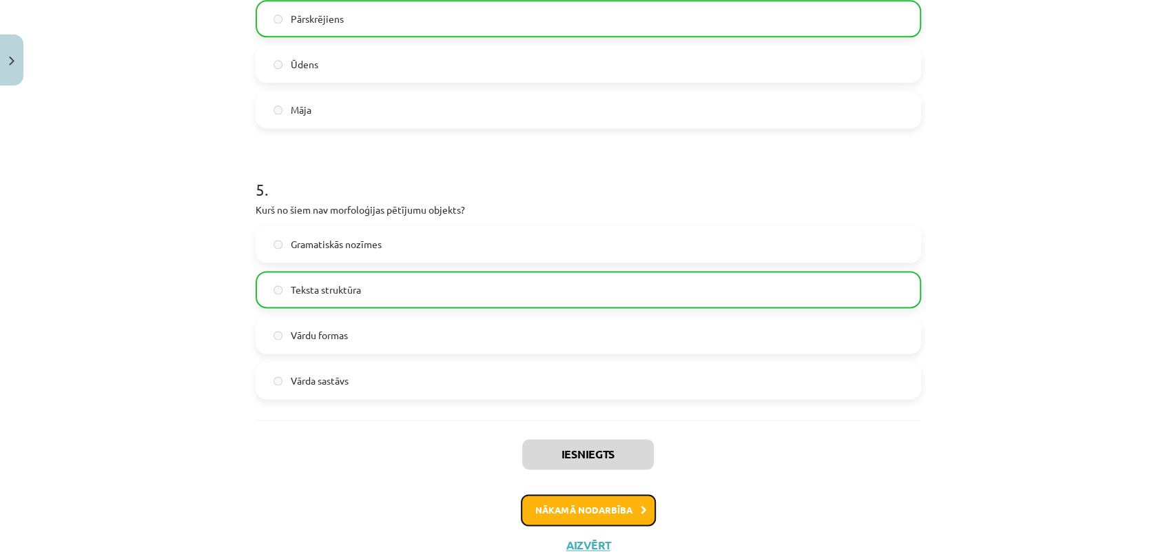
click at [584, 510] on button "Nākamā nodarbība" at bounding box center [588, 510] width 135 height 32
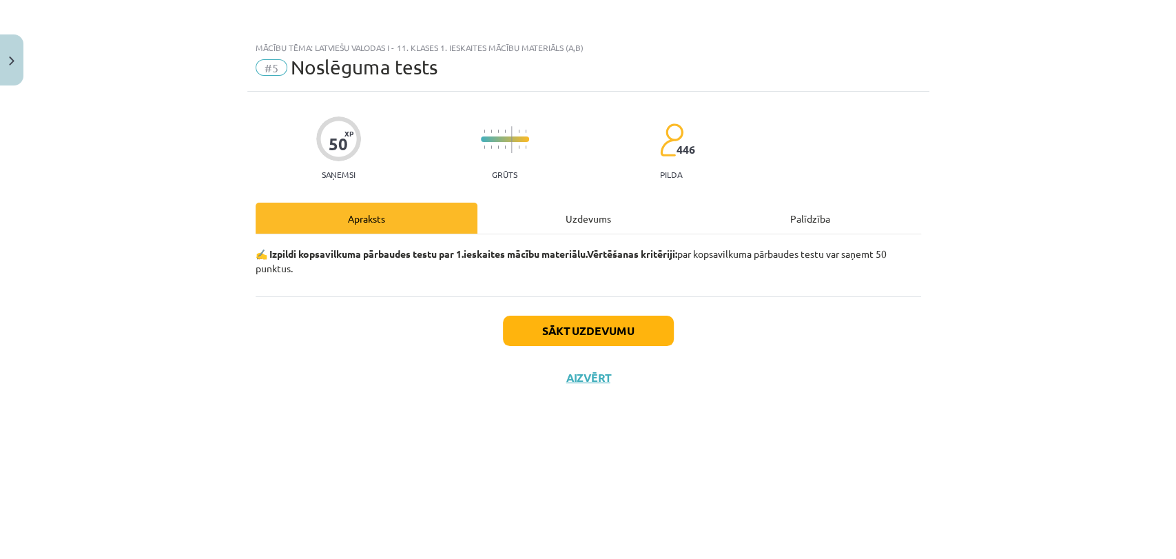
scroll to position [0, 0]
click at [592, 337] on button "Sākt uzdevumu" at bounding box center [588, 330] width 171 height 30
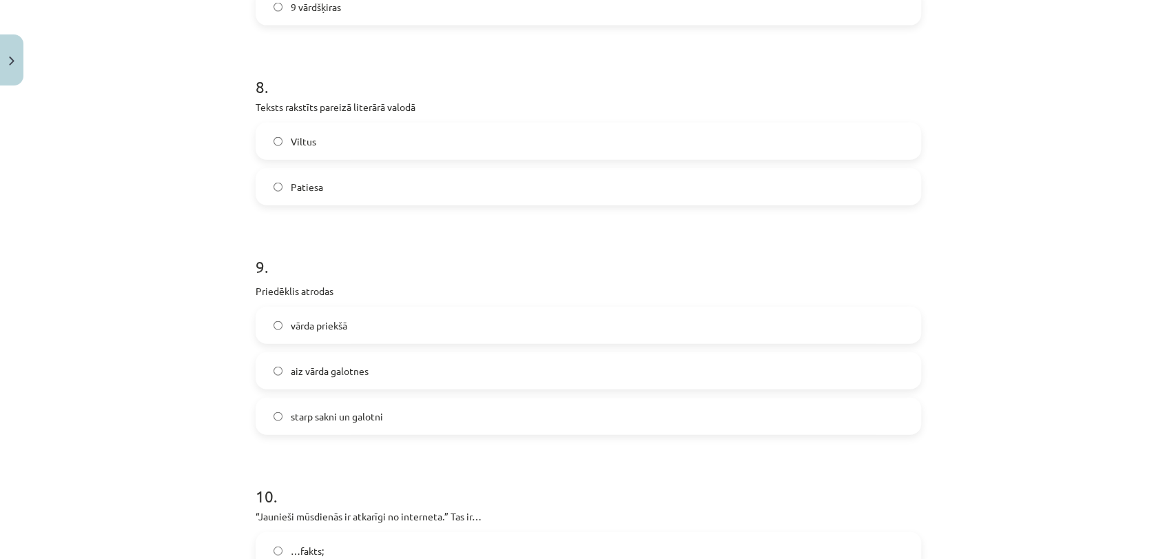
scroll to position [2340, 0]
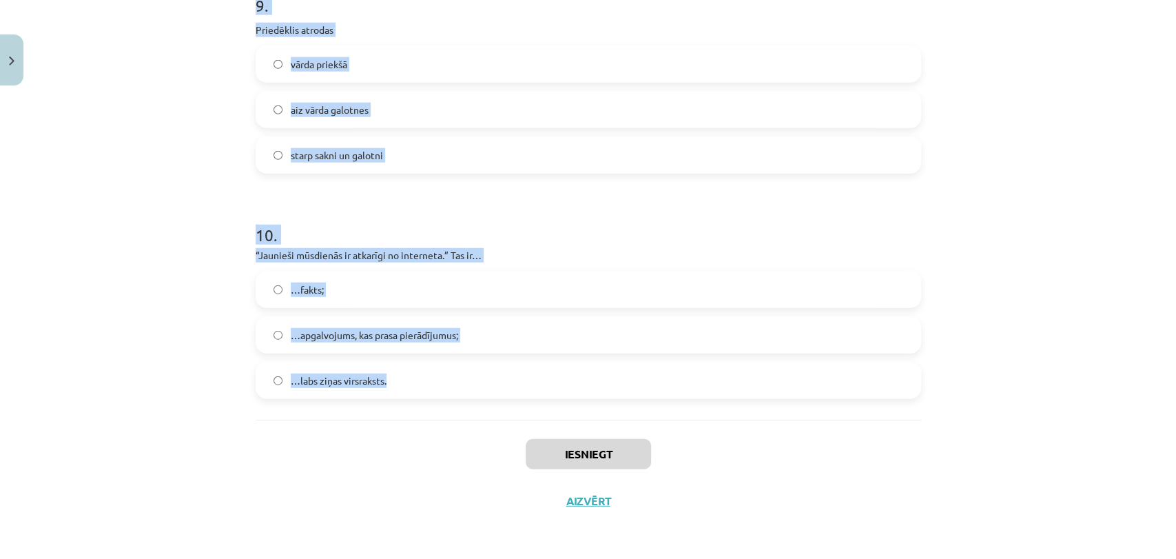
drag, startPoint x: 241, startPoint y: 302, endPoint x: 413, endPoint y: 382, distance: 189.5
copy form "1 . Palīgvārdi ir apstākļa vārdi, skaitļa vārdi, saikļi vietniekvārdi, prievārd…"
click at [1145, 254] on div "Mācību tēma: Latviešu valodas i - 11. klases 1. ieskaites mācību materiāls (a,b…" at bounding box center [588, 279] width 1176 height 559
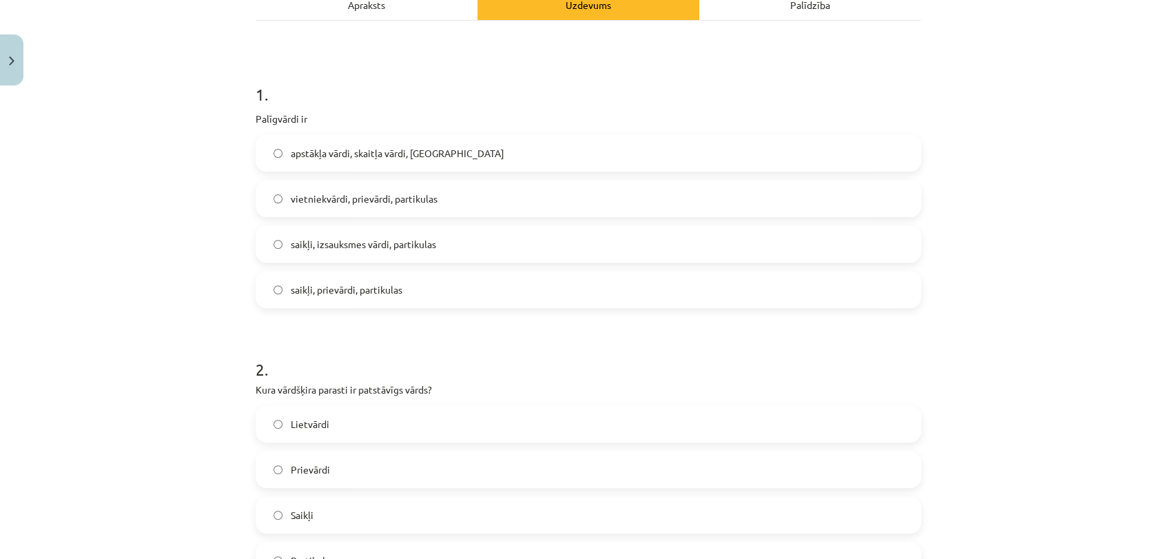
scroll to position [209, 0]
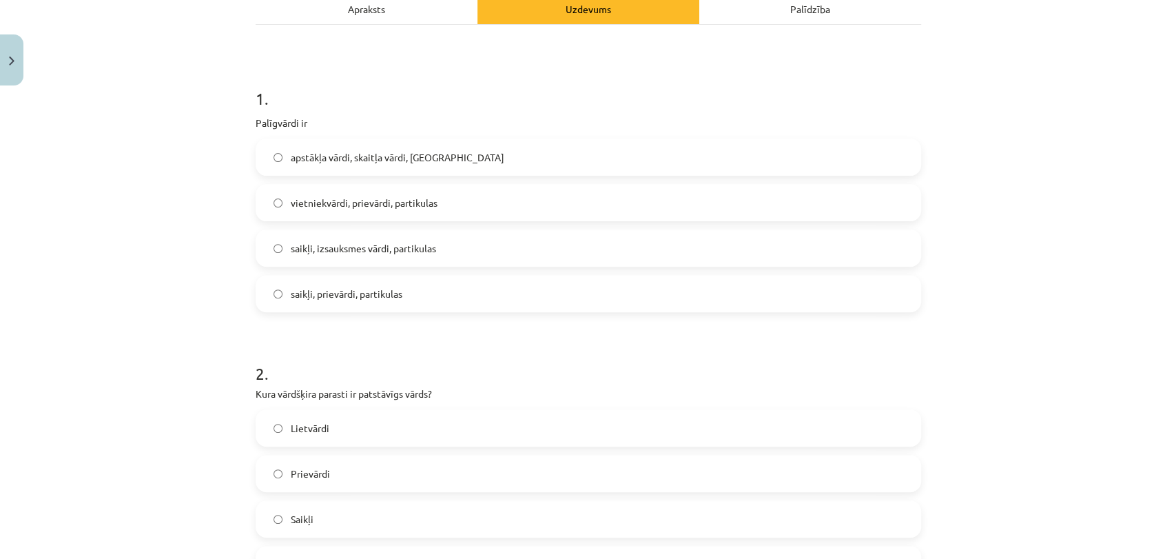
click at [432, 244] on label "saikļi, izsauksmes vārdi, partikulas" at bounding box center [588, 248] width 663 height 34
click at [347, 284] on label "saikļi, prievārdi, partikulas" at bounding box center [588, 293] width 663 height 34
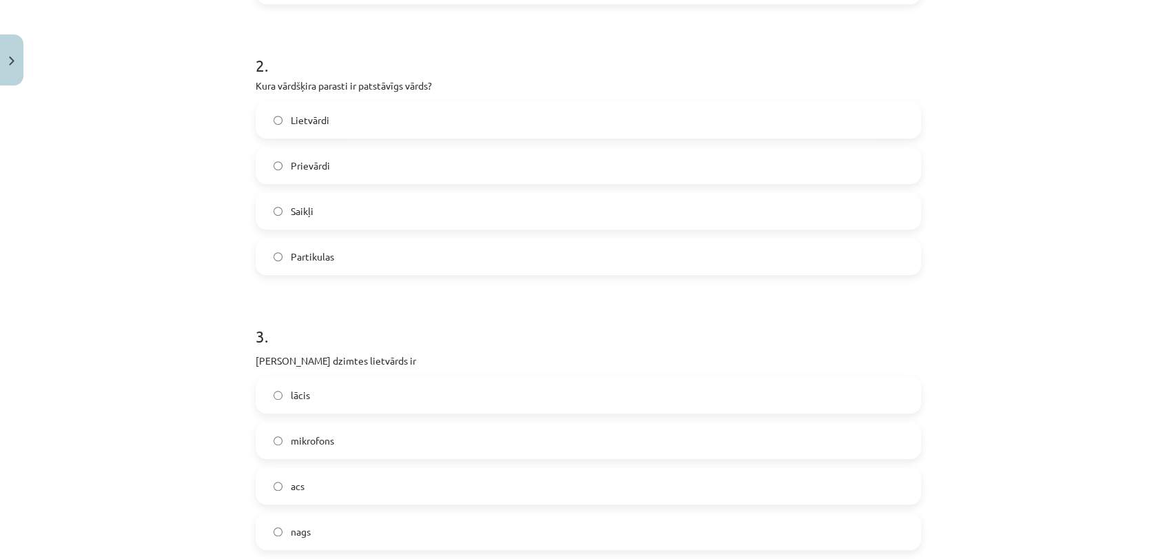
scroll to position [544, 0]
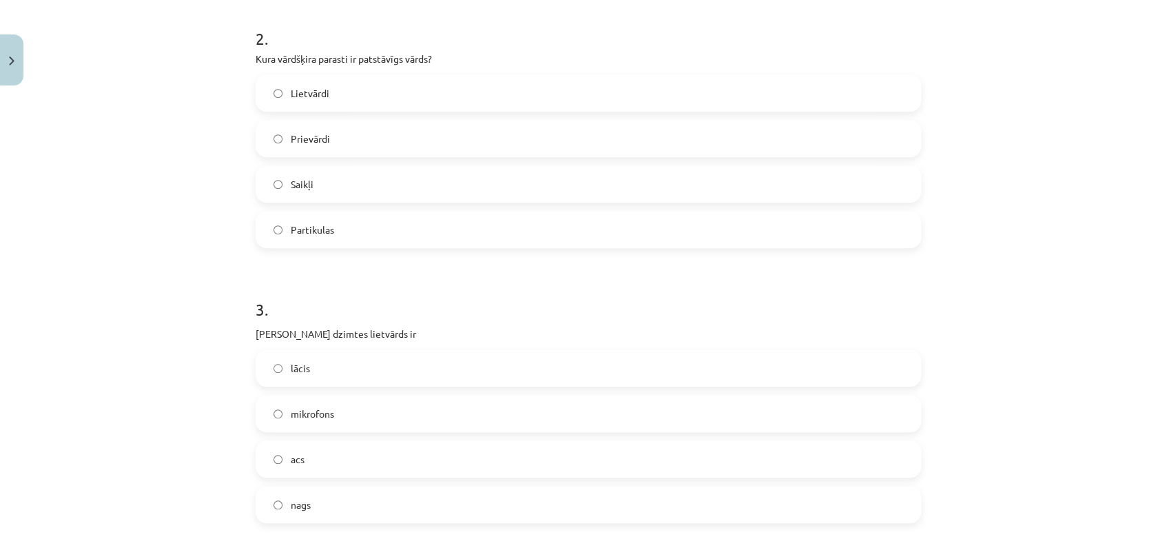
click at [347, 101] on label "Lietvārdi" at bounding box center [588, 93] width 663 height 34
click at [405, 464] on label "acs" at bounding box center [588, 459] width 663 height 34
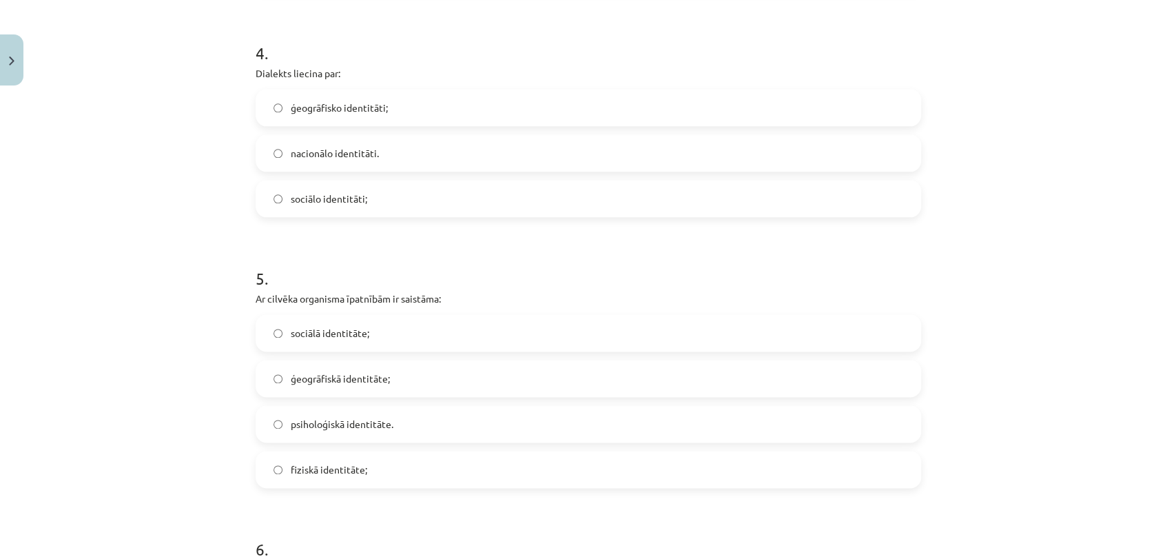
scroll to position [1082, 0]
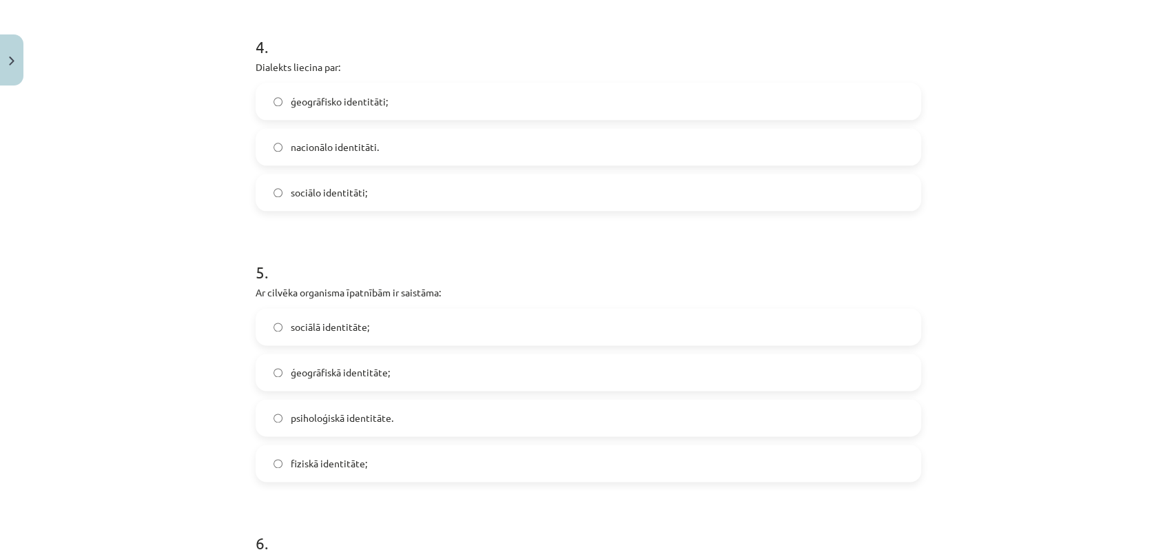
click at [394, 94] on label "ģeogrāfisko identitāti;" at bounding box center [588, 101] width 663 height 34
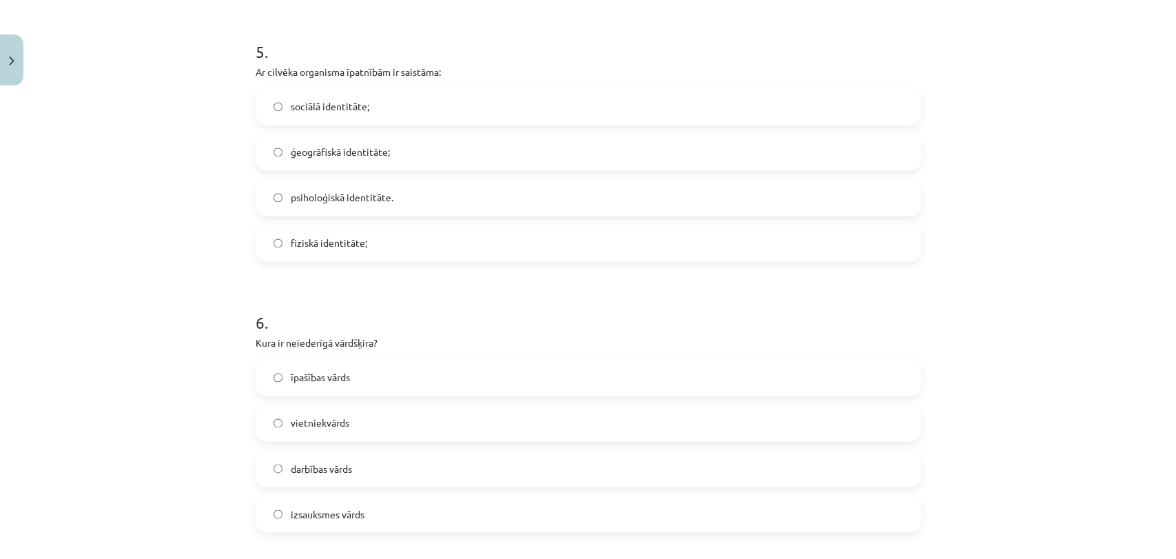
scroll to position [1305, 0]
click at [347, 224] on label "fiziskā identitāte;" at bounding box center [588, 239] width 663 height 34
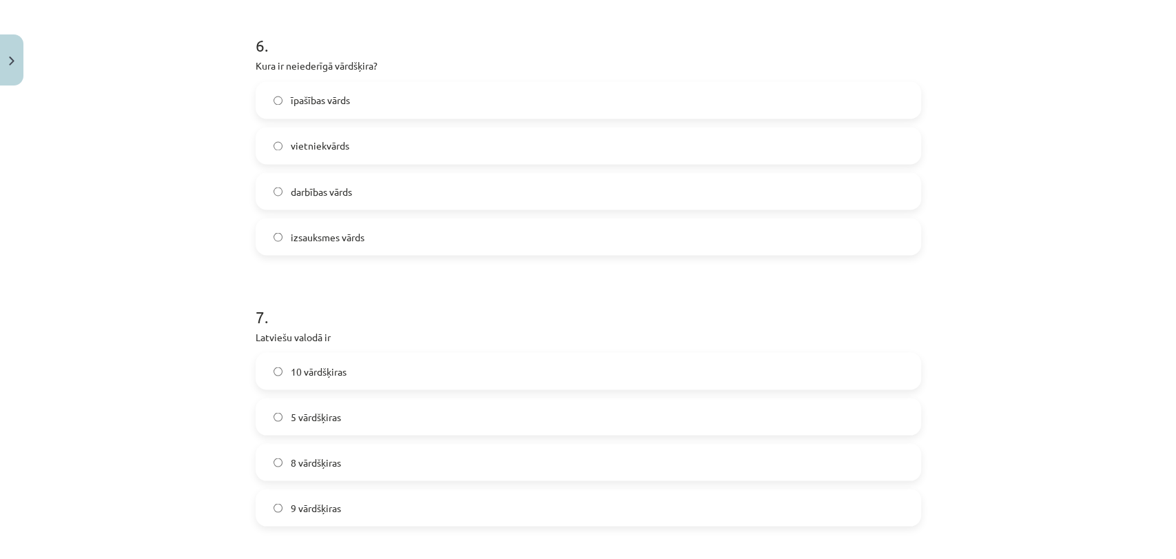
scroll to position [1599, 0]
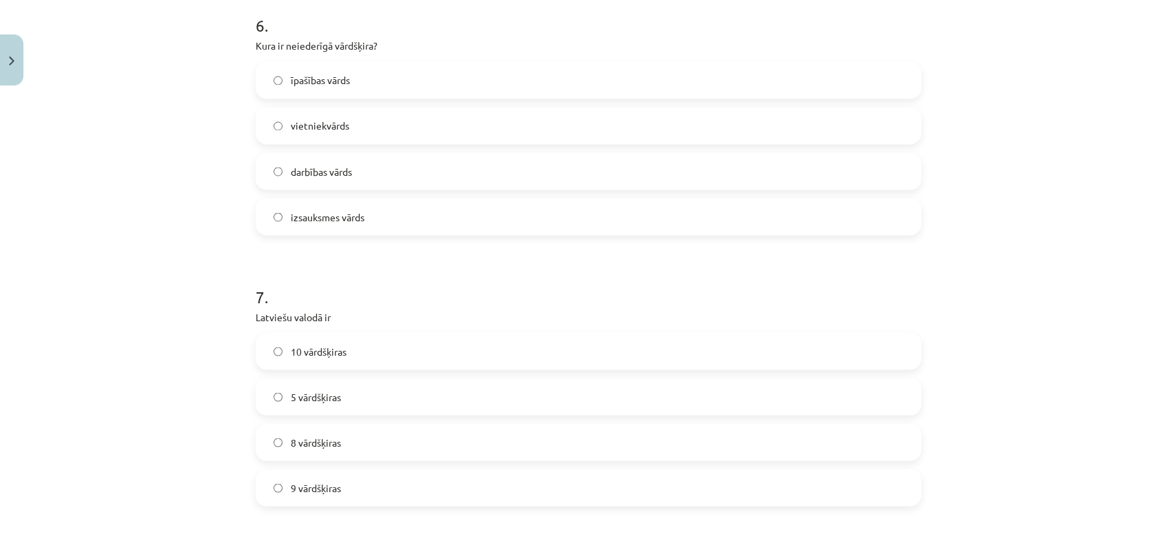
click at [369, 208] on label "izsauksmes vārds" at bounding box center [588, 216] width 663 height 34
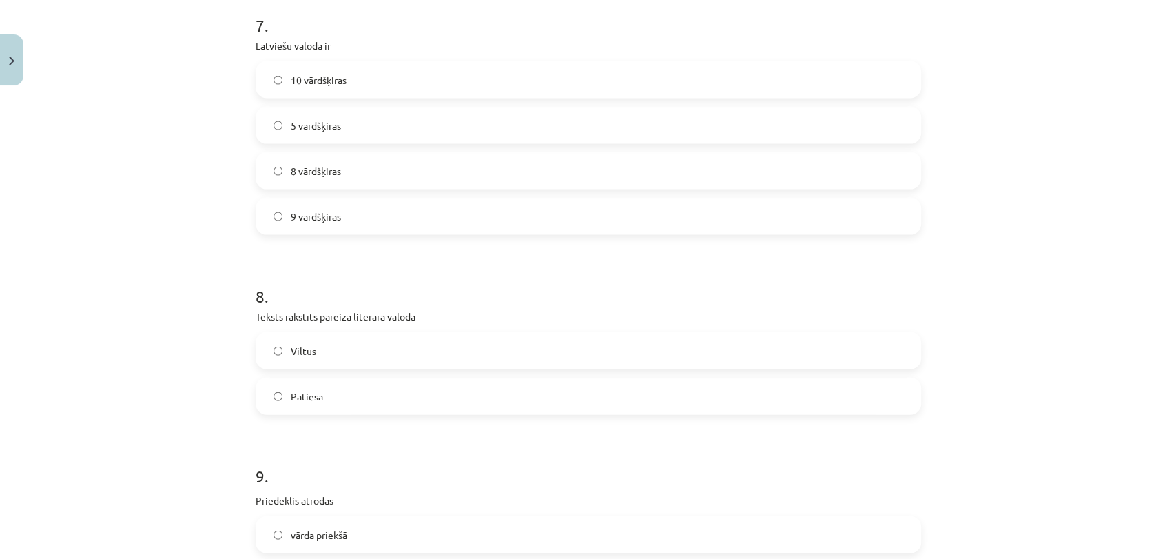
scroll to position [1876, 0]
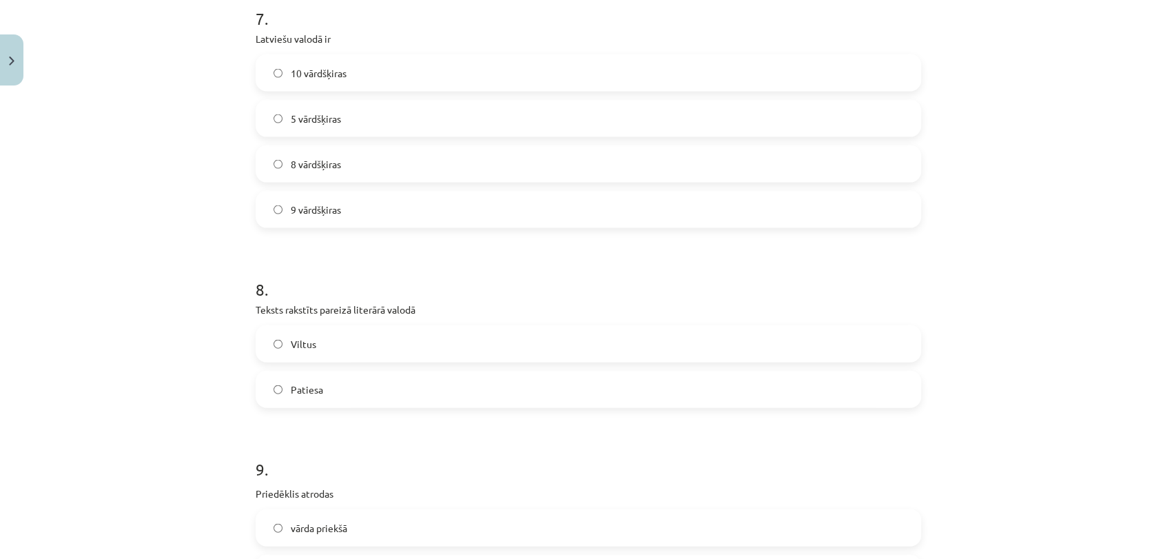
click at [327, 79] on span "10 vārdšķiras" at bounding box center [319, 73] width 56 height 14
click at [346, 390] on label "Patiesa" at bounding box center [588, 389] width 663 height 34
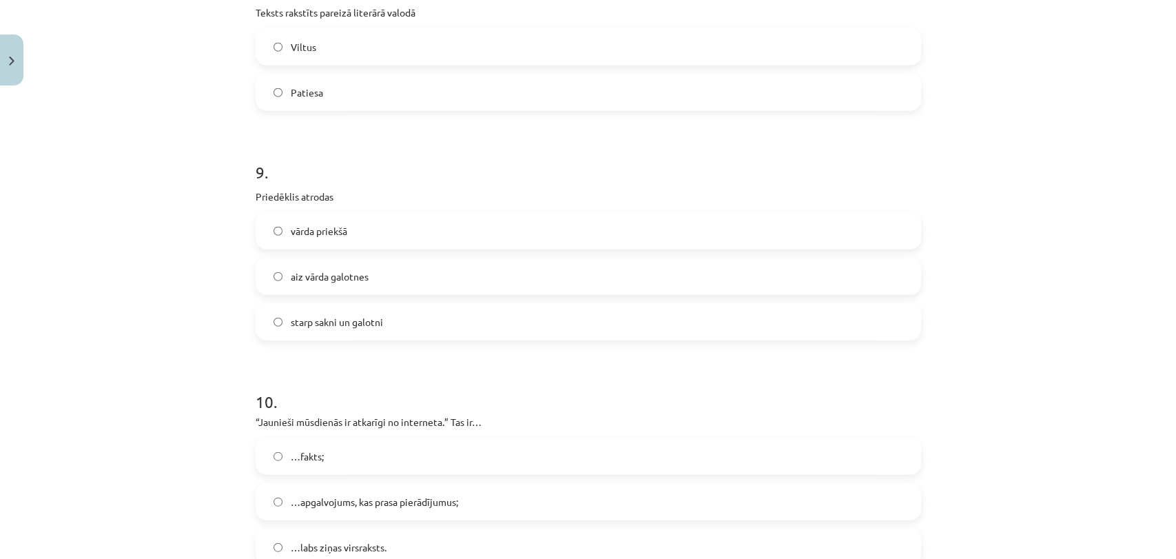
scroll to position [2340, 0]
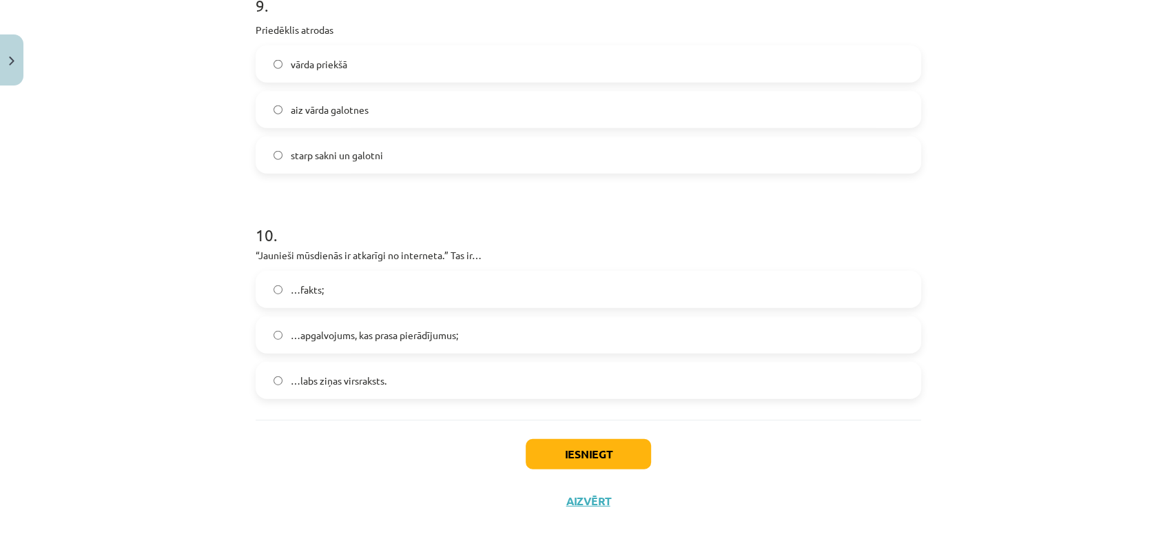
click at [684, 244] on div "10 . “Jaunieši mūsdienās ir atkarīgi no interneta.” Tas ir… …fakts; …apgalvojum…" at bounding box center [588, 300] width 665 height 198
click at [325, 63] on span "vārda priekšā" at bounding box center [319, 64] width 56 height 14
click at [383, 328] on span "…apgalvojums, kas prasa pierādījumus;" at bounding box center [374, 335] width 167 height 14
click at [599, 457] on button "Iesniegt" at bounding box center [588, 454] width 125 height 30
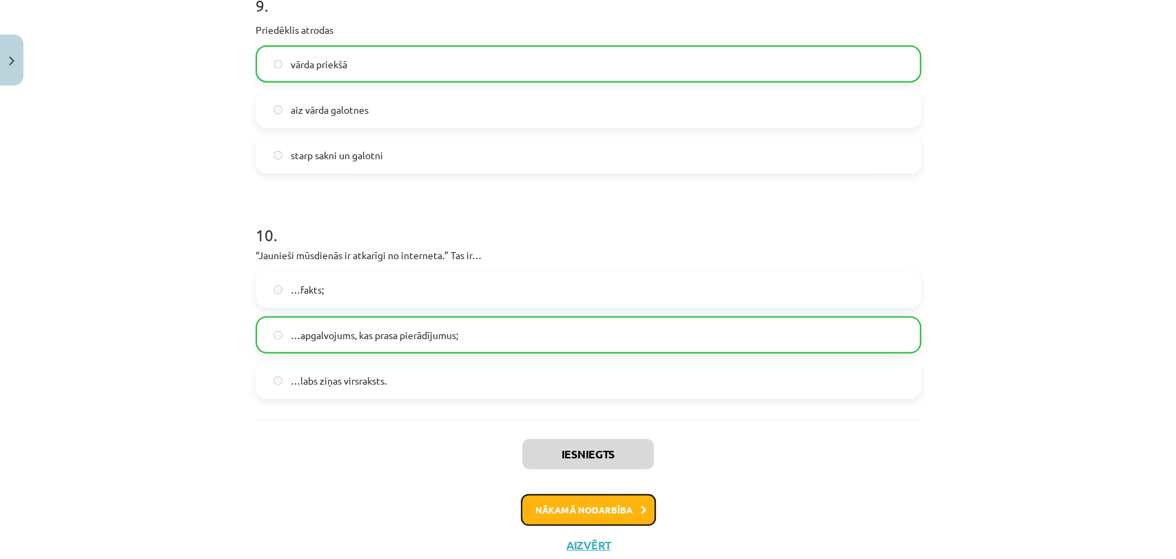
click at [604, 501] on button "Nākamā nodarbība" at bounding box center [588, 510] width 135 height 32
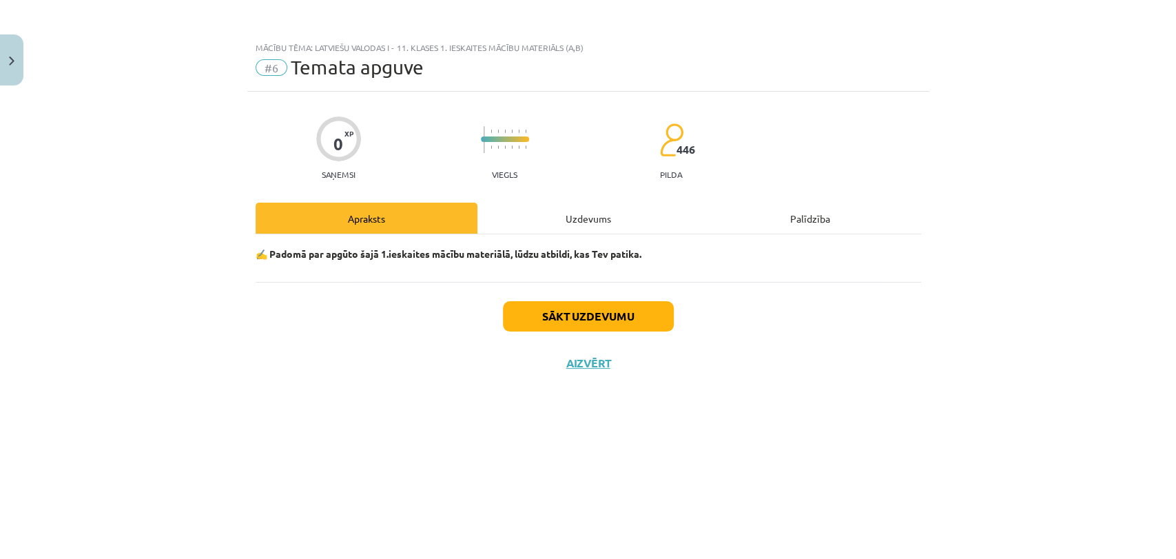
scroll to position [0, 0]
click at [577, 320] on button "Sākt uzdevumu" at bounding box center [588, 316] width 171 height 30
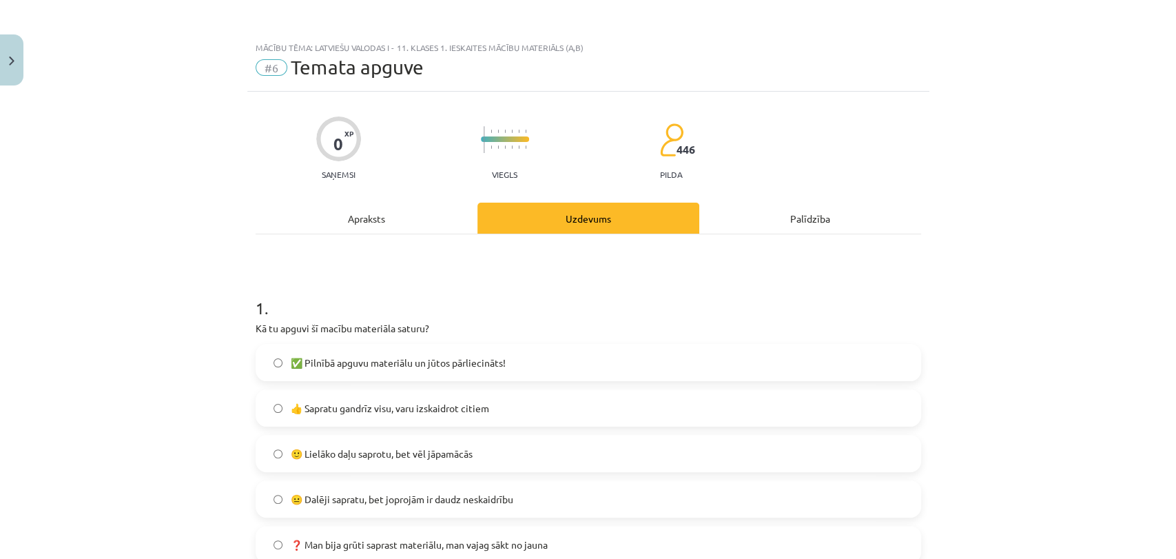
click at [640, 355] on label "✅ Pilnībā apguvu materiālu un jūtos pārliecināts!" at bounding box center [588, 362] width 663 height 34
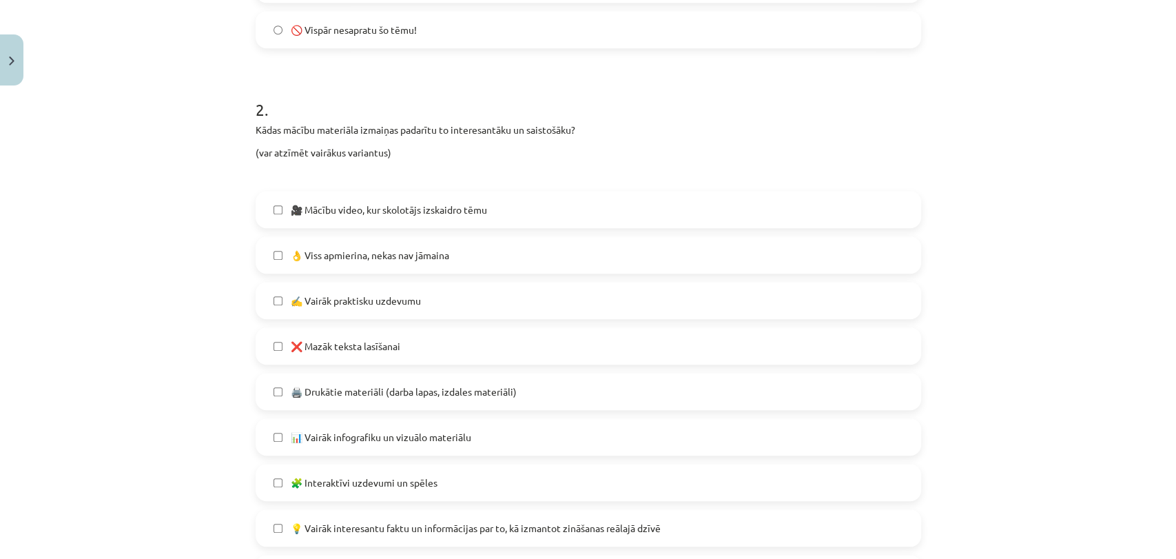
scroll to position [574, 0]
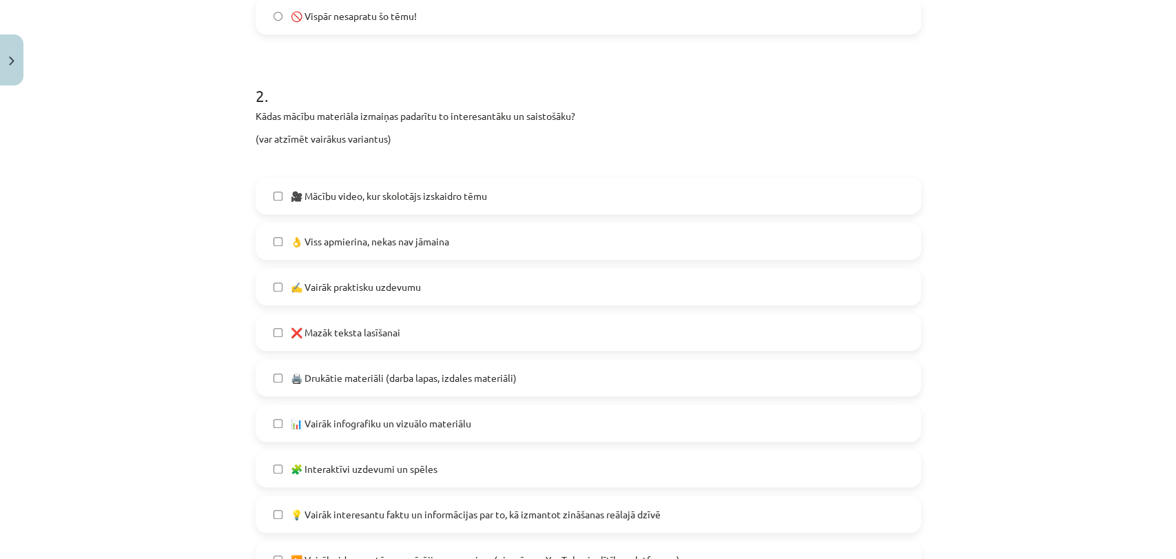
click at [439, 244] on span "👌 Viss apmierina, nekas nav jāmaina" at bounding box center [370, 241] width 158 height 14
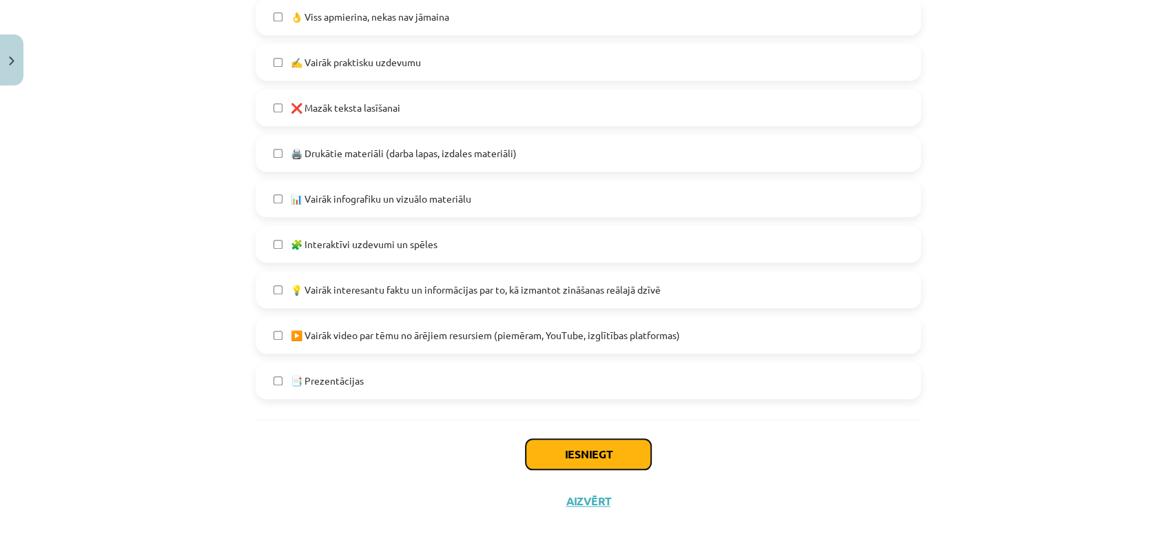
click at [572, 453] on button "Iesniegt" at bounding box center [588, 454] width 125 height 30
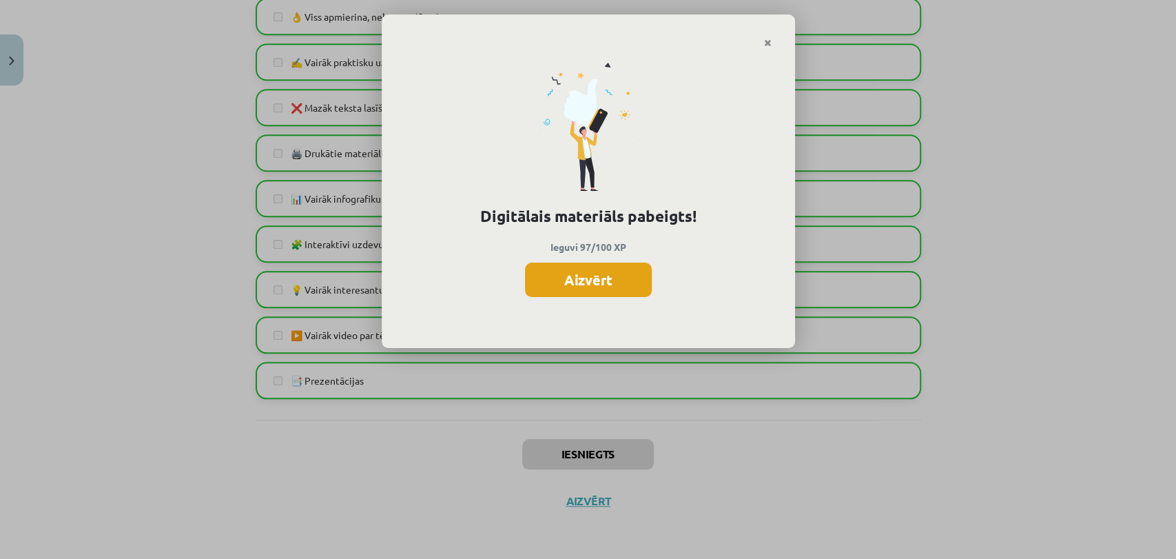
click at [580, 265] on button "Aizvērt" at bounding box center [588, 279] width 127 height 34
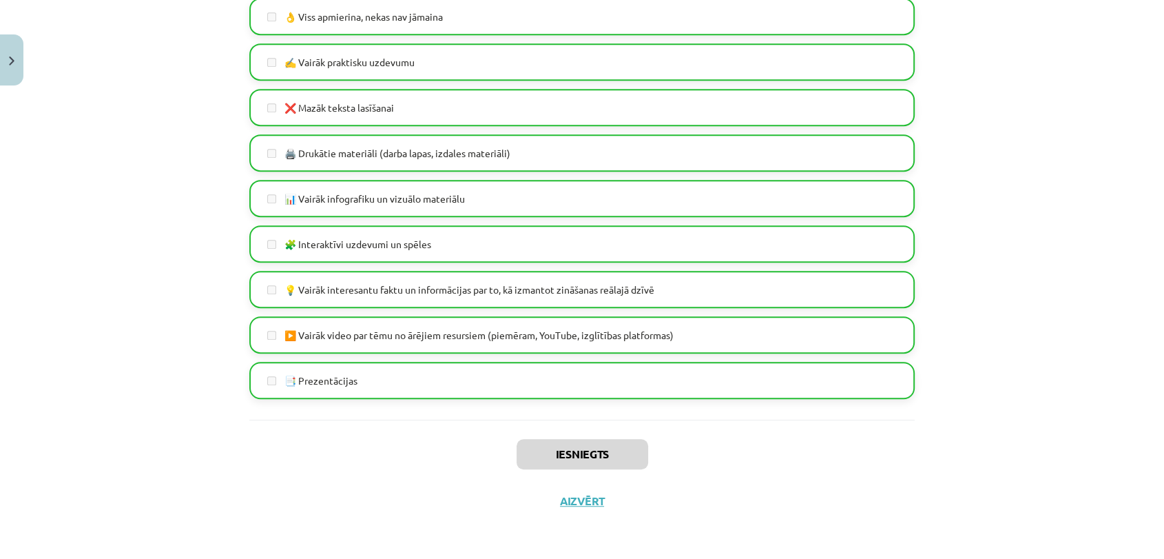
click at [581, 481] on div "Iesniegts Aizvērt" at bounding box center [581, 468] width 665 height 96
click at [582, 508] on div "Iesniegts Aizvērt" at bounding box center [581, 468] width 665 height 96
click at [582, 497] on button "Aizvērt" at bounding box center [582, 501] width 52 height 14
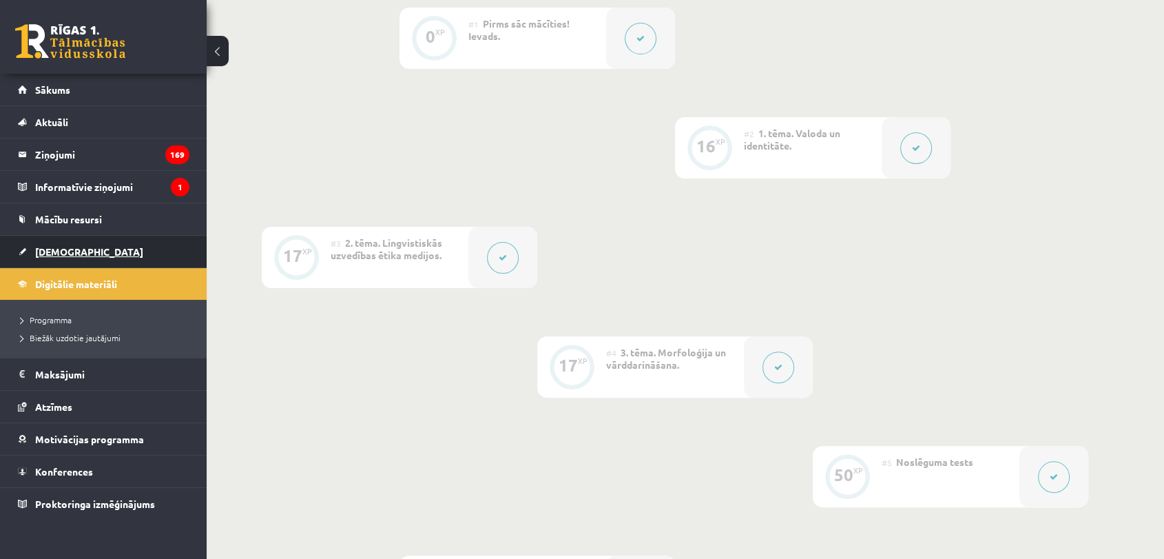
click at [72, 247] on span "[DEMOGRAPHIC_DATA]" at bounding box center [89, 251] width 108 height 12
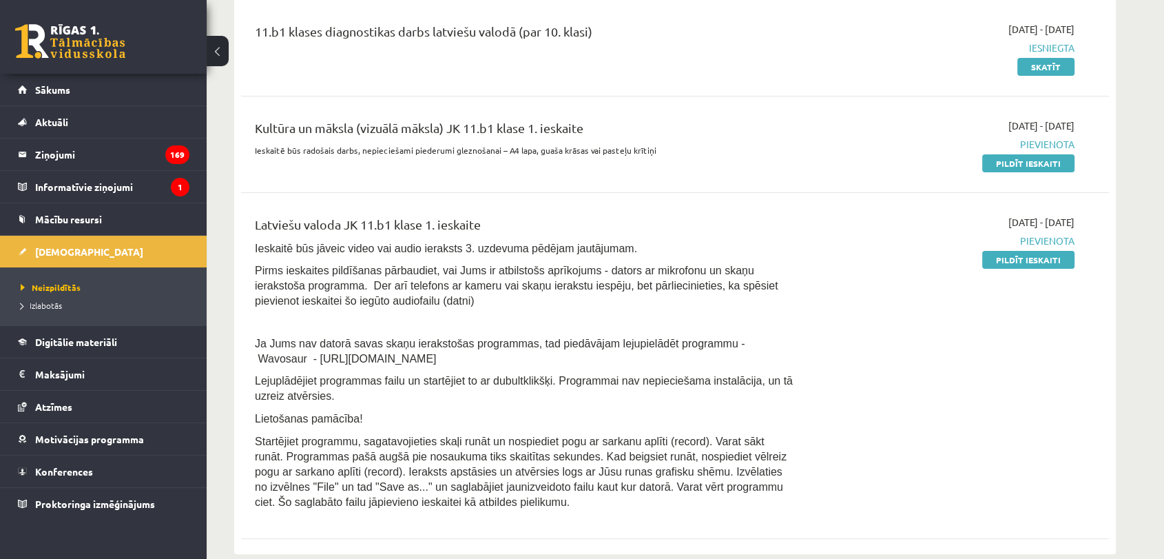
scroll to position [291, 0]
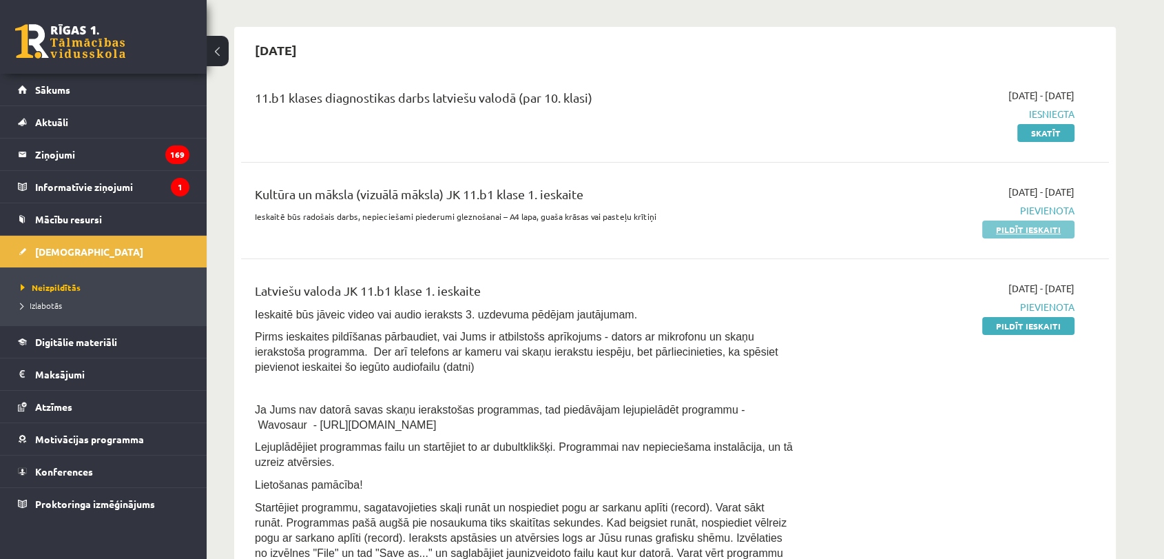
click at [1020, 229] on link "Pildīt ieskaiti" at bounding box center [1028, 229] width 92 height 18
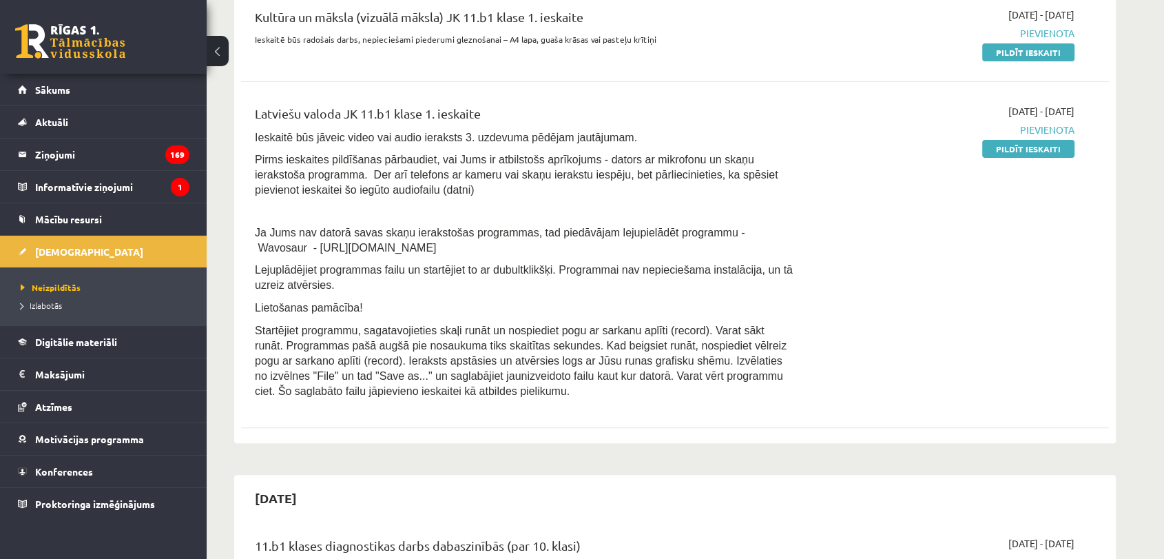
scroll to position [488, 0]
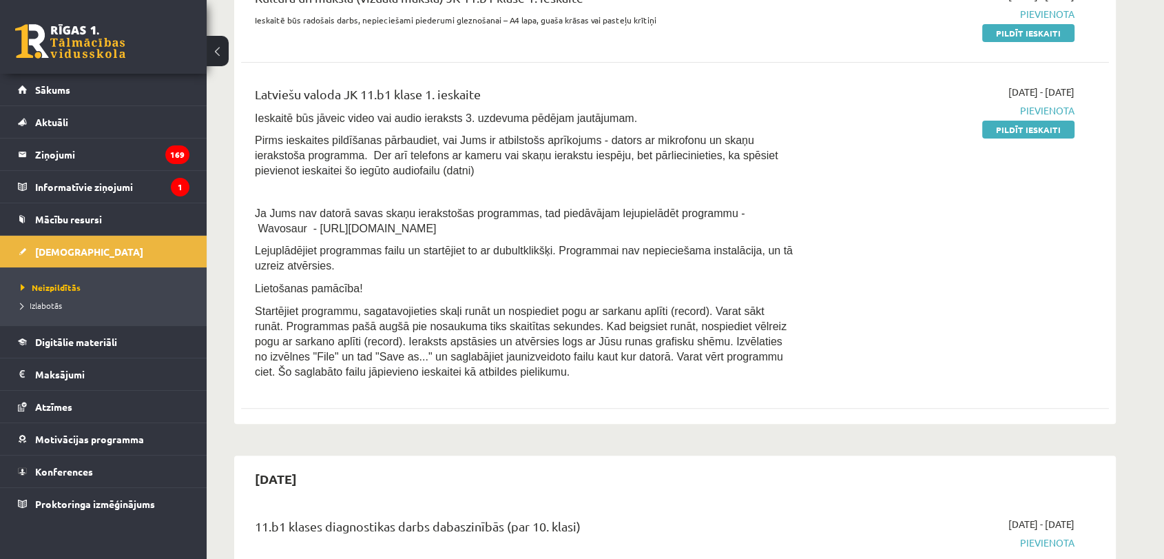
click at [1010, 134] on link "Pildīt ieskaiti" at bounding box center [1028, 130] width 92 height 18
click at [1038, 112] on span "Pievienota" at bounding box center [945, 110] width 260 height 14
click at [1039, 125] on link "Pildīt ieskaiti" at bounding box center [1028, 130] width 92 height 18
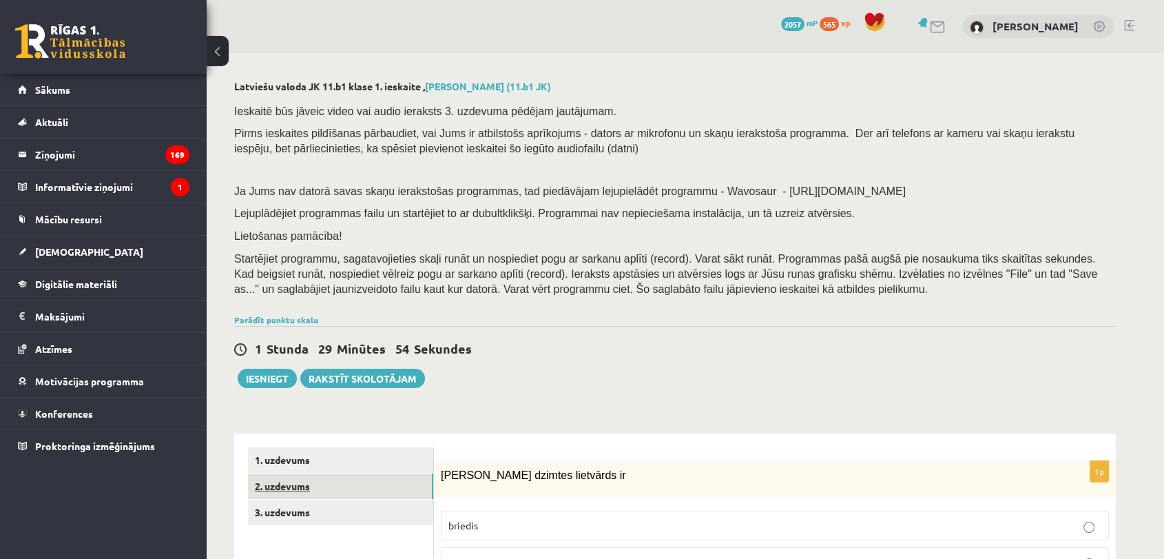
click at [285, 494] on link "2. uzdevums" at bounding box center [340, 485] width 185 height 25
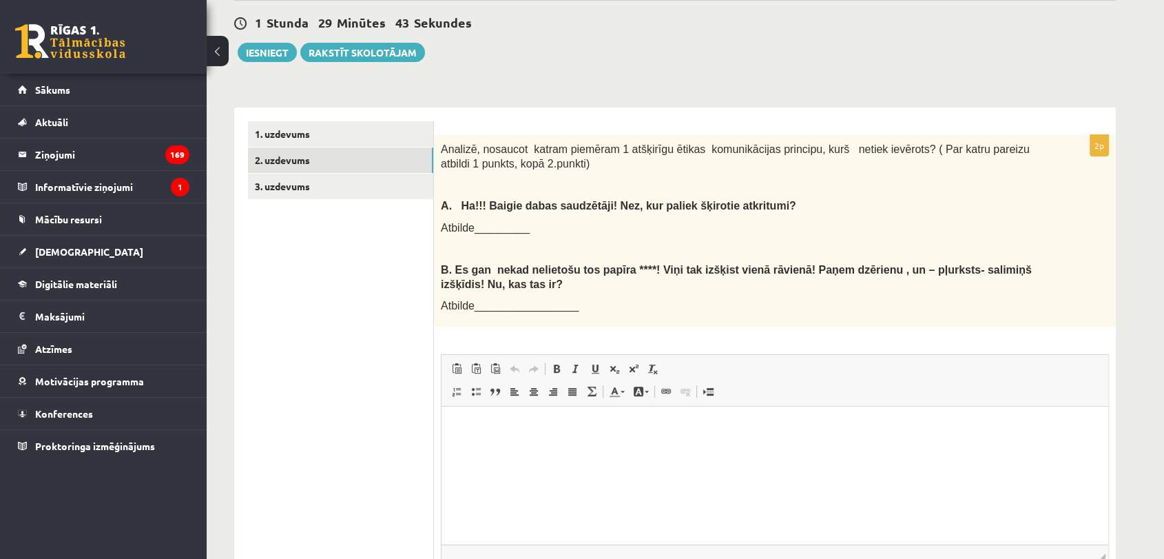
scroll to position [329, 0]
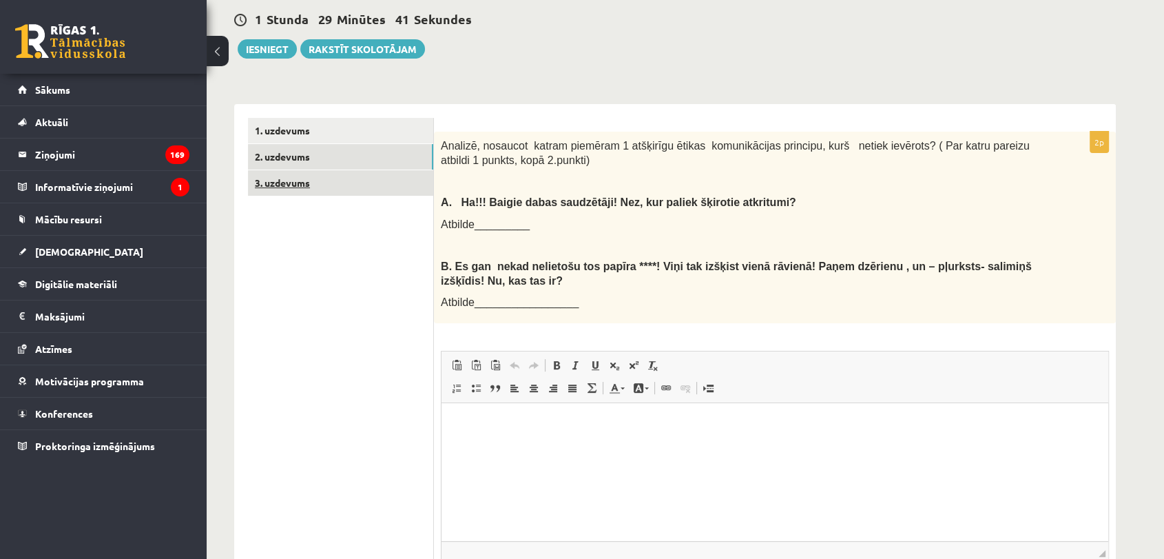
click at [348, 179] on link "3. uzdevums" at bounding box center [340, 182] width 185 height 25
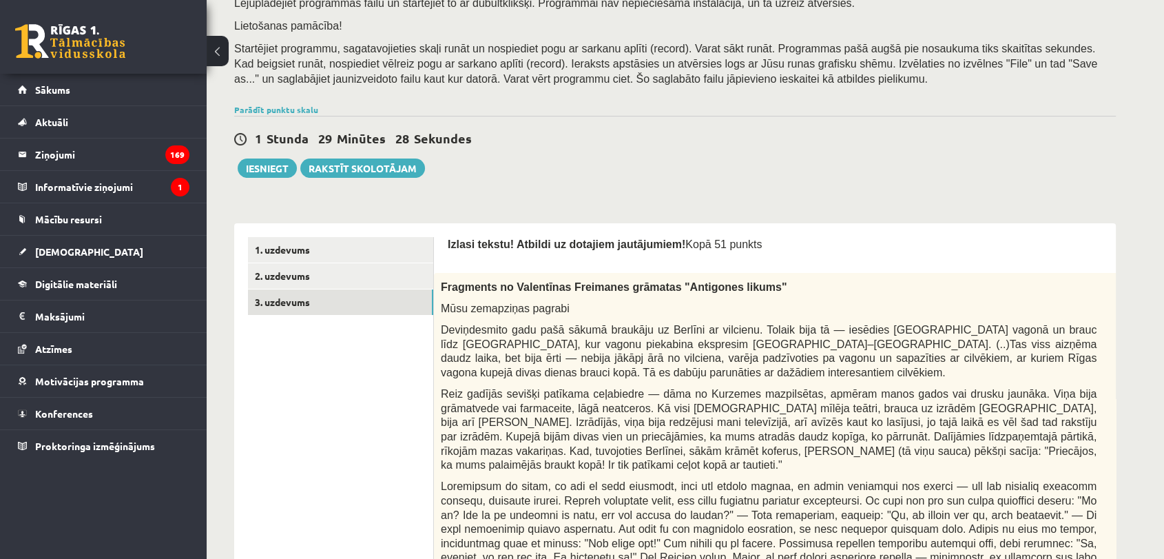
scroll to position [0, 0]
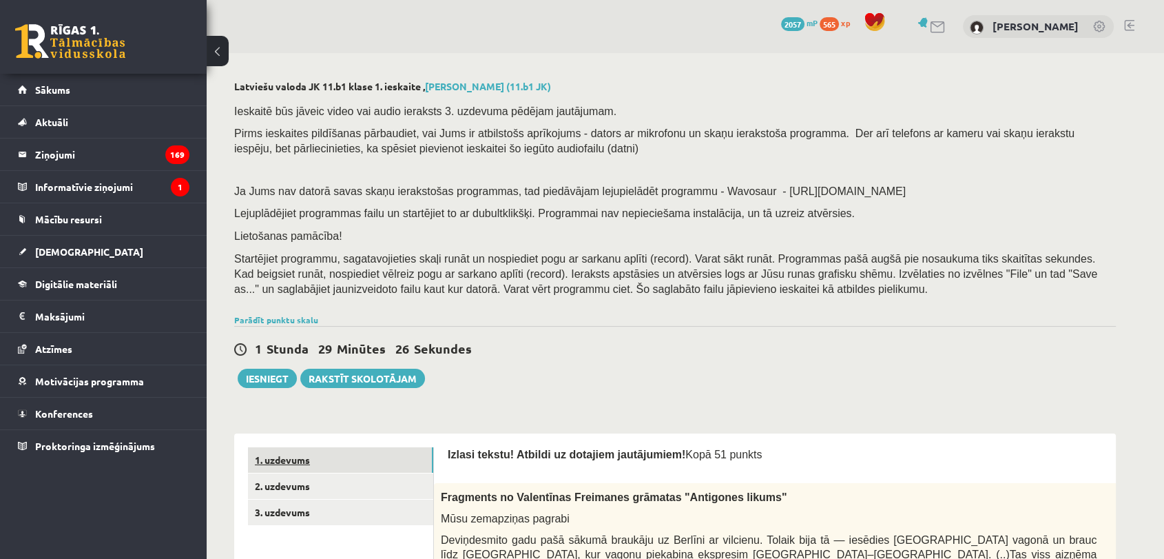
click at [379, 460] on link "1. uzdevums" at bounding box center [340, 459] width 185 height 25
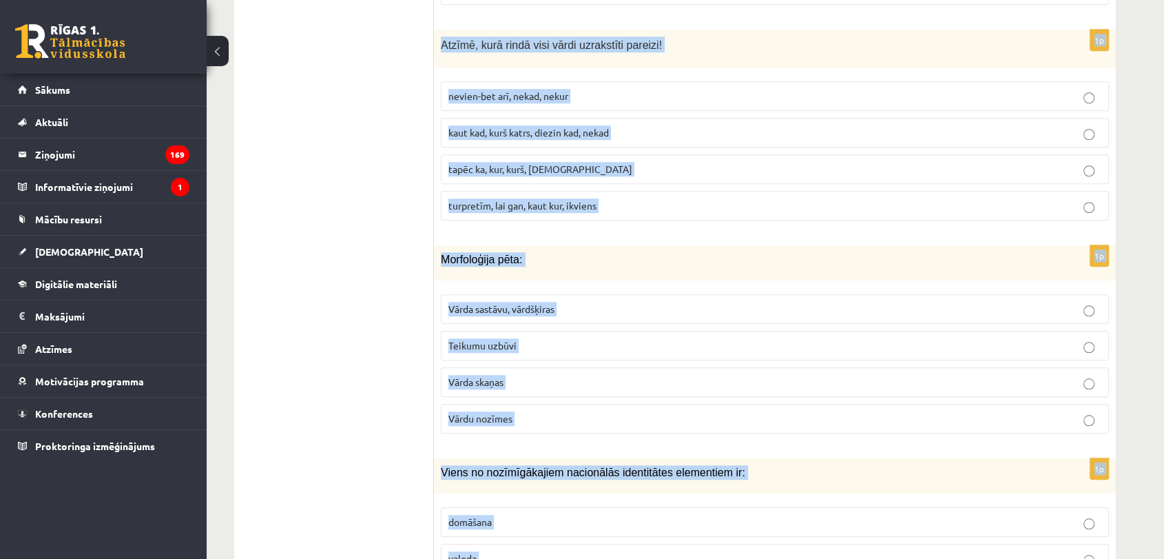
scroll to position [6559, 0]
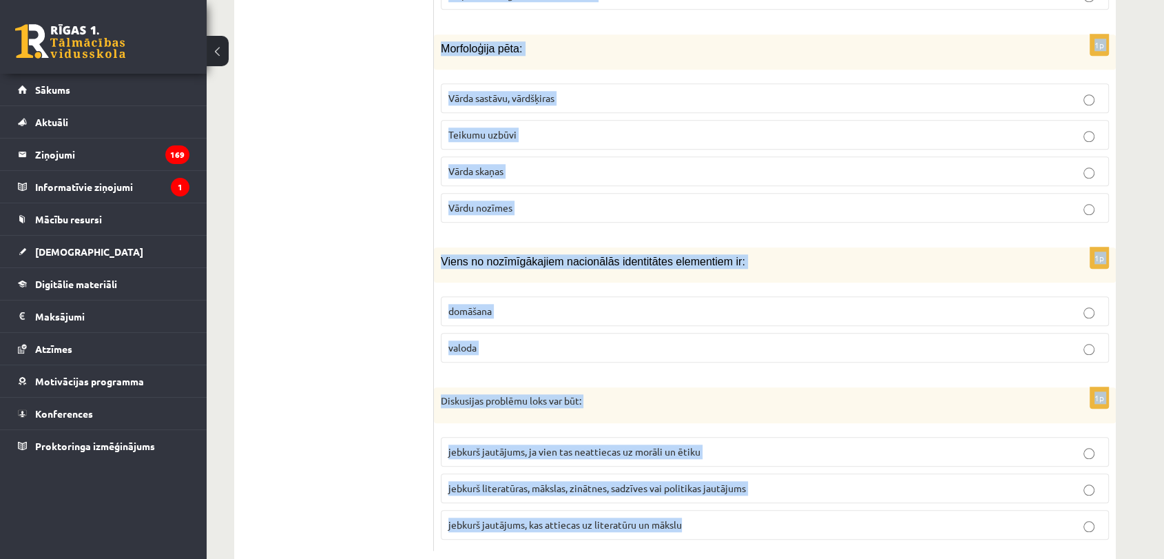
drag, startPoint x: 440, startPoint y: 474, endPoint x: 696, endPoint y: 487, distance: 255.9
copy form "Loremips dolorsi ametconse ad elitsed doeiu temp incididun 1u Laboreetdo ma ali…"
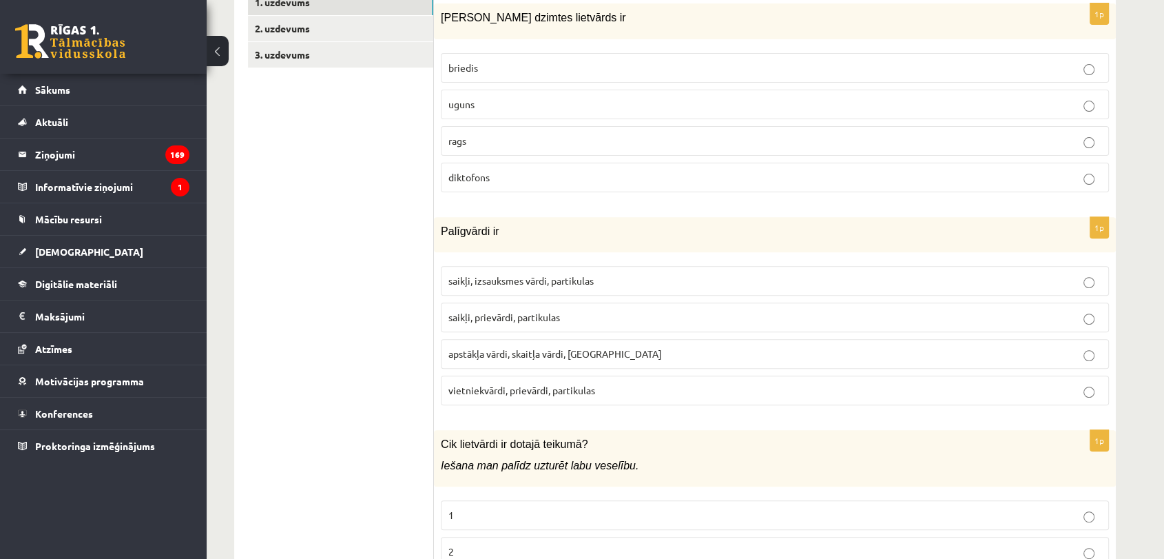
scroll to position [466, 0]
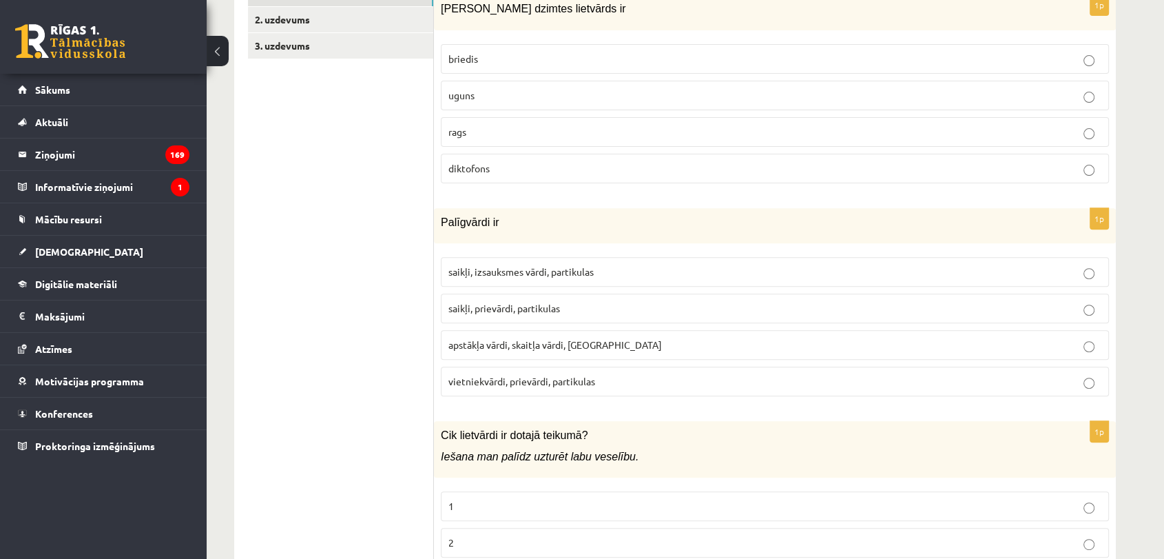
click at [750, 83] on label "uguns" at bounding box center [775, 96] width 668 height 30
click at [555, 312] on span "saikļi, prievārdi, partikulas" at bounding box center [504, 308] width 112 height 12
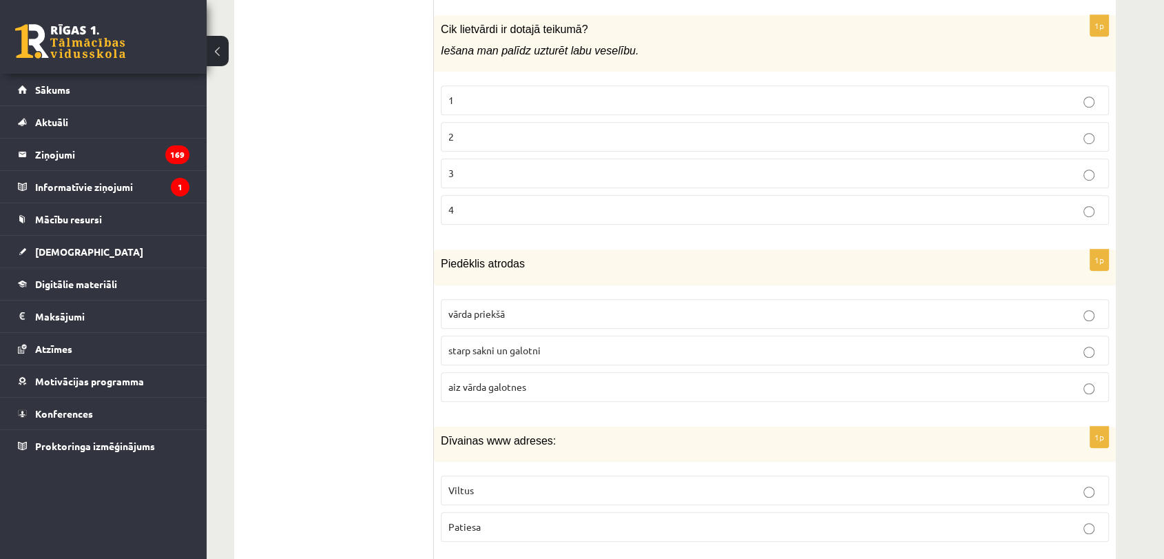
scroll to position [880, 0]
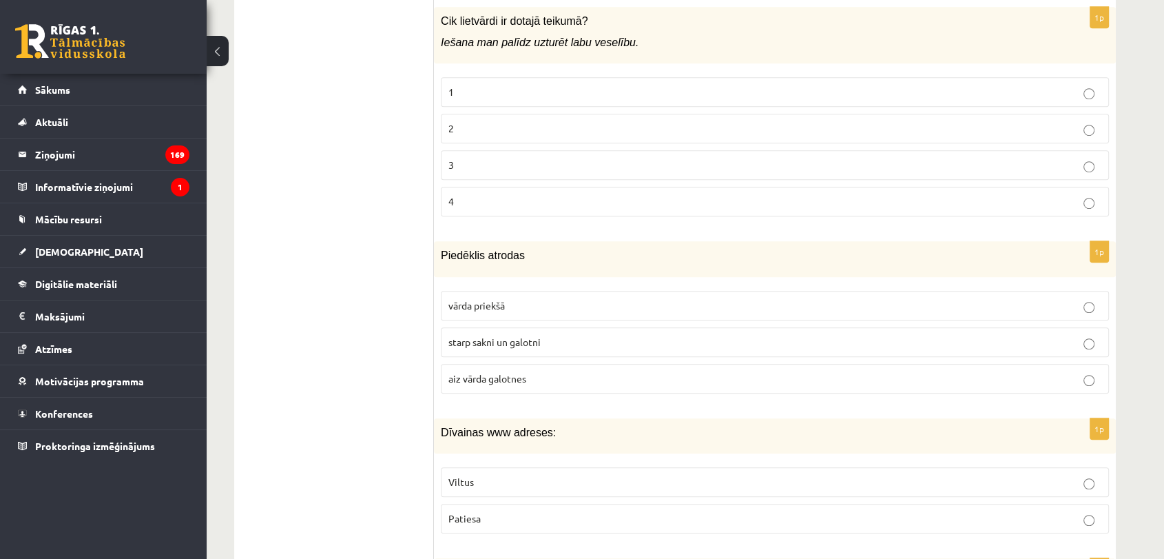
click at [553, 114] on label "2" at bounding box center [775, 129] width 668 height 30
click at [633, 354] on fieldset "vārda priekšā starp sakni un galotni aiz vārda galotnes" at bounding box center [775, 341] width 668 height 114
click at [632, 351] on label "starp sakni un galotni" at bounding box center [775, 342] width 668 height 30
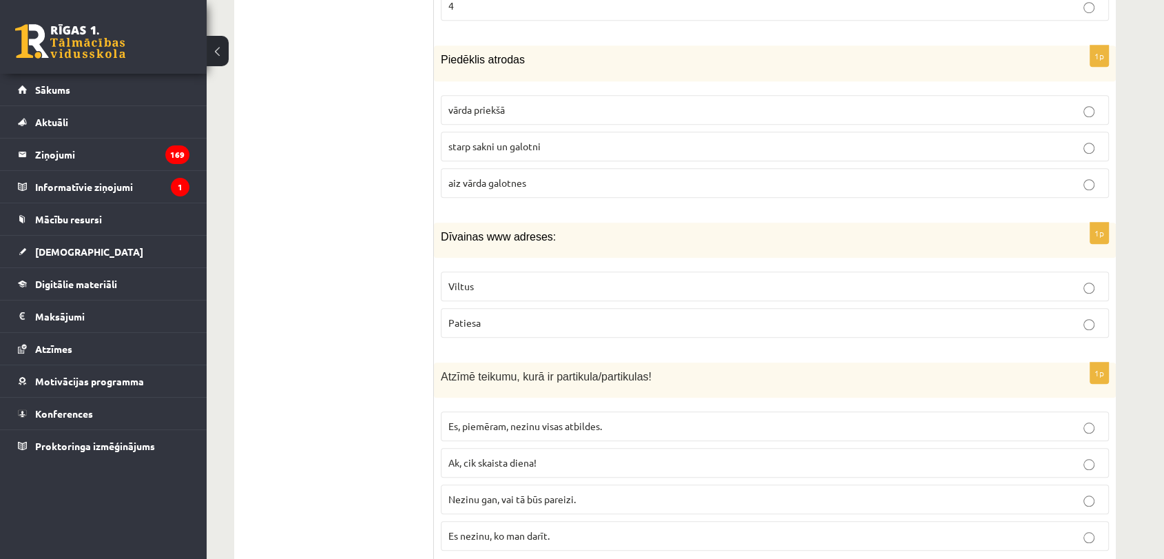
scroll to position [1102, 0]
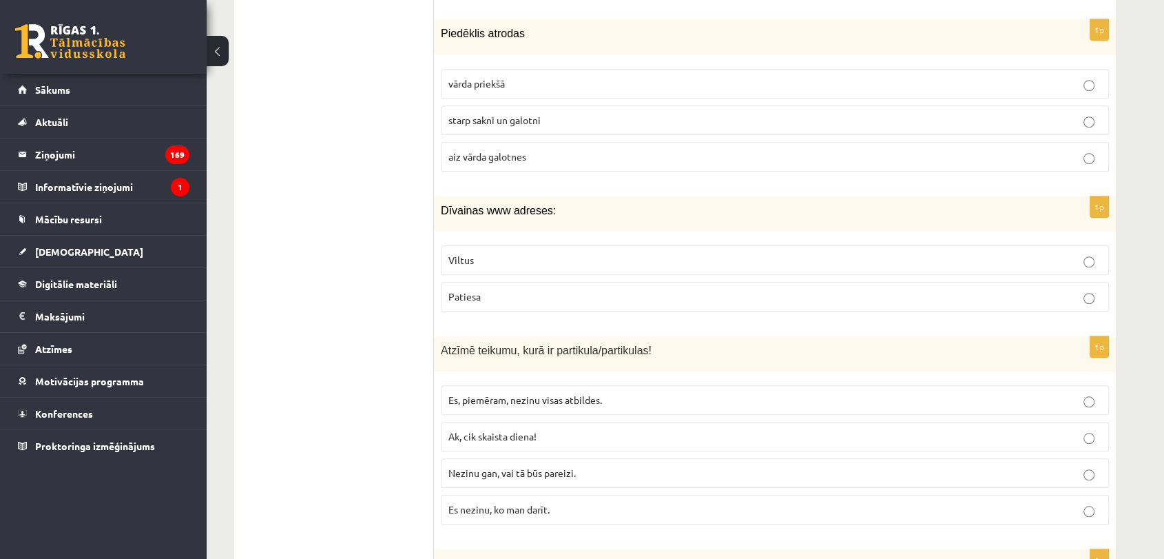
click at [566, 266] on label "Viltus" at bounding box center [775, 260] width 668 height 30
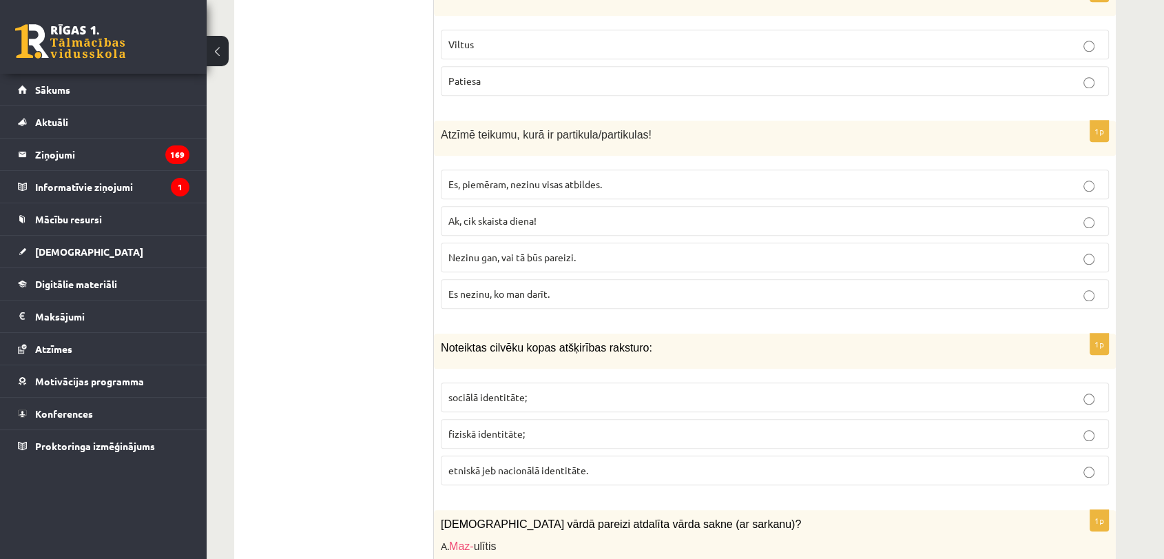
scroll to position [1332, 0]
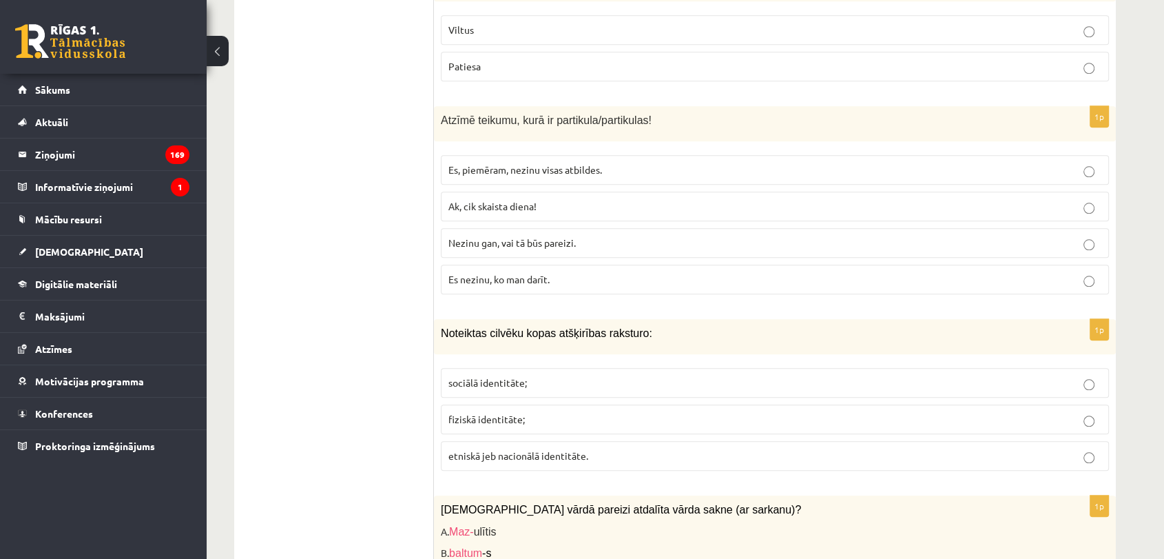
click at [541, 169] on span "Es, piemēram, nezinu visas atbildes." at bounding box center [525, 169] width 154 height 12
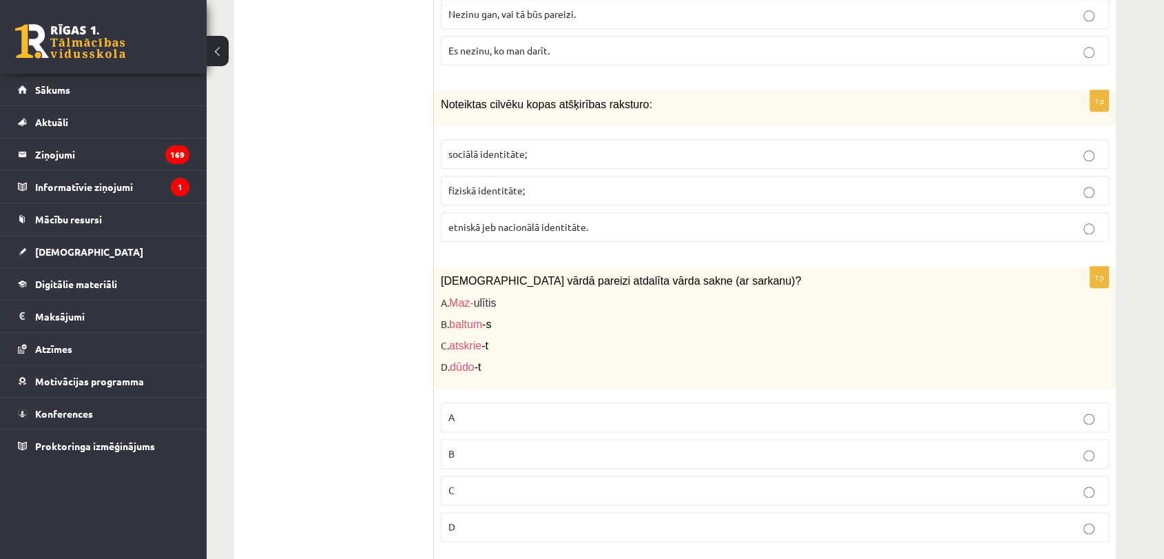
scroll to position [1562, 0]
click at [589, 146] on p "sociālā identitāte;" at bounding box center [774, 153] width 653 height 14
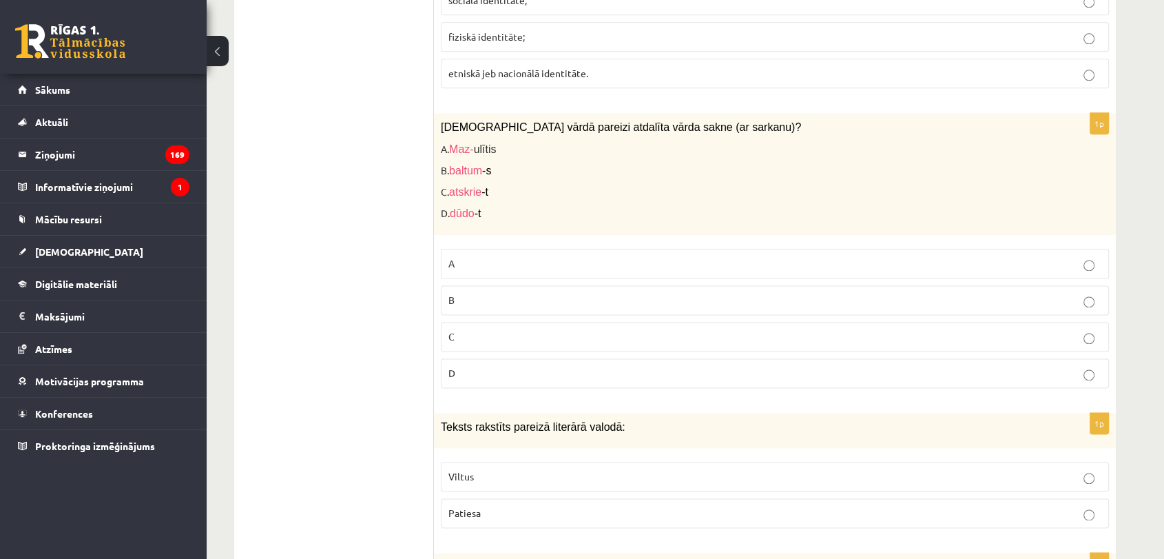
click at [513, 256] on p "A" at bounding box center [774, 263] width 653 height 14
click at [526, 329] on p "C" at bounding box center [774, 336] width 653 height 14
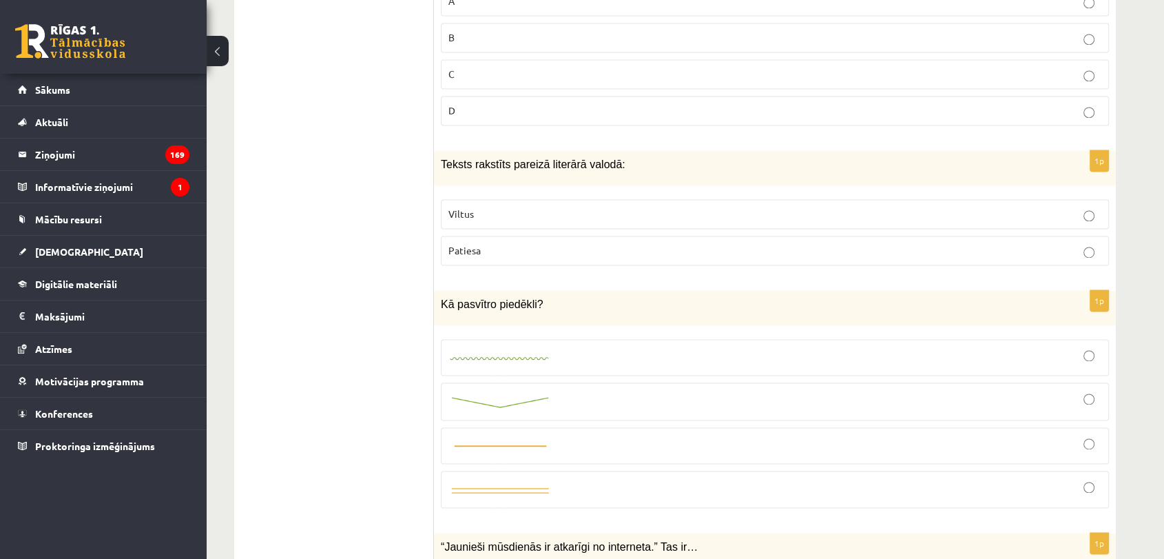
scroll to position [2021, 0]
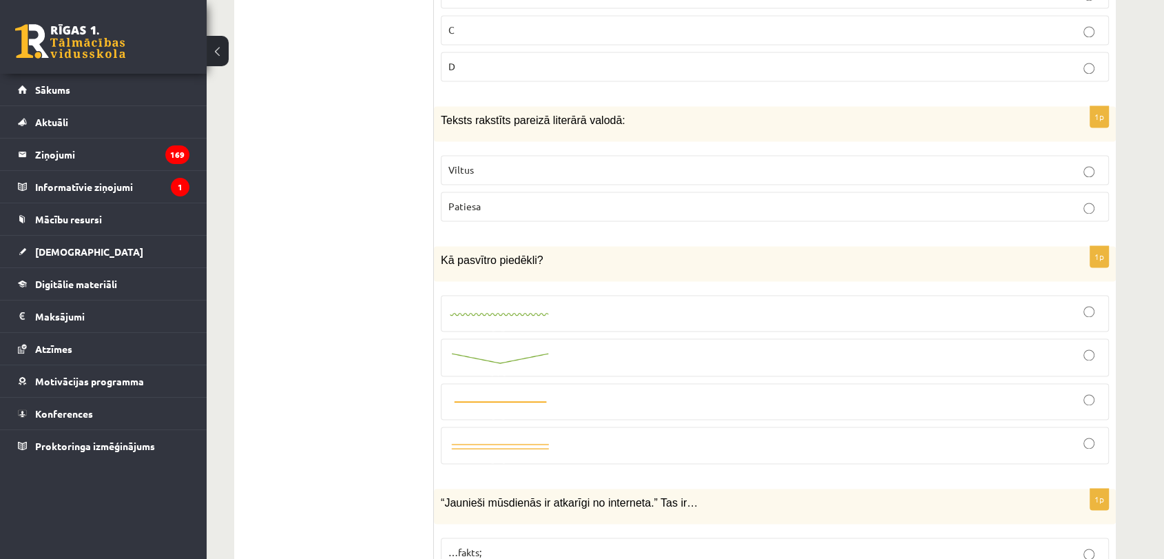
click at [523, 199] on p "Patiesa" at bounding box center [774, 206] width 653 height 14
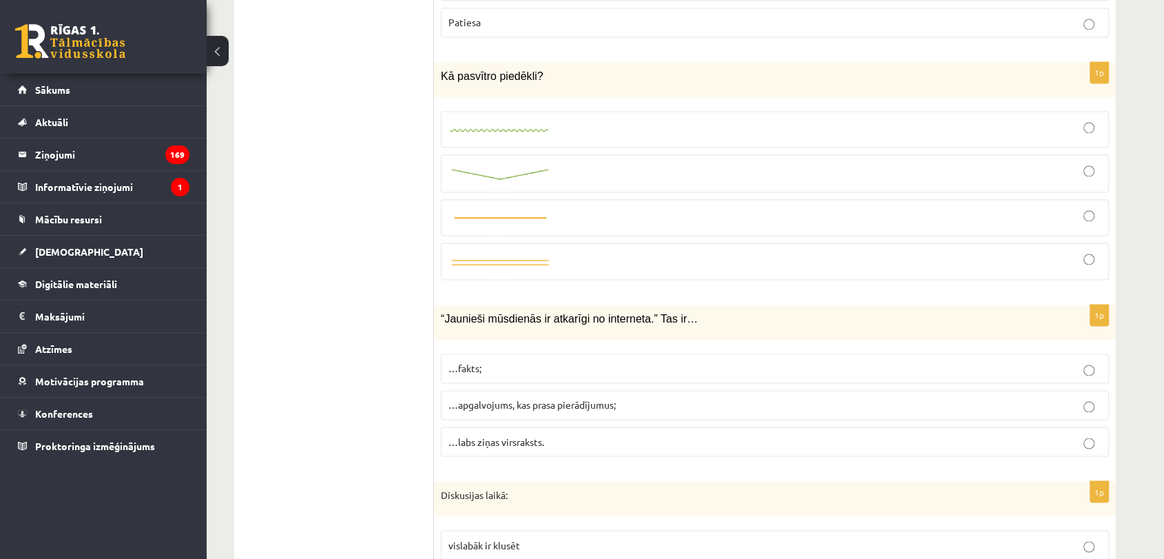
scroll to position [2250, 0]
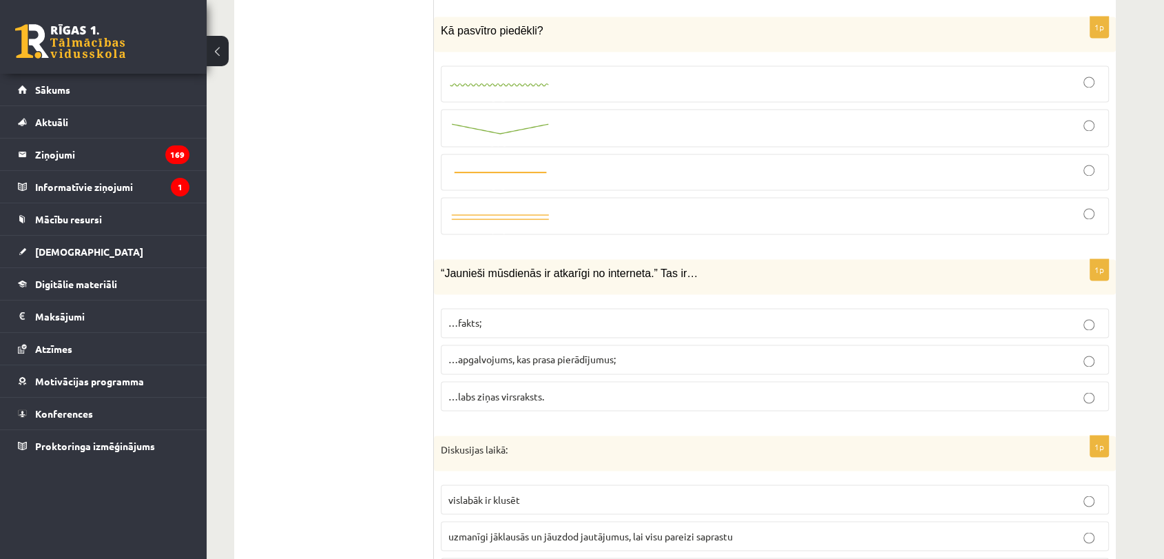
drag, startPoint x: 553, startPoint y: 123, endPoint x: 519, endPoint y: 103, distance: 39.8
click at [553, 123] on div at bounding box center [774, 127] width 653 height 23
drag, startPoint x: 530, startPoint y: 27, endPoint x: 437, endPoint y: 13, distance: 94.0
click at [437, 17] on div "Kā pasvītro piedēkli?" at bounding box center [775, 34] width 682 height 35
copy span "Kā pasvītro piedēkli?"
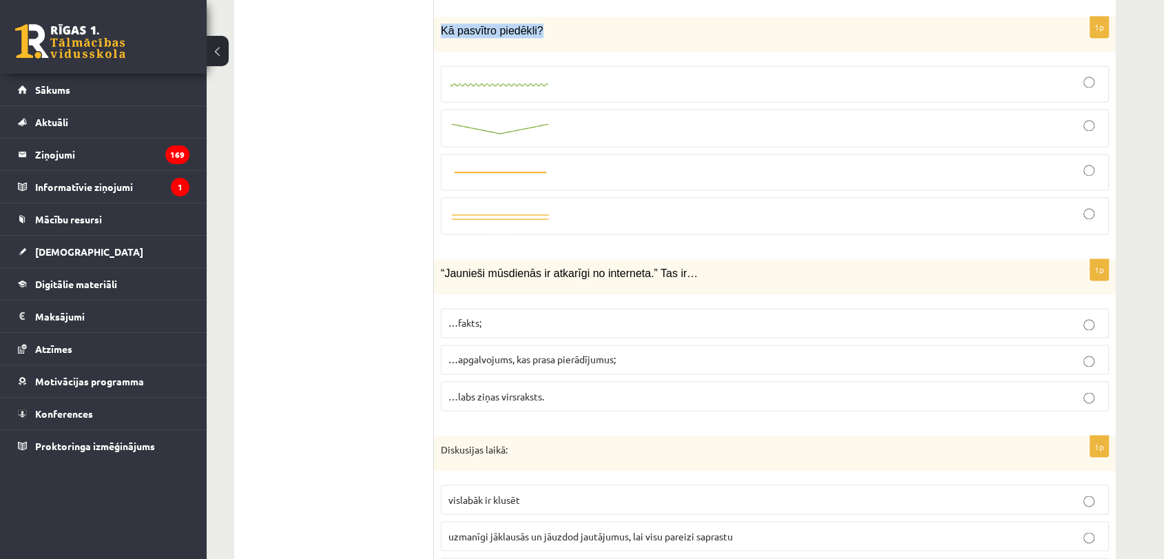
click at [760, 45] on div "Kā pasvītro piedēkli?" at bounding box center [775, 34] width 682 height 35
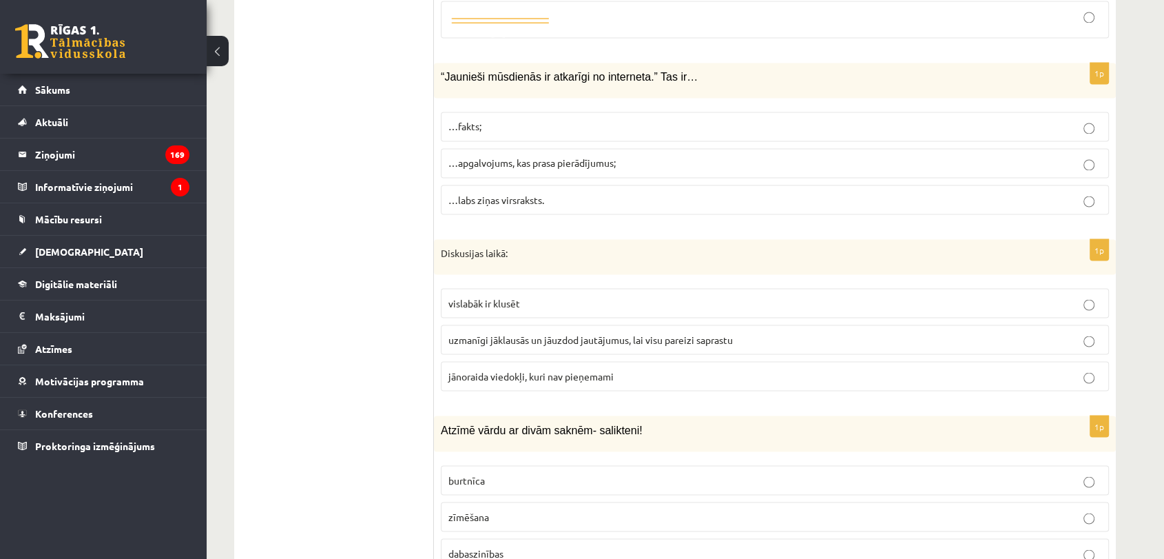
scroll to position [2480, 0]
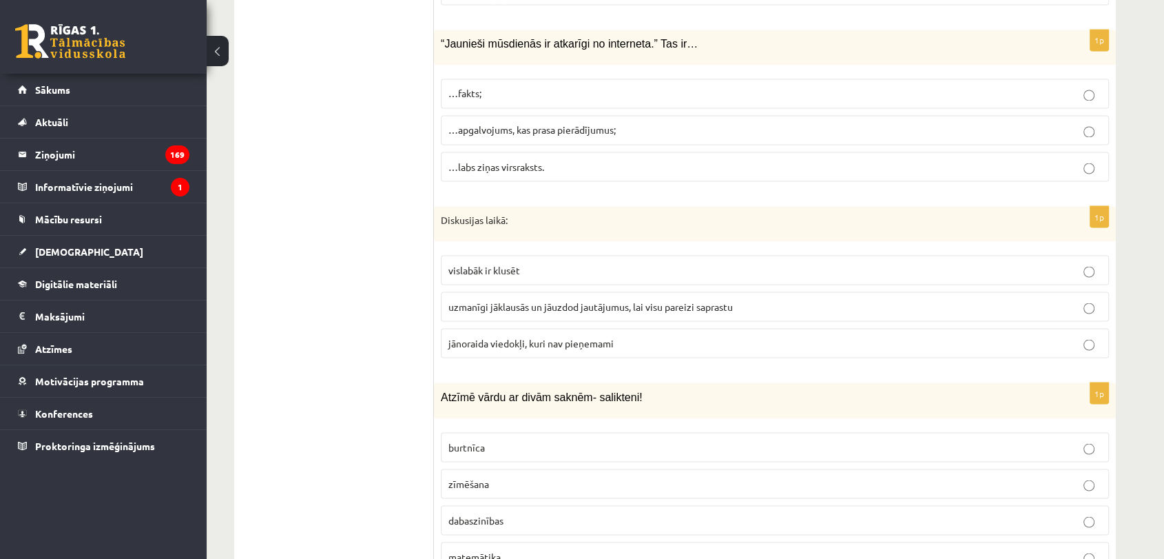
click at [611, 159] on p "…labs ziņas virsraksts." at bounding box center [774, 166] width 653 height 14
click at [670, 123] on p "…apgalvojums, kas prasa pierādījumus;" at bounding box center [774, 130] width 653 height 14
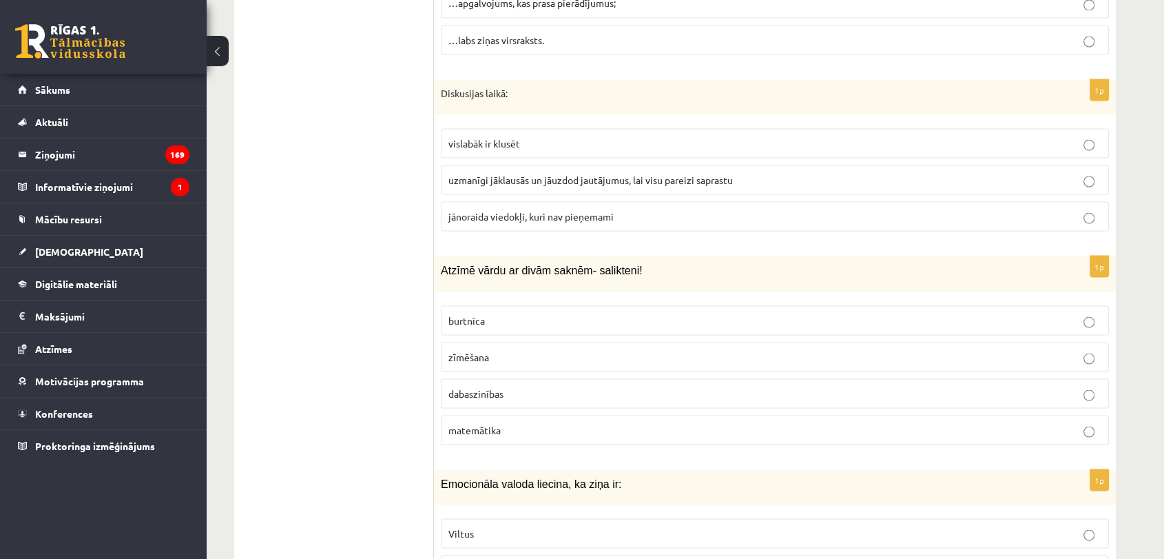
scroll to position [2634, 0]
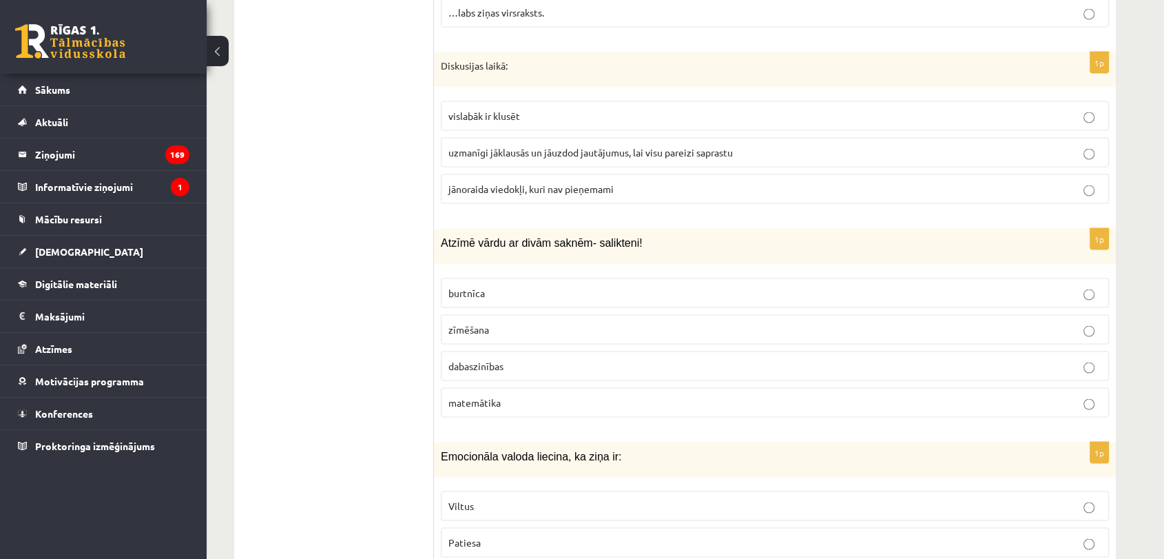
click at [598, 146] on span "uzmanīgi jāklausās un jāuzdod jautājumus, lai visu pareizi saprastu" at bounding box center [590, 152] width 284 height 12
click at [514, 359] on p "dabaszinības" at bounding box center [774, 366] width 653 height 14
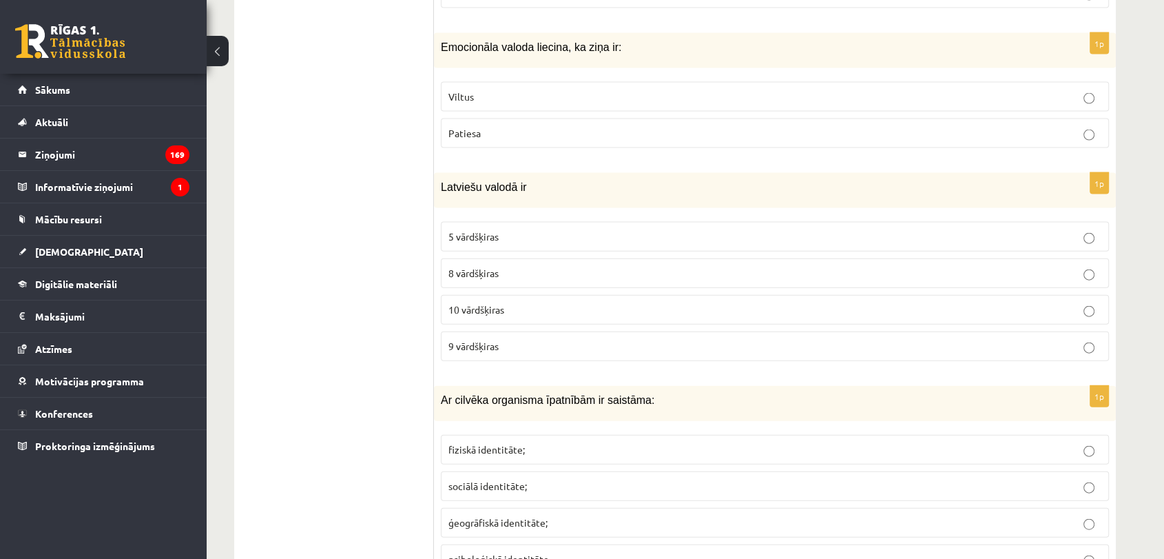
scroll to position [3016, 0]
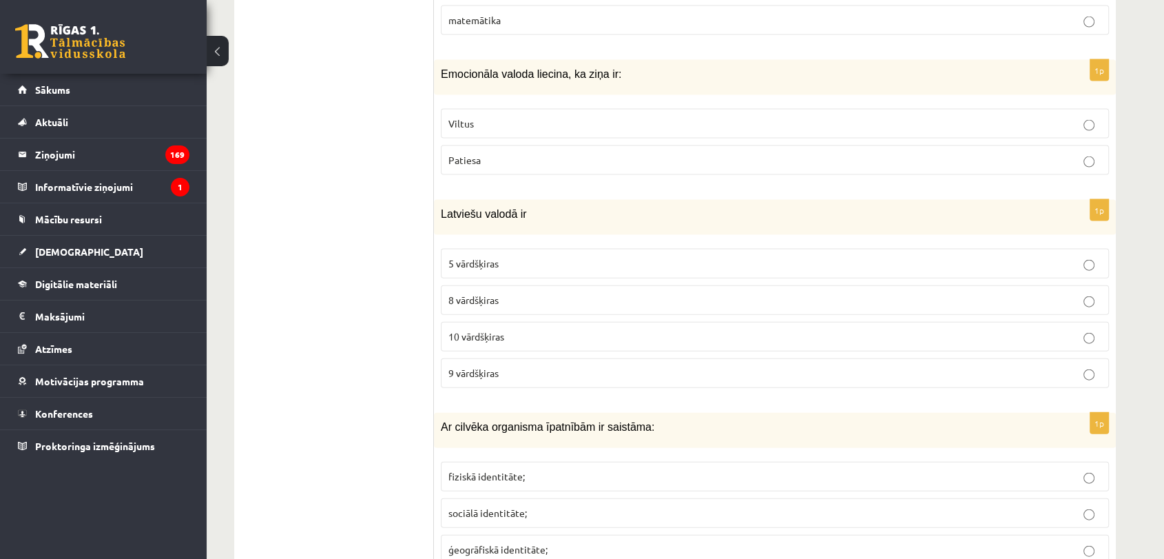
click at [548, 117] on p "Viltus" at bounding box center [774, 123] width 653 height 14
click at [506, 329] on p "10 vārdšķiras" at bounding box center [774, 336] width 653 height 14
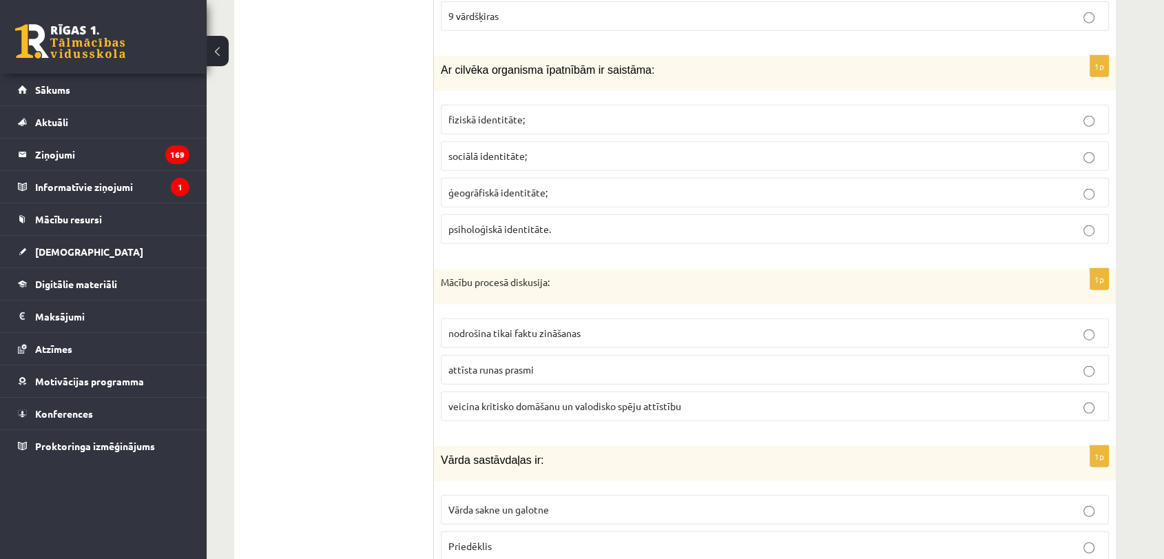
scroll to position [3399, 0]
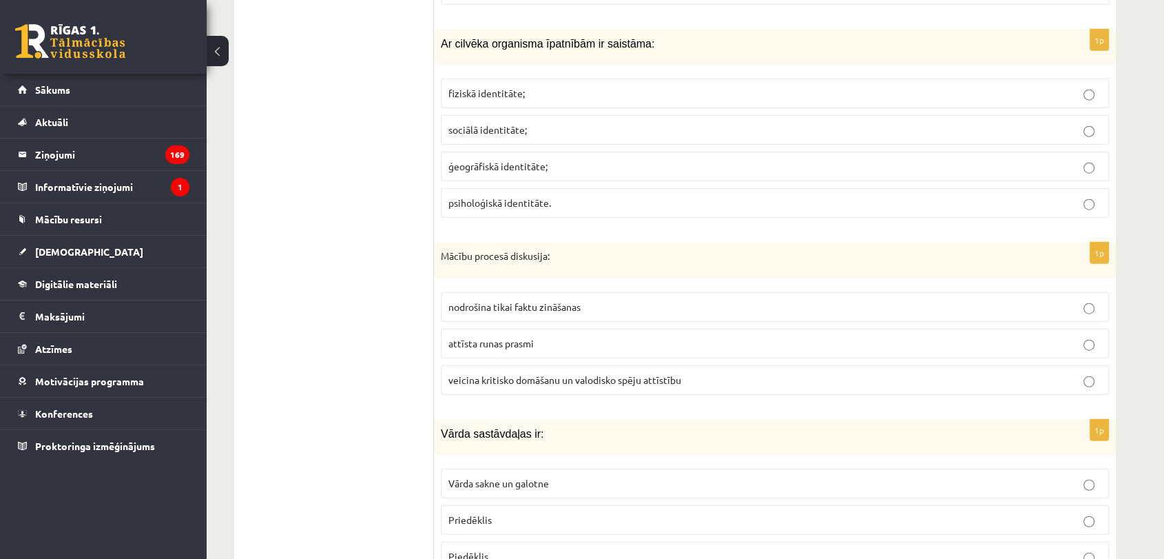
click at [541, 86] on p "fiziskā identitāte;" at bounding box center [774, 93] width 653 height 14
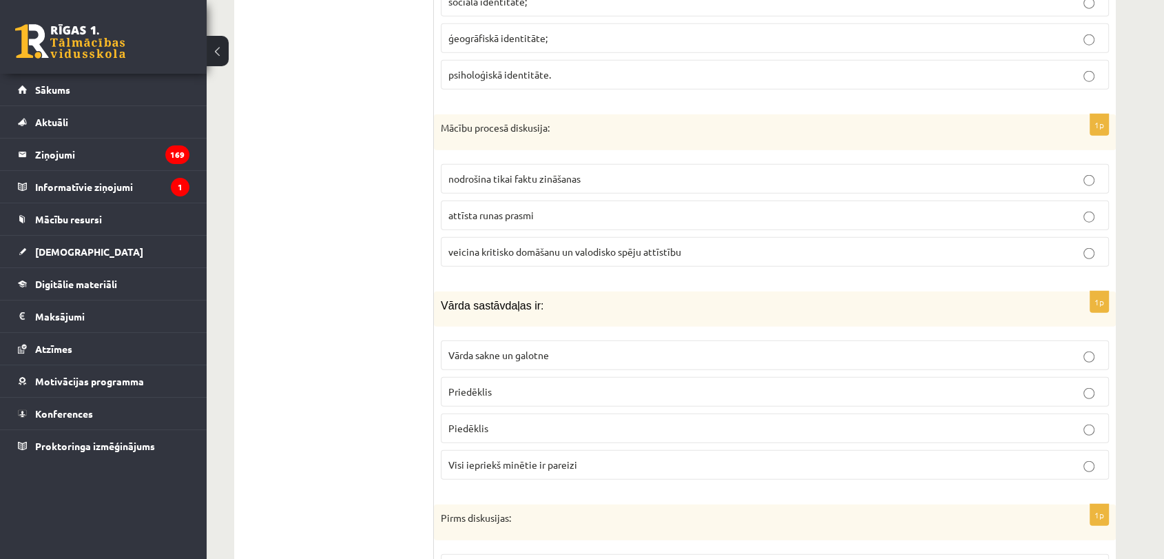
scroll to position [3628, 0]
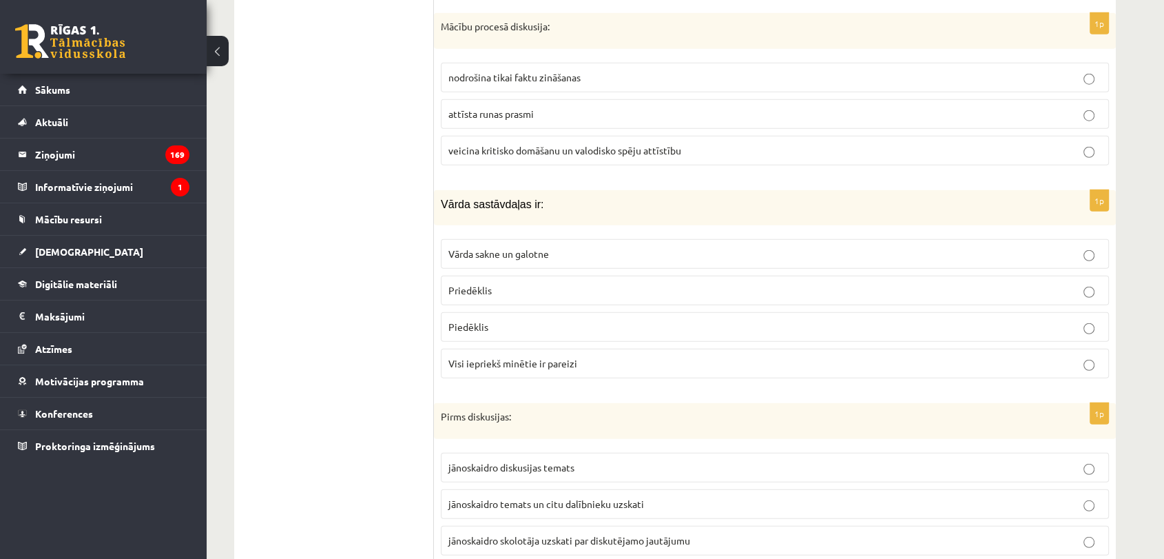
click at [539, 144] on span "veicina kritisko domāšanu un valodisko spēju attīstību" at bounding box center [564, 150] width 233 height 12
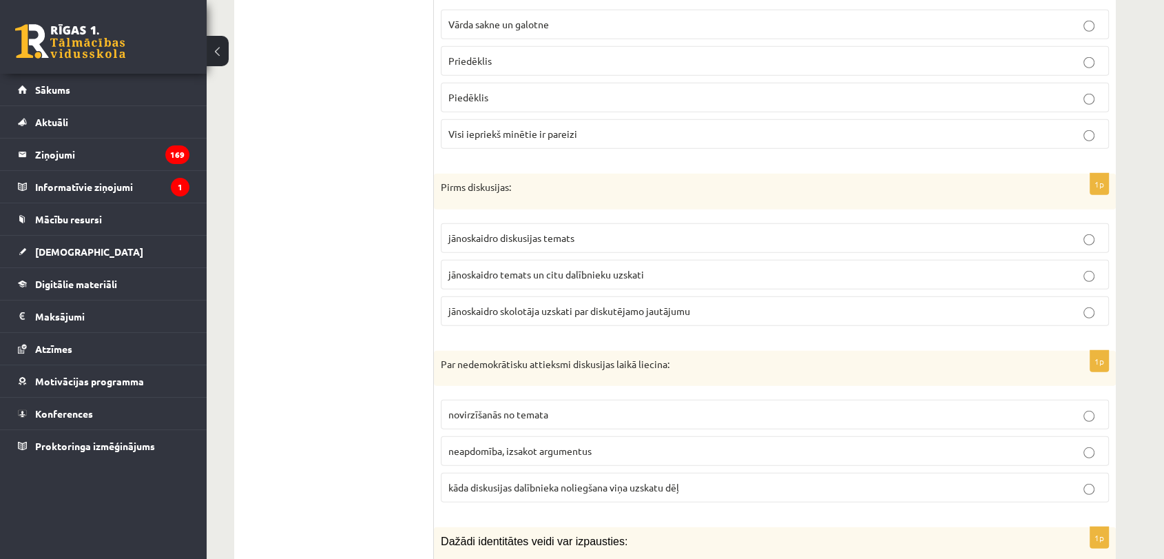
scroll to position [3781, 0]
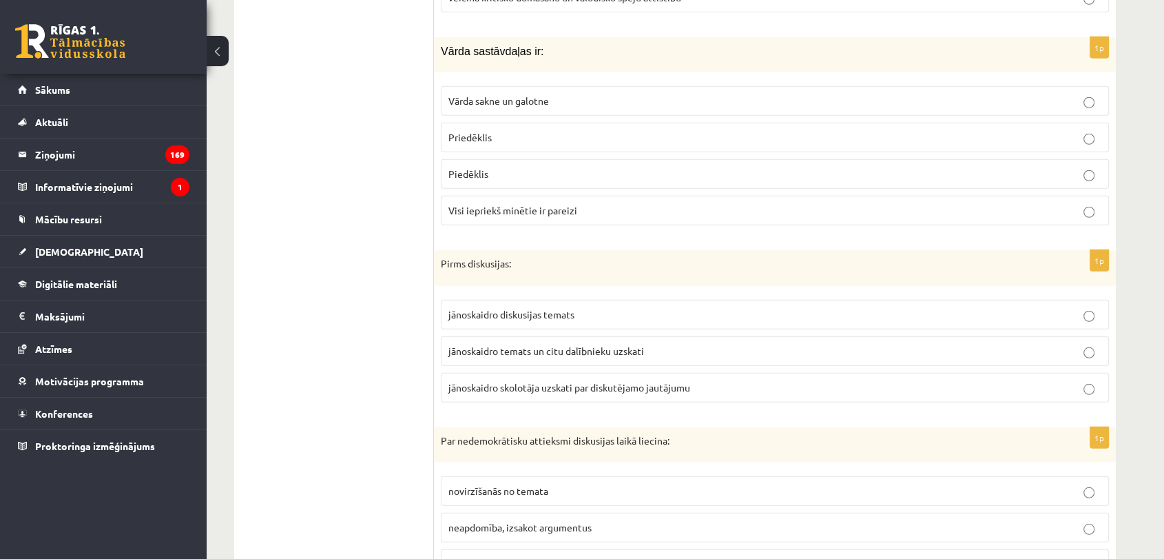
click at [576, 94] on p "Vārda sakne un galotne" at bounding box center [774, 101] width 653 height 14
click at [576, 205] on p "Visi iepriekš minētie ir pareizi" at bounding box center [774, 210] width 653 height 14
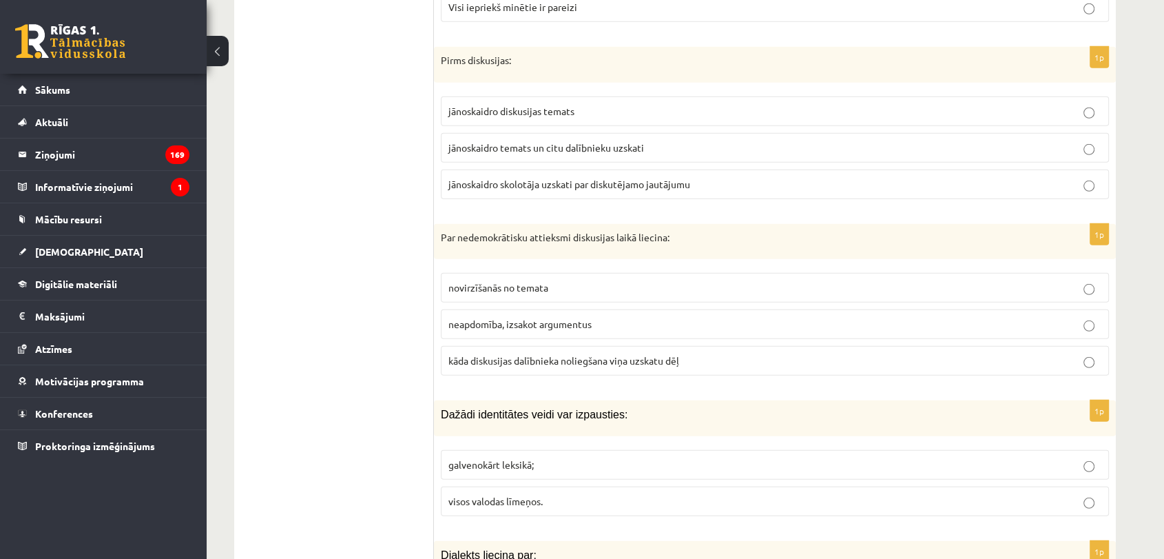
scroll to position [4011, 0]
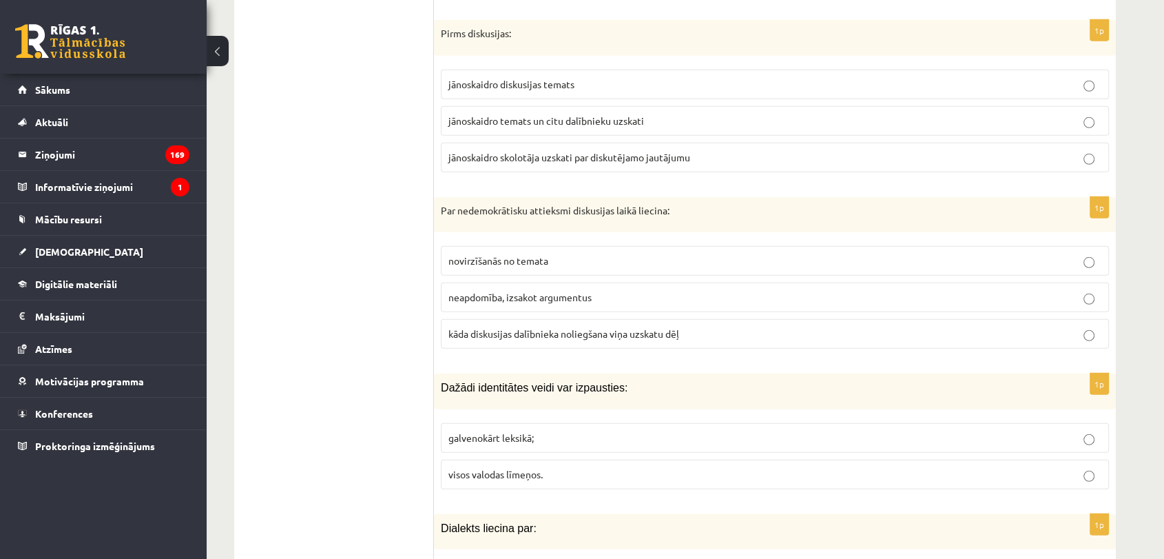
click at [641, 114] on span "jānoskaidro temats un citu dalībnieku uzskati" at bounding box center [546, 120] width 196 height 12
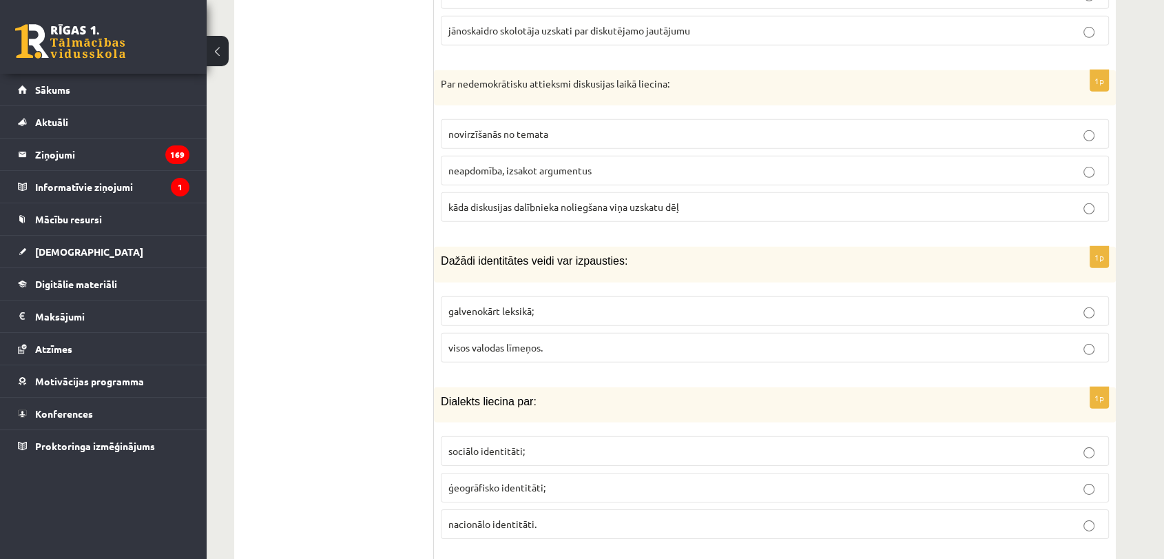
scroll to position [4164, 0]
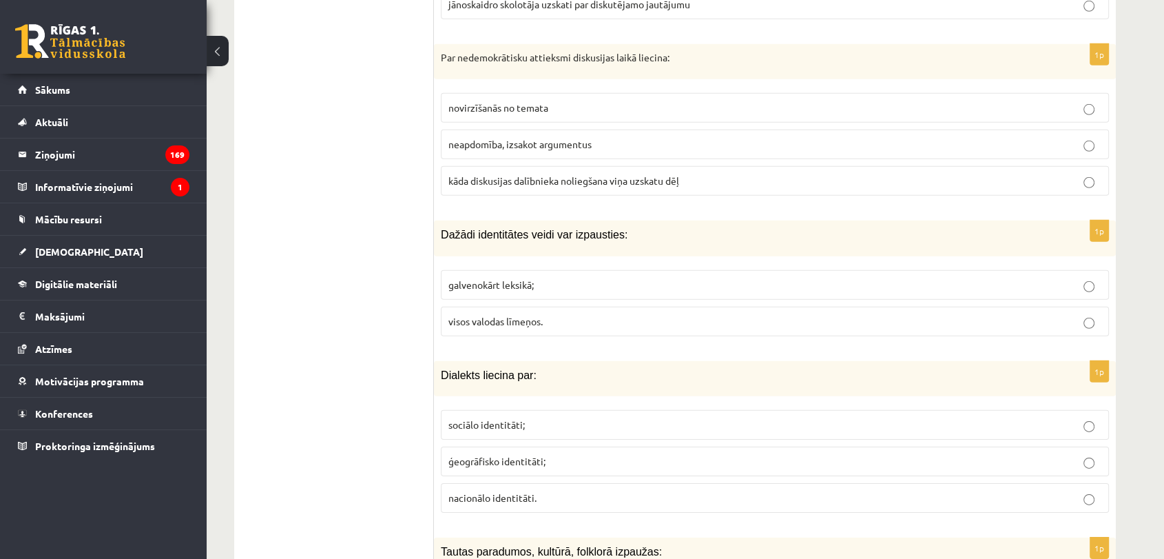
click at [743, 176] on p "kāda diskusijas dalībnieka noliegšana viņa uzskatu dēļ" at bounding box center [774, 181] width 653 height 14
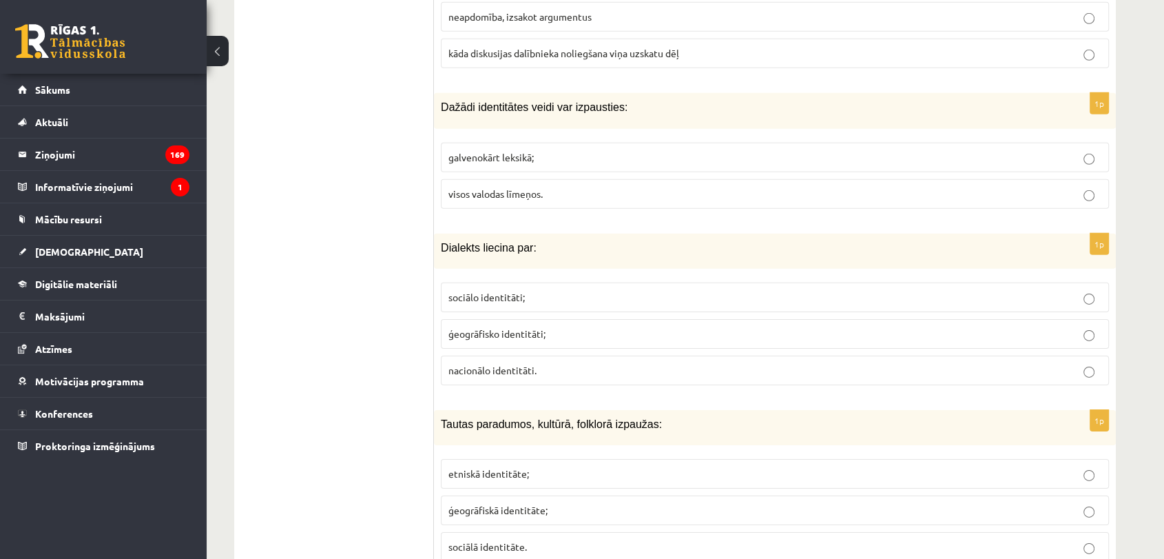
scroll to position [4317, 0]
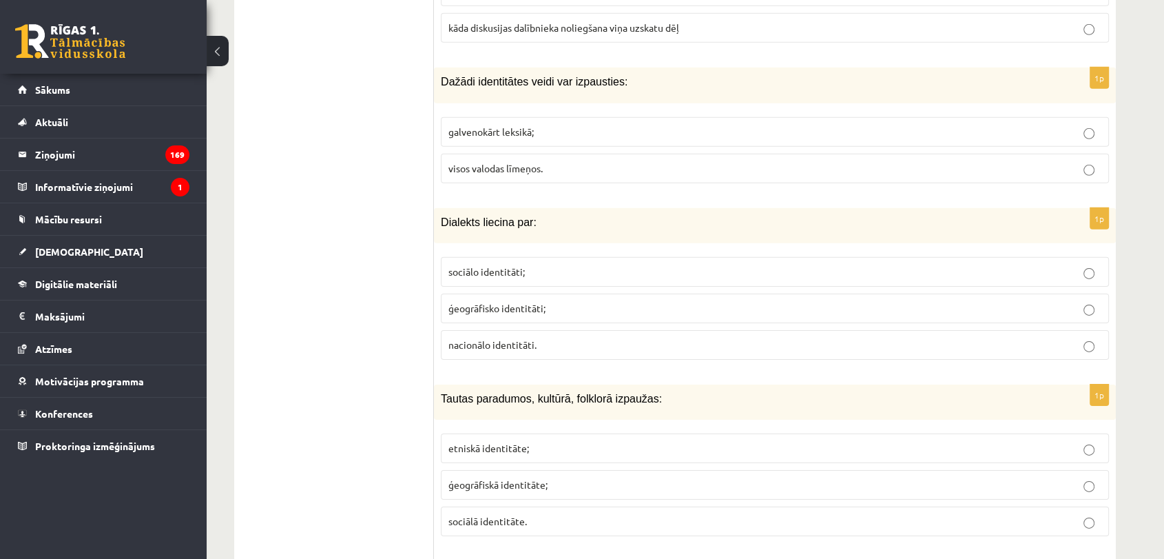
click at [557, 162] on p "visos valodas līmeņos." at bounding box center [774, 168] width 653 height 14
click at [537, 302] on span "ģeogrāfisko identitāti;" at bounding box center [496, 308] width 97 height 12
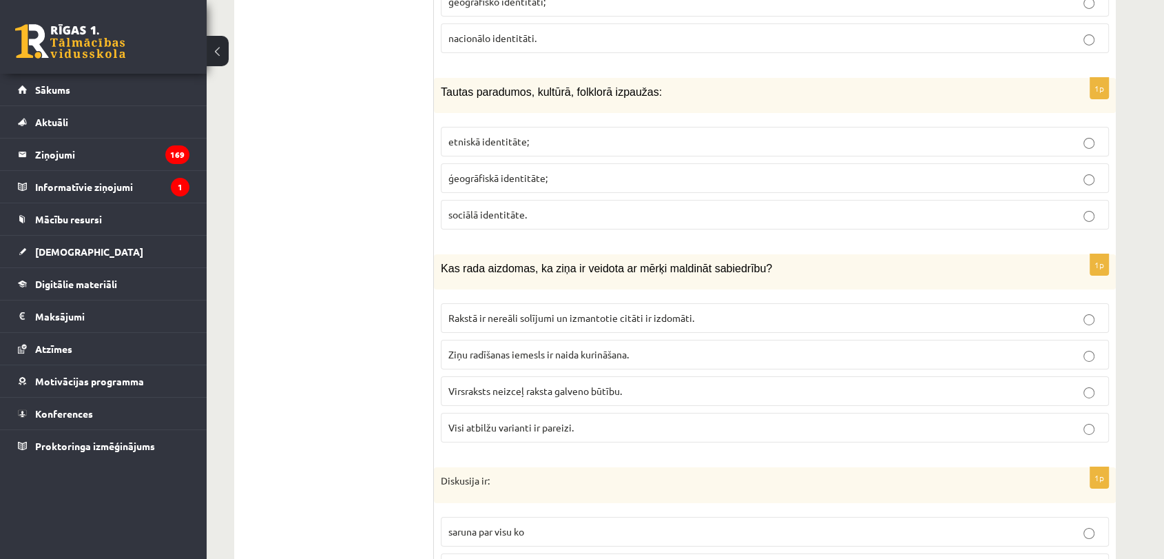
scroll to position [4700, 0]
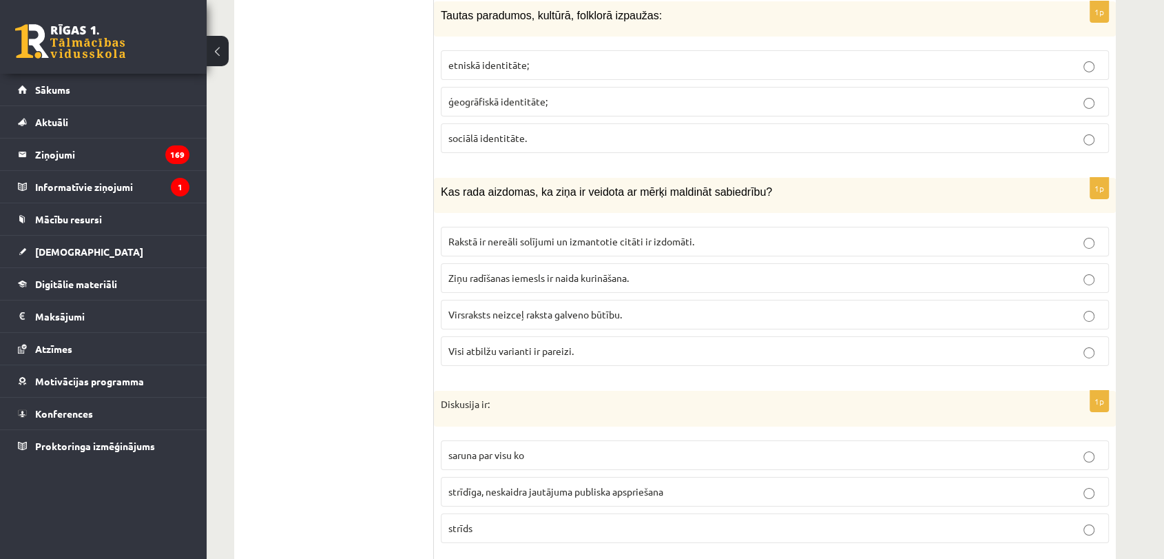
click at [556, 62] on label "etniskā identitāte;" at bounding box center [775, 65] width 668 height 30
click at [556, 344] on span "Visi atbilžu varianti ir pareizi." at bounding box center [510, 350] width 125 height 12
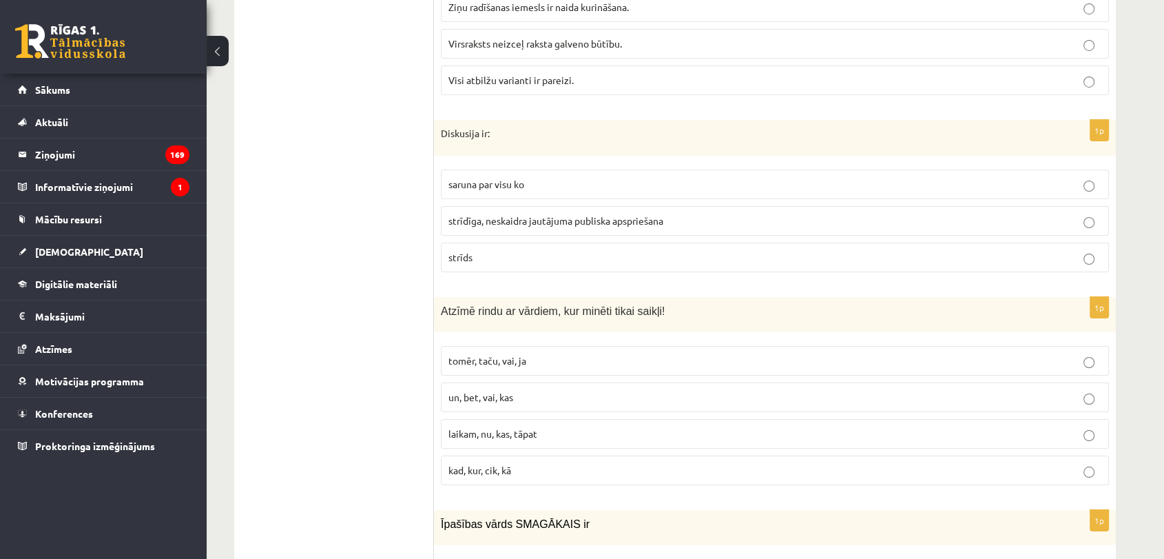
scroll to position [5006, 0]
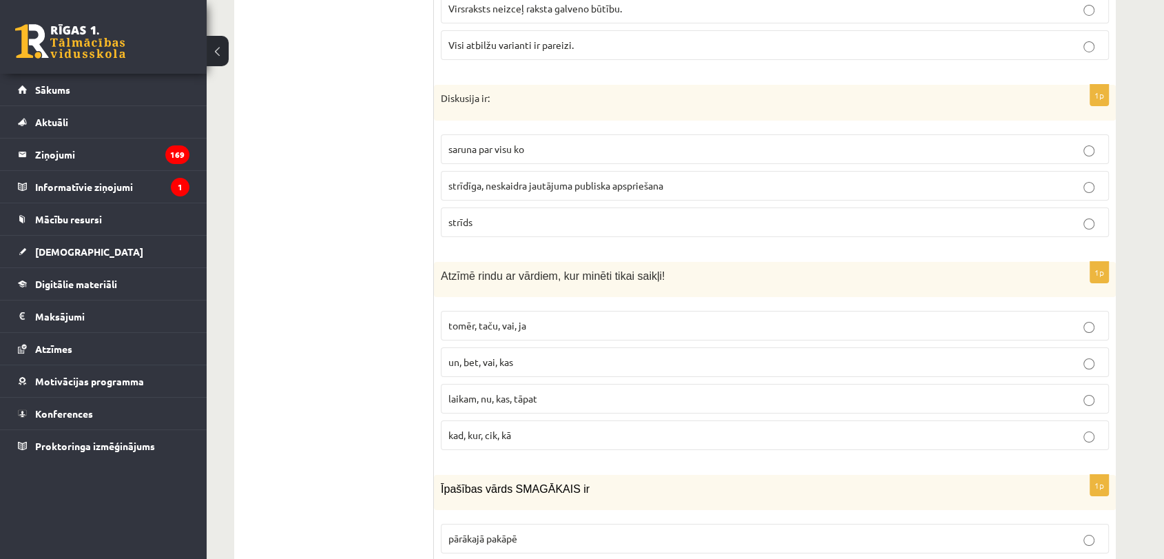
click at [557, 179] on span "strīdīga, neskaidra jautājuma publiska apspriešana" at bounding box center [555, 185] width 215 height 12
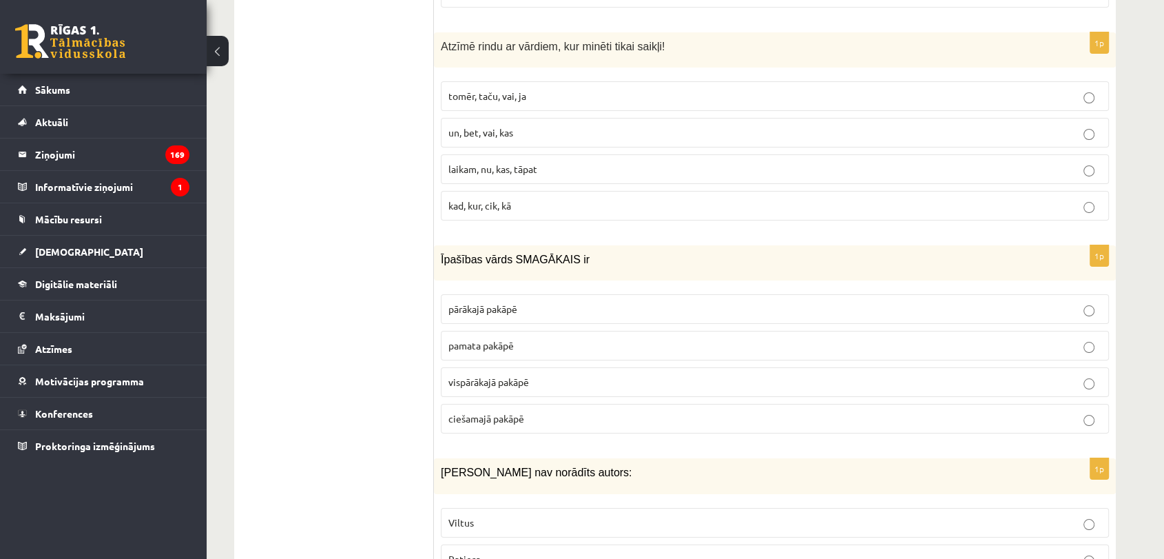
click at [552, 89] on p "tomēr, taču, vai, ja" at bounding box center [774, 96] width 653 height 14
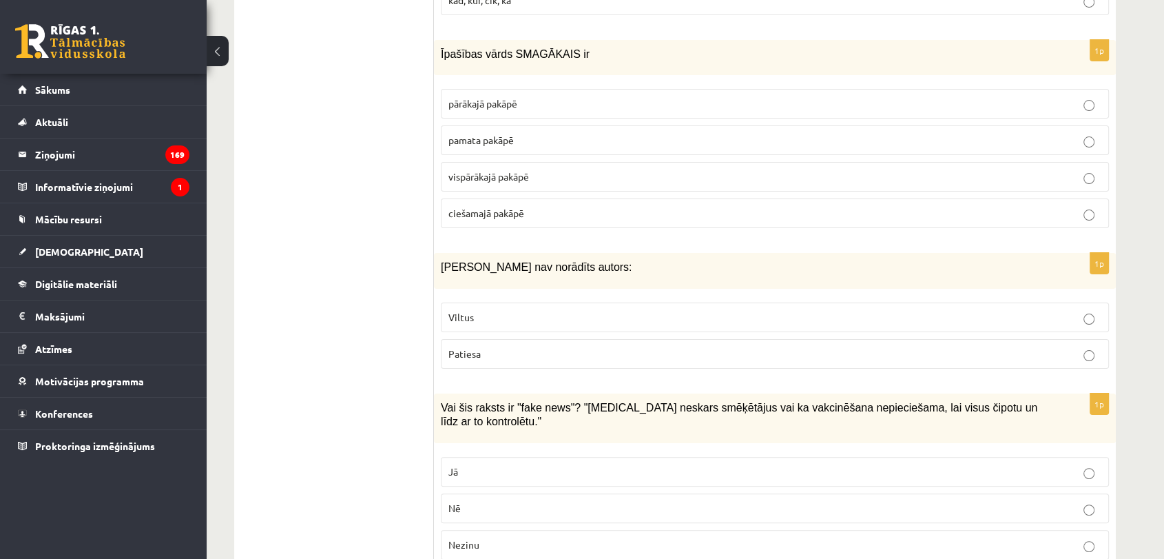
scroll to position [5465, 0]
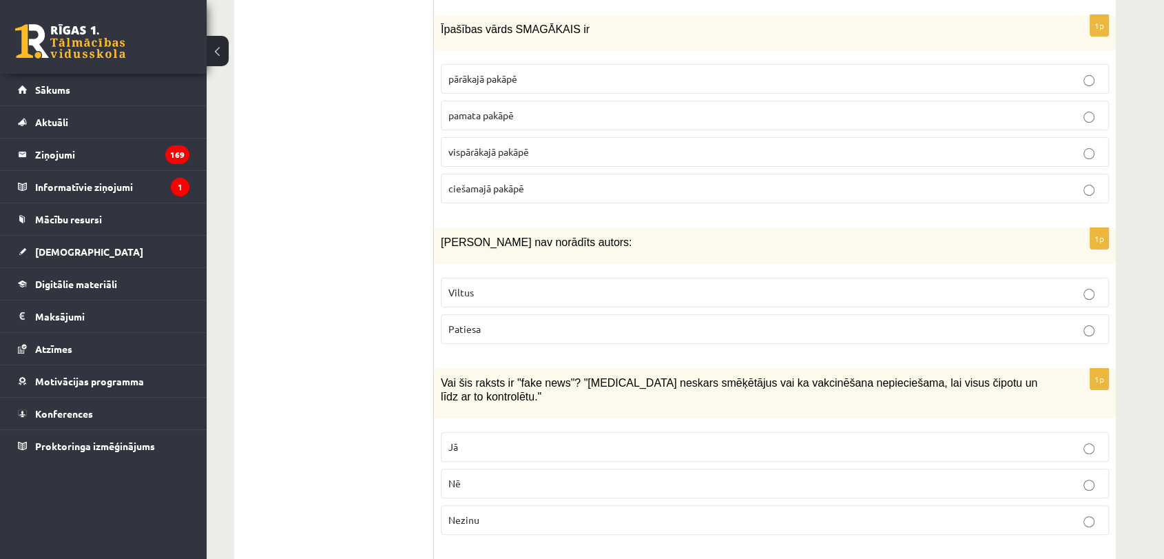
click at [559, 145] on p "vispārākajā pakāpē" at bounding box center [774, 152] width 653 height 14
click at [535, 72] on p "pārākajā pakāpē" at bounding box center [774, 79] width 653 height 14
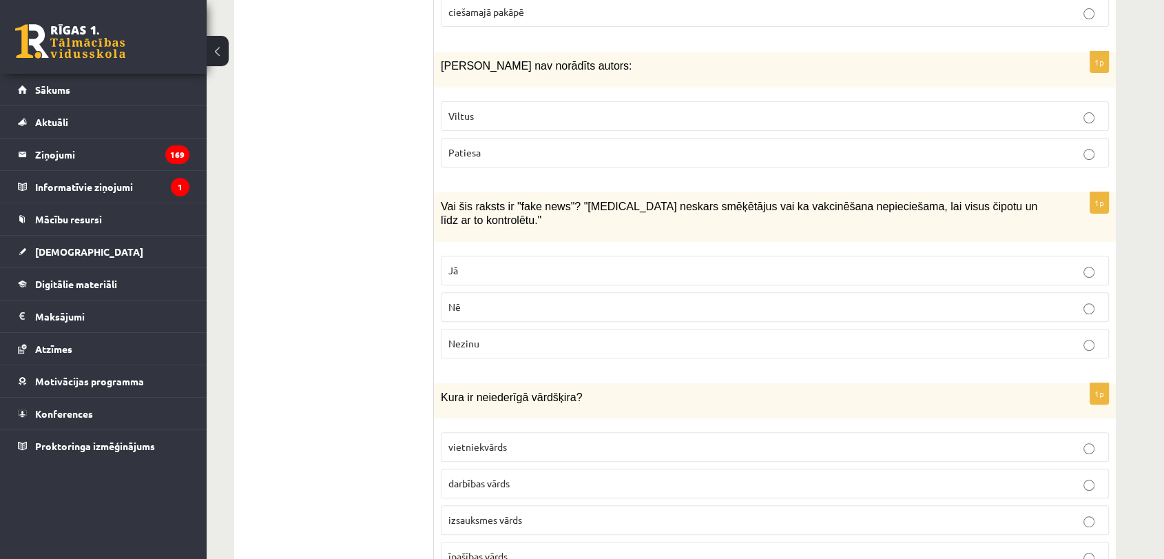
scroll to position [5618, 0]
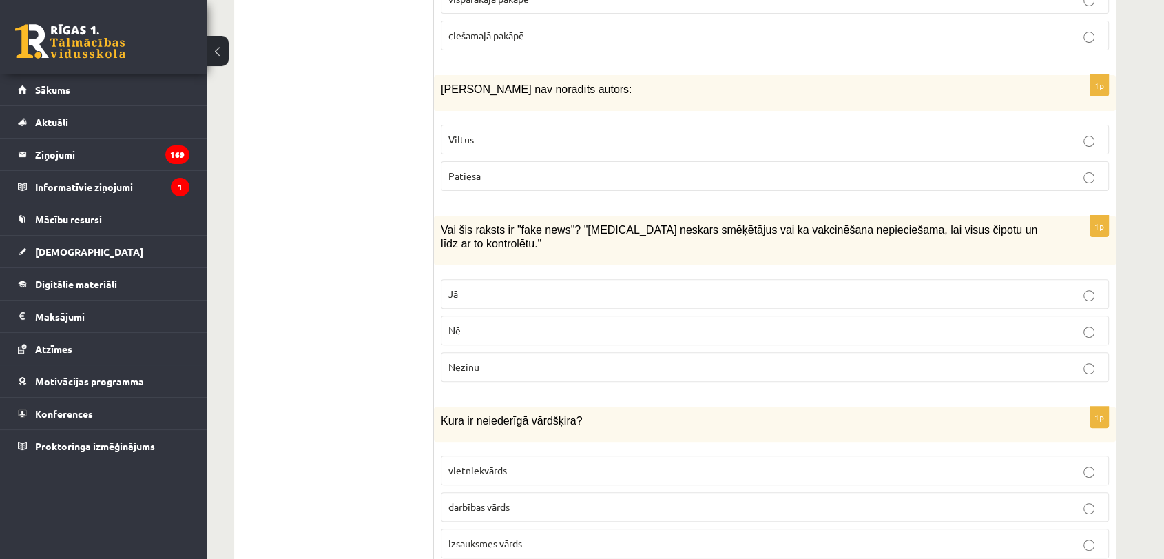
click at [541, 132] on p "Viltus" at bounding box center [774, 139] width 653 height 14
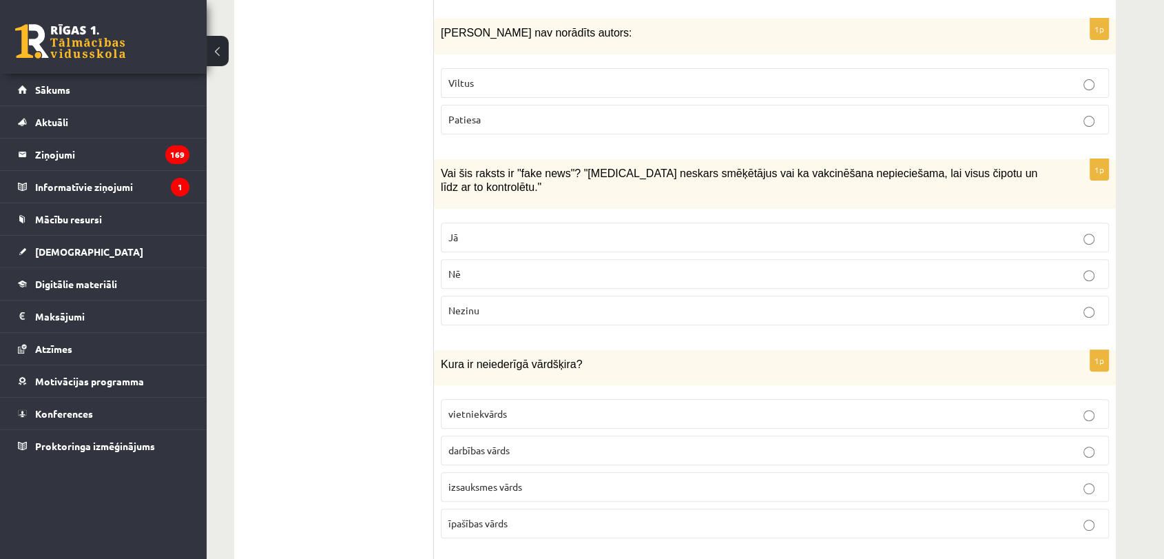
scroll to position [5771, 0]
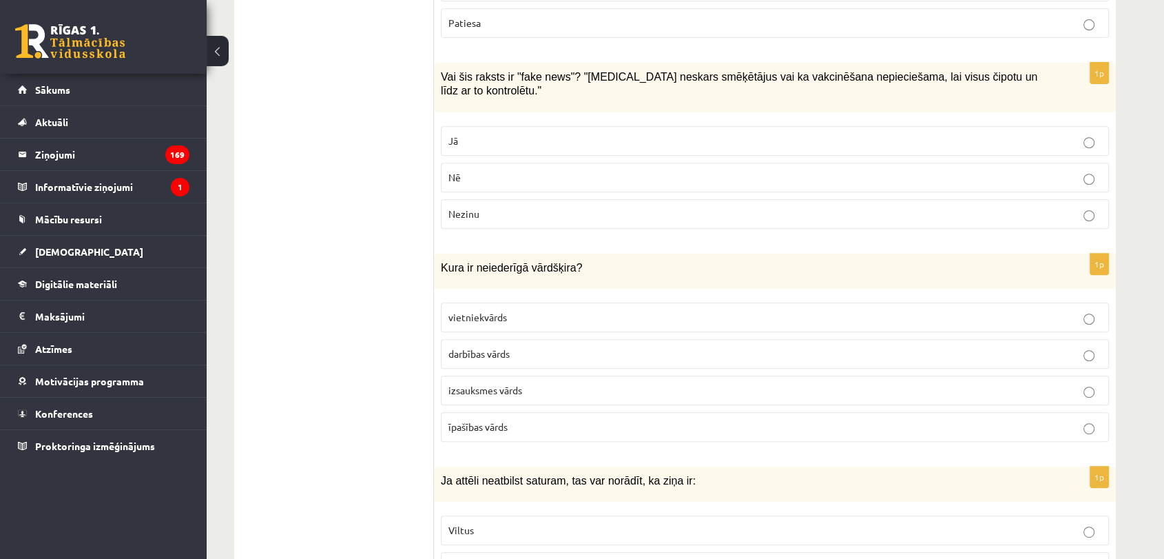
click at [484, 126] on label "Jā" at bounding box center [775, 141] width 668 height 30
click at [503, 375] on label "izsauksmes vārds" at bounding box center [775, 390] width 668 height 30
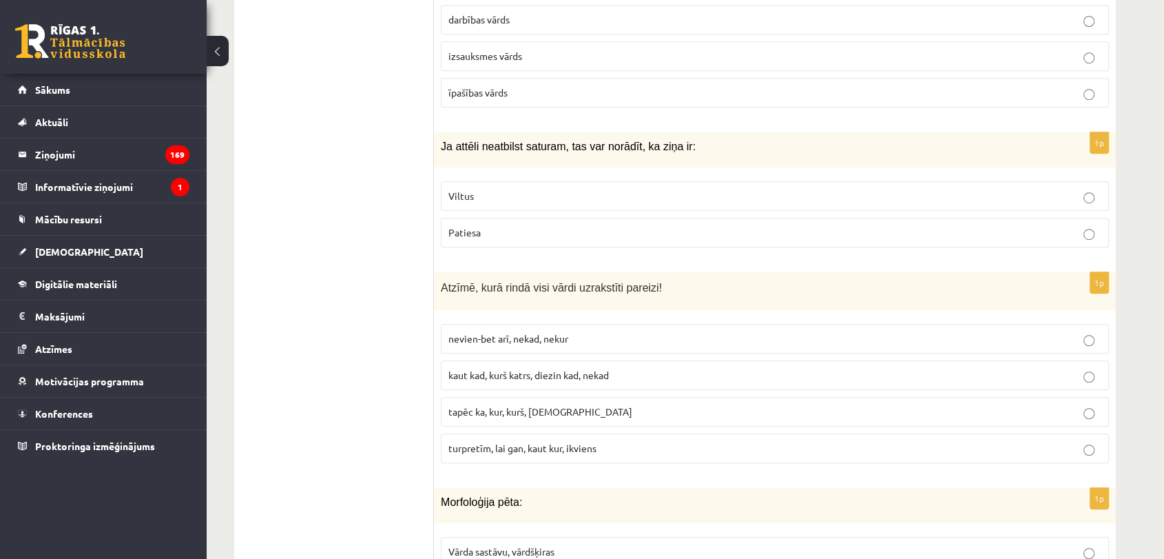
scroll to position [6154, 0]
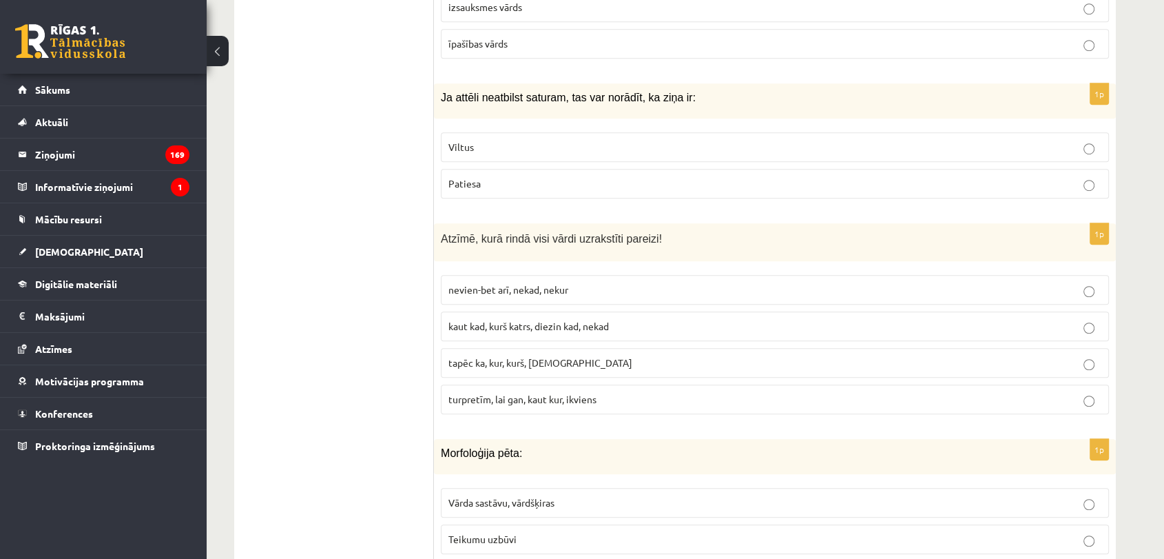
click at [518, 132] on label "Viltus" at bounding box center [775, 147] width 668 height 30
click at [530, 392] on p "turpretīm, lai gan, kaut kur, ikviens" at bounding box center [774, 399] width 653 height 14
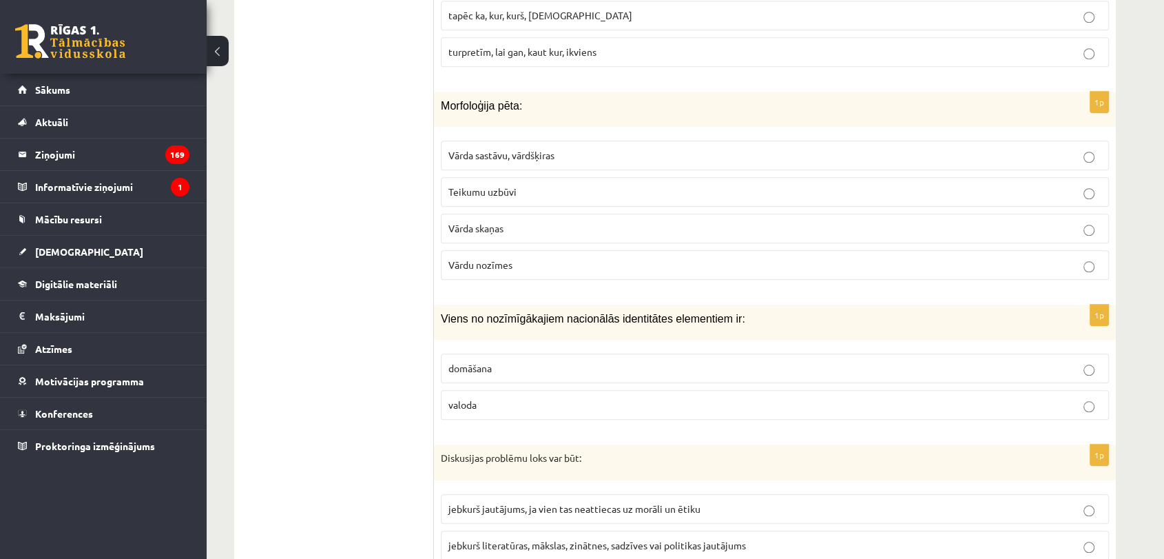
scroll to position [6537, 0]
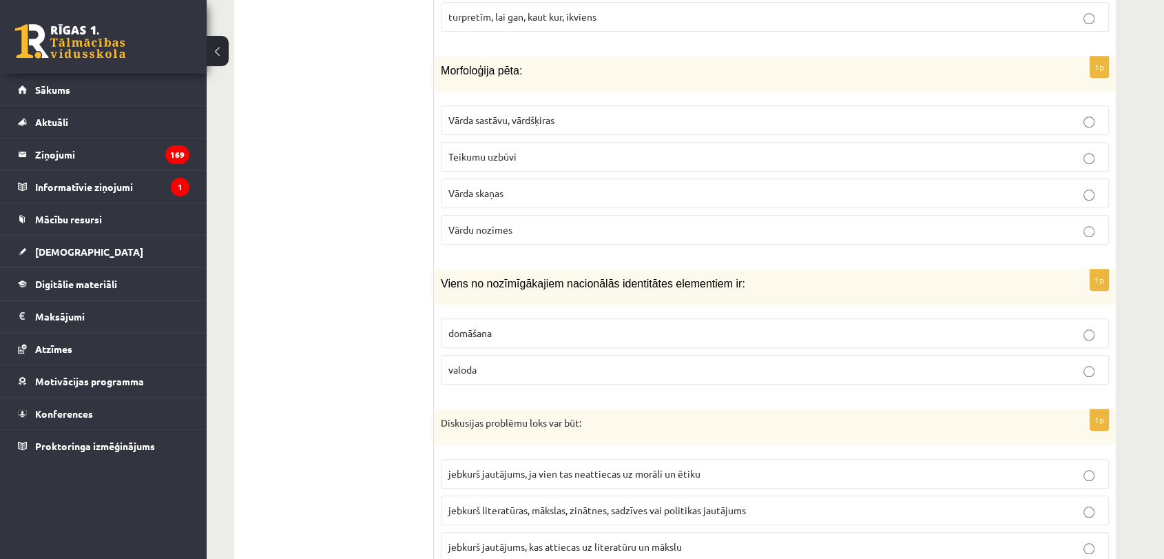
click at [509, 114] on span "Vārda sastāvu, vārdšķiras" at bounding box center [501, 120] width 106 height 12
click at [539, 362] on p "valoda" at bounding box center [774, 369] width 653 height 14
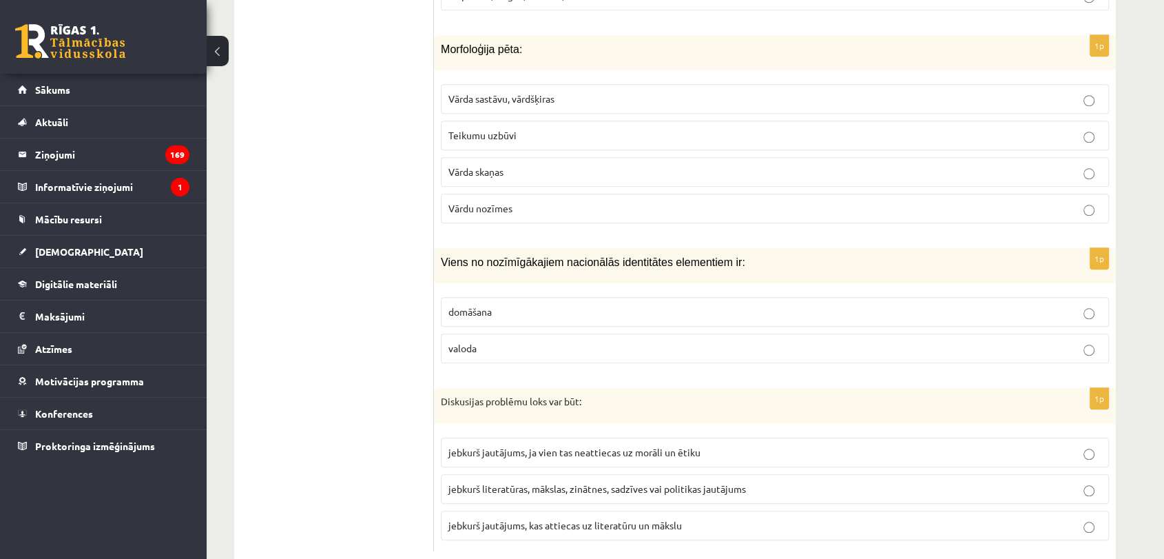
scroll to position [6559, 0]
click at [572, 482] on span "jebkurš literatūras, mākslas, zinātnes, sadzīves vai politikas jautājums" at bounding box center [597, 488] width 298 height 12
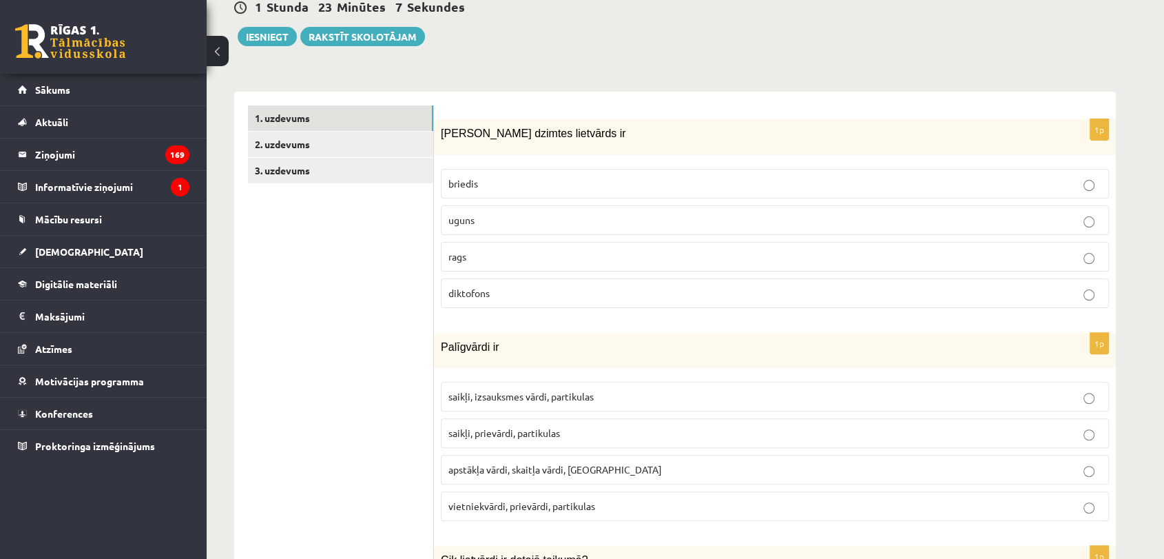
scroll to position [234, 0]
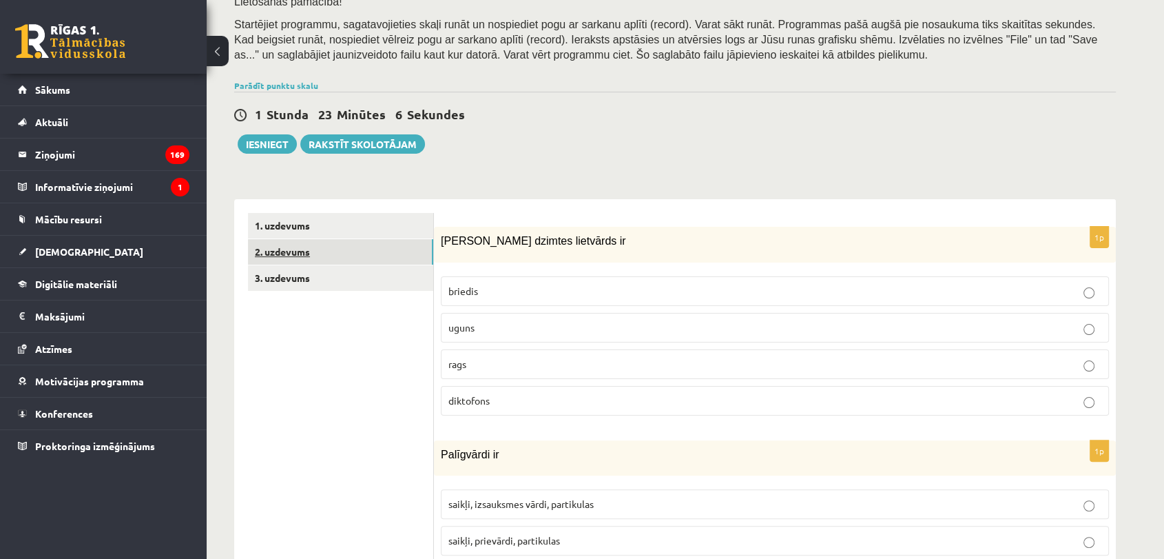
click at [380, 261] on link "2. uzdevums" at bounding box center [340, 251] width 185 height 25
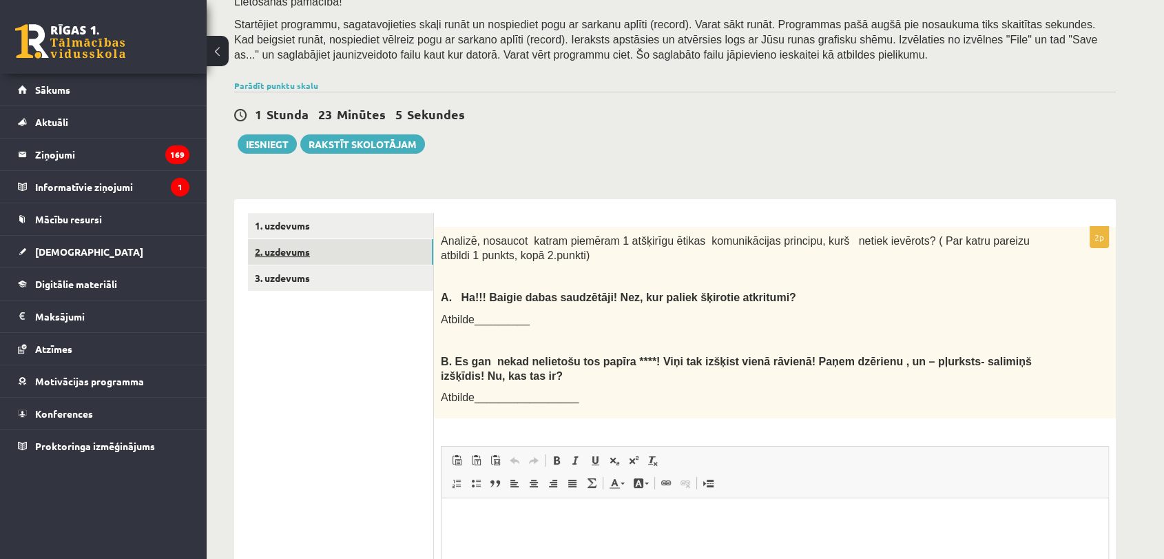
scroll to position [0, 0]
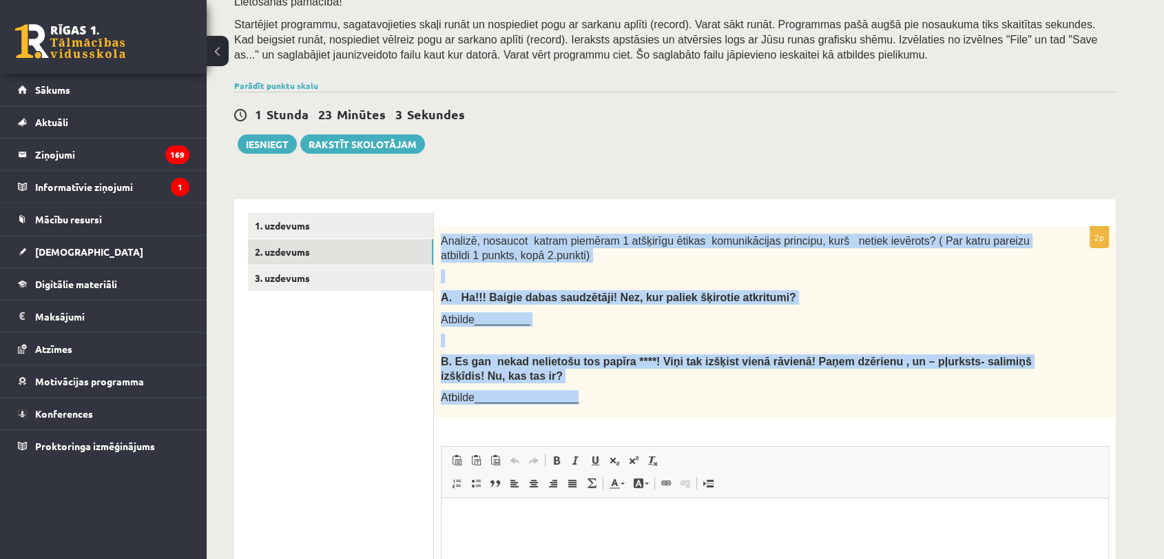
drag, startPoint x: 438, startPoint y: 238, endPoint x: 623, endPoint y: 395, distance: 242.8
click at [623, 395] on div "Analizē, nosaucot katram piemēram 1 atšķirīgu ētikas komunikācijas principu, ku…" at bounding box center [775, 323] width 682 height 192
copy div "Analizē, nosaucot katram piemēram 1 atšķirīgu ētikas komunikācijas principu, ku…"
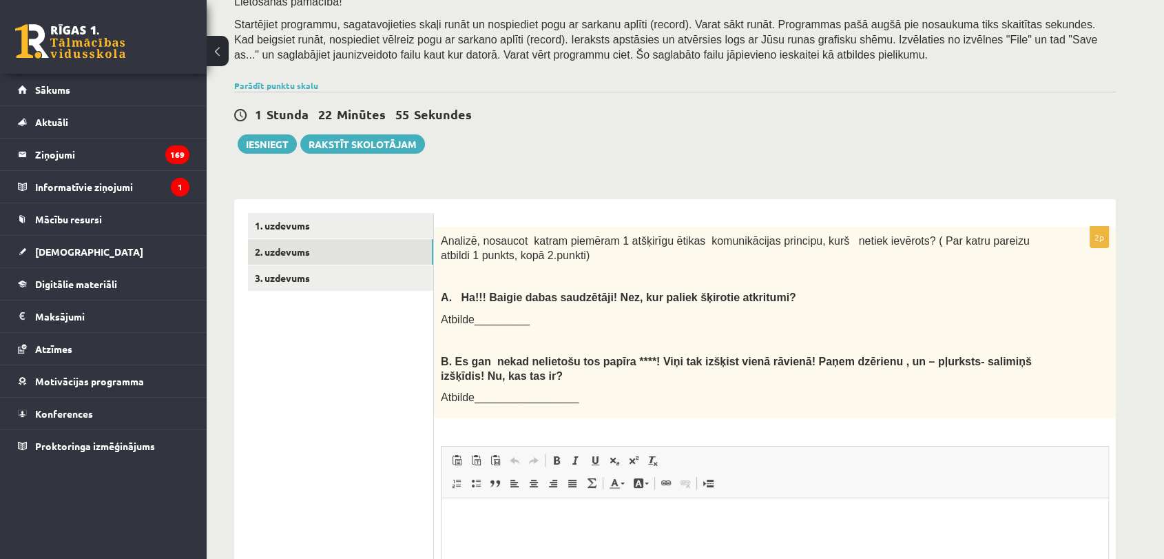
click at [852, 142] on div "1 Stunda 22 Minūtes 55 Sekundes Ieskaite saglabāta! Iesniegt Rakstīt skolotājam" at bounding box center [675, 123] width 882 height 62
click at [765, 203] on div "2p Analizē, nosaucot katram piemēram 1 atšķirīgu ētikas komunikācijas principu,…" at bounding box center [775, 472] width 682 height 547
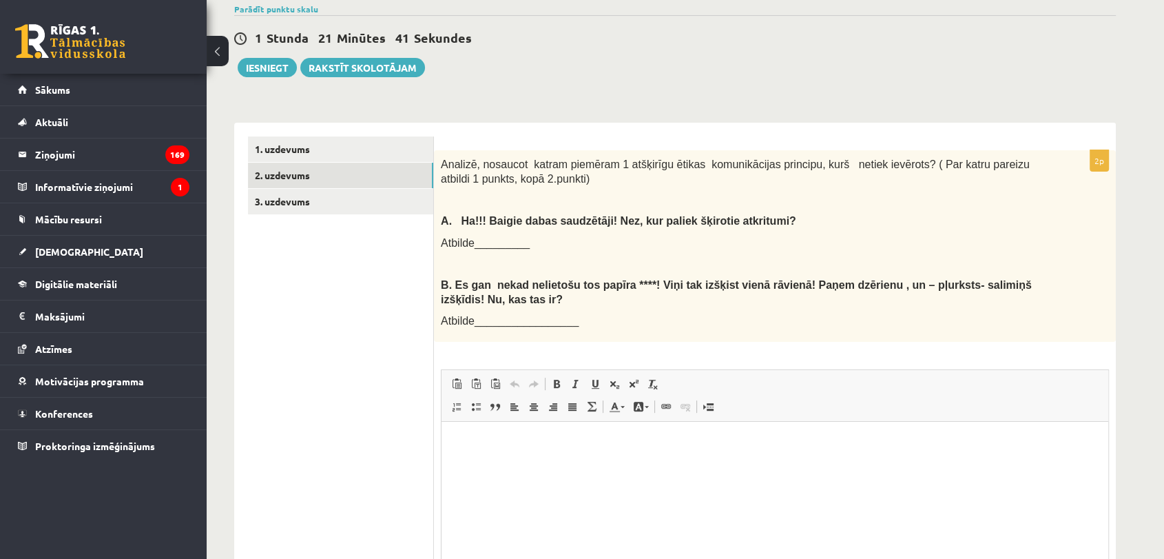
scroll to position [387, 0]
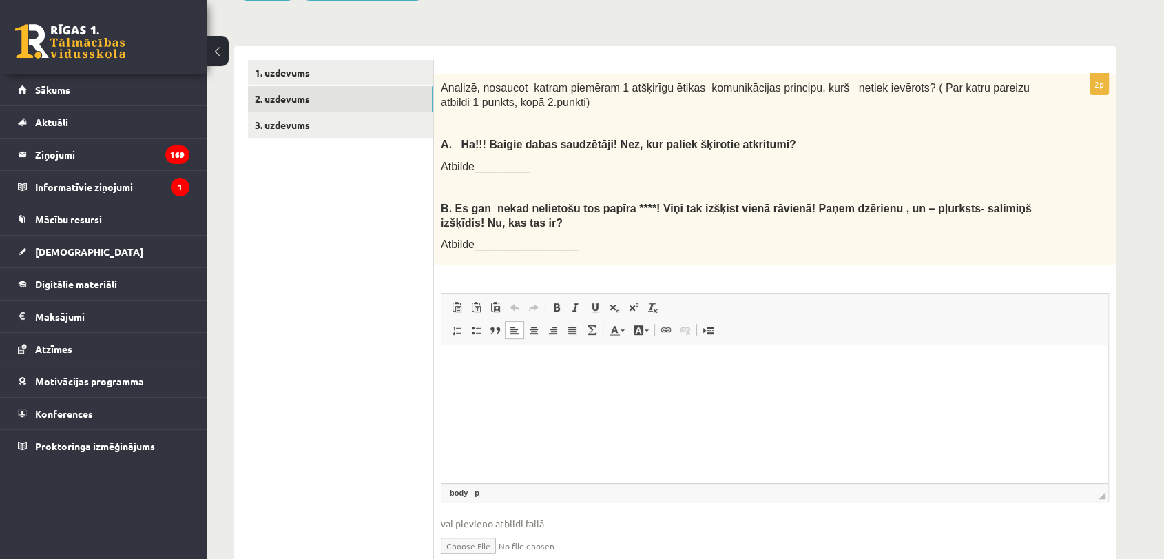
click at [631, 387] on html at bounding box center [775, 366] width 667 height 42
click at [589, 389] on p "**********" at bounding box center [774, 389] width 639 height 14
click at [679, 392] on p "**********" at bounding box center [774, 389] width 639 height 14
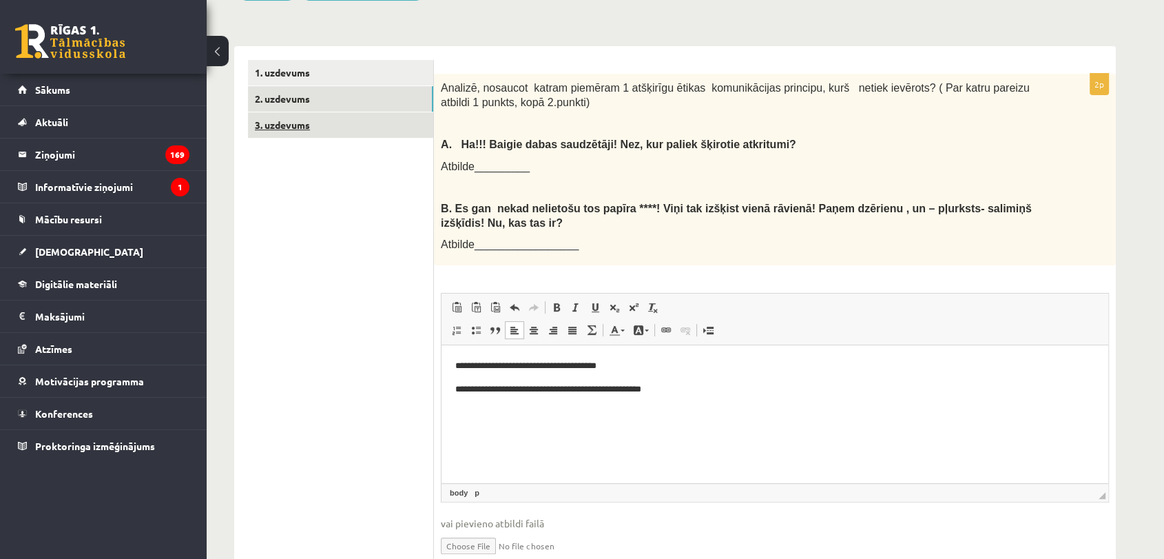
click at [332, 129] on link "3. uzdevums" at bounding box center [340, 124] width 185 height 25
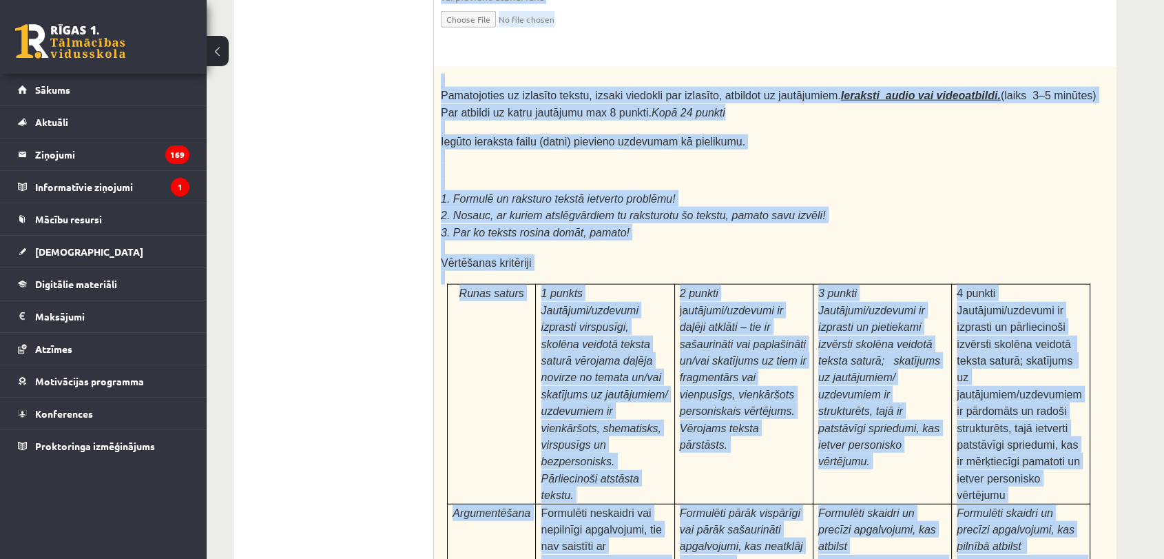
scroll to position [4296, 0]
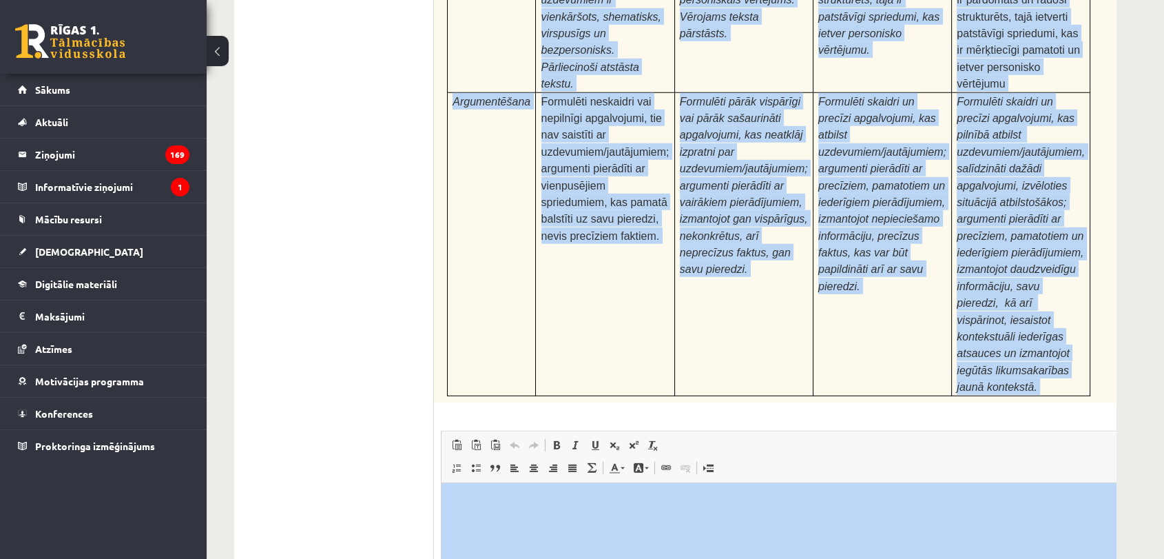
drag, startPoint x: 448, startPoint y: 59, endPoint x: 860, endPoint y: 588, distance: 670.9
copy form "Loremi dolors! Ametcon ad elitsedd eiusmodtemp! Inci 16 utlabo 5e Doloremag al …"
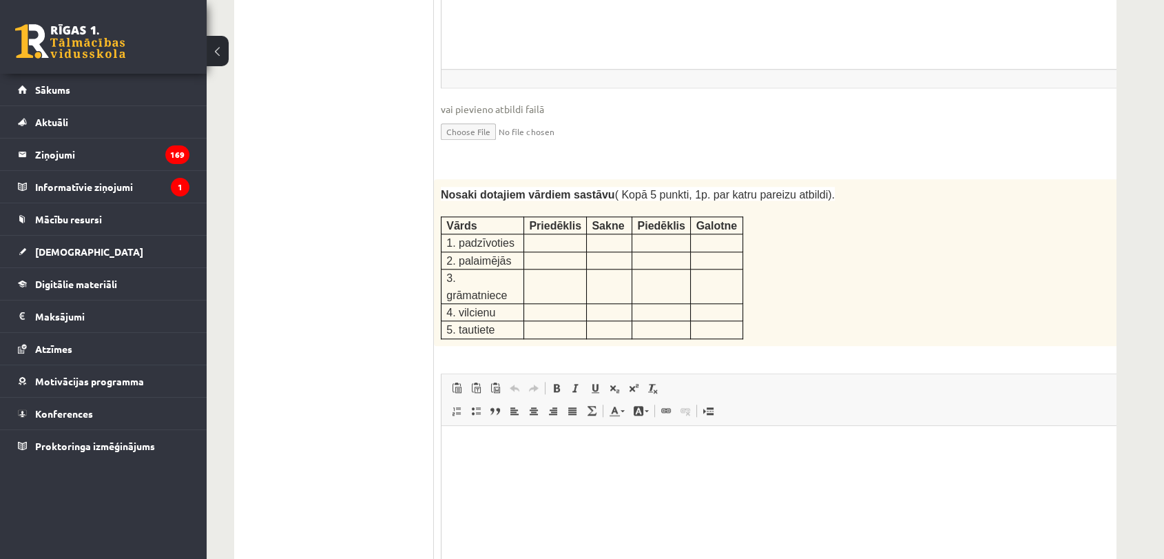
scroll to position [1770, 0]
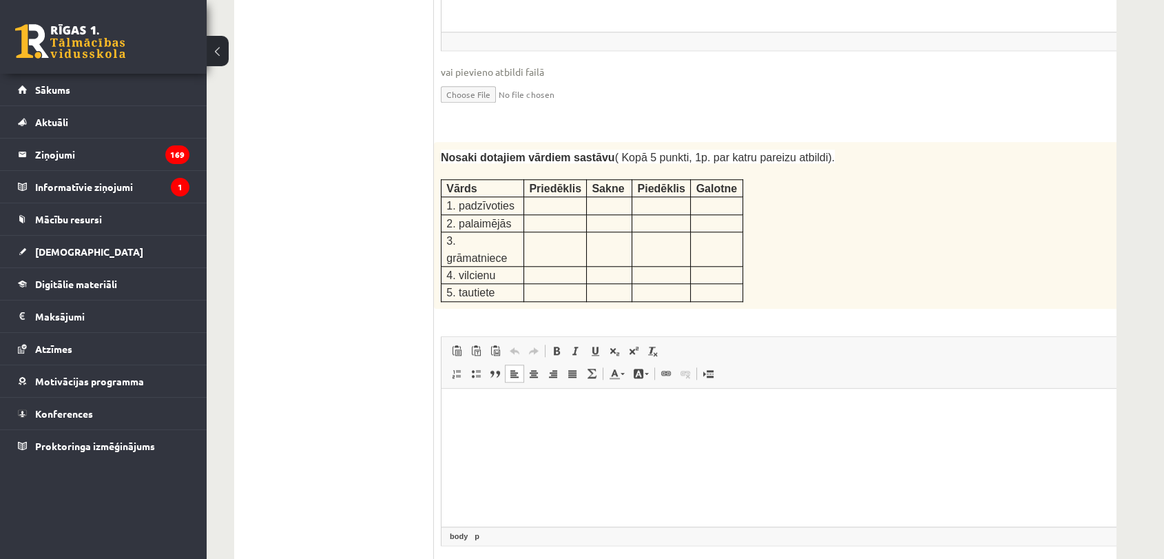
click at [552, 411] on p "Rich Text Editor, wiswyg-editor-user-answer-47433751694460" at bounding box center [803, 409] width 696 height 14
drag, startPoint x: 623, startPoint y: 389, endPoint x: 539, endPoint y: 441, distance: 99.0
click at [539, 441] on html "**********" at bounding box center [803, 420] width 723 height 65
click at [526, 433] on p "**********" at bounding box center [784, 432] width 659 height 14
drag, startPoint x: 499, startPoint y: 407, endPoint x: 466, endPoint y: 405, distance: 33.1
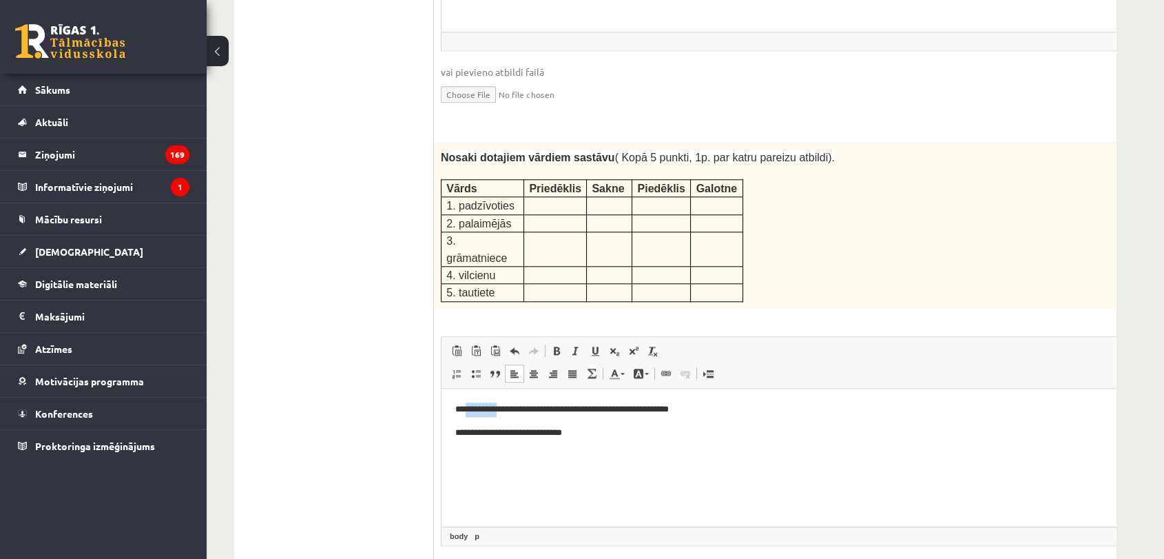
click at [466, 405] on p "**********" at bounding box center [784, 409] width 659 height 14
copy p "*********"
click at [464, 435] on p "**********" at bounding box center [784, 432] width 659 height 14
drag, startPoint x: 523, startPoint y: 409, endPoint x: 548, endPoint y: 413, distance: 25.7
click at [548, 413] on p "**********" at bounding box center [784, 409] width 659 height 14
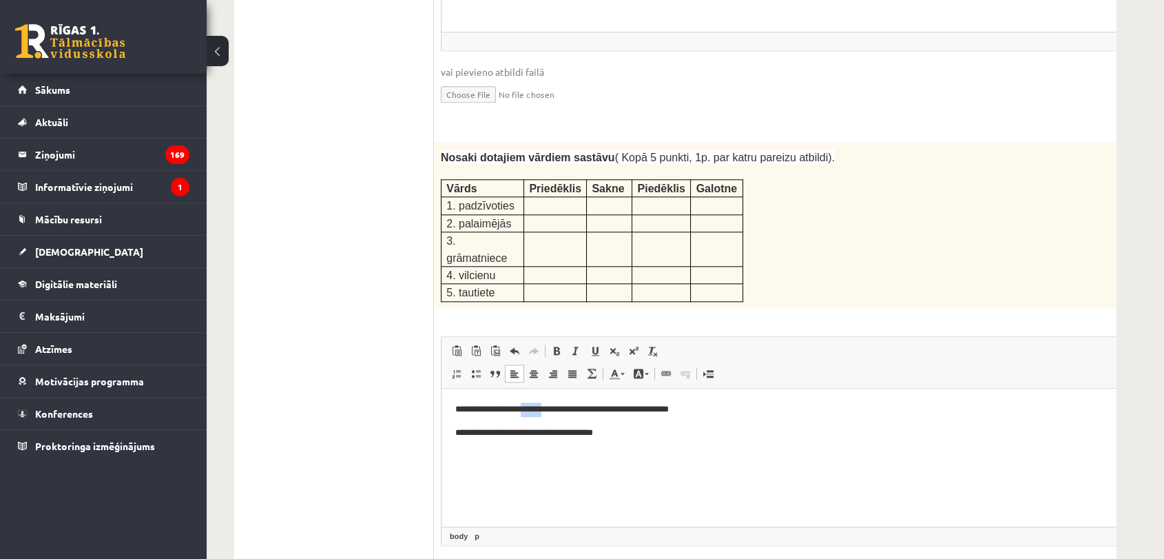
copy p "******"
click at [522, 433] on p "**********" at bounding box center [784, 432] width 659 height 14
drag, startPoint x: 577, startPoint y: 411, endPoint x: 611, endPoint y: 413, distance: 34.6
click at [611, 414] on p "**********" at bounding box center [784, 409] width 659 height 14
click at [612, 413] on p "**********" at bounding box center [784, 409] width 659 height 14
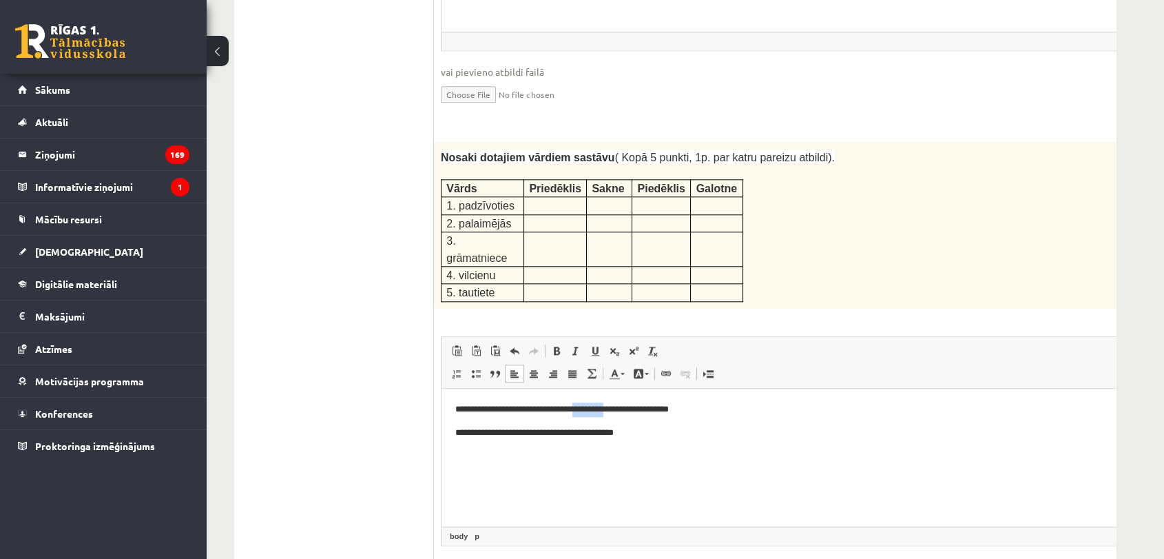
drag, startPoint x: 612, startPoint y: 408, endPoint x: 578, endPoint y: 410, distance: 34.5
click at [578, 410] on p "**********" at bounding box center [784, 409] width 659 height 14
copy p "*********"
click at [575, 435] on p "**********" at bounding box center [784, 432] width 659 height 14
drag, startPoint x: 663, startPoint y: 407, endPoint x: 634, endPoint y: 406, distance: 28.3
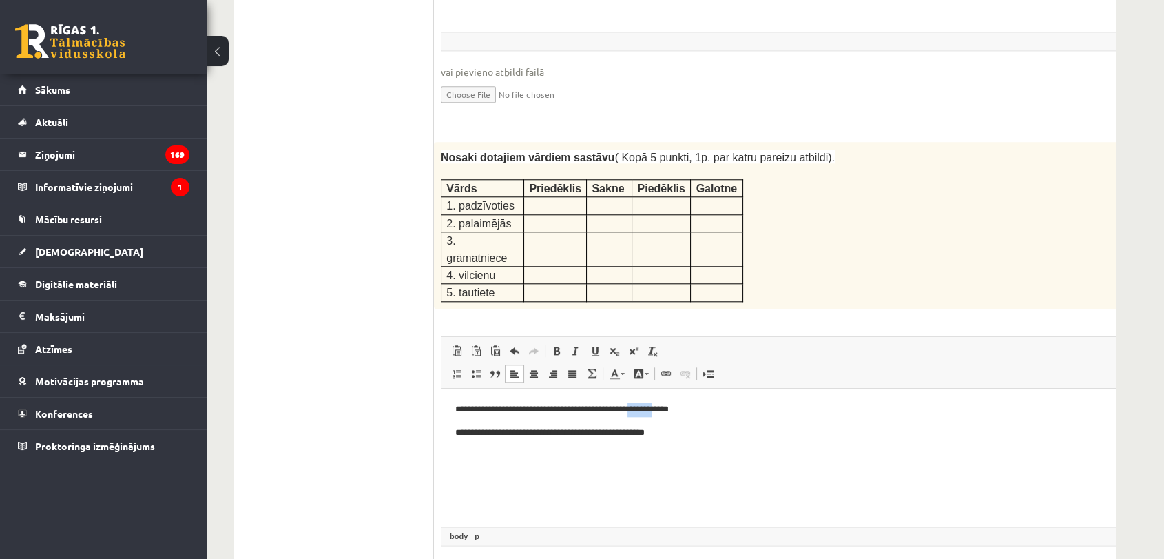
click at [634, 406] on p "**********" at bounding box center [784, 409] width 659 height 14
click at [661, 424] on body "**********" at bounding box center [803, 420] width 696 height 37
drag, startPoint x: 662, startPoint y: 410, endPoint x: 634, endPoint y: 408, distance: 27.6
click at [634, 408] on p "**********" at bounding box center [784, 409] width 659 height 14
copy p "*******"
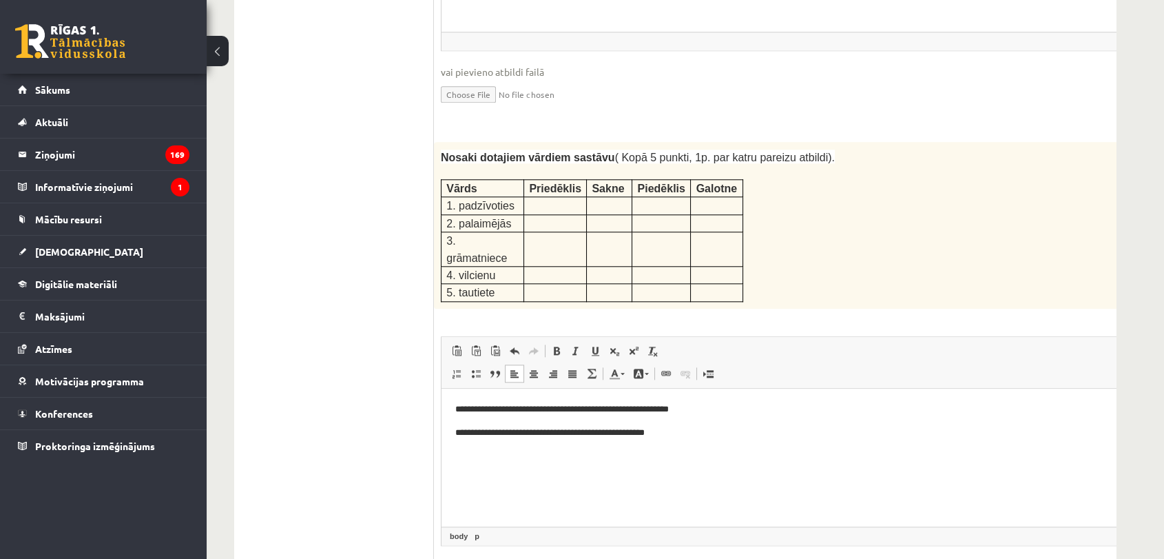
click at [631, 436] on p "**********" at bounding box center [784, 432] width 659 height 14
click at [677, 436] on p "**********" at bounding box center [784, 432] width 659 height 14
drag, startPoint x: 464, startPoint y: 433, endPoint x: 497, endPoint y: 435, distance: 33.8
click at [497, 435] on p "**********" at bounding box center [784, 432] width 659 height 14
copy p "*********"
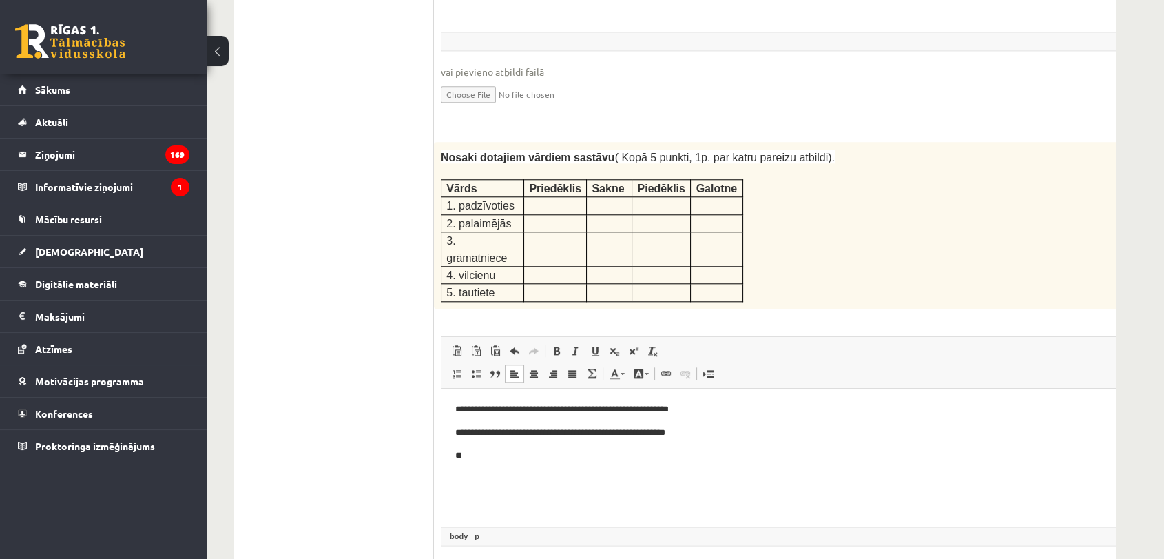
click at [481, 456] on p "**" at bounding box center [784, 455] width 659 height 14
click at [670, 499] on html "**********" at bounding box center [803, 444] width 723 height 112
drag, startPoint x: 506, startPoint y: 458, endPoint x: 467, endPoint y: 453, distance: 38.9
click at [467, 453] on p "**********" at bounding box center [784, 455] width 659 height 14
click at [475, 453] on p "**********" at bounding box center [784, 455] width 659 height 14
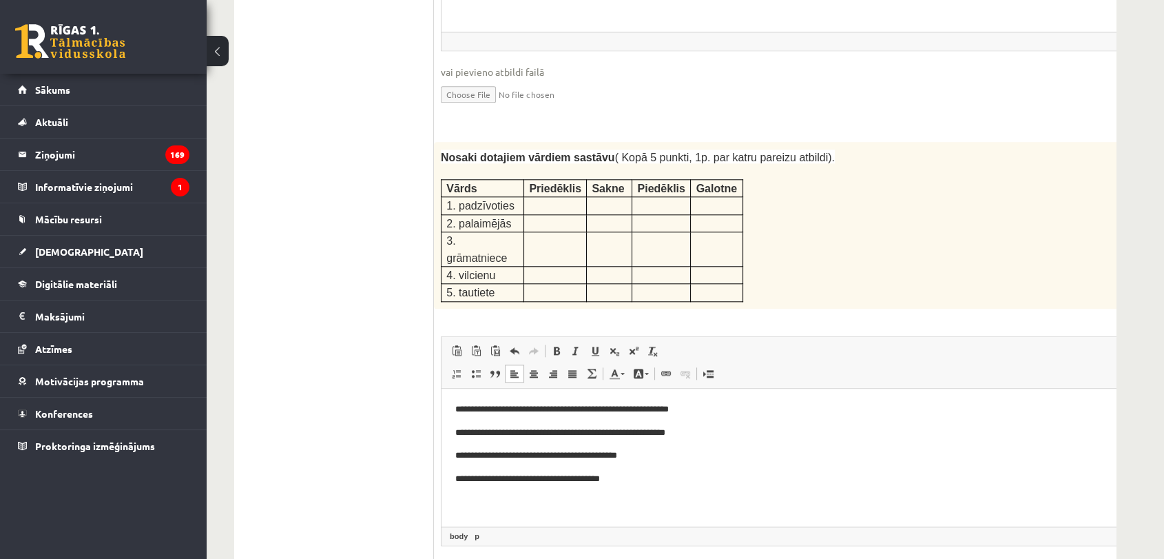
click at [619, 481] on p "**********" at bounding box center [784, 478] width 659 height 14
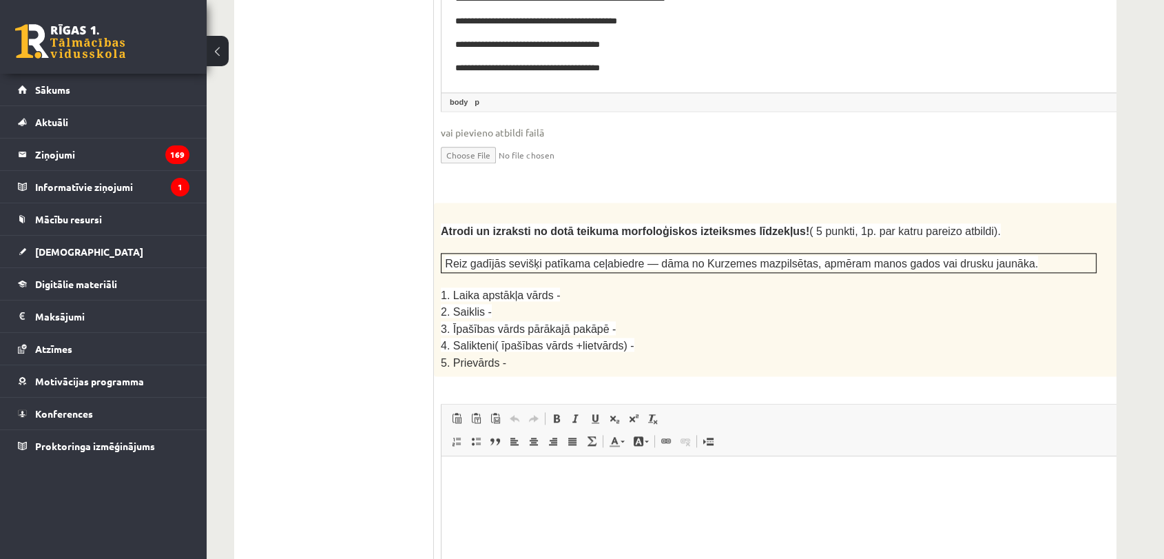
scroll to position [2230, 0]
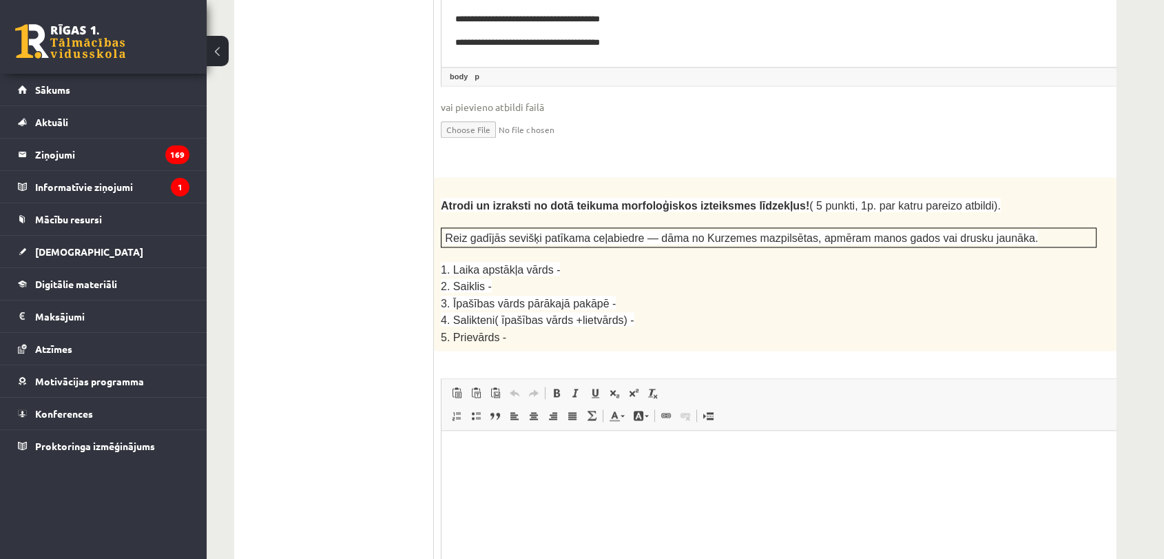
click at [510, 470] on html at bounding box center [803, 452] width 723 height 42
click at [836, 379] on span "Editor toolbars Paste Keyboard shortcut Ctrl+V Paste as plain text Keyboard sho…" at bounding box center [803, 405] width 723 height 52
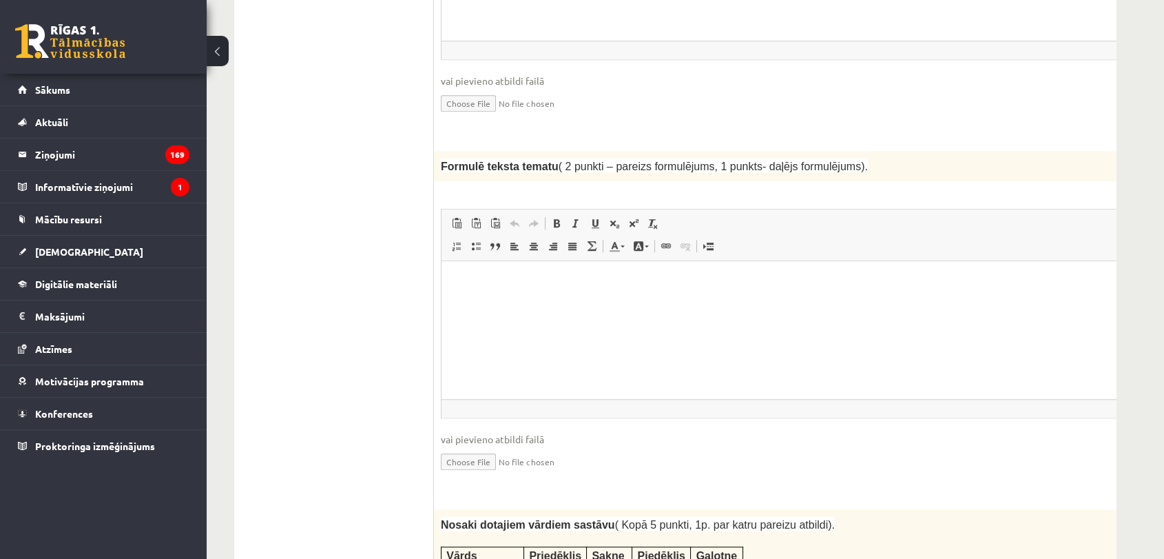
scroll to position [1465, 0]
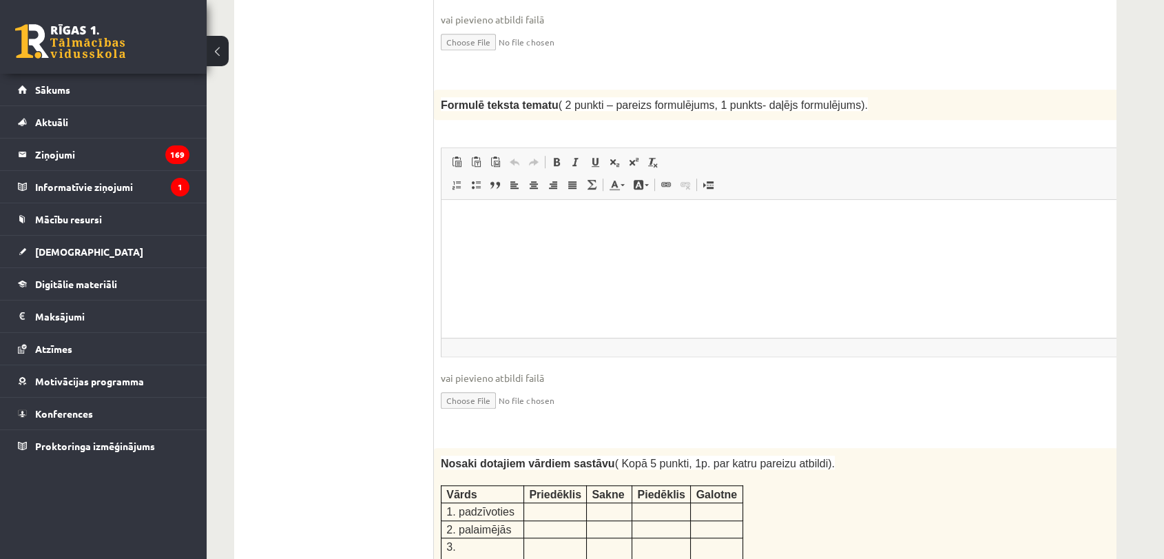
click at [487, 242] on html at bounding box center [803, 221] width 723 height 42
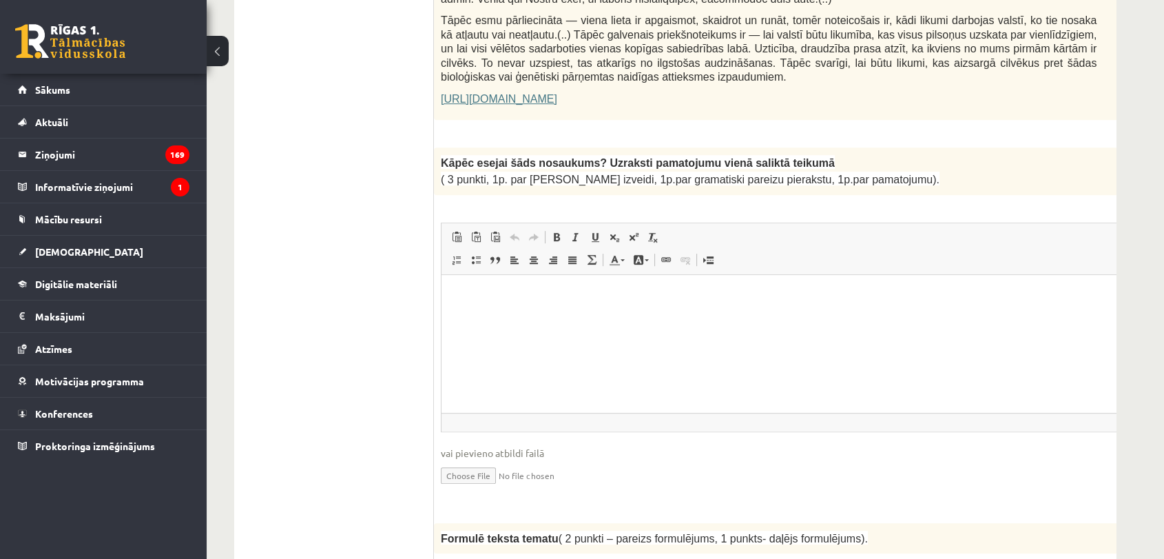
scroll to position [1005, 0]
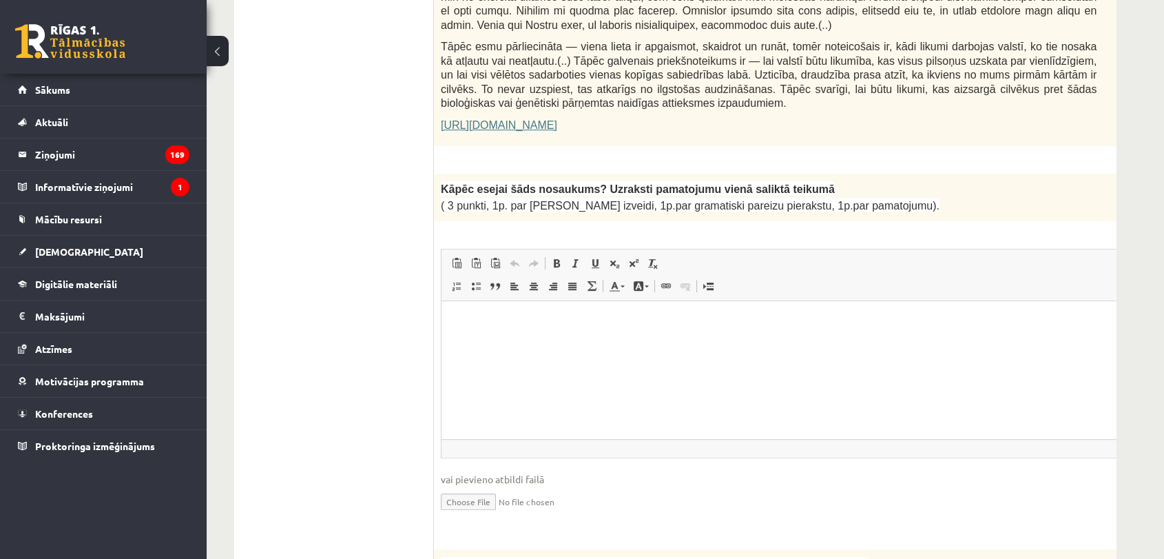
click at [512, 320] on p "Rich Text Editor, wiswyg-editor-user-answer-47433750366400" at bounding box center [803, 321] width 696 height 14
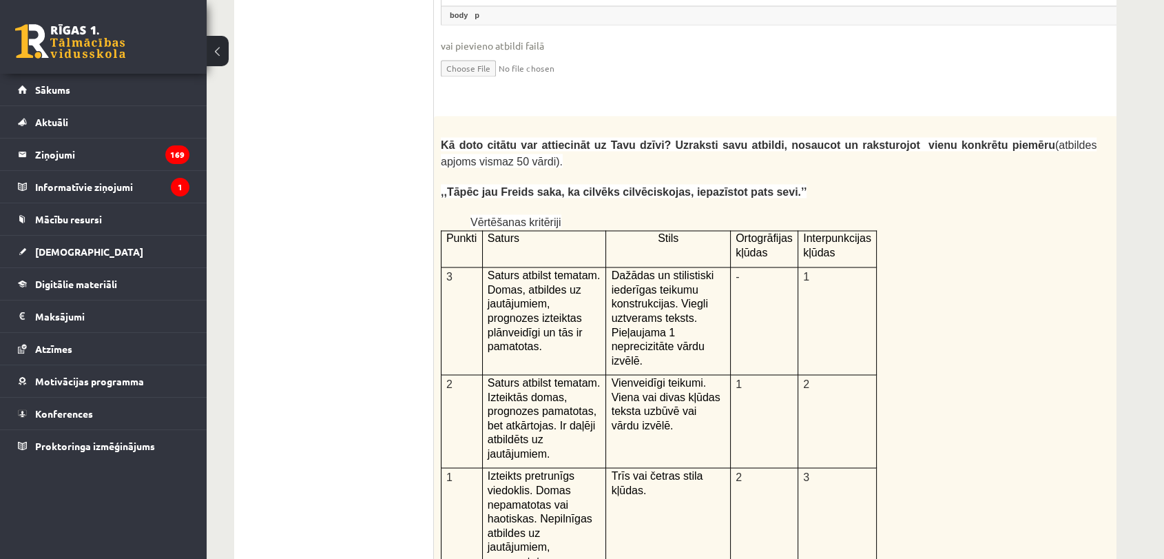
scroll to position [2766, 0]
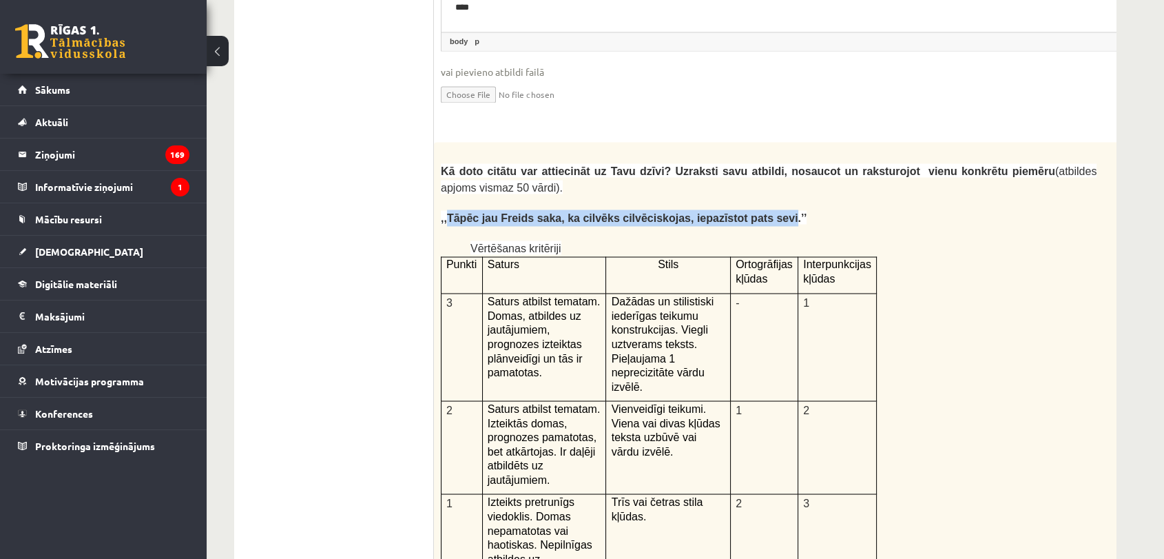
drag, startPoint x: 446, startPoint y: 139, endPoint x: 740, endPoint y: 145, distance: 293.5
click at [740, 213] on span ",,Tāpēc jau Freids saka, ka cilvēks cilvēciskojas, iepazīstot pats sevi.’’" at bounding box center [624, 219] width 366 height 12
copy span "Tāpēc jau Freids saka, ka cilvēks cilvēciskojas, iepazīstot pats sevi"
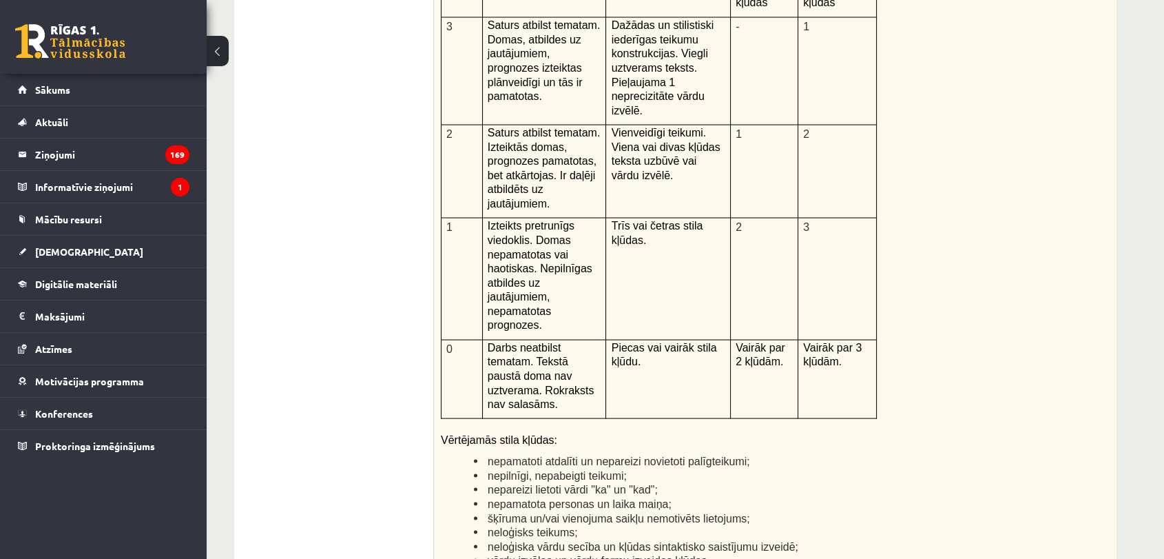
scroll to position [3072, 0]
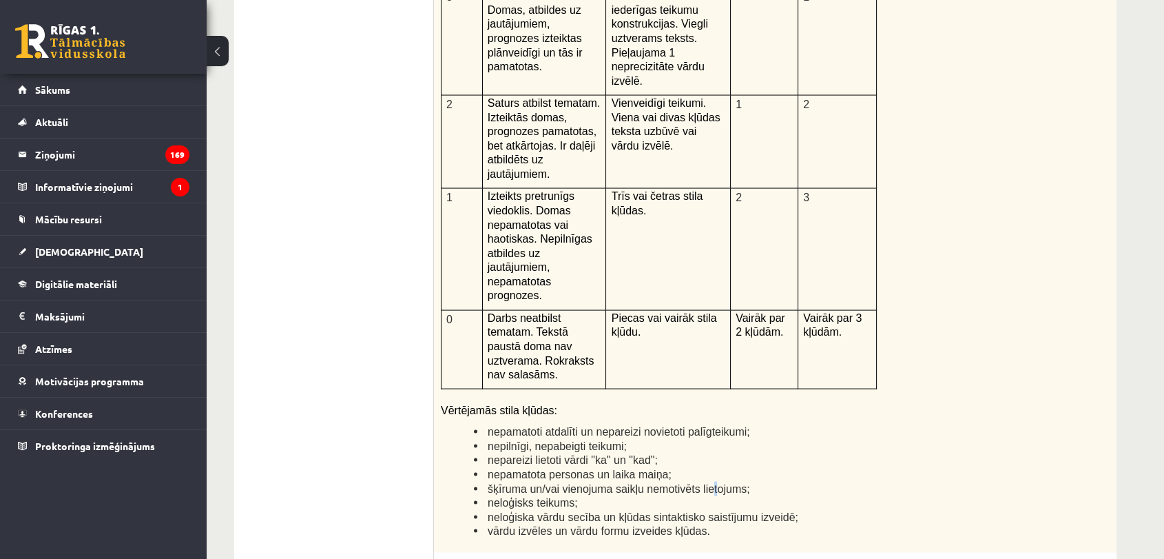
click at [701, 483] on span "šķīruma un/vai vienojuma saikļu nemotivēts lietojums;" at bounding box center [619, 489] width 262 height 12
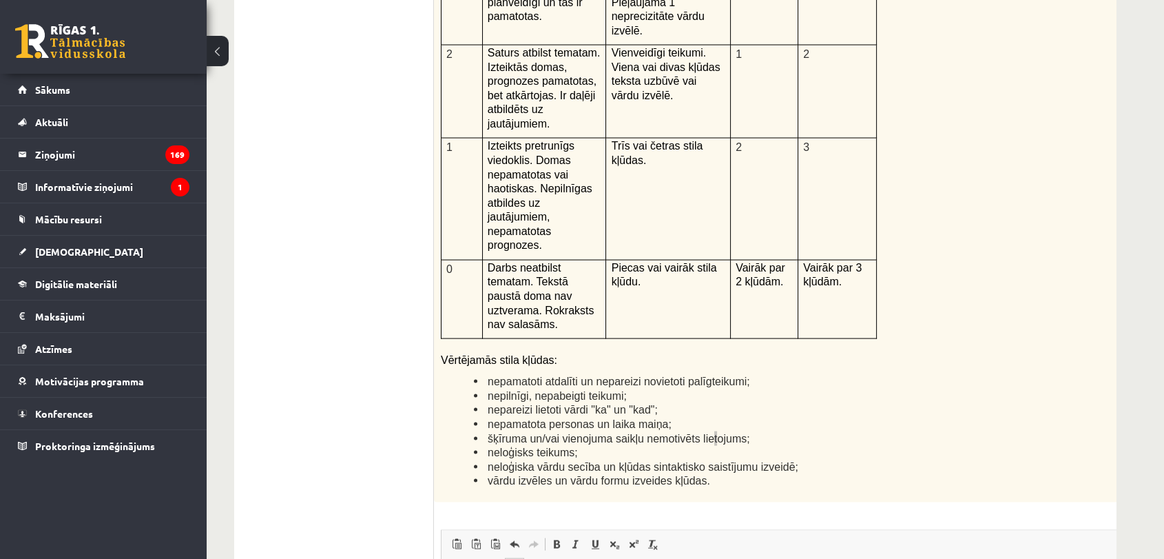
scroll to position [3148, 0]
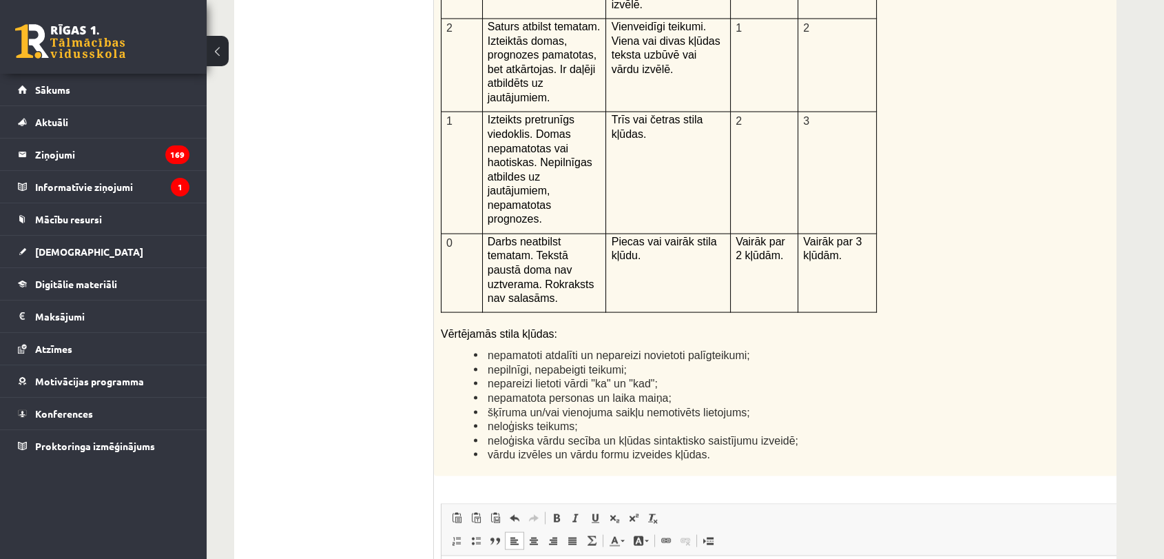
click at [826, 447] on li "vārdu izvēles un vārdu formu izveides kļūdas." at bounding box center [785, 454] width 623 height 14
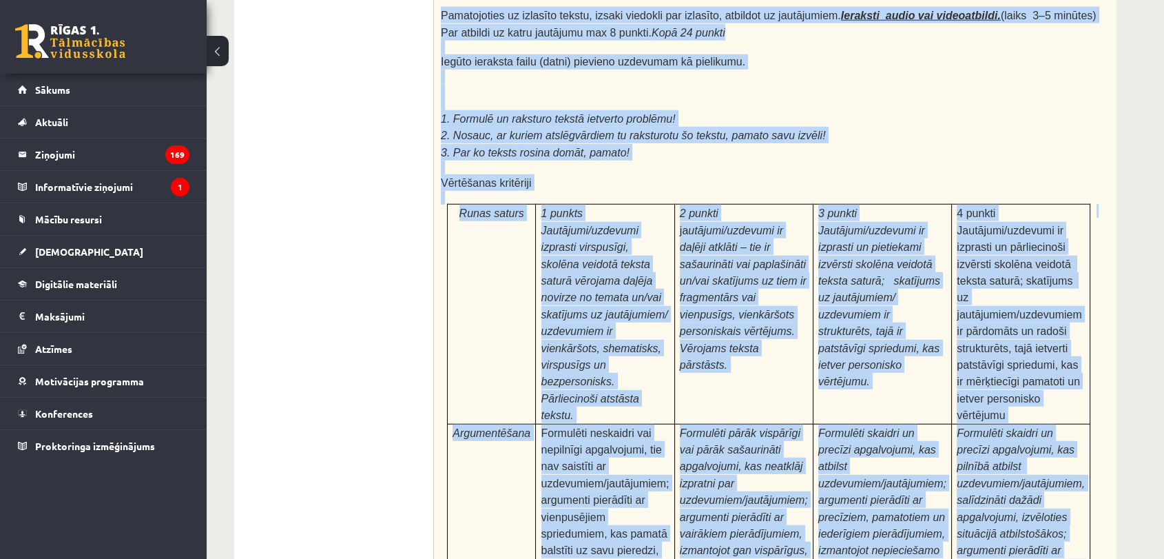
scroll to position [4296, 0]
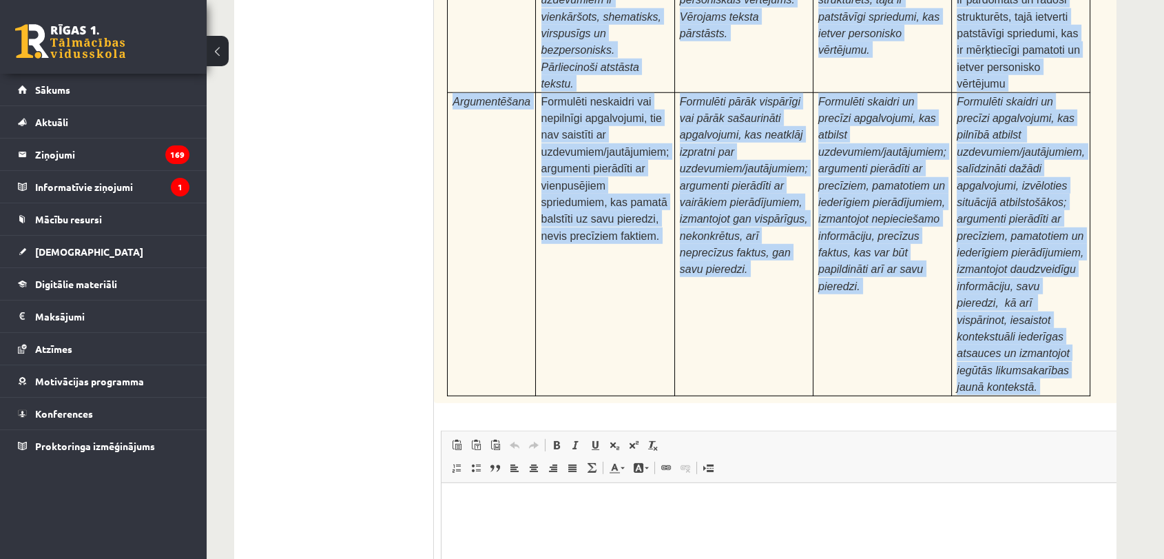
drag, startPoint x: 439, startPoint y: 220, endPoint x: 1003, endPoint y: 203, distance: 563.8
click at [1003, 203] on div "24p Pamatojoties uz izlasīto tekstu, izsaki viedokli par izlasīto, atbildot uz …" at bounding box center [803, 187] width 738 height 1062
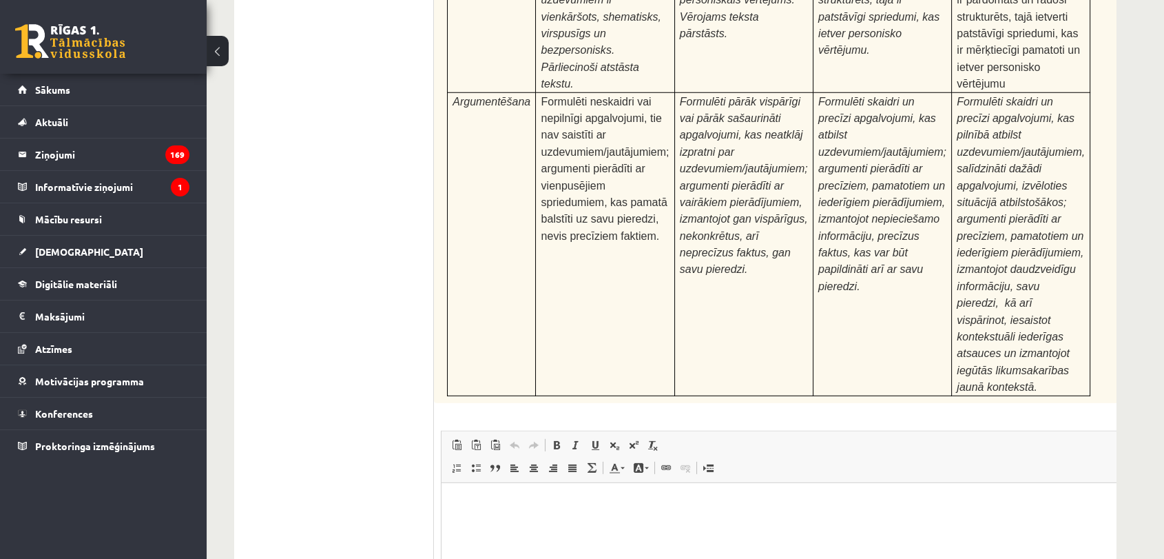
type input "**********"
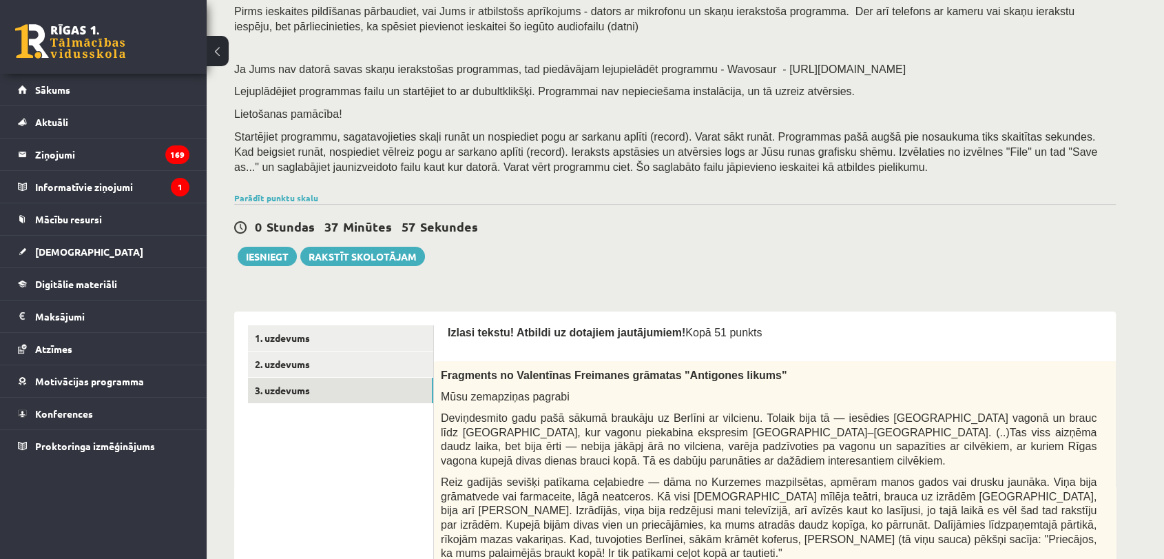
scroll to position [110, 0]
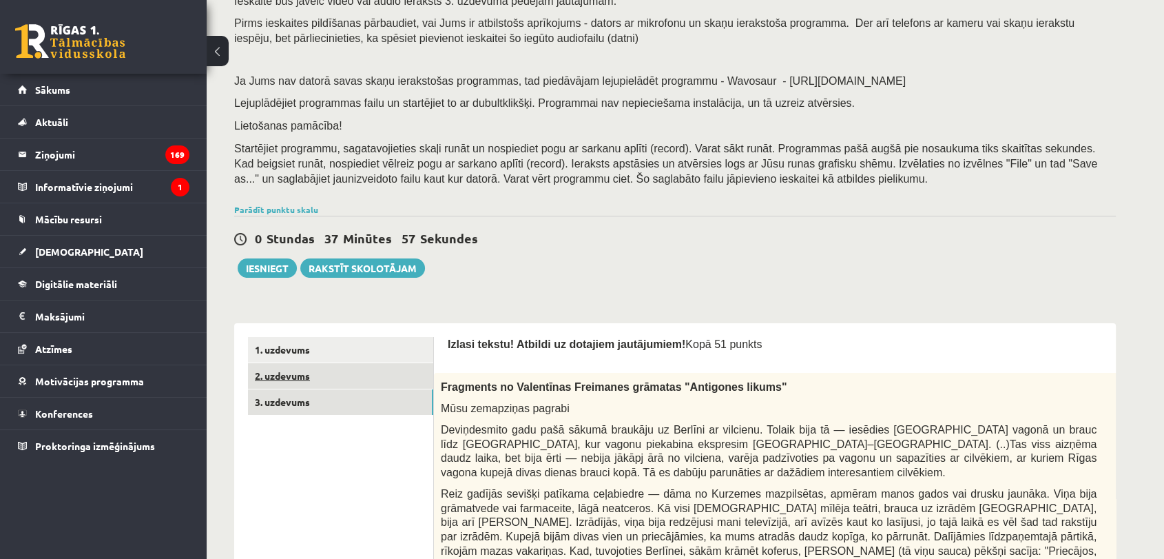
click at [320, 366] on link "2. uzdevums" at bounding box center [340, 375] width 185 height 25
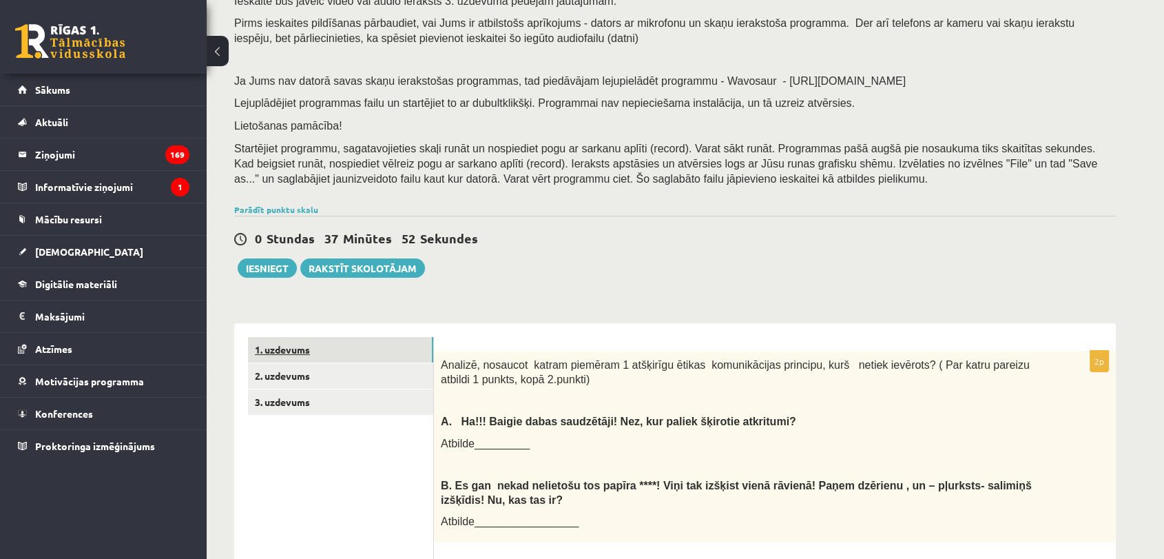
scroll to position [0, 0]
click at [262, 263] on button "Iesniegt" at bounding box center [267, 267] width 59 height 19
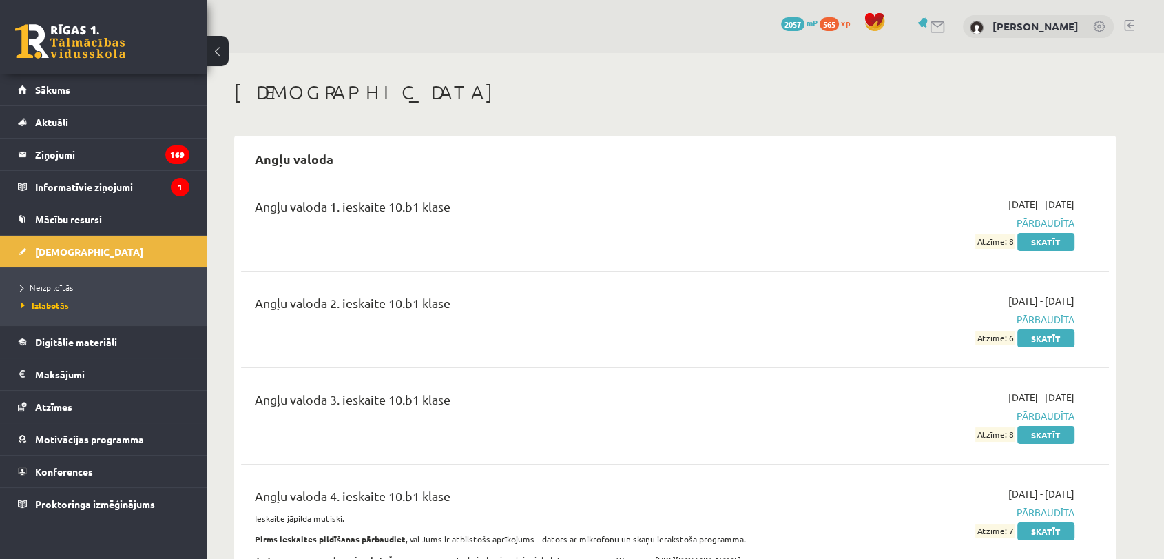
click at [797, 19] on link "2057 mP" at bounding box center [799, 22] width 37 height 11
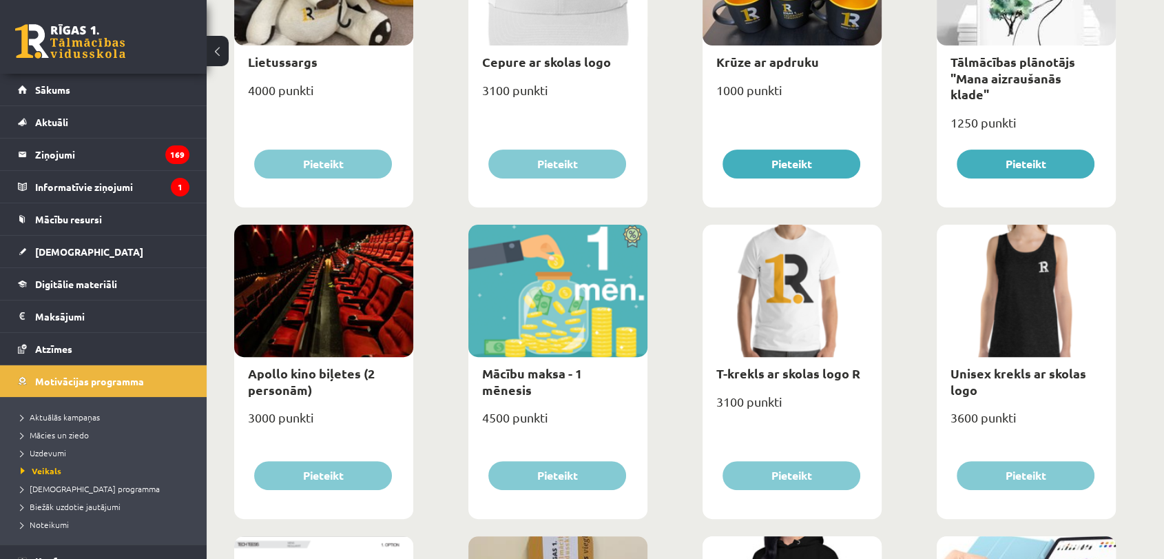
scroll to position [326, 0]
